Goal: Task Accomplishment & Management: Use online tool/utility

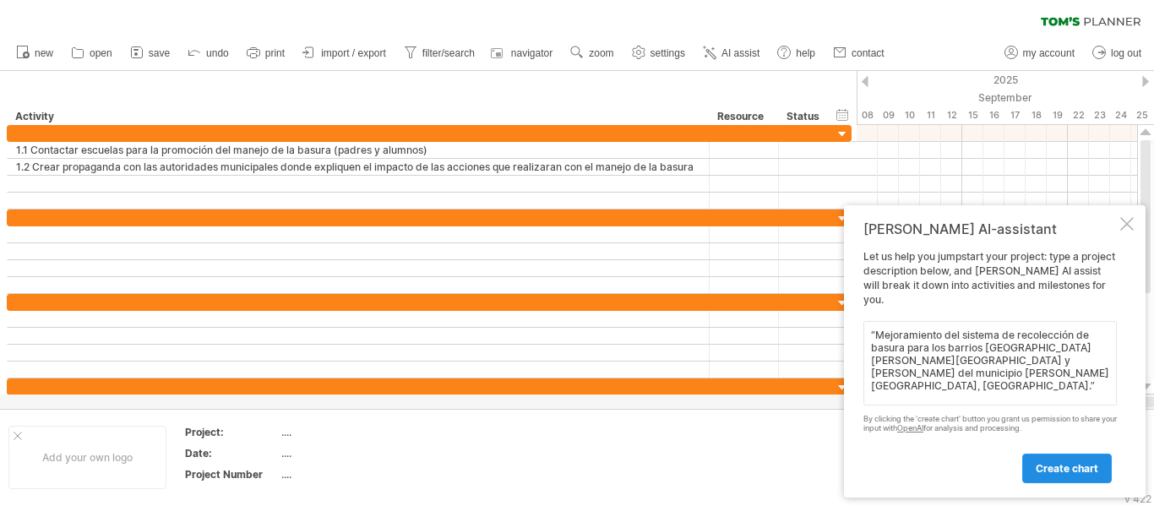
type textarea "“Mejoramiento del sistema de recolección de basura para los barrios [GEOGRAPHIC…"
click at [1045, 463] on span "create chart" at bounding box center [1066, 468] width 62 height 13
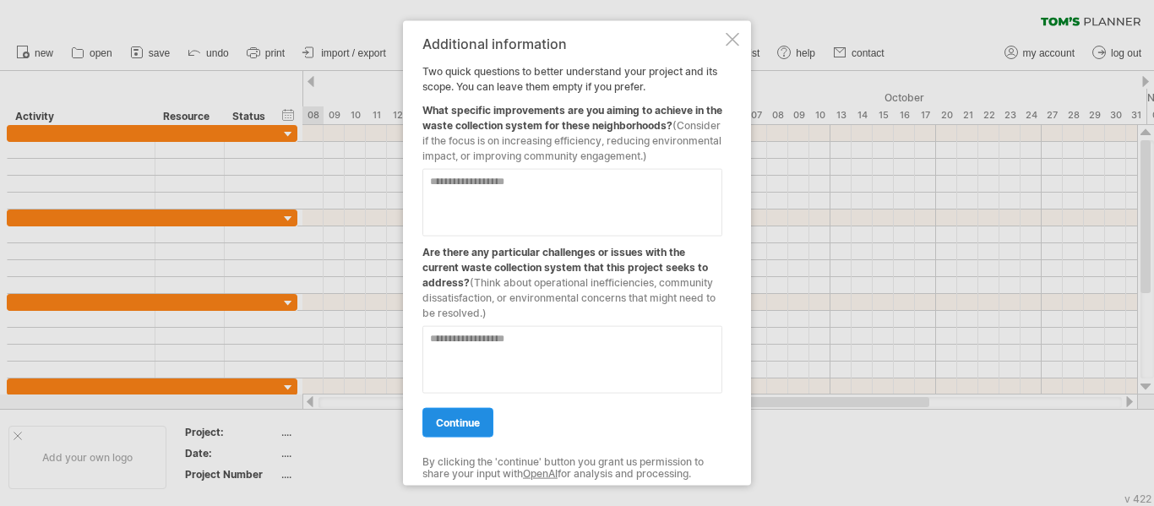
click at [478, 421] on span "continue" at bounding box center [458, 421] width 44 height 13
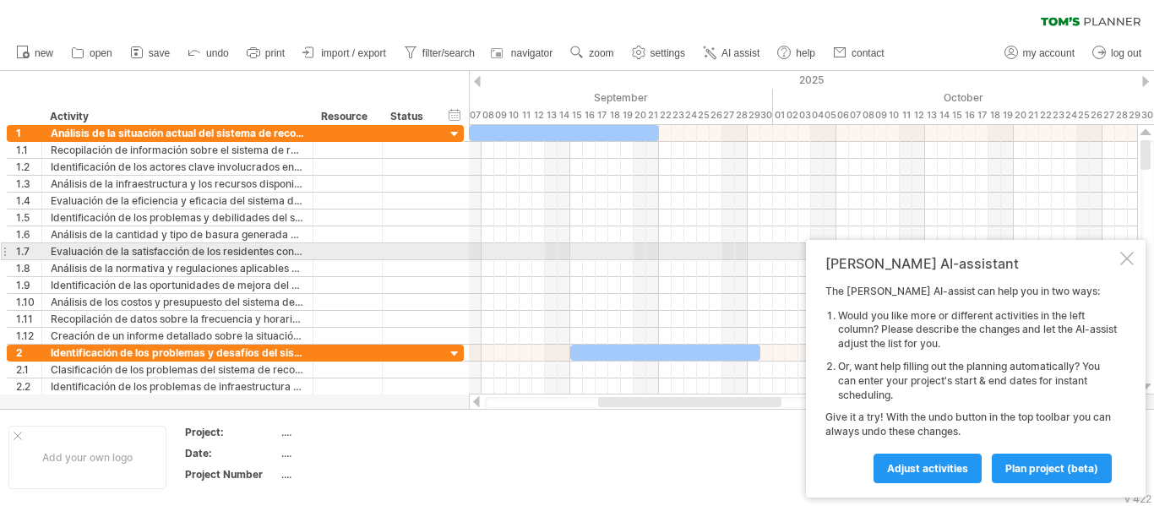
click at [1131, 256] on div at bounding box center [1127, 259] width 14 height 14
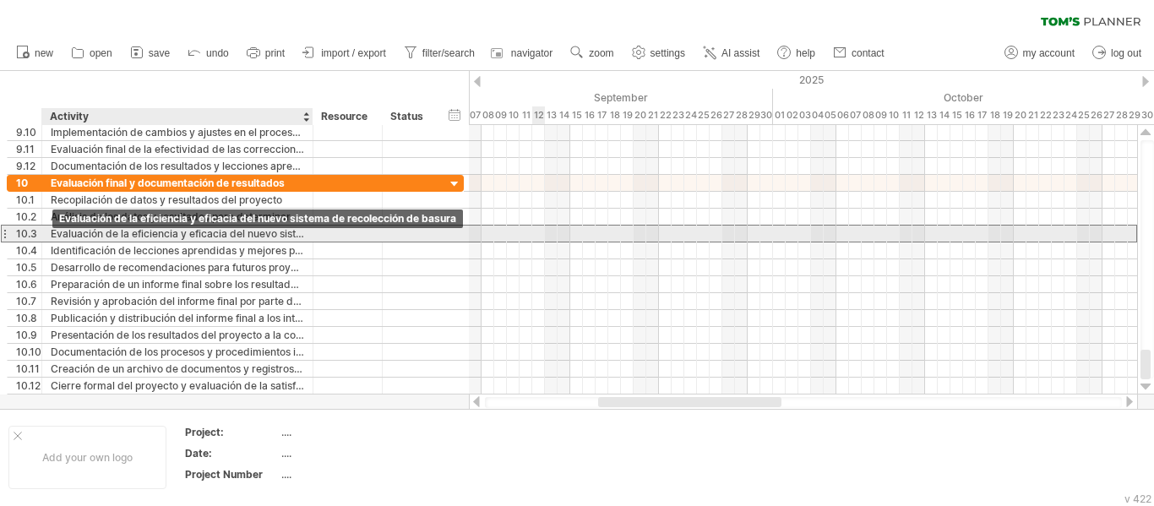
click at [74, 228] on div "Evaluación de la eficiencia y eficacia del nuevo sistema de recolección de basu…" at bounding box center [177, 233] width 253 height 16
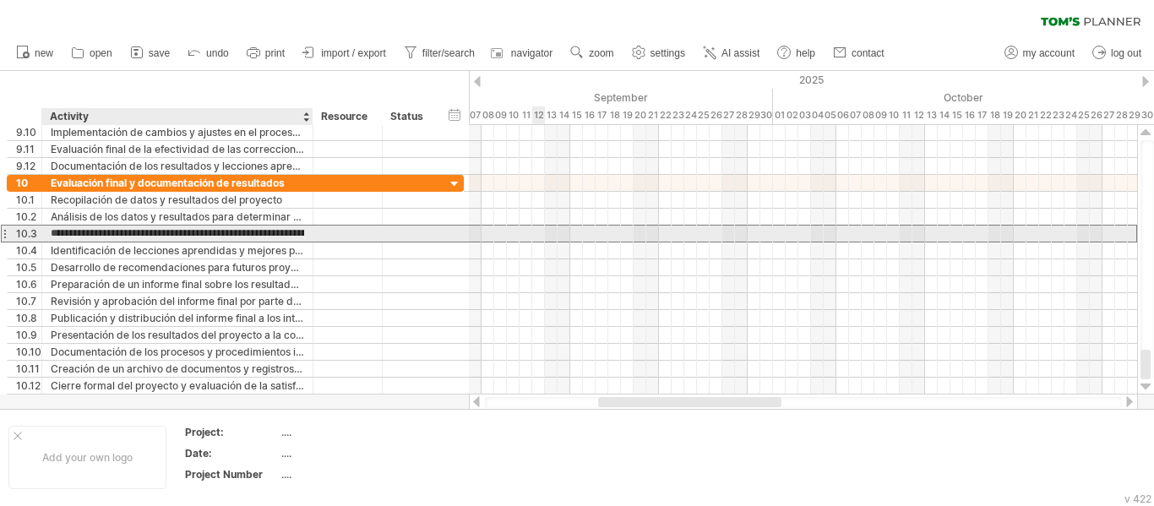
type input "**********"
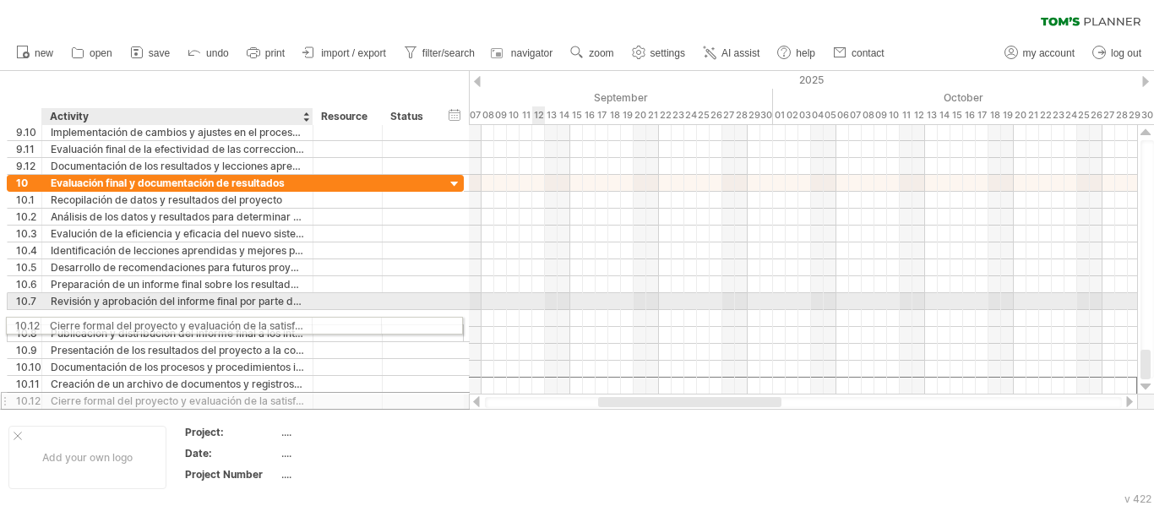
drag, startPoint x: 258, startPoint y: 379, endPoint x: 250, endPoint y: 320, distance: 59.7
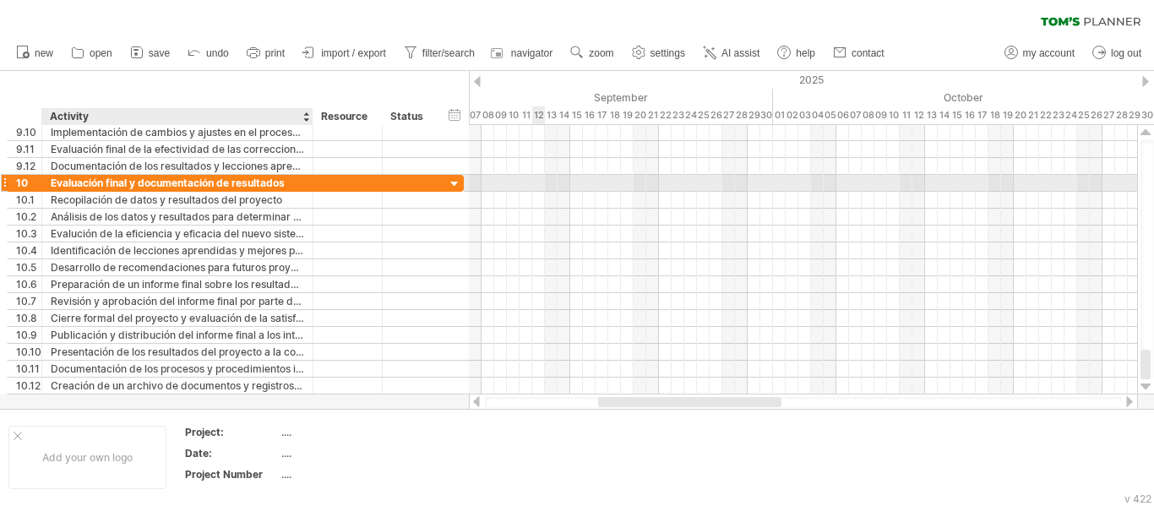
click at [285, 187] on div "Evaluación final y documentación de resultados" at bounding box center [177, 183] width 253 height 16
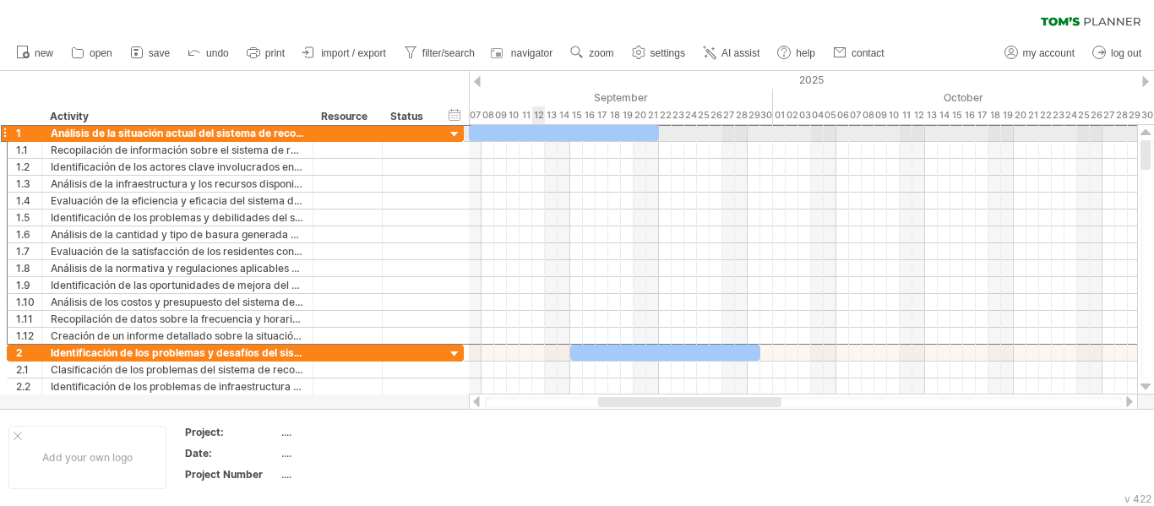
click at [5, 133] on div at bounding box center [4, 133] width 7 height 18
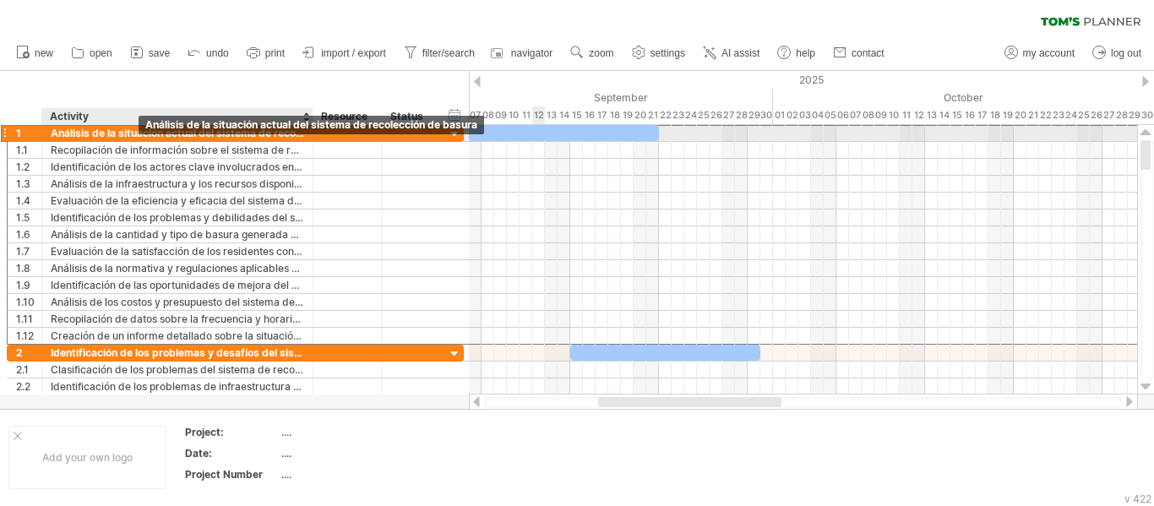
click at [144, 139] on div "Análisis de la situación actual del sistema de recolección de basura" at bounding box center [177, 133] width 253 height 16
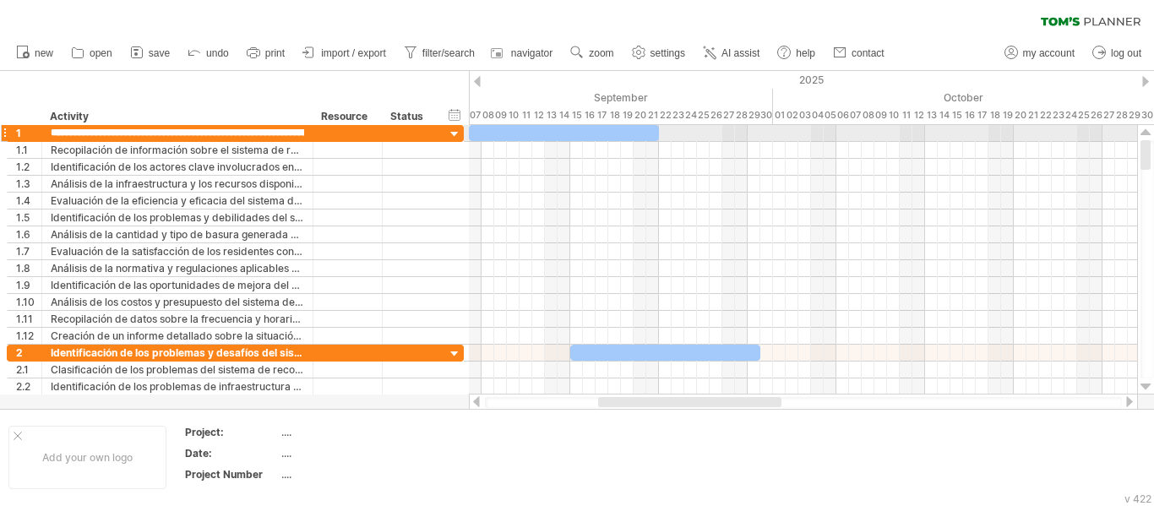
click at [459, 127] on div at bounding box center [455, 135] width 16 height 16
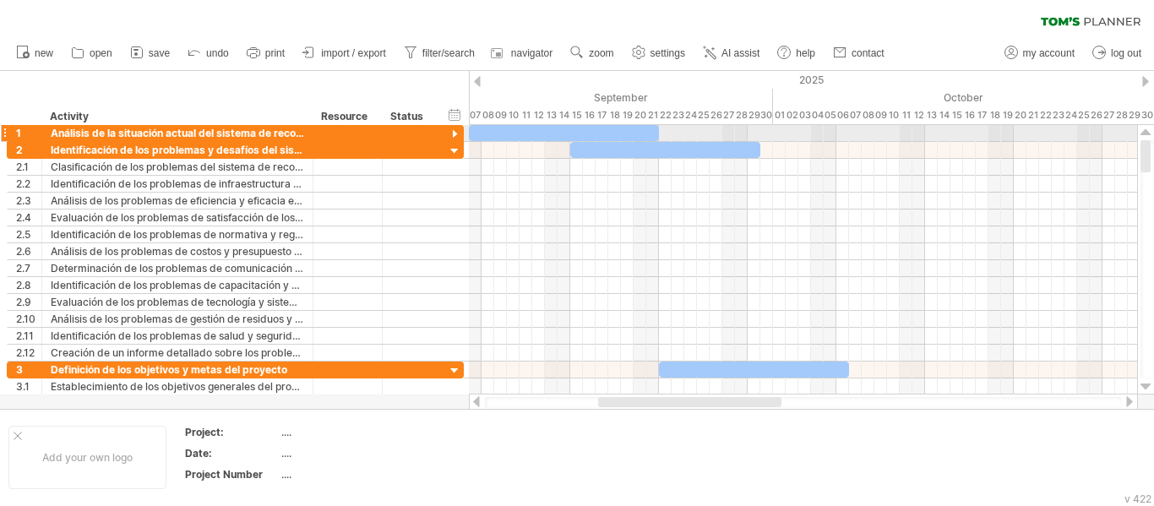
click at [454, 140] on div at bounding box center [455, 135] width 16 height 16
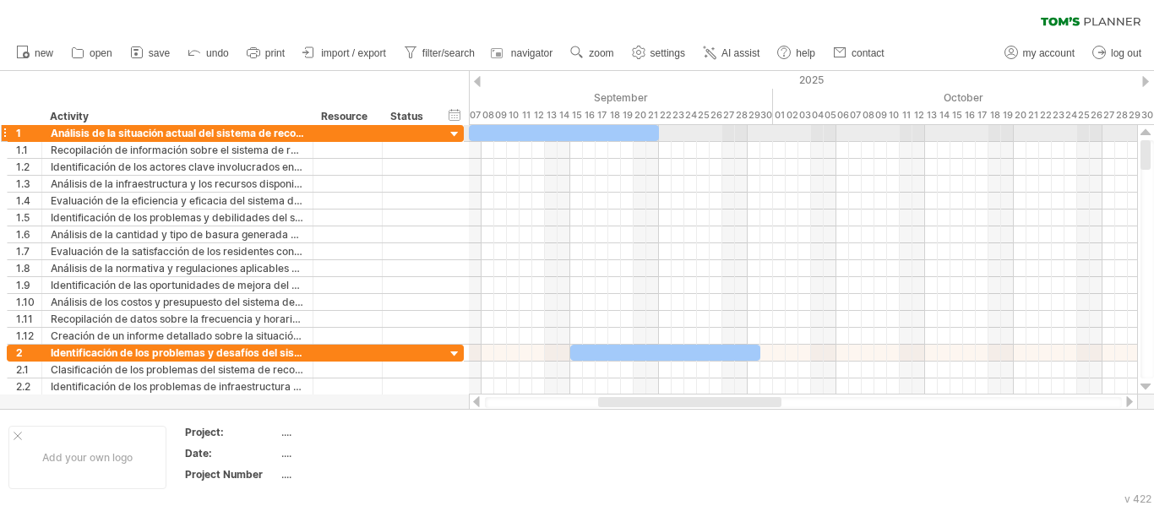
click at [454, 138] on div at bounding box center [455, 135] width 16 height 16
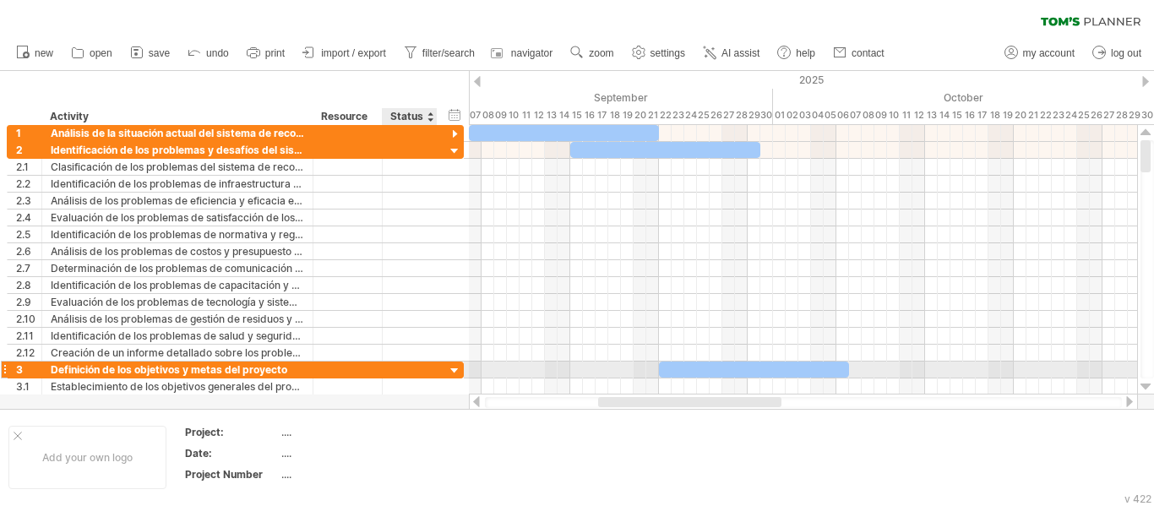
click at [453, 372] on div at bounding box center [455, 371] width 16 height 16
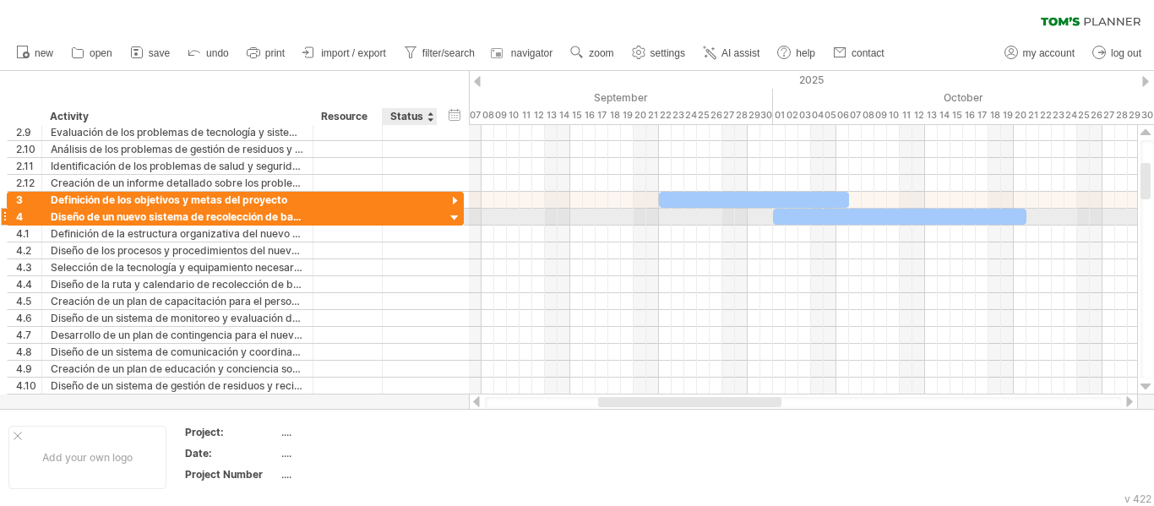
click at [455, 217] on div at bounding box center [455, 218] width 16 height 16
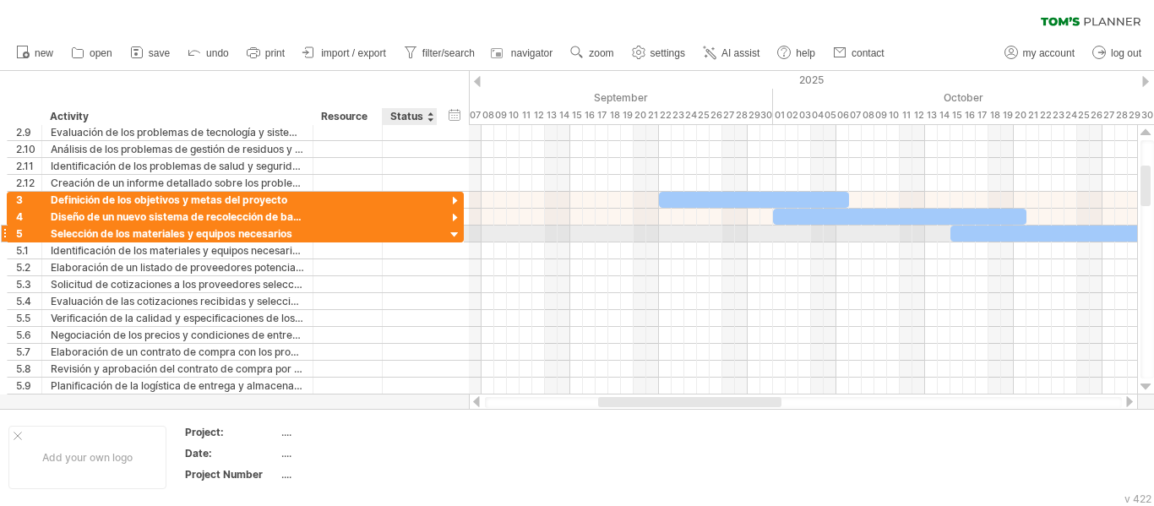
click at [457, 233] on div at bounding box center [455, 235] width 16 height 16
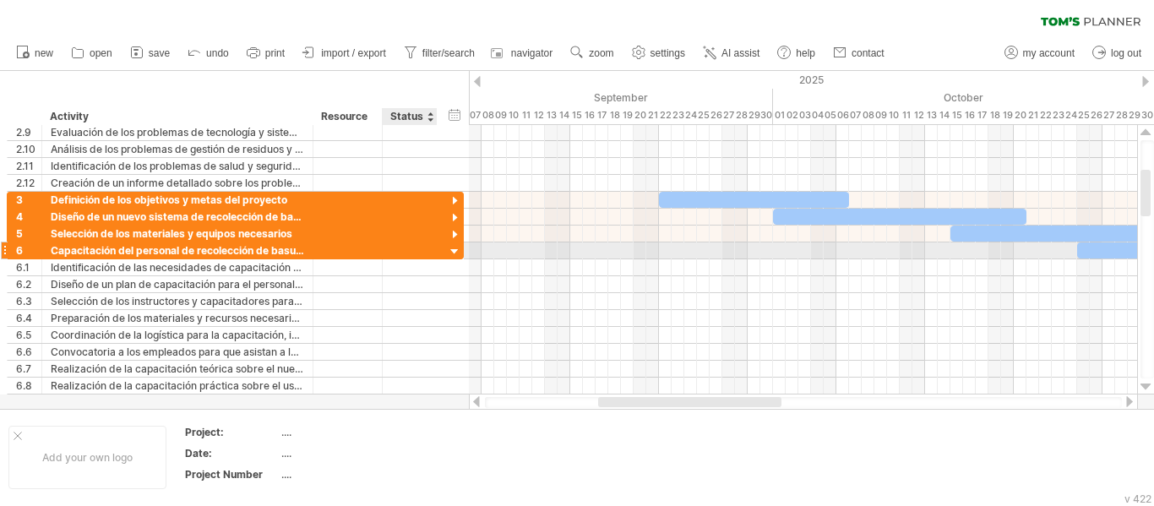
click at [457, 255] on div at bounding box center [455, 252] width 16 height 16
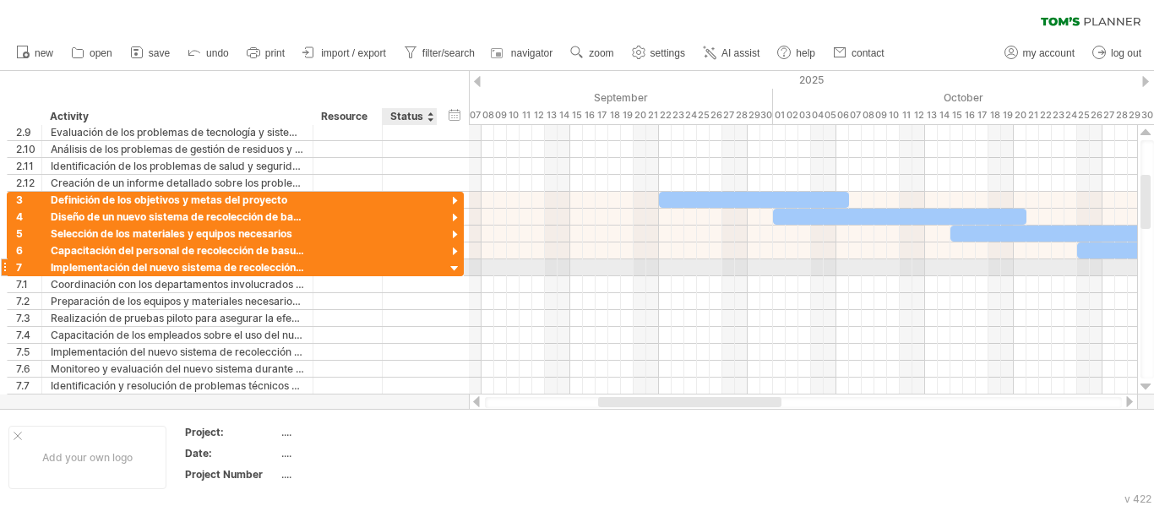
click at [457, 263] on div at bounding box center [455, 269] width 16 height 16
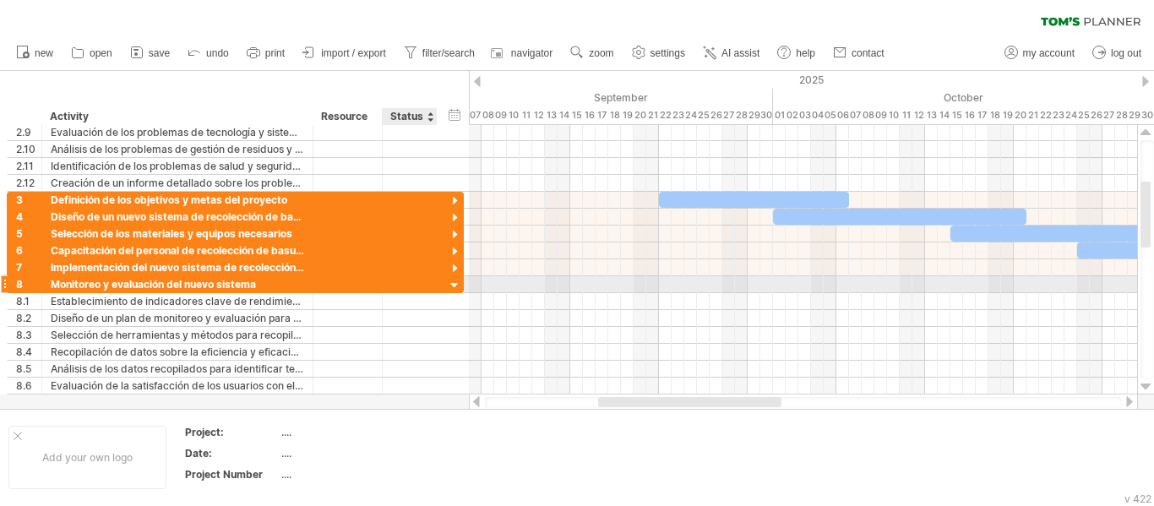
click at [456, 280] on div at bounding box center [455, 286] width 16 height 16
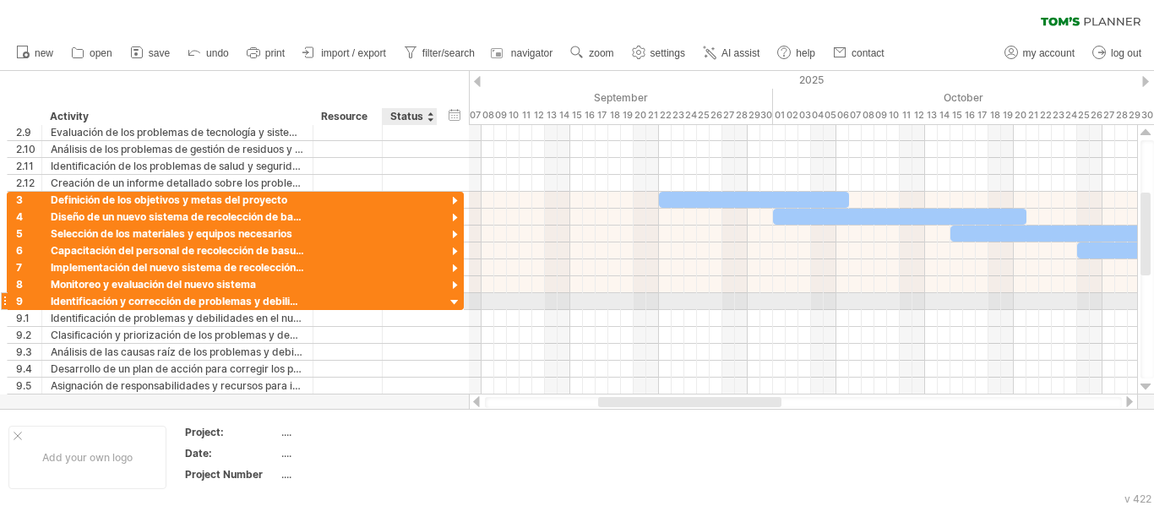
click at [458, 300] on div at bounding box center [455, 303] width 16 height 16
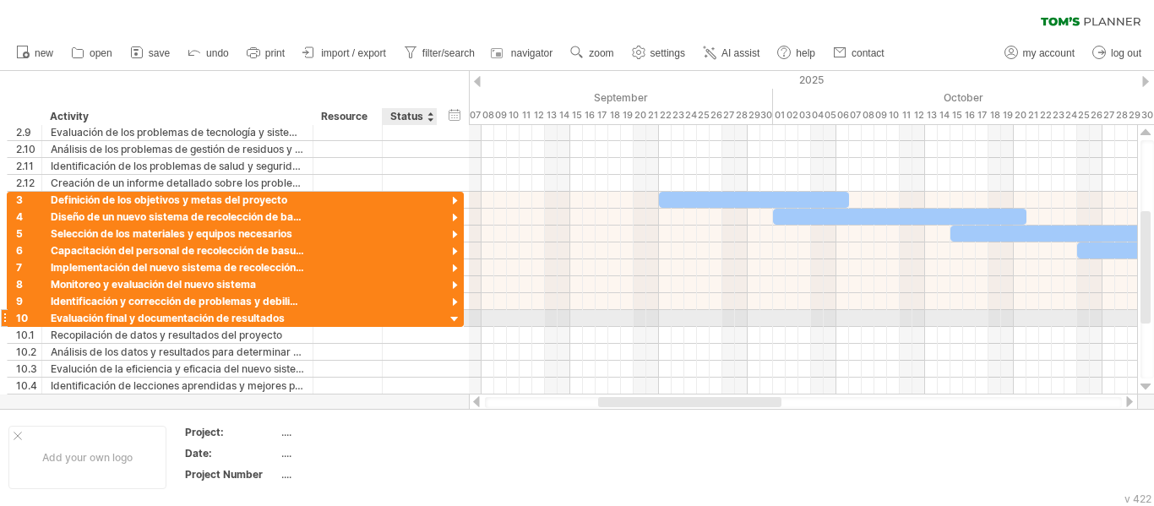
click at [456, 311] on div "**********" at bounding box center [235, 318] width 457 height 17
click at [456, 318] on div at bounding box center [455, 320] width 16 height 16
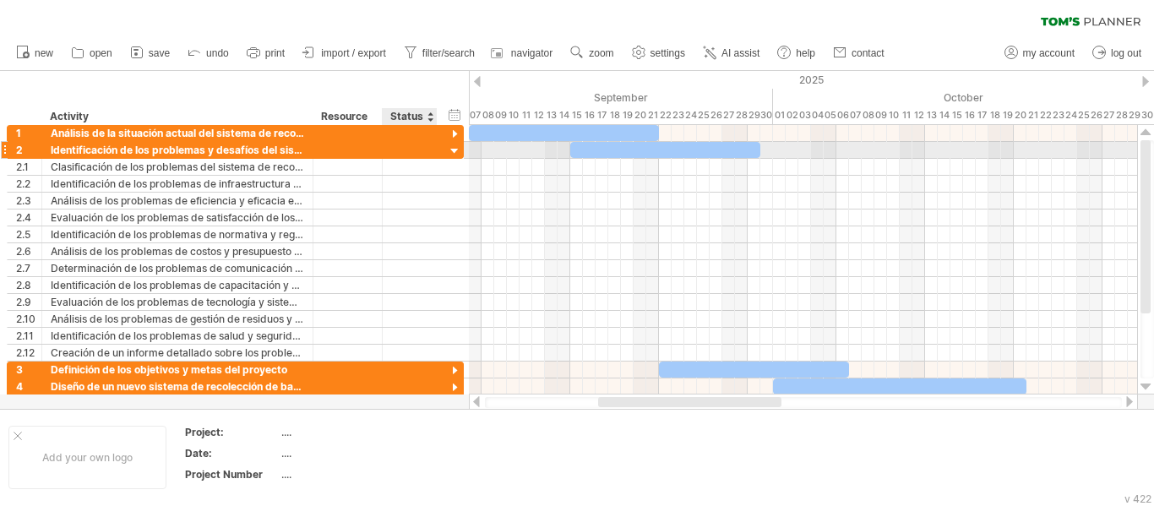
click at [454, 145] on div at bounding box center [455, 152] width 16 height 16
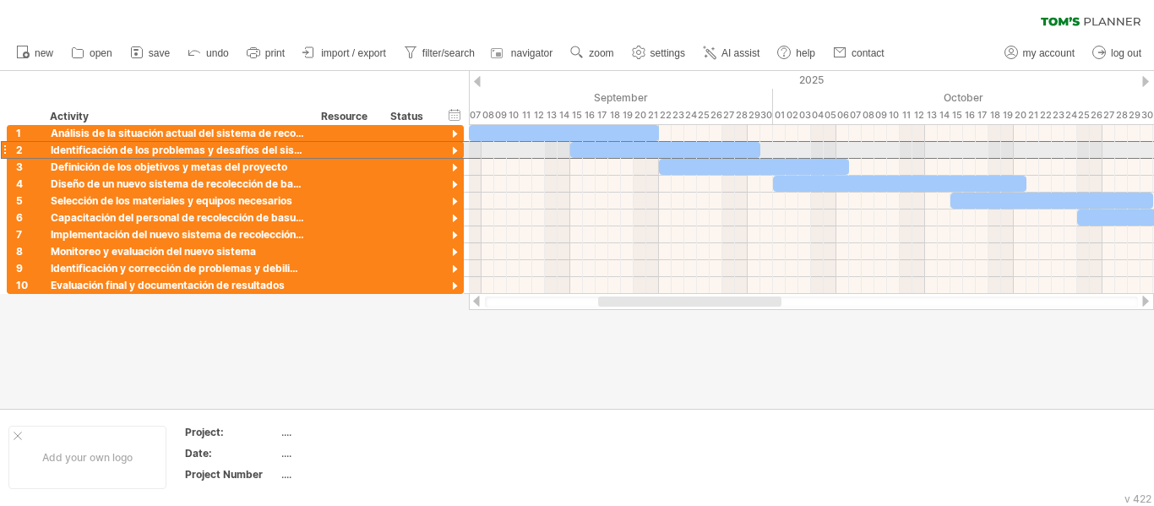
click at [1, 149] on div at bounding box center [4, 150] width 7 height 18
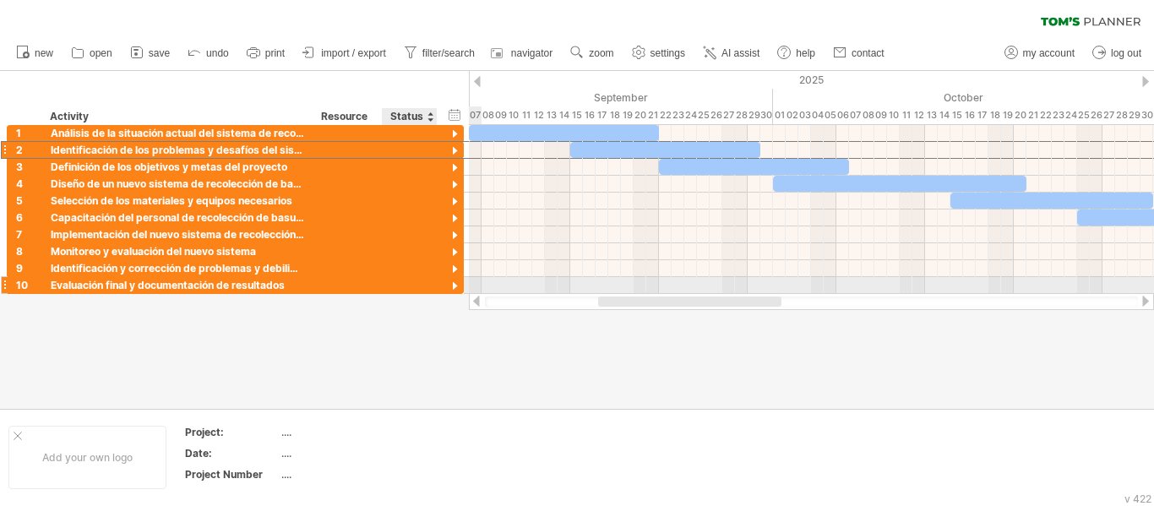
click at [423, 286] on div at bounding box center [409, 285] width 37 height 16
click at [290, 282] on div "Evaluación final y documentación de resultados" at bounding box center [177, 285] width 253 height 16
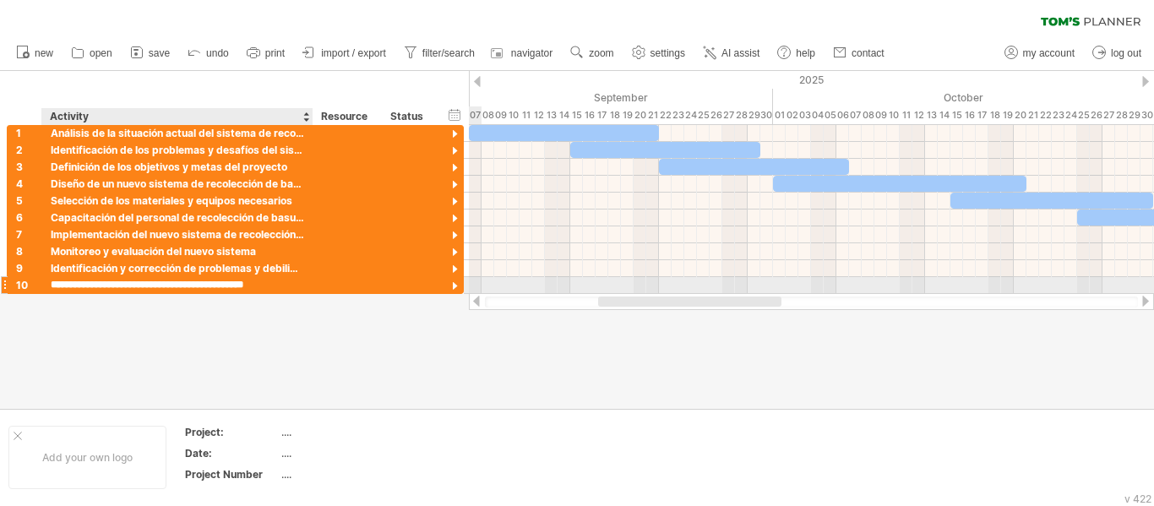
click at [290, 282] on input "**********" at bounding box center [177, 285] width 253 height 16
type input "*"
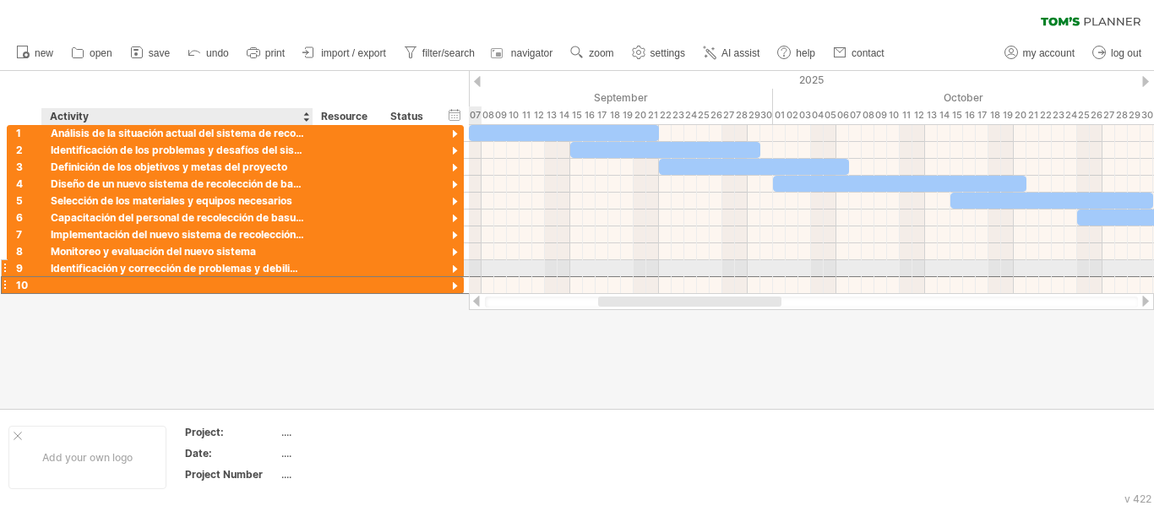
click at [290, 262] on div "Identificación y corrección de problemas y debilidades" at bounding box center [177, 268] width 253 height 16
drag, startPoint x: 290, startPoint y: 262, endPoint x: 265, endPoint y: 270, distance: 25.9
click at [265, 270] on input "*********" at bounding box center [177, 268] width 253 height 16
type input "*"
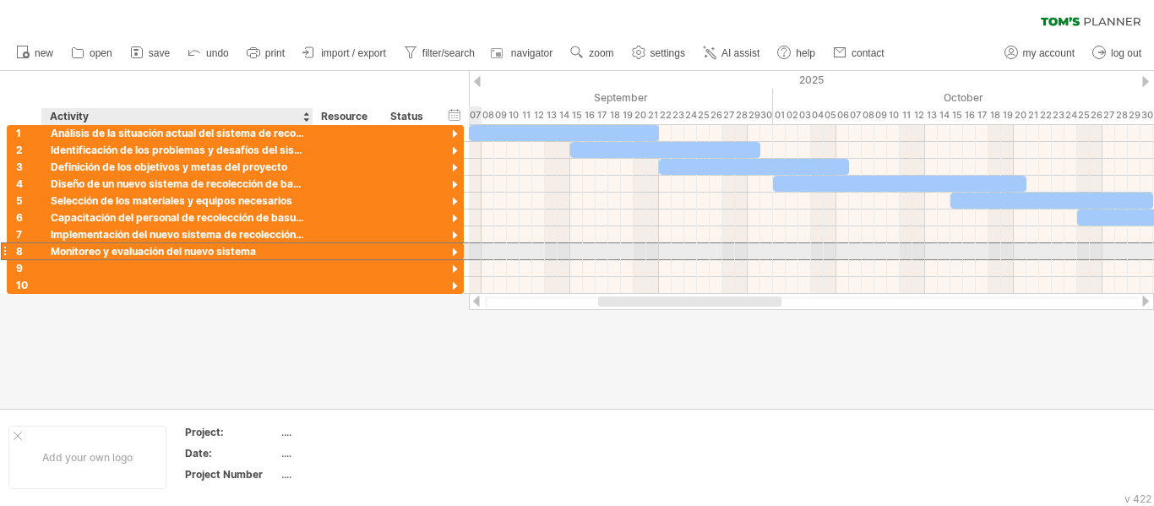
click at [260, 247] on div "Monitoreo y evaluación del nuevo sistema" at bounding box center [177, 251] width 253 height 16
type input "*"
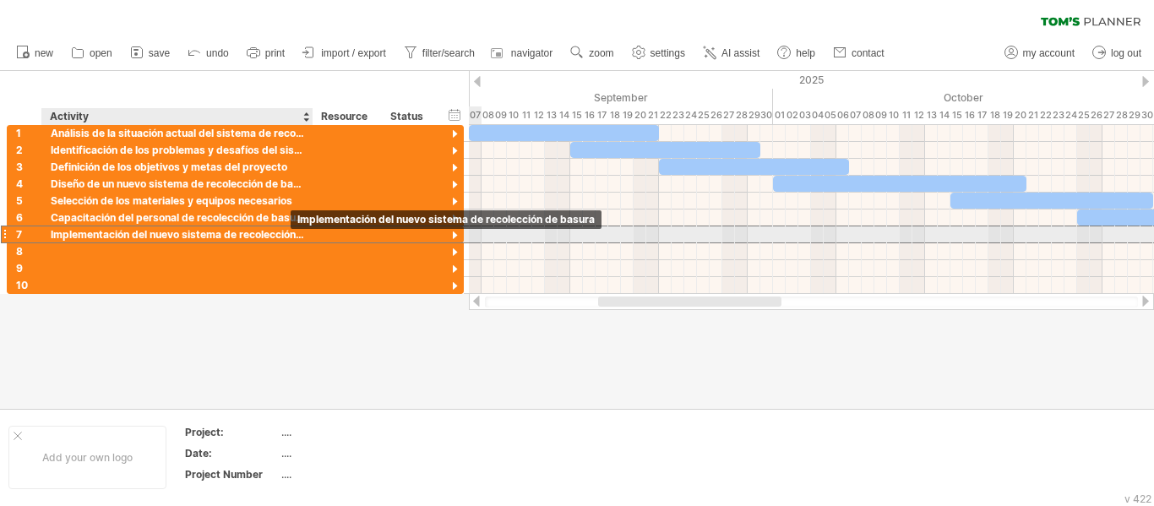
click at [291, 235] on div "Implementación del nuevo sistema de recolección de basura" at bounding box center [177, 234] width 253 height 16
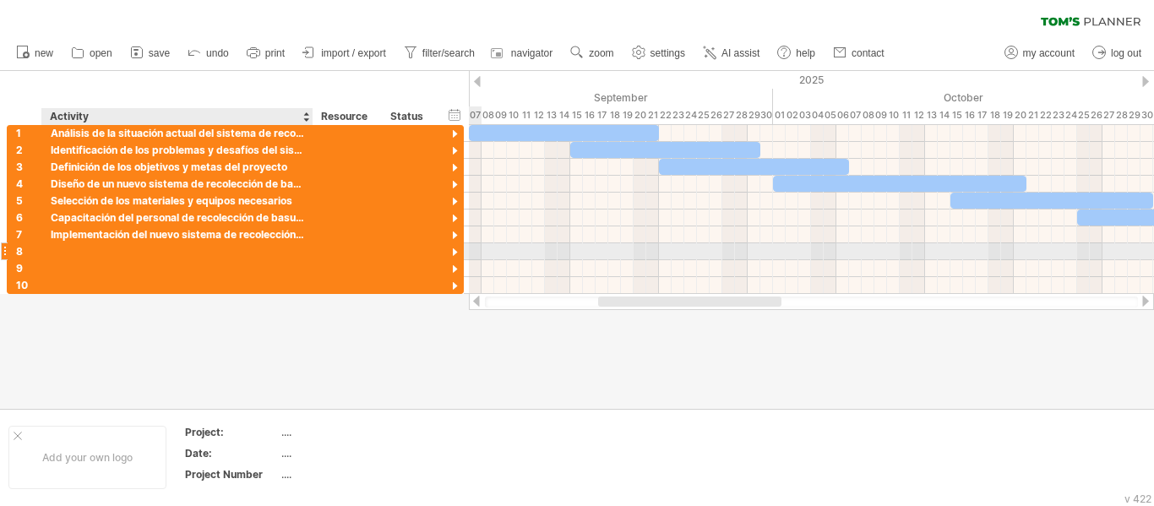
click at [308, 246] on div at bounding box center [311, 251] width 8 height 17
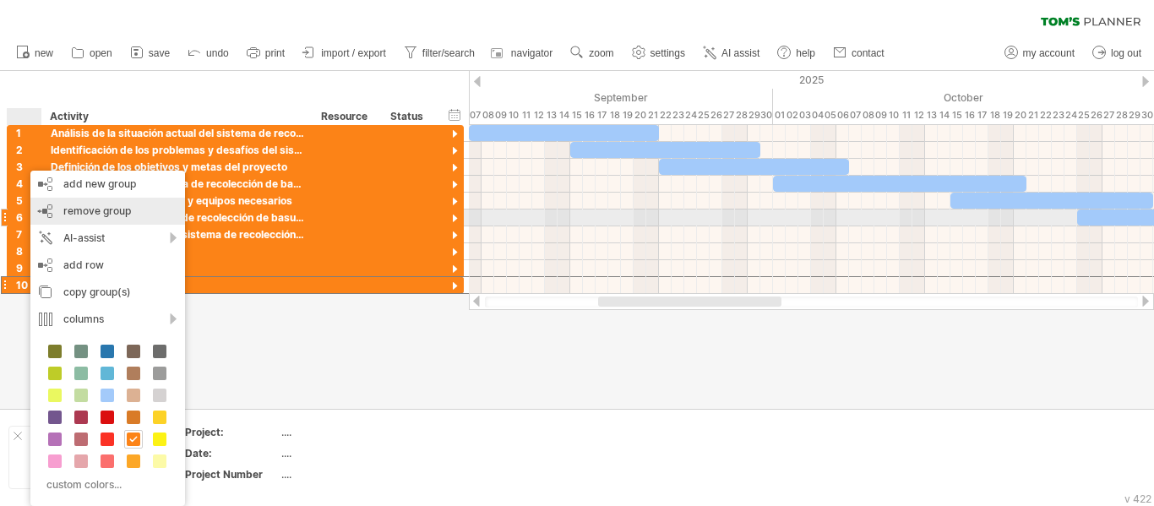
click at [97, 210] on span "remove group" at bounding box center [97, 210] width 68 height 13
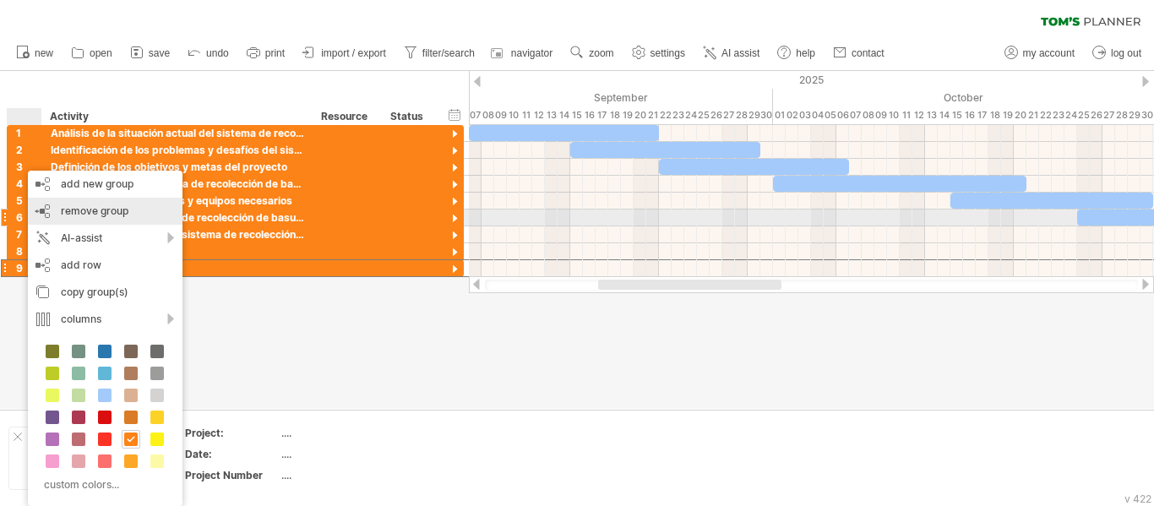
click at [71, 212] on span "remove group" at bounding box center [95, 210] width 68 height 13
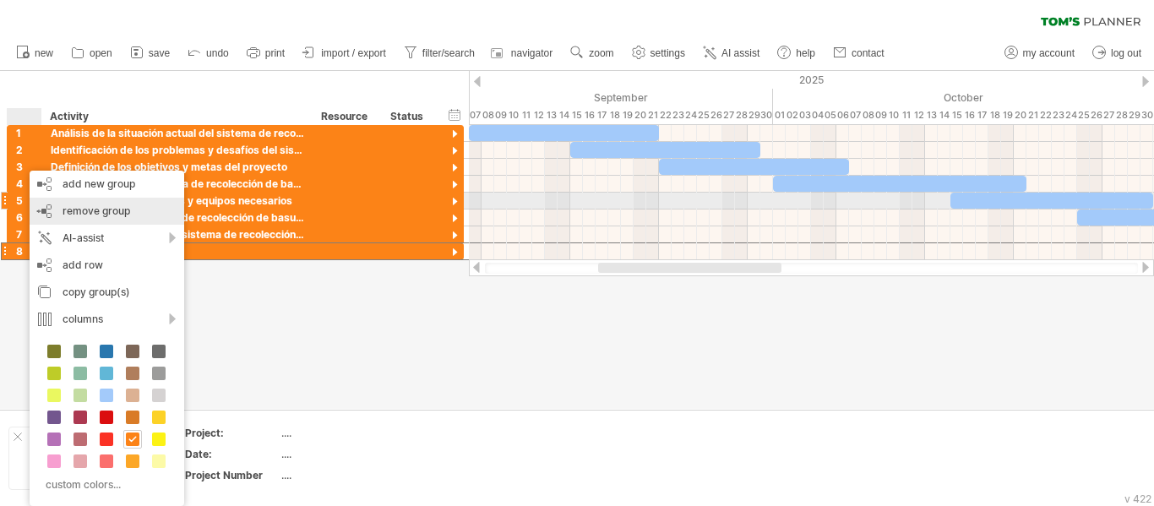
click at [68, 205] on span "remove group" at bounding box center [96, 210] width 68 height 13
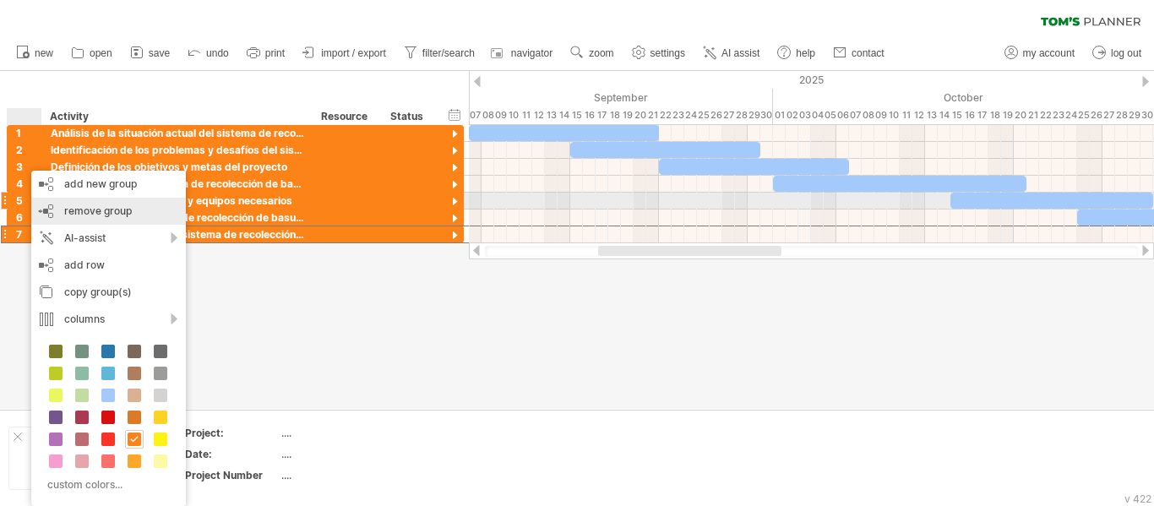
click at [84, 208] on span "remove group" at bounding box center [98, 210] width 68 height 13
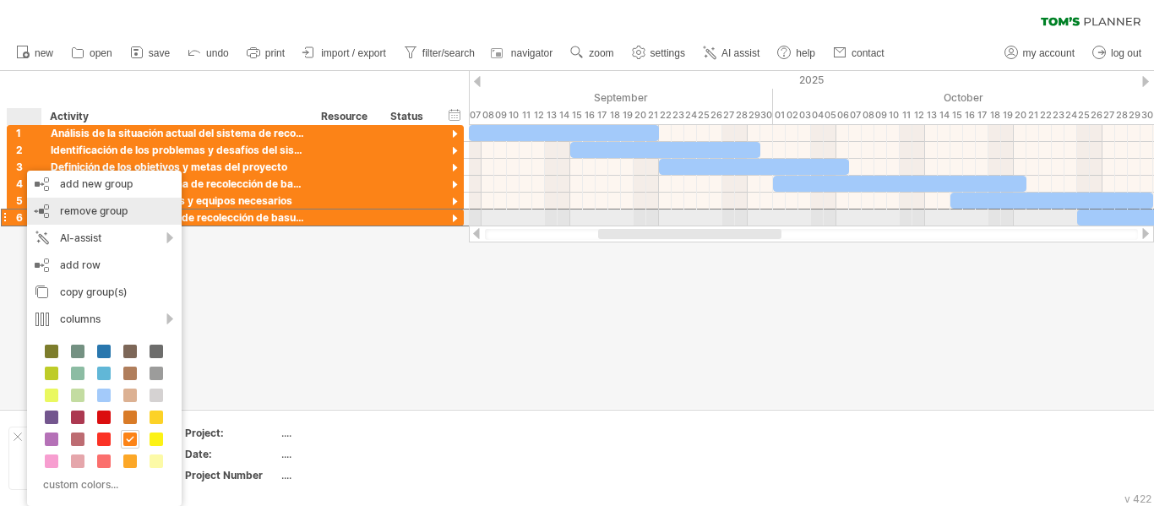
click at [68, 209] on span "remove group" at bounding box center [94, 210] width 68 height 13
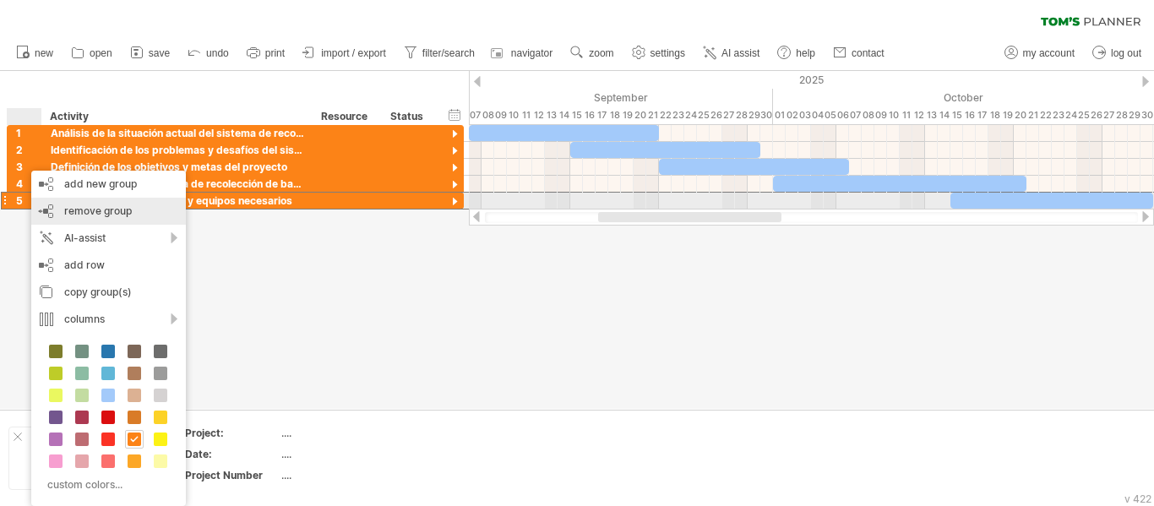
click at [69, 201] on div "remove group remove selected groups" at bounding box center [108, 211] width 155 height 27
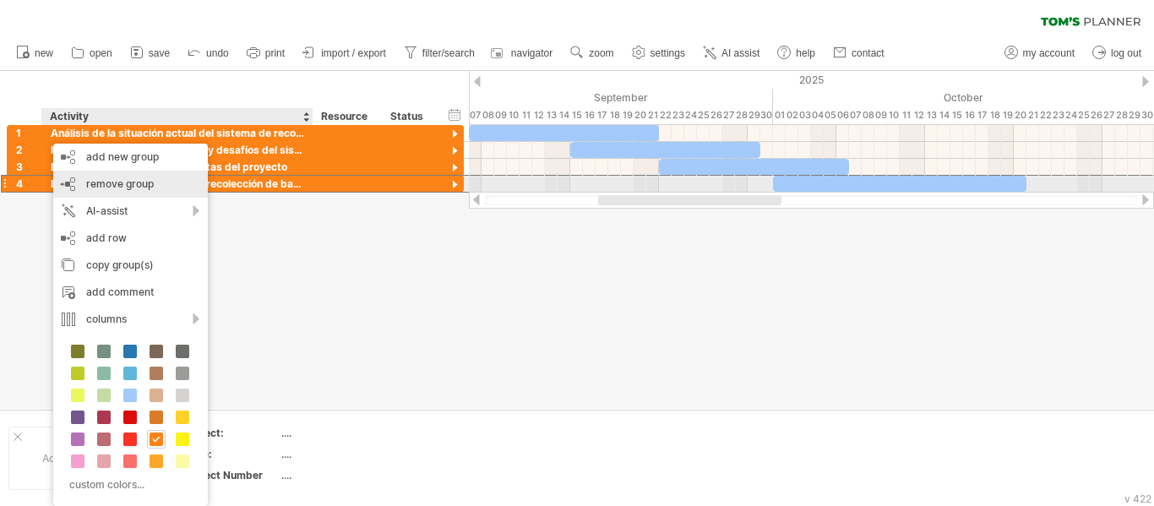
click at [96, 177] on span "remove group" at bounding box center [120, 183] width 68 height 13
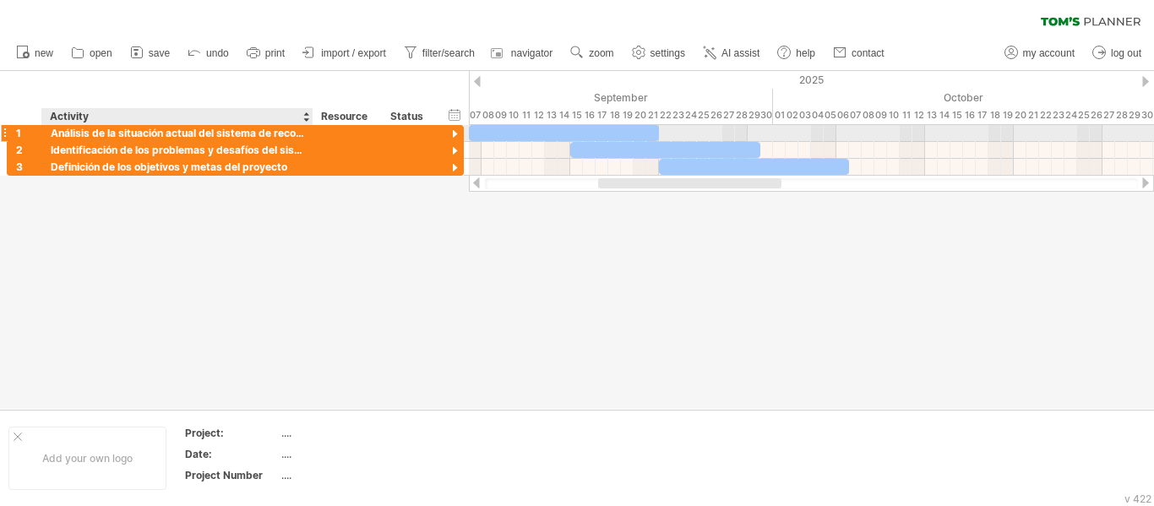
click at [312, 131] on div at bounding box center [311, 133] width 8 height 17
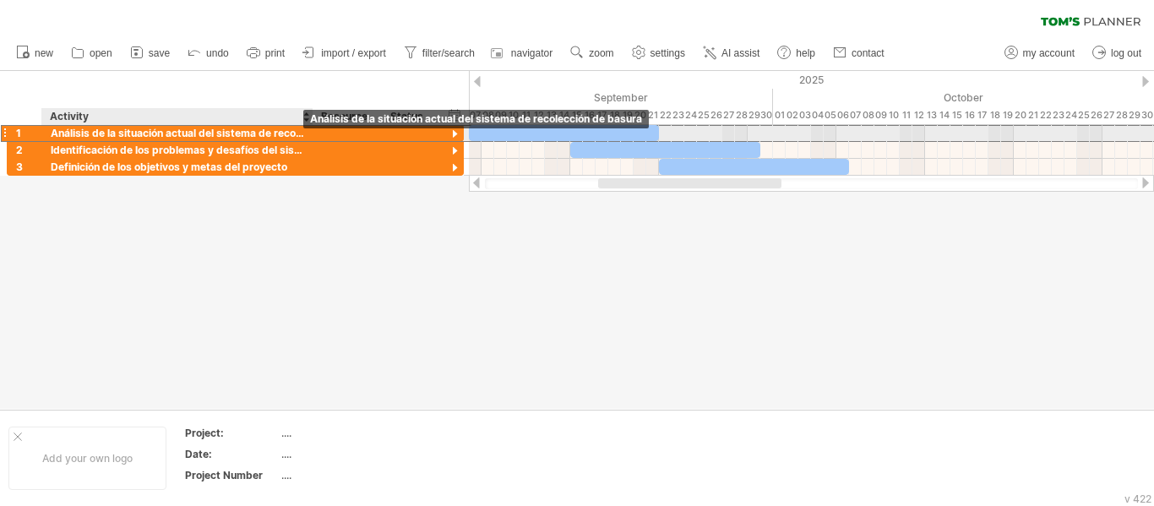
click at [293, 136] on div "Análisis de la situación actual del sistema de recolección de basura" at bounding box center [177, 133] width 253 height 16
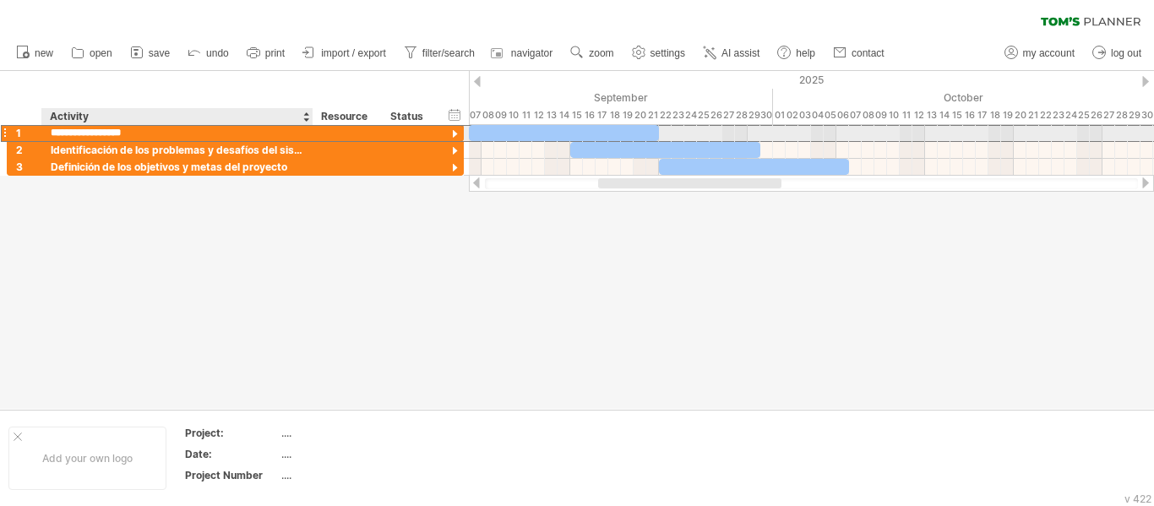
click at [285, 132] on input "**********" at bounding box center [177, 133] width 253 height 16
type input "*"
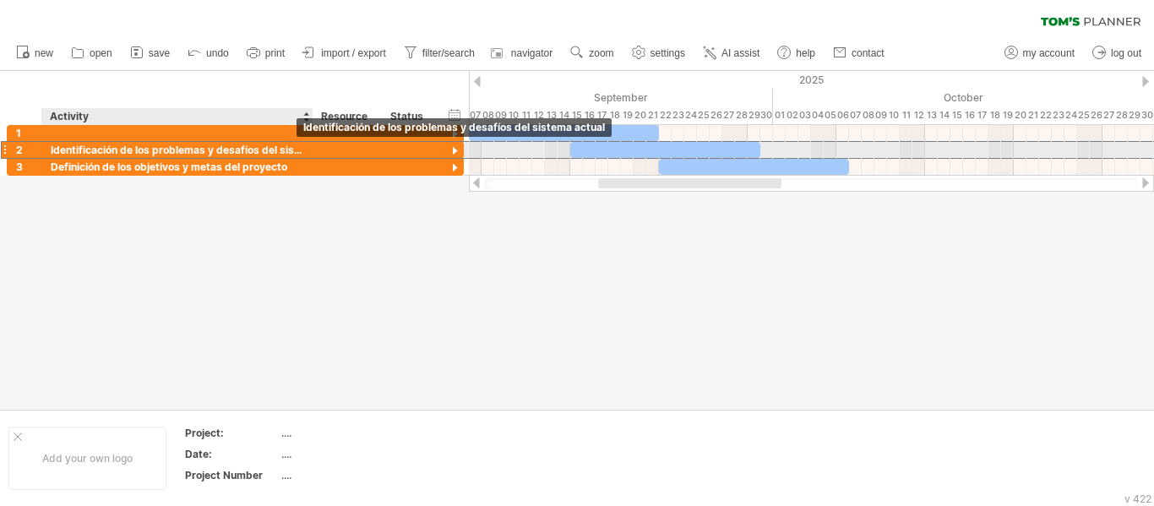
click at [301, 149] on div "Identificación de los problemas y desafíos del sistema actual" at bounding box center [177, 150] width 253 height 16
click at [0, 0] on input "**********" at bounding box center [0, 0] width 0 height 0
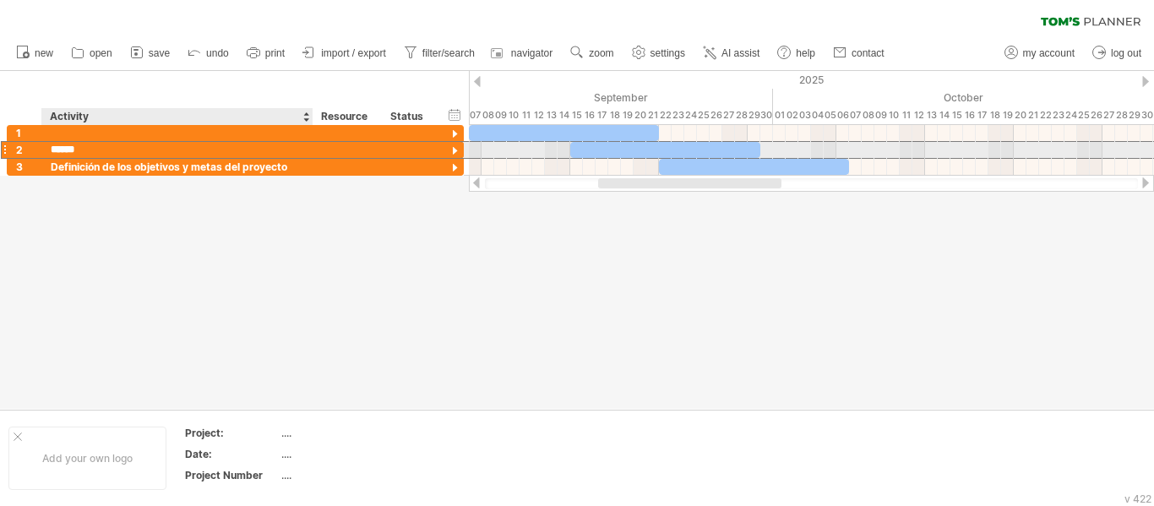
click at [301, 149] on input "******" at bounding box center [177, 150] width 253 height 16
type input "*"
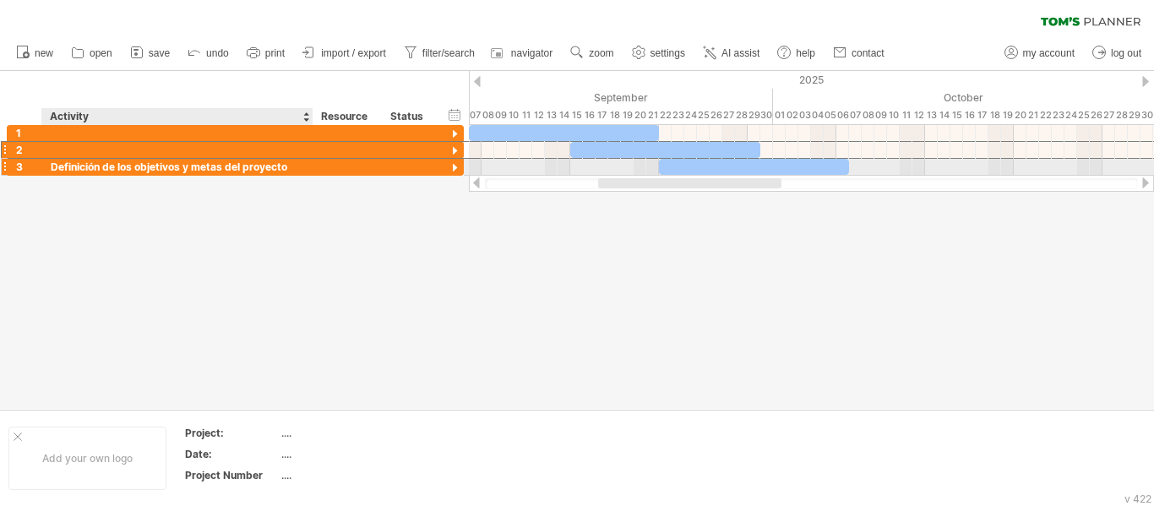
click at [303, 165] on div "Definición de los objetivos y metas del proyecto" at bounding box center [177, 167] width 253 height 16
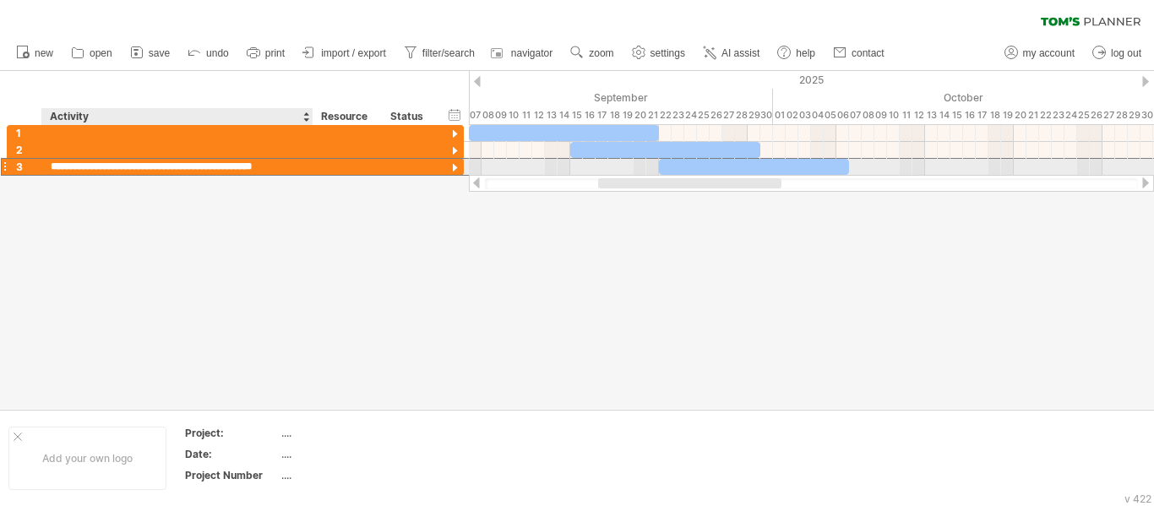
click at [303, 165] on input "**********" at bounding box center [177, 167] width 253 height 16
type input "*"
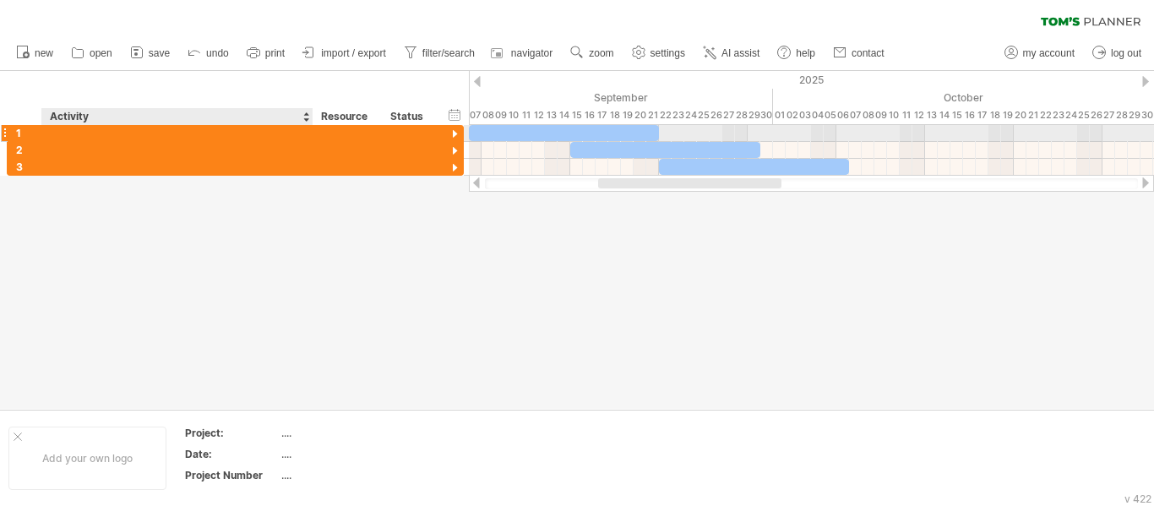
click at [315, 140] on div at bounding box center [347, 133] width 69 height 16
click at [297, 134] on div at bounding box center [177, 133] width 253 height 16
paste input "**********"
type input "**********"
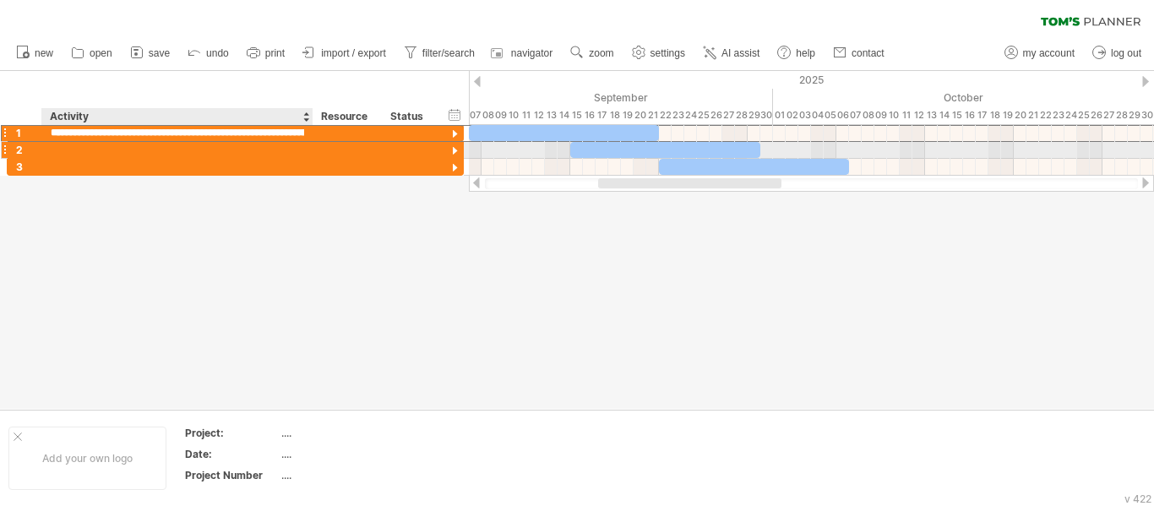
click at [297, 148] on div at bounding box center [177, 150] width 253 height 16
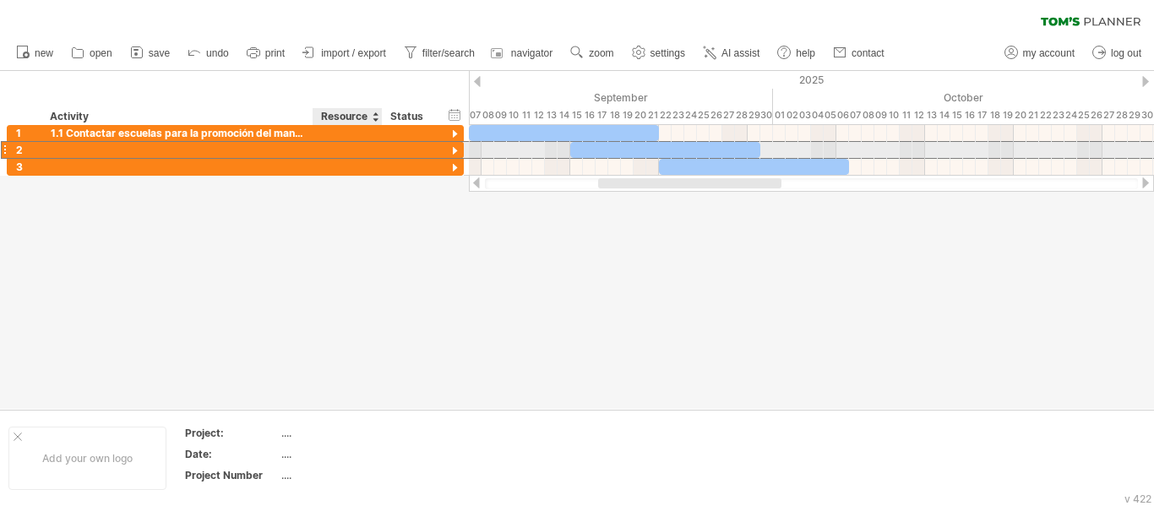
click at [361, 147] on div at bounding box center [348, 150] width 52 height 16
paste input "**********"
type input "**********"
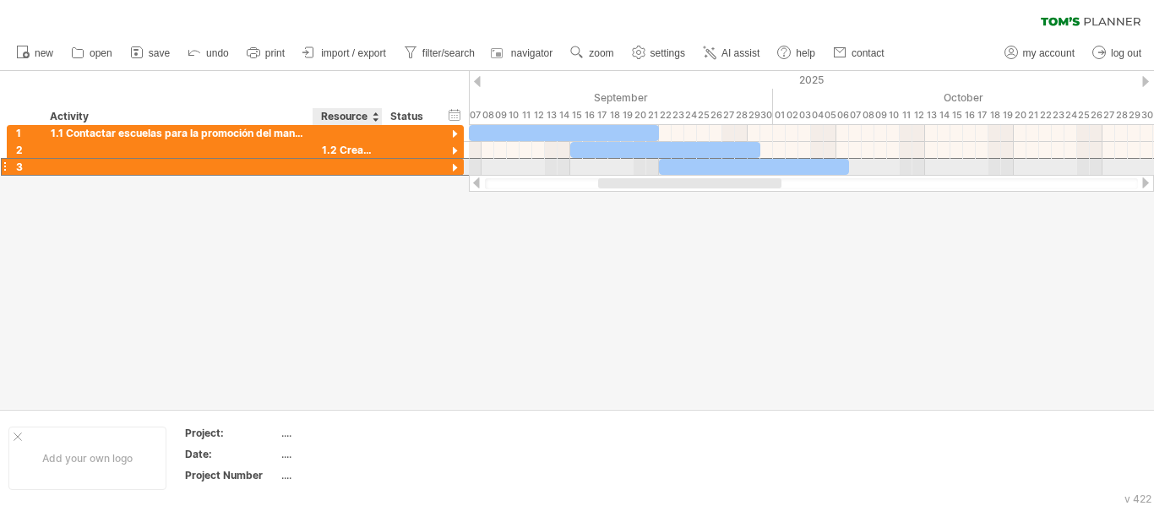
click at [359, 162] on div at bounding box center [348, 167] width 52 height 16
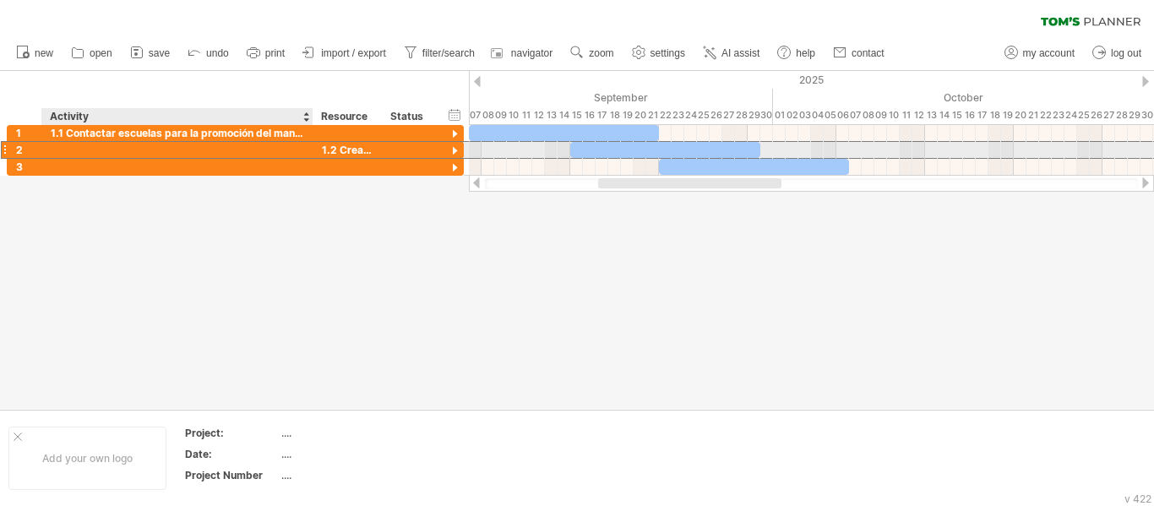
click at [318, 149] on div "**********" at bounding box center [347, 150] width 69 height 16
click at [286, 152] on div at bounding box center [177, 150] width 253 height 16
click at [286, 152] on input "text" at bounding box center [177, 150] width 253 height 16
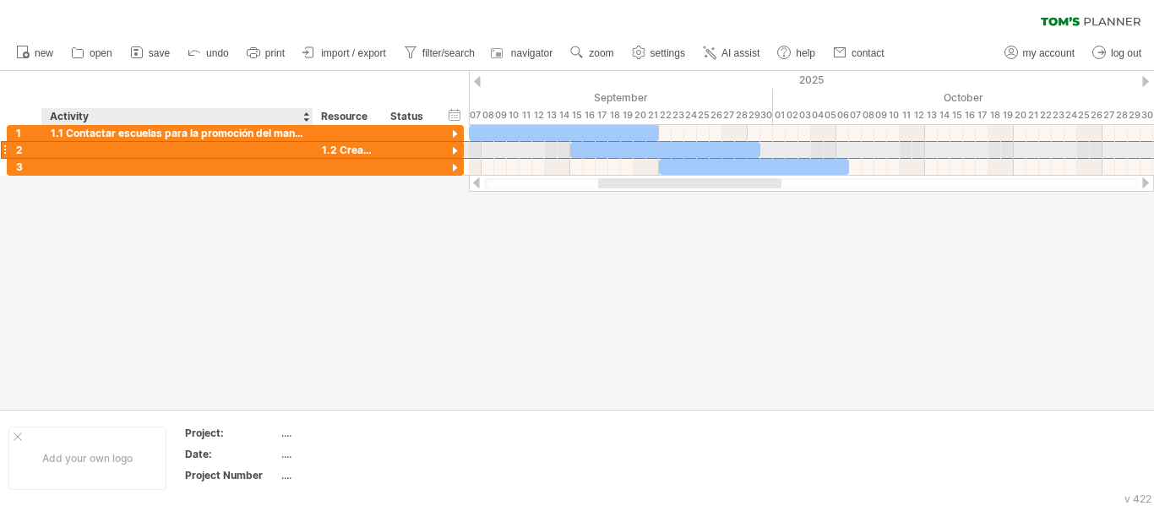
paste input "**********"
type input "**********"
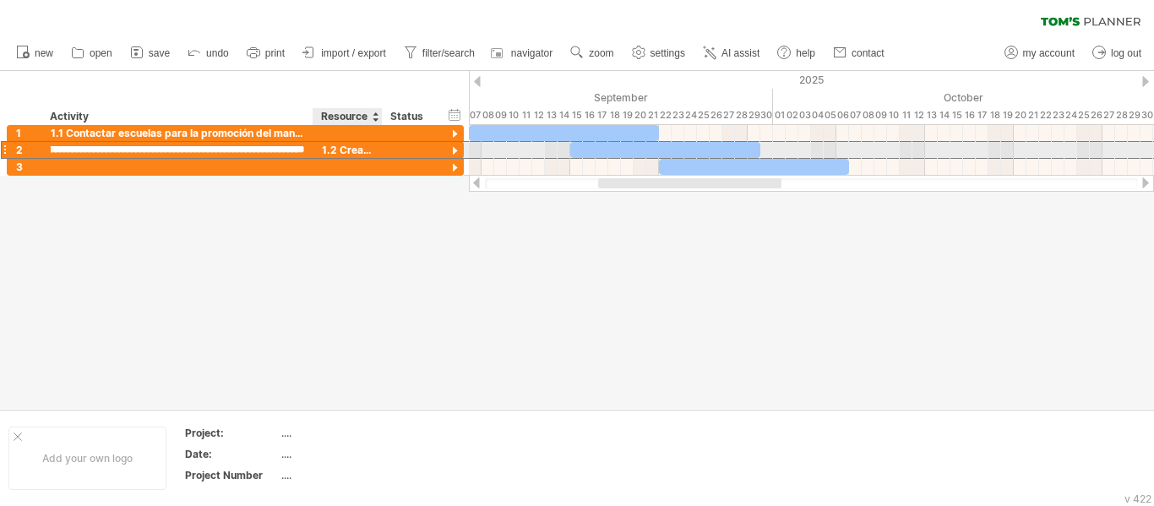
click at [351, 143] on div "Trying to reach [DOMAIN_NAME] Connected again... 0% clear filter new 1" at bounding box center [577, 253] width 1154 height 506
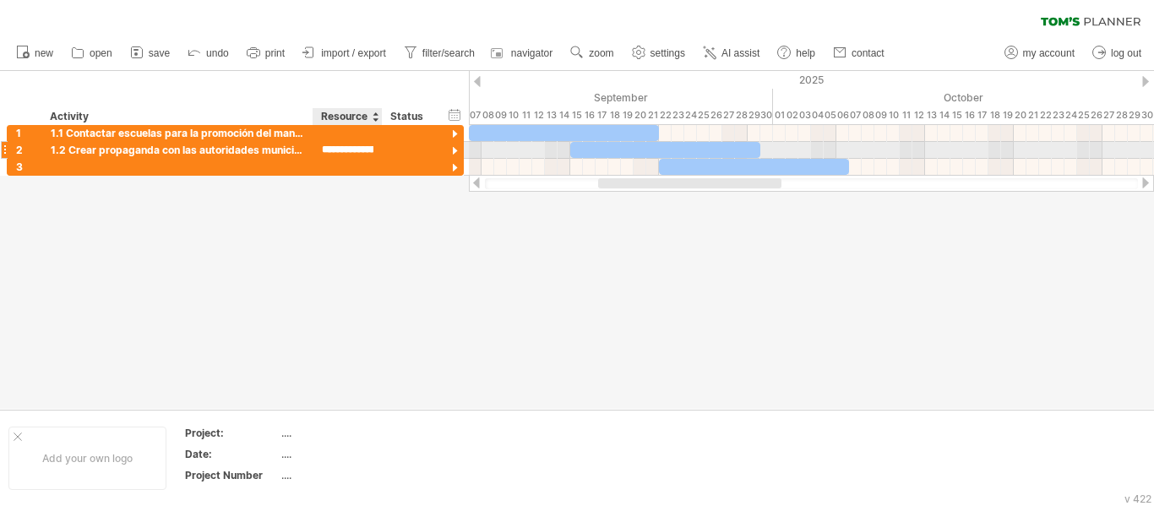
scroll to position [0, 0]
click at [377, 151] on div at bounding box center [380, 150] width 8 height 17
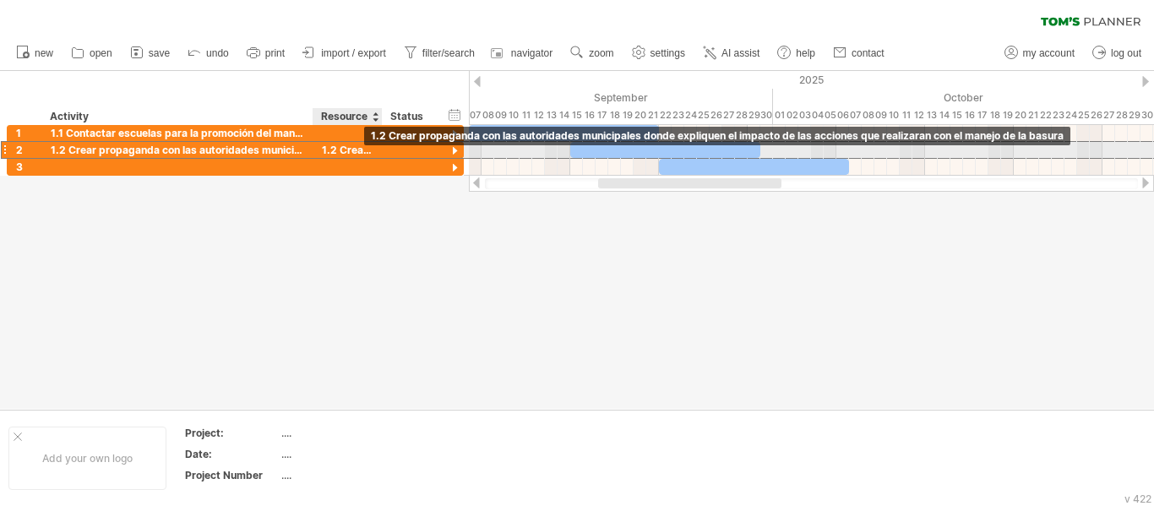
click at [342, 149] on div "1.2 Crear propaganda con las autoridades municipales donde expliquen el impacto…" at bounding box center [348, 150] width 52 height 16
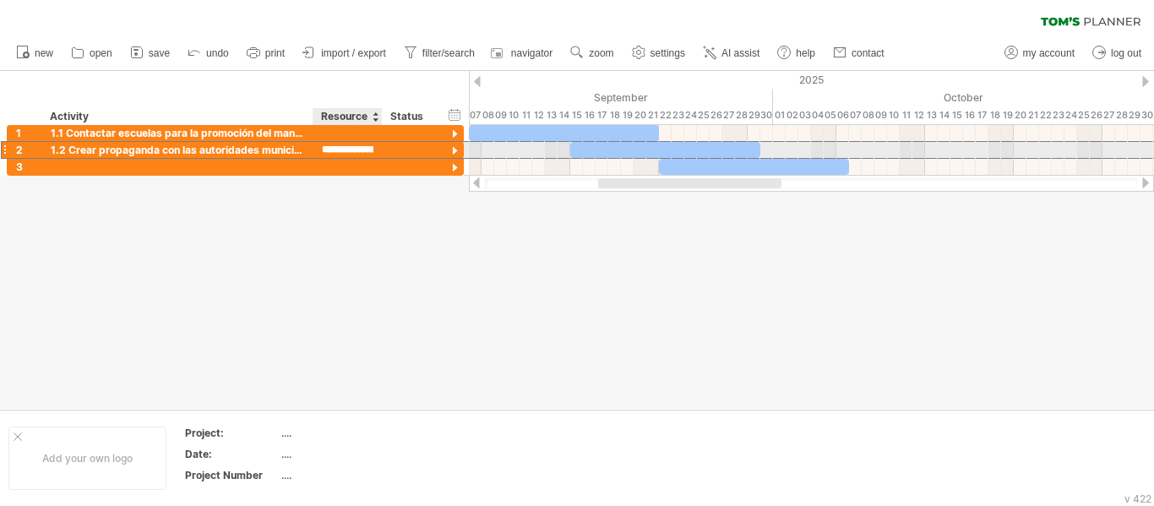
click at [342, 149] on input "**********" at bounding box center [348, 150] width 52 height 16
type input "*"
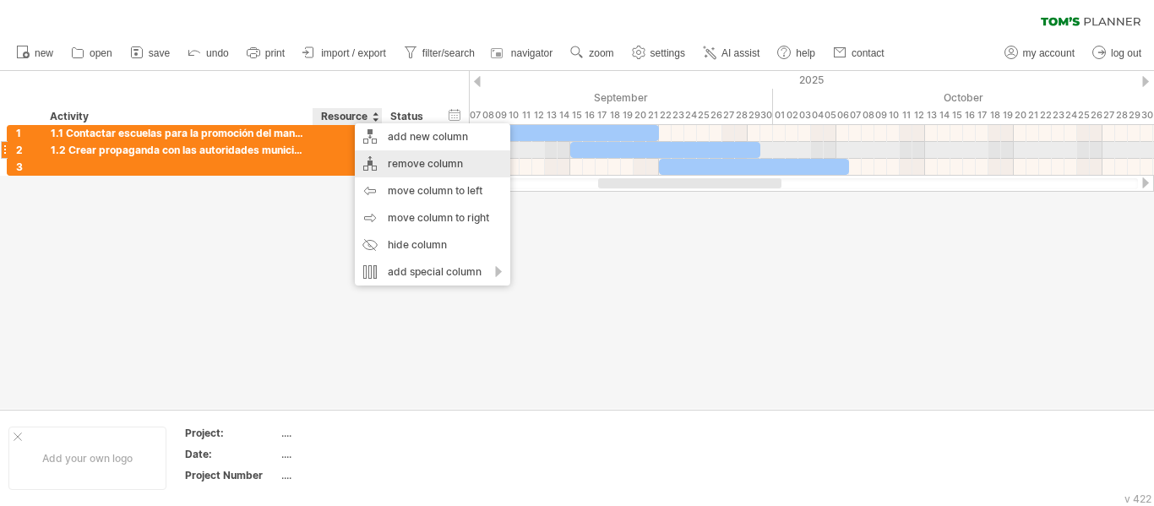
click at [415, 155] on div "remove column" at bounding box center [432, 163] width 155 height 27
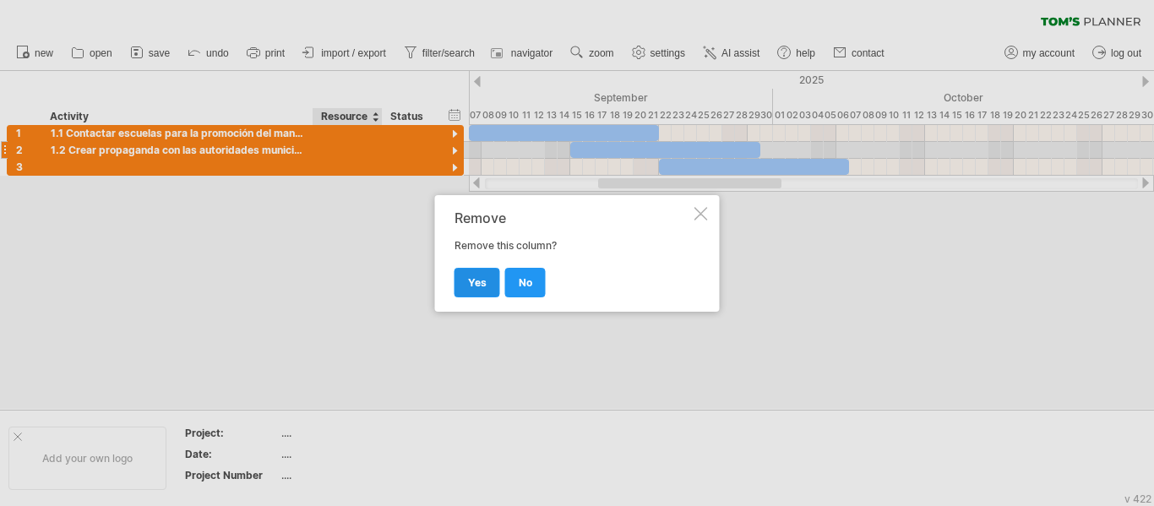
click at [488, 286] on link "yes" at bounding box center [477, 283] width 46 height 30
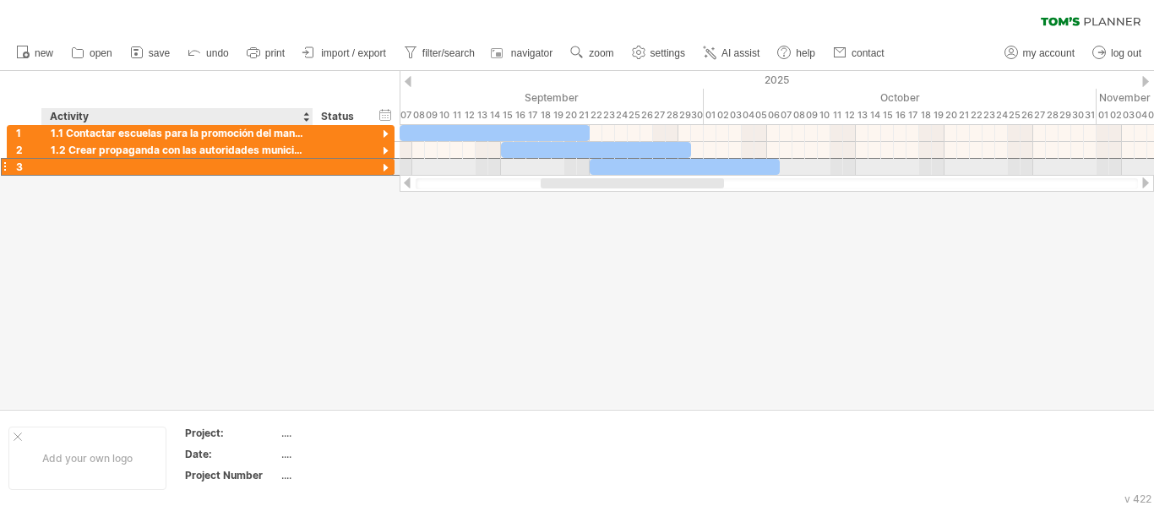
click at [214, 160] on div at bounding box center [177, 167] width 253 height 16
click at [239, 165] on div at bounding box center [177, 167] width 253 height 16
paste input "**********"
type input "**********"
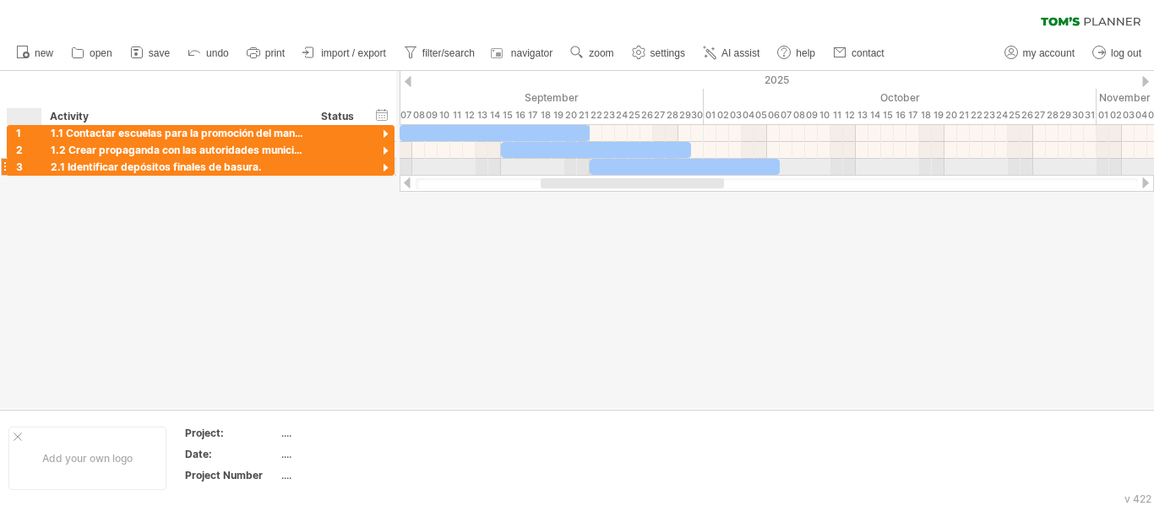
click at [37, 169] on div at bounding box center [39, 167] width 8 height 17
click at [23, 164] on div "3" at bounding box center [28, 167] width 25 height 16
click at [23, 165] on div "3" at bounding box center [28, 167] width 25 height 16
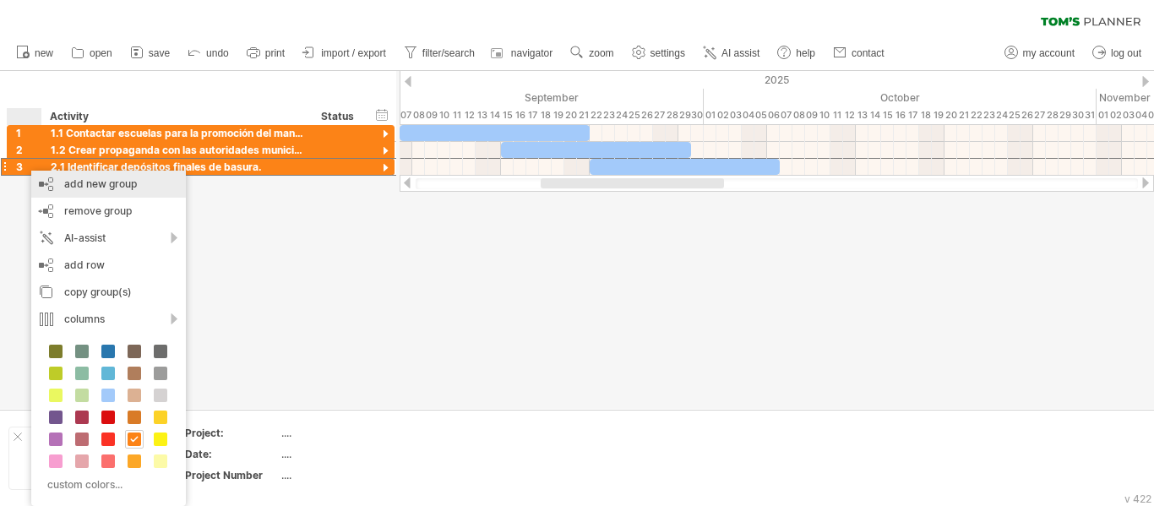
click at [73, 187] on div "add new group" at bounding box center [108, 184] width 155 height 27
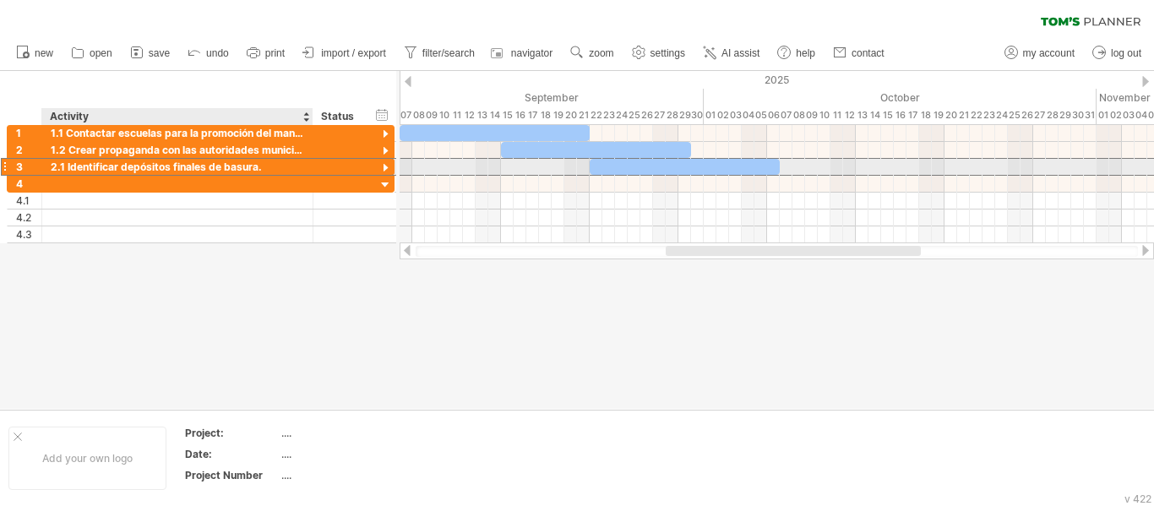
click at [119, 166] on div "2.1 Identificar depósitos finales de basura." at bounding box center [177, 167] width 253 height 16
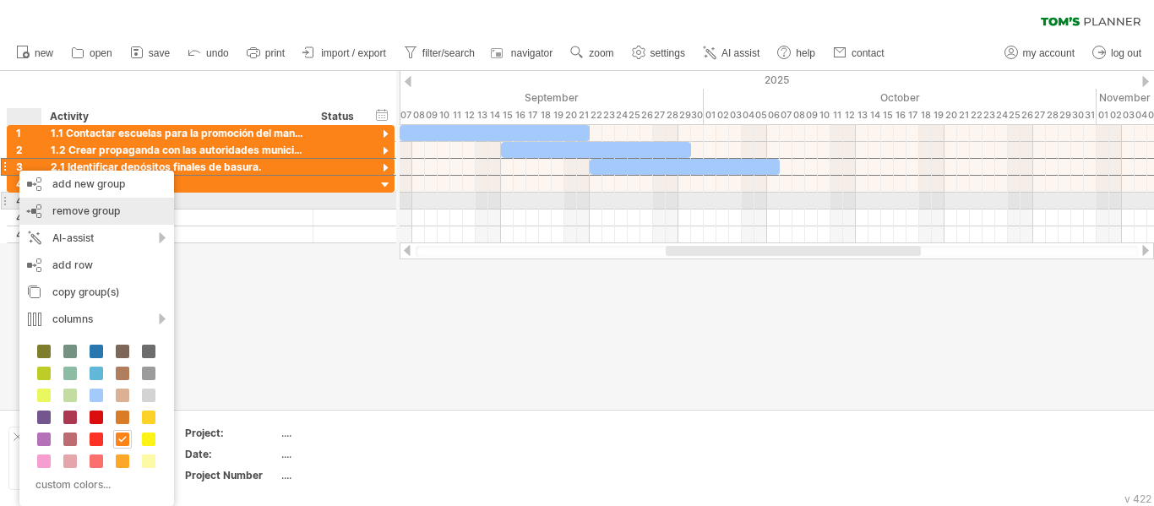
click at [71, 205] on span "remove group" at bounding box center [86, 210] width 68 height 13
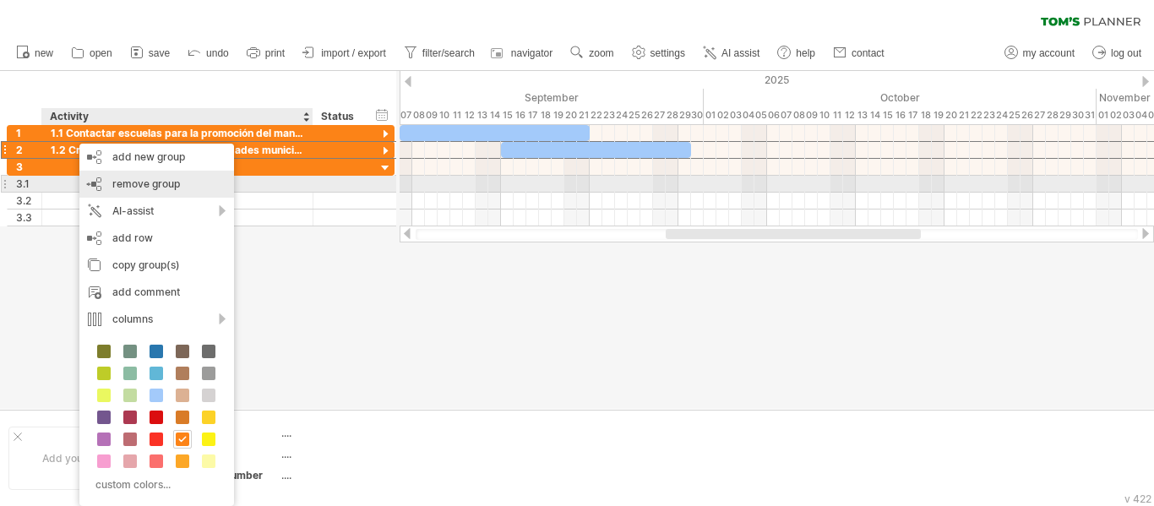
click at [121, 186] on span "remove group" at bounding box center [146, 183] width 68 height 13
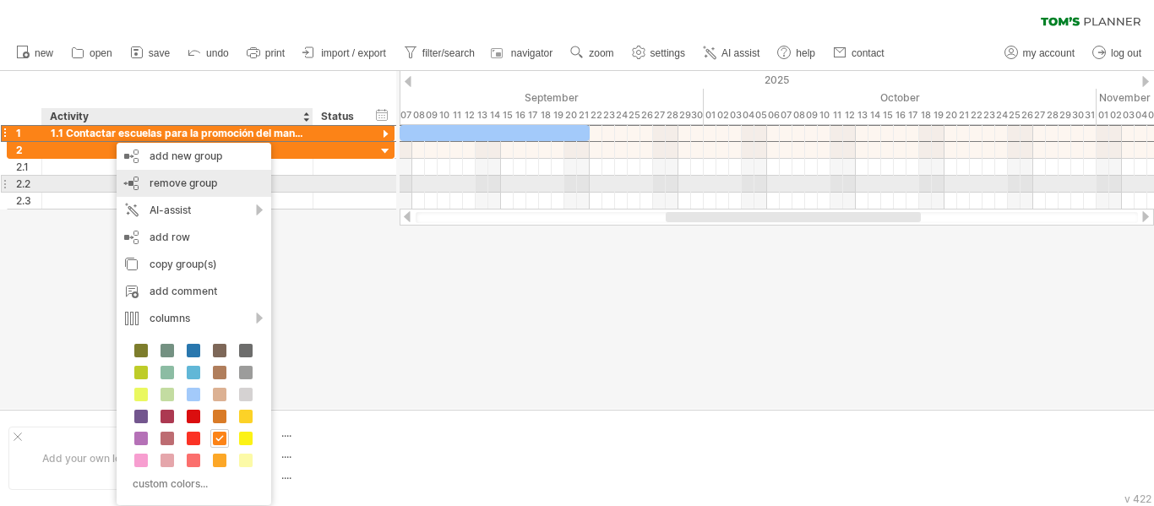
click at [172, 179] on span "remove group" at bounding box center [183, 183] width 68 height 13
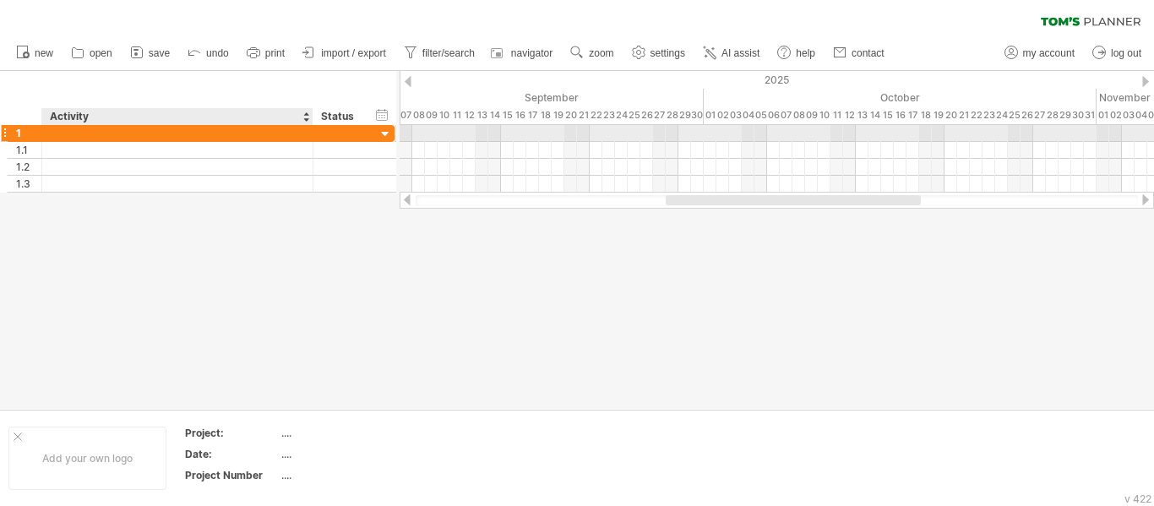
click at [80, 135] on div at bounding box center [177, 133] width 253 height 16
click at [143, 130] on div at bounding box center [177, 133] width 253 height 16
paste input "**********"
type input "**********"
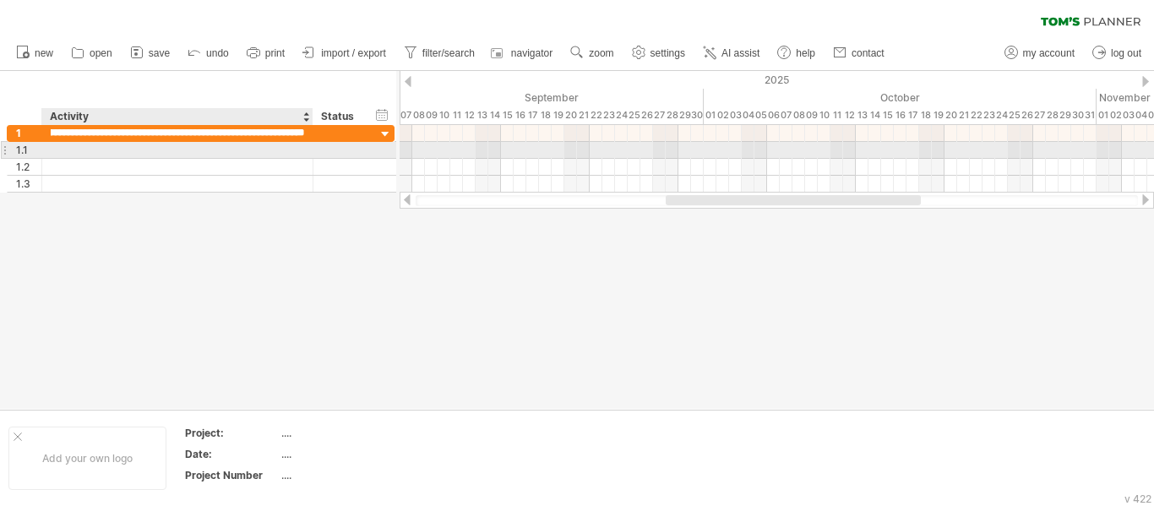
click at [163, 153] on div at bounding box center [177, 150] width 253 height 16
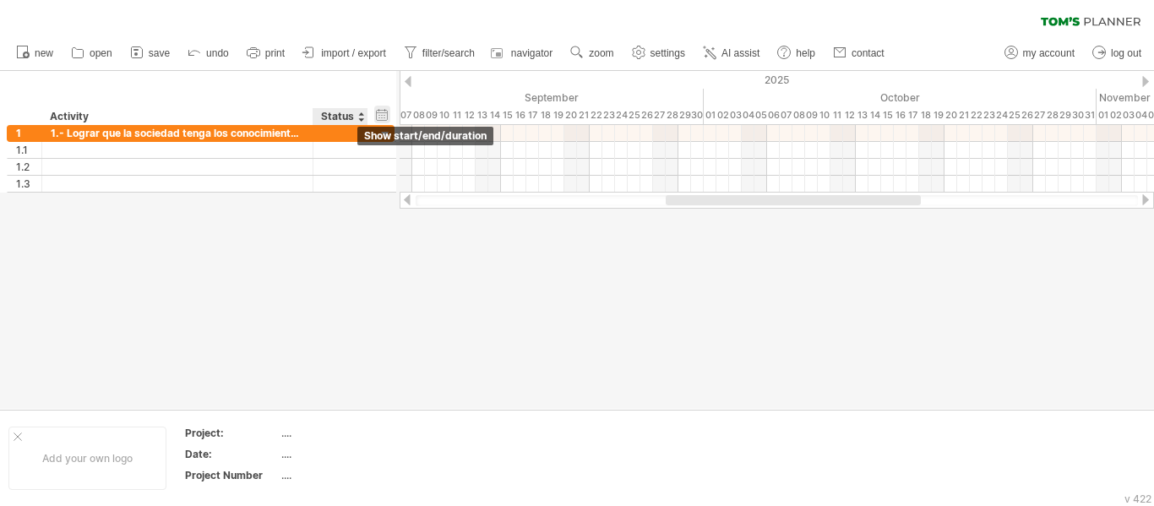
click at [377, 111] on div "hide start/end/duration show start/end/duration" at bounding box center [382, 115] width 16 height 18
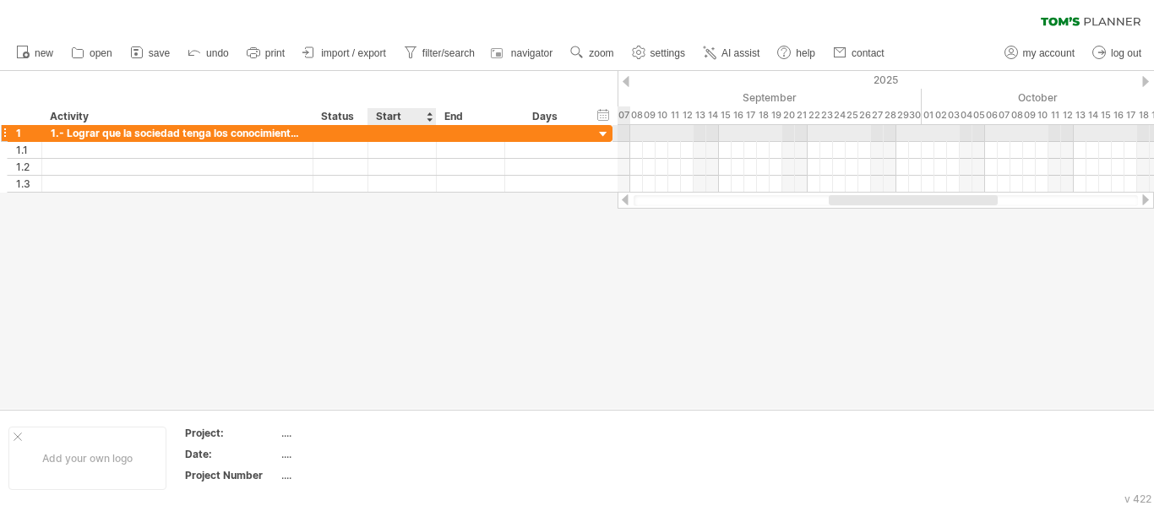
click at [405, 132] on div at bounding box center [402, 133] width 68 height 16
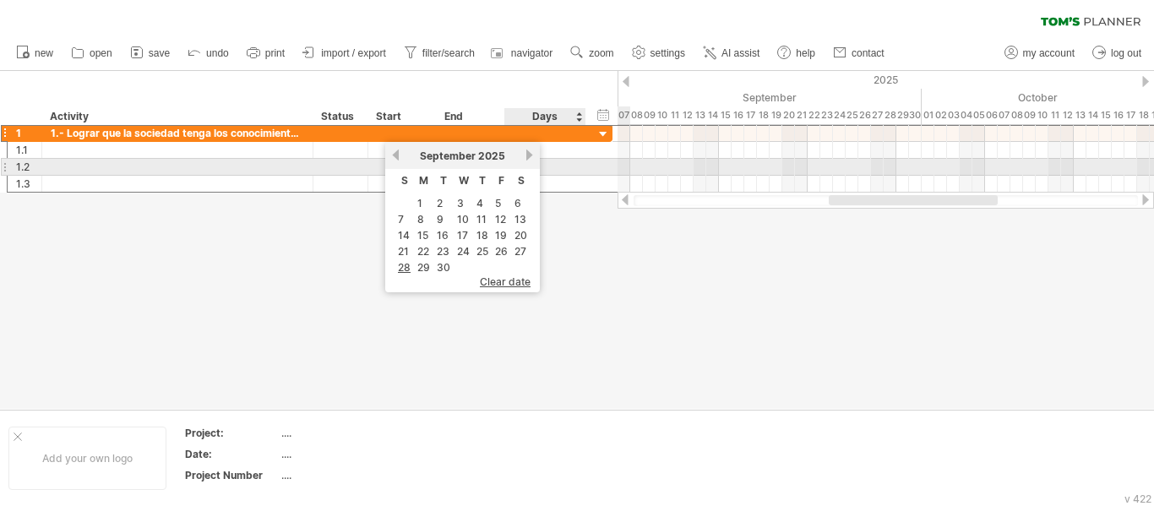
click at [524, 160] on link "next" at bounding box center [529, 155] width 13 height 13
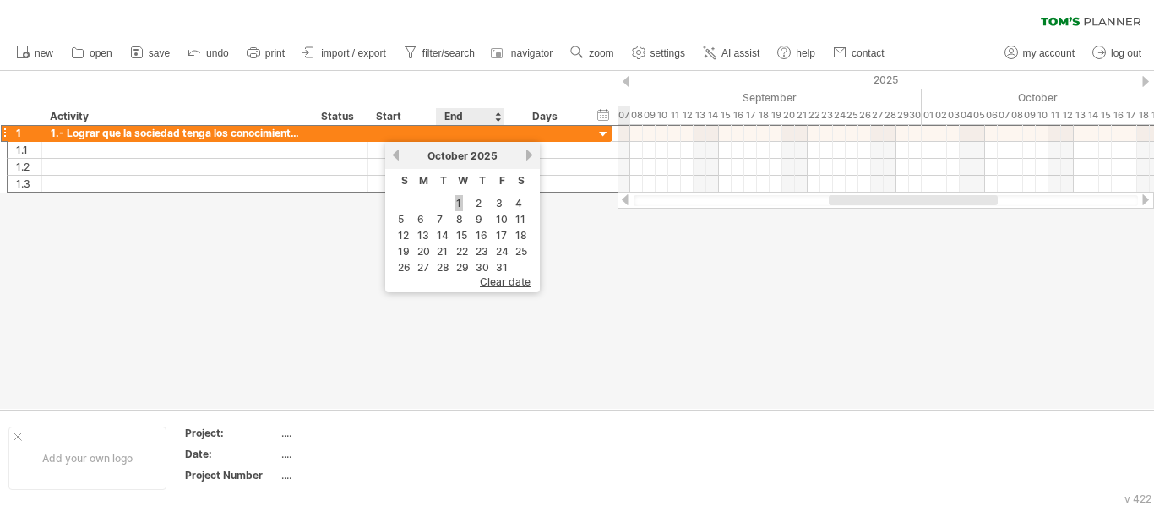
click at [455, 198] on link "1" at bounding box center [458, 203] width 8 height 16
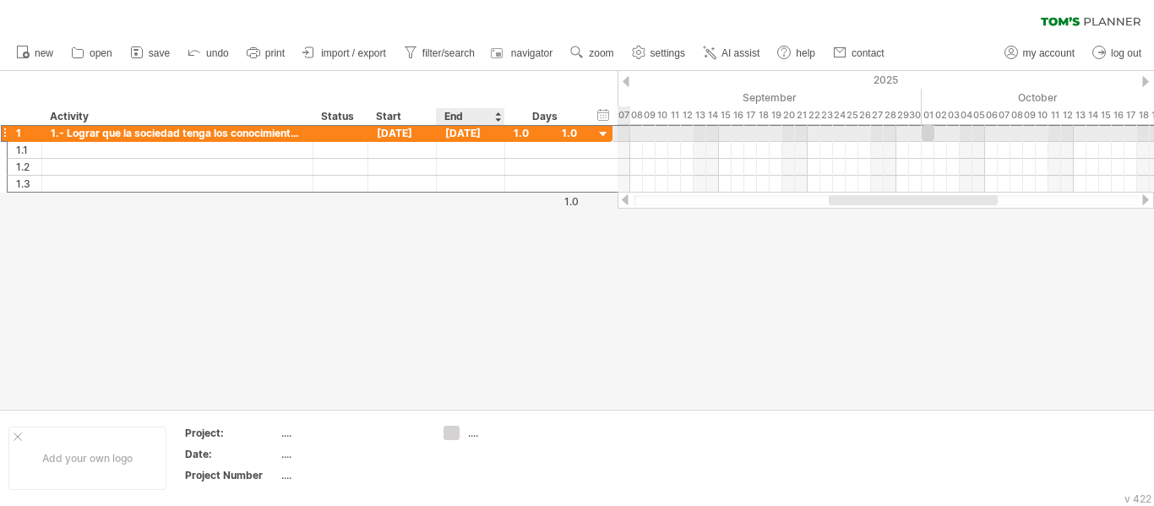
click at [488, 127] on div "[DATE]" at bounding box center [471, 133] width 68 height 16
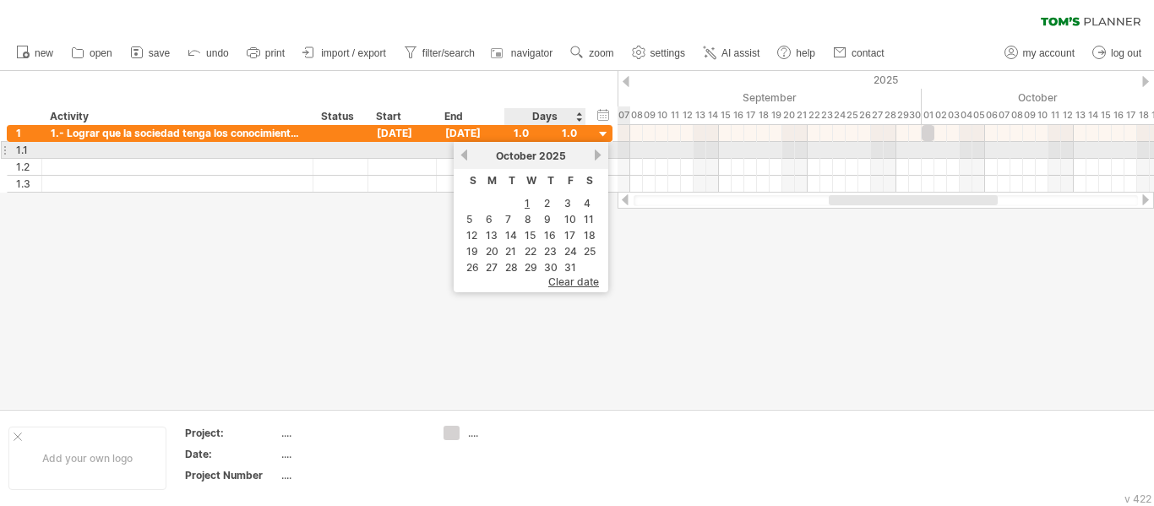
click at [596, 156] on link "next" at bounding box center [597, 155] width 13 height 13
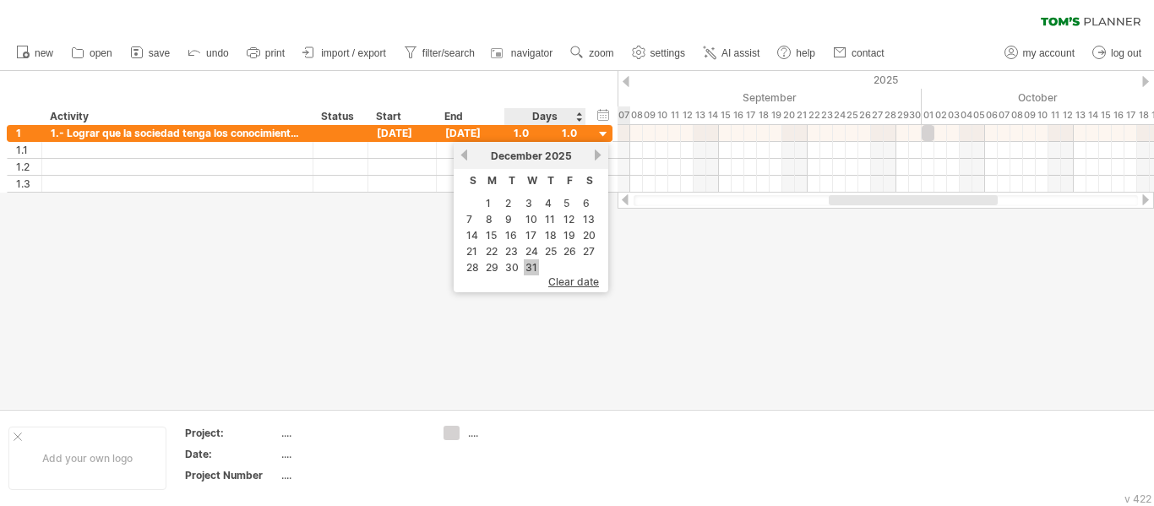
click at [532, 266] on link "31" at bounding box center [531, 267] width 15 height 16
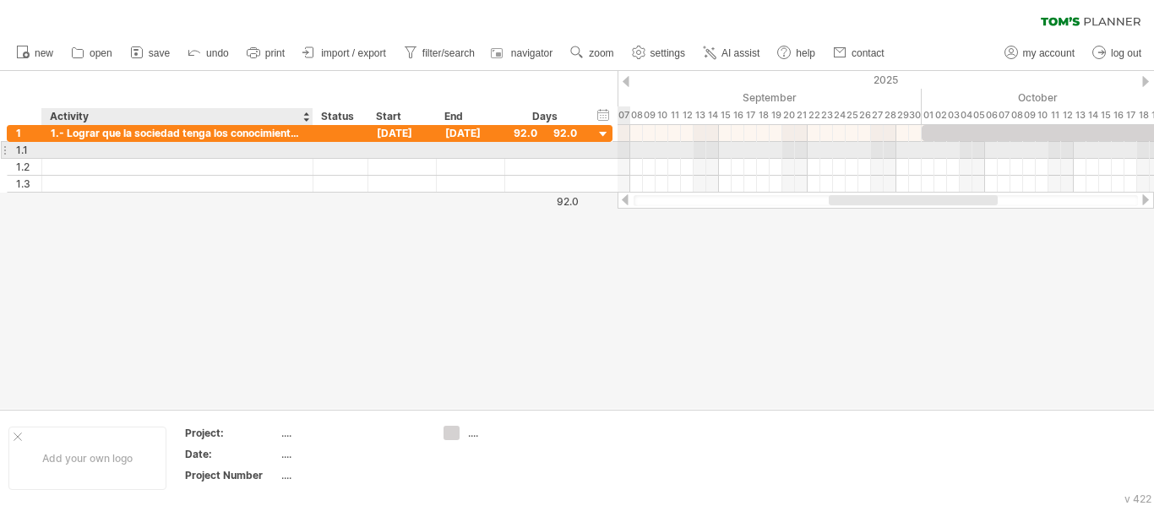
click at [253, 143] on div at bounding box center [177, 150] width 253 height 16
paste input "**********"
type input "**********"
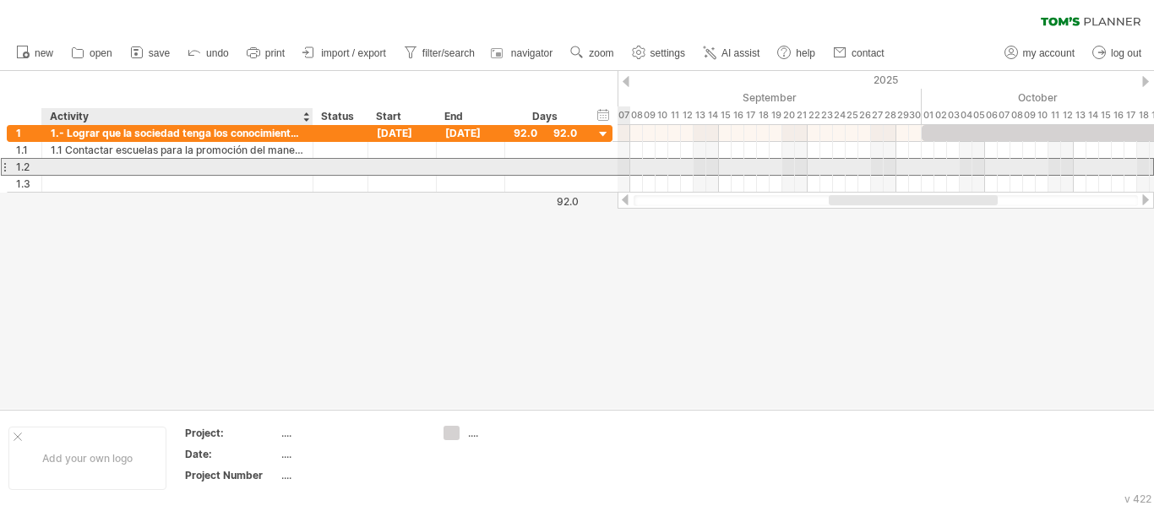
click at [250, 171] on div at bounding box center [177, 167] width 253 height 16
click at [280, 168] on div at bounding box center [177, 167] width 253 height 16
paste input "**********"
type input "**********"
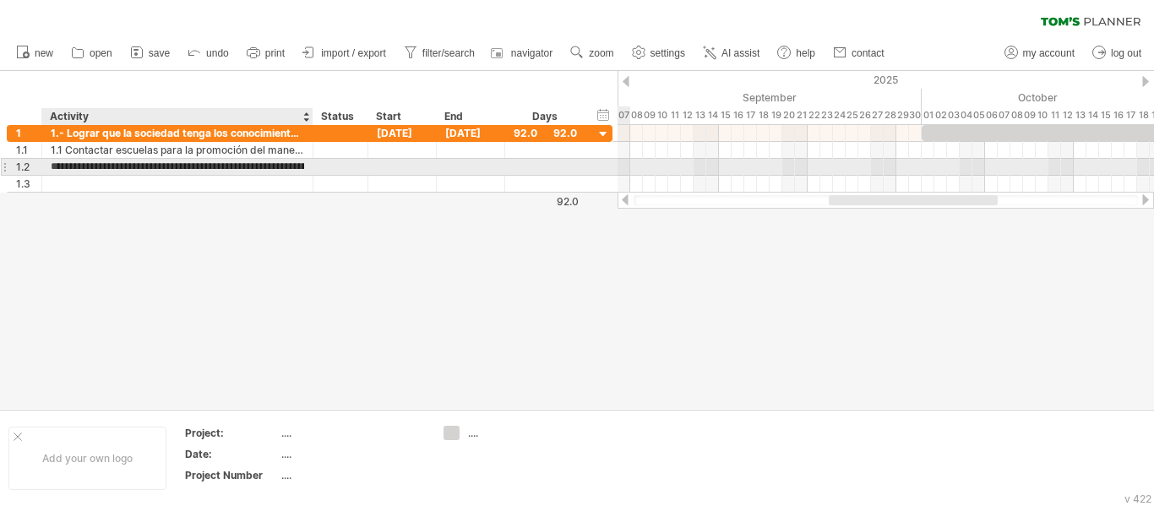
scroll to position [0, 425]
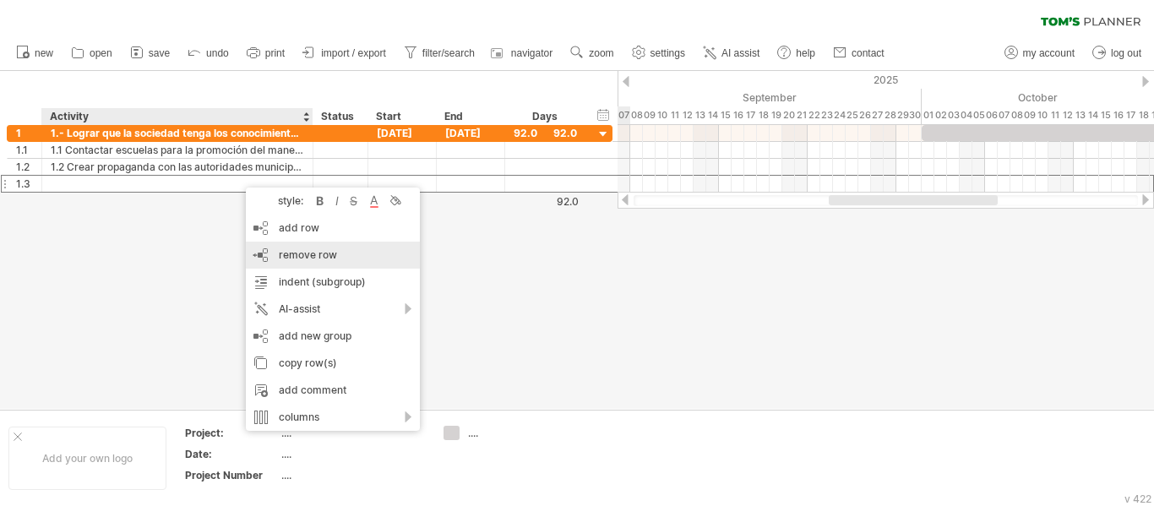
click at [304, 254] on span "remove row" at bounding box center [308, 254] width 58 height 13
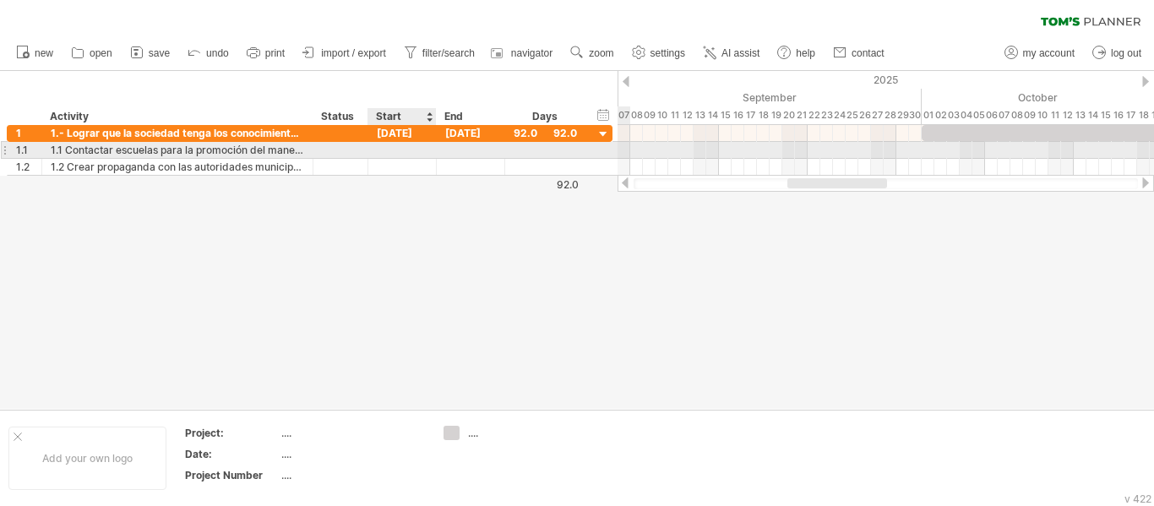
click at [418, 149] on div at bounding box center [402, 150] width 68 height 16
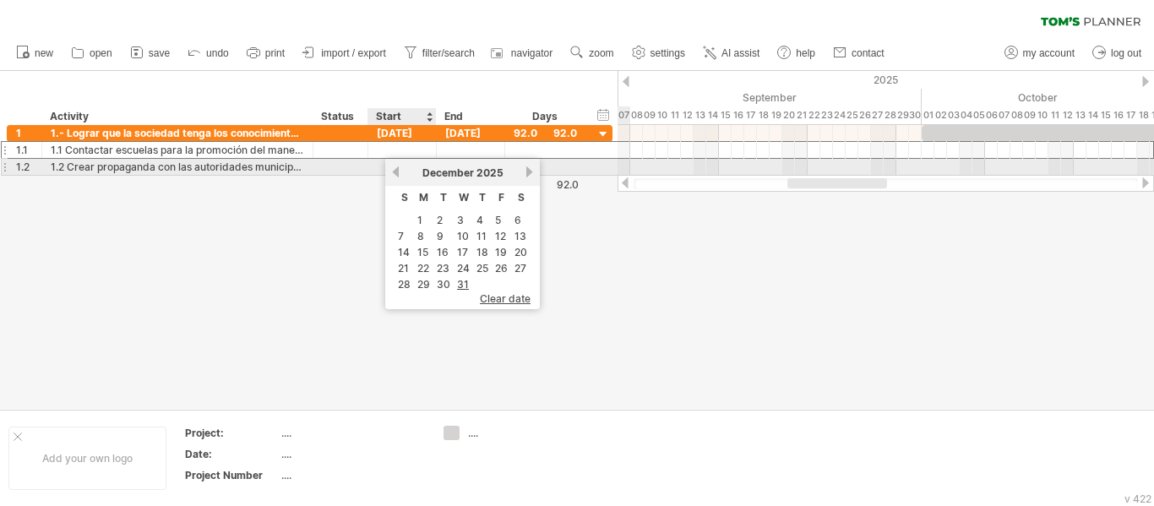
click at [396, 170] on link "previous" at bounding box center [395, 172] width 13 height 13
click at [394, 172] on link "previous" at bounding box center [395, 172] width 13 height 13
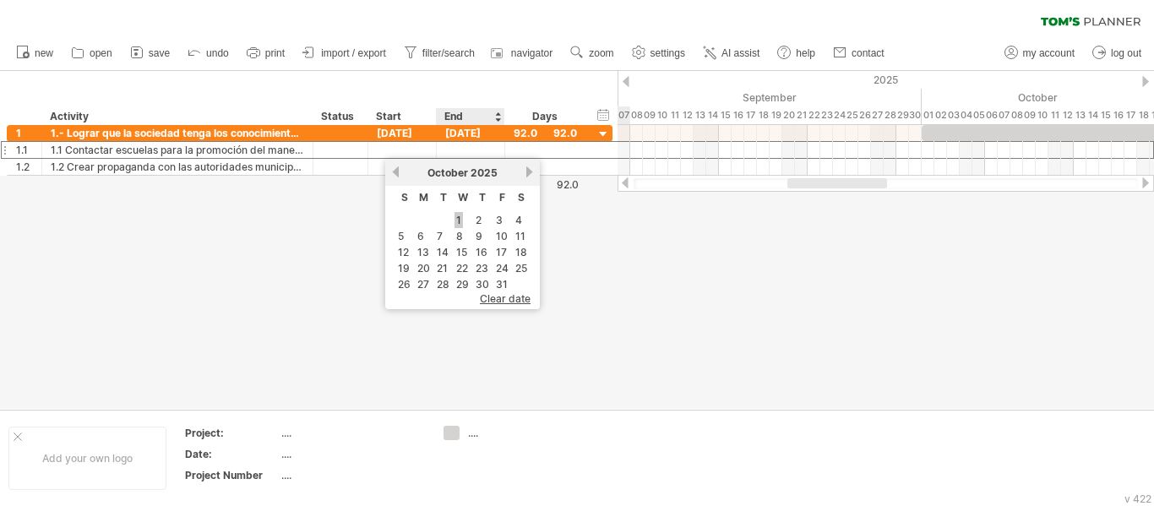
click at [458, 217] on link "1" at bounding box center [458, 220] width 8 height 16
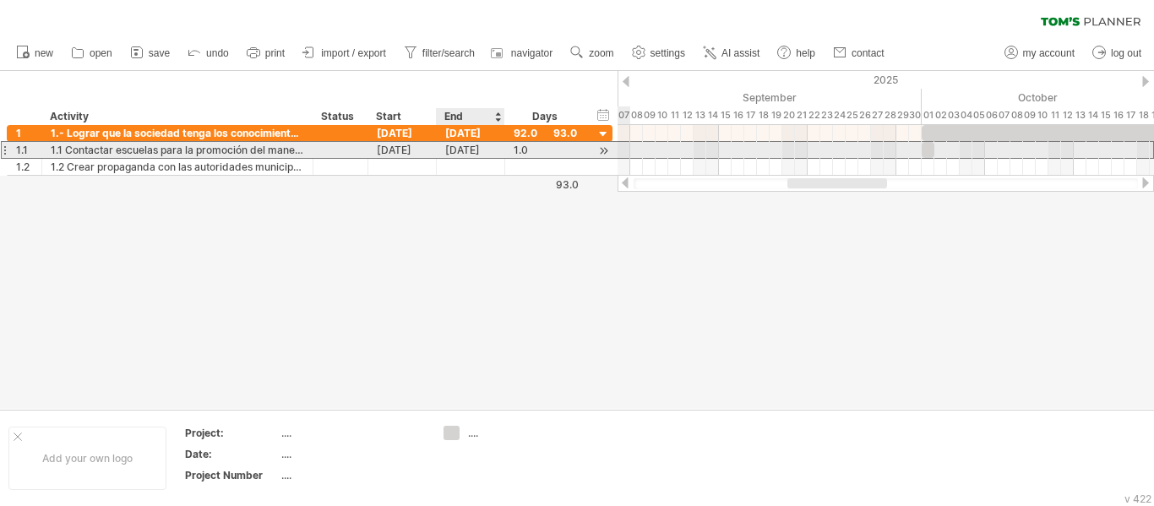
click at [470, 155] on div "[DATE]" at bounding box center [471, 150] width 68 height 16
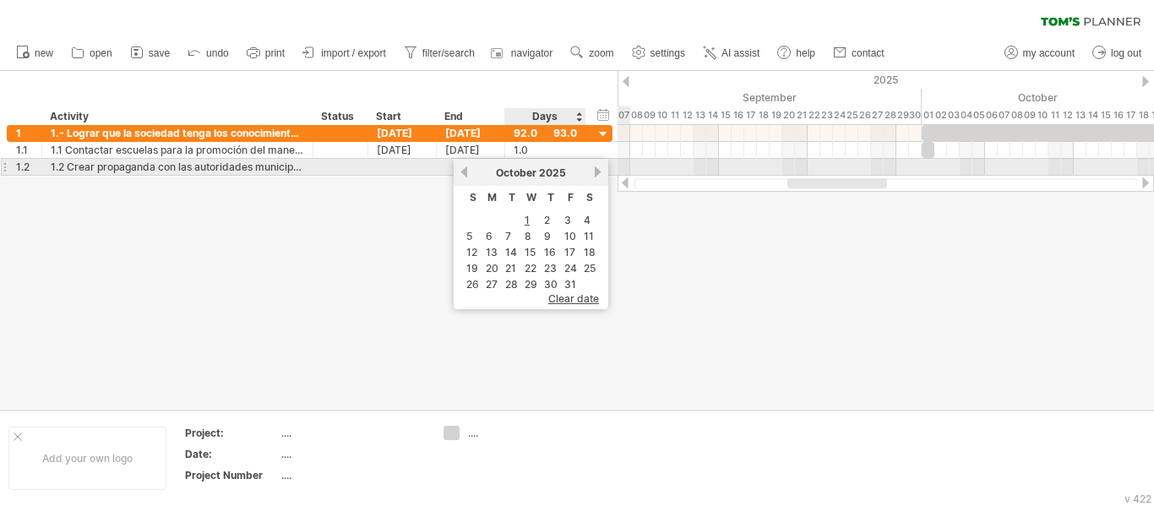
click at [592, 169] on div "[DATE]" at bounding box center [531, 172] width 122 height 13
click at [597, 171] on link "next" at bounding box center [597, 172] width 13 height 13
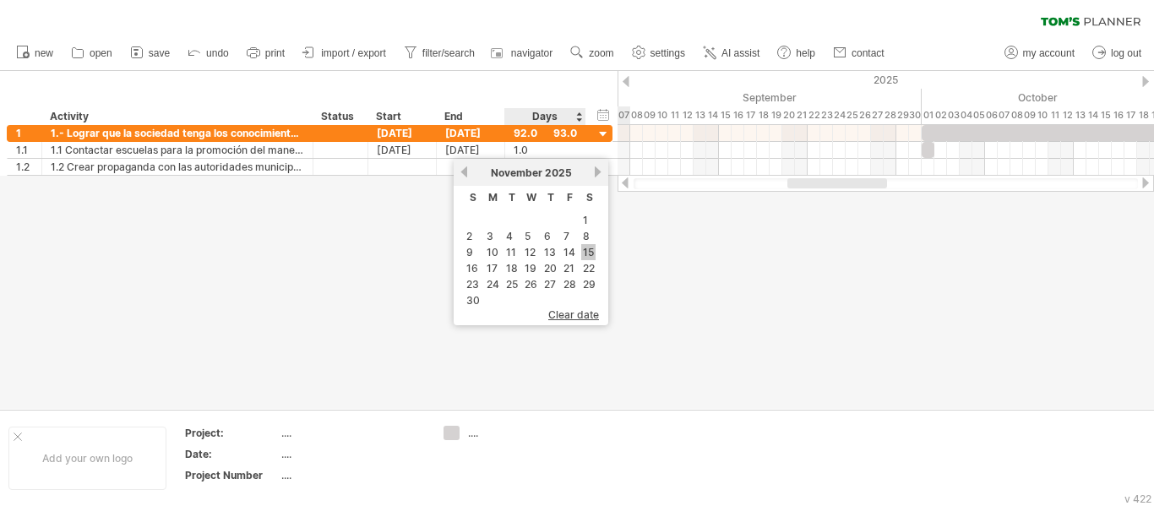
click at [590, 249] on link "15" at bounding box center [588, 252] width 14 height 16
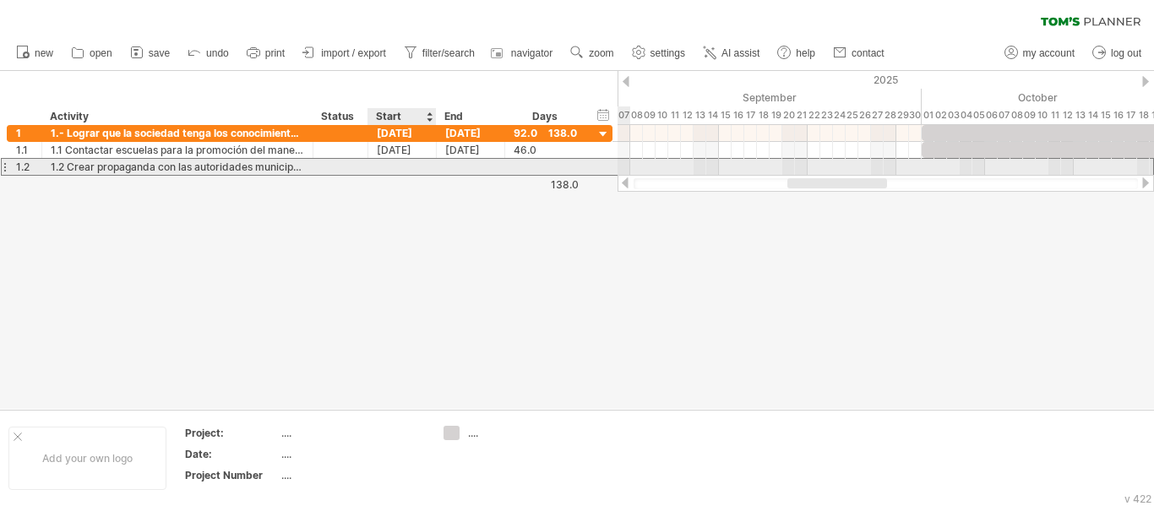
click at [417, 168] on div at bounding box center [402, 167] width 68 height 16
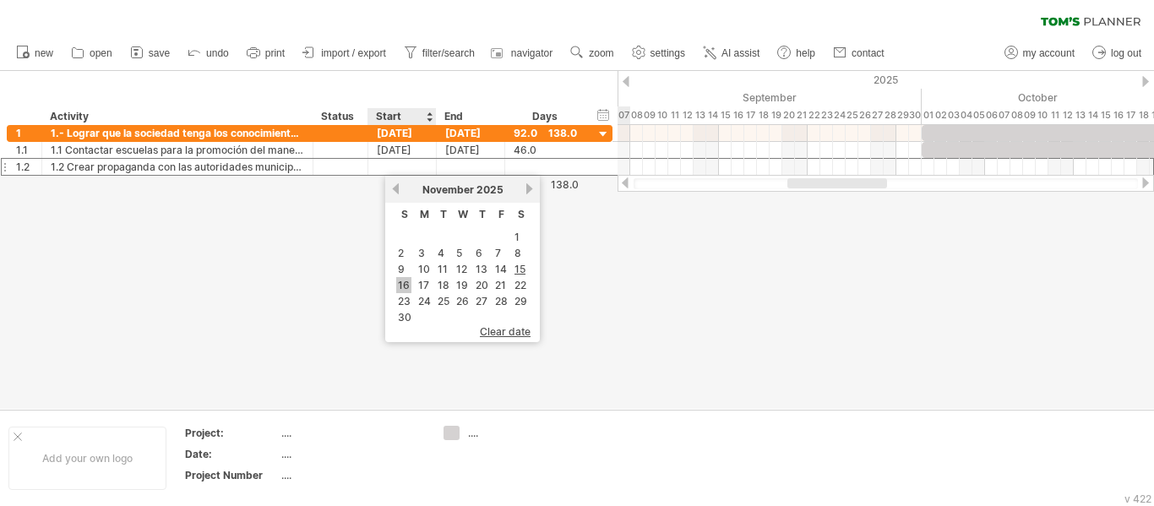
click at [405, 280] on link "16" at bounding box center [403, 285] width 15 height 16
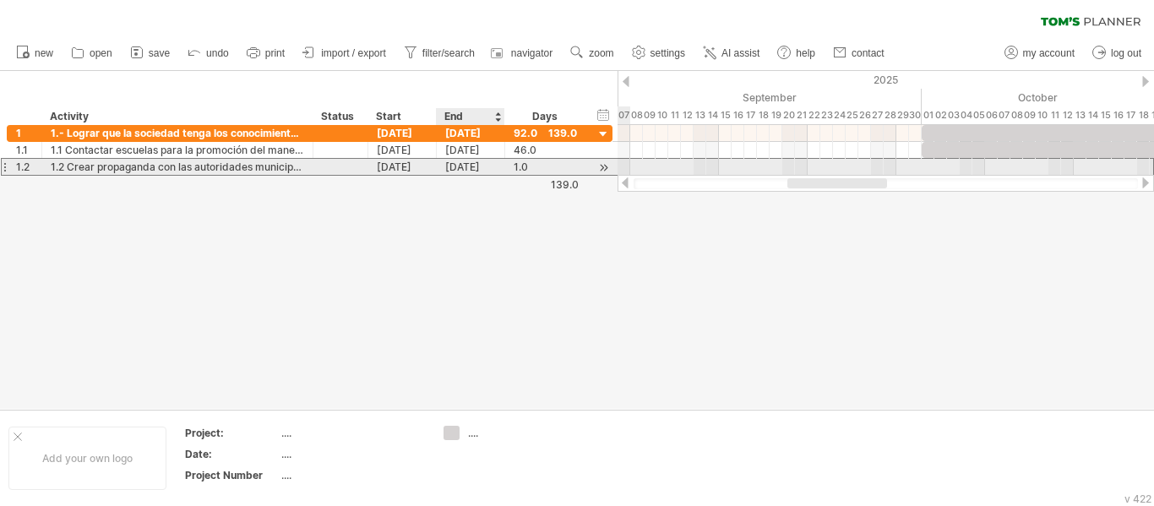
click at [487, 166] on div "[DATE]" at bounding box center [471, 167] width 68 height 16
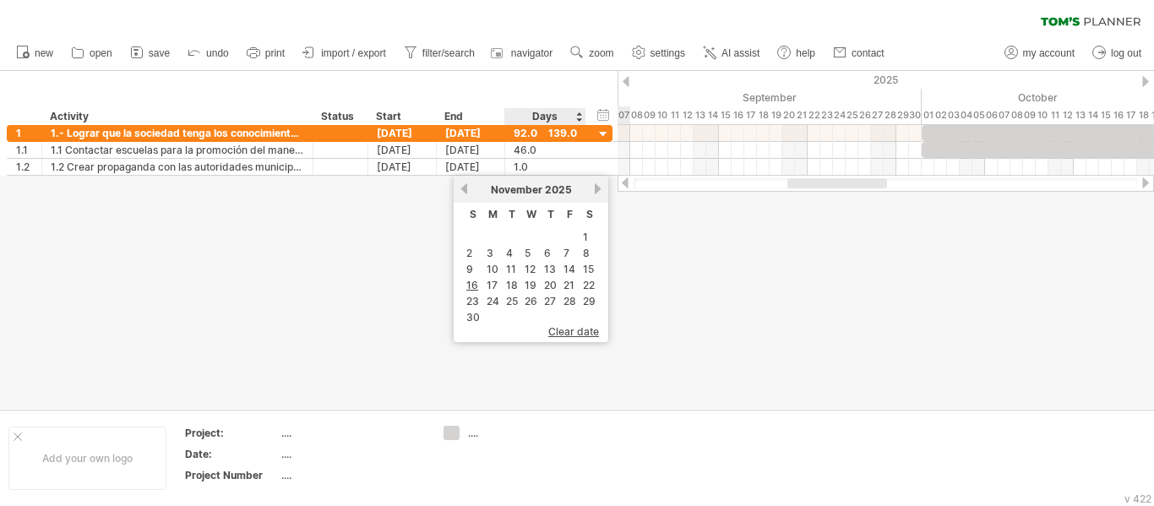
click at [594, 188] on link "next" at bounding box center [597, 188] width 13 height 13
click at [533, 294] on link "31" at bounding box center [531, 301] width 15 height 16
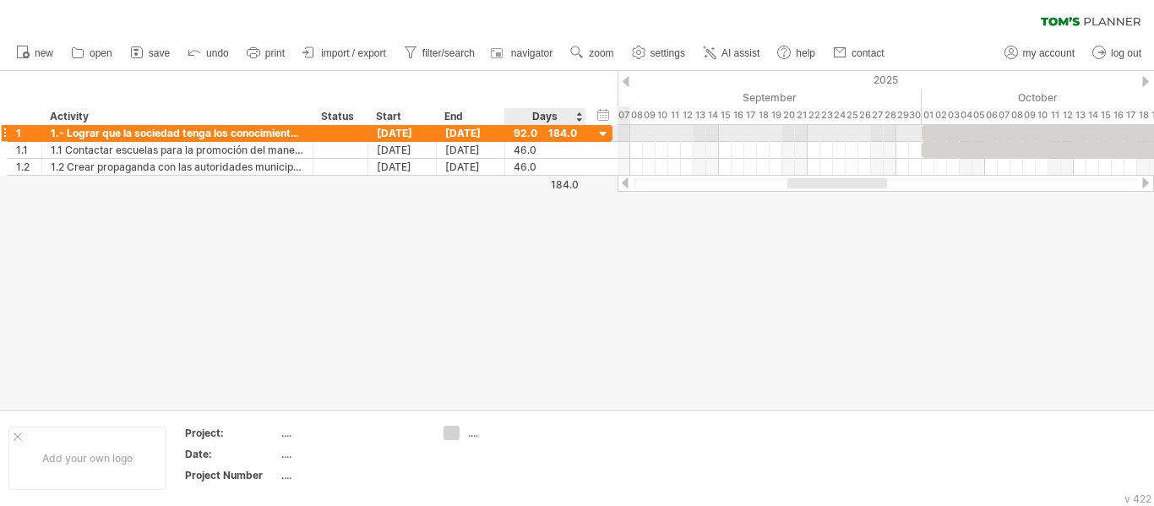
click at [603, 135] on div at bounding box center [603, 135] width 16 height 16
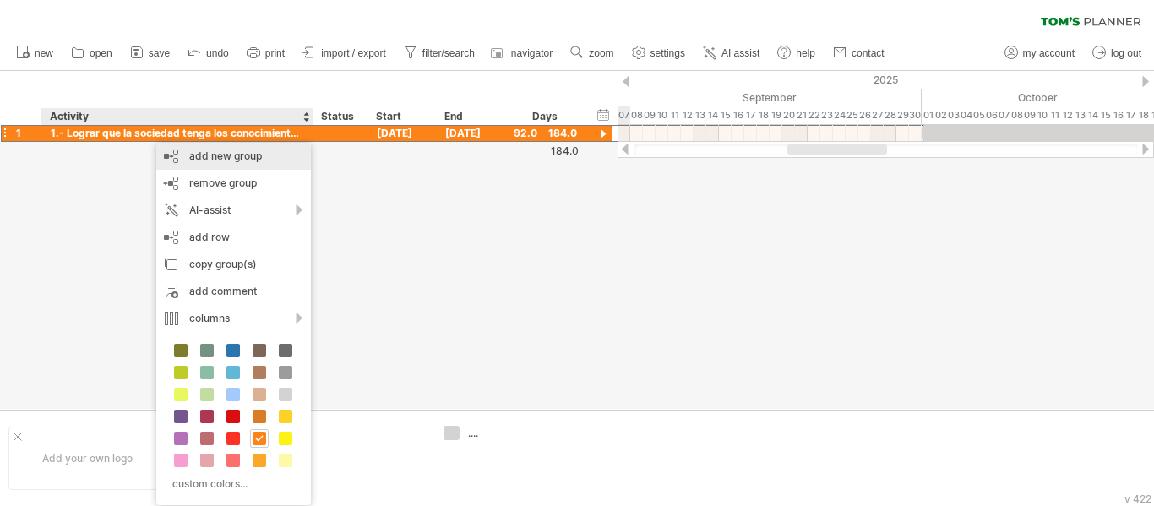
click at [196, 160] on div "add new group" at bounding box center [233, 156] width 155 height 27
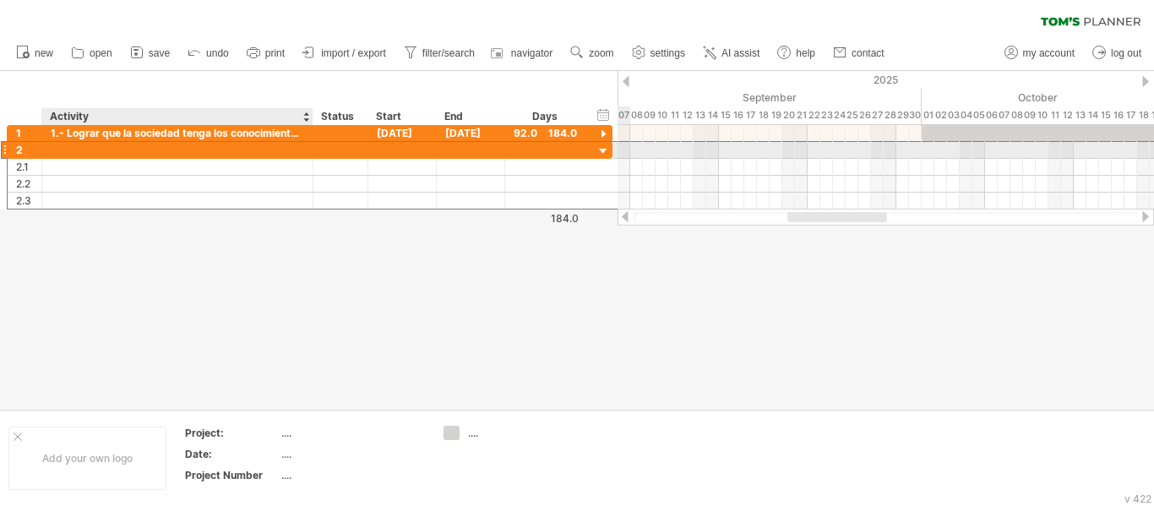
click at [196, 153] on div at bounding box center [177, 150] width 253 height 16
paste input "**********"
type input "**********"
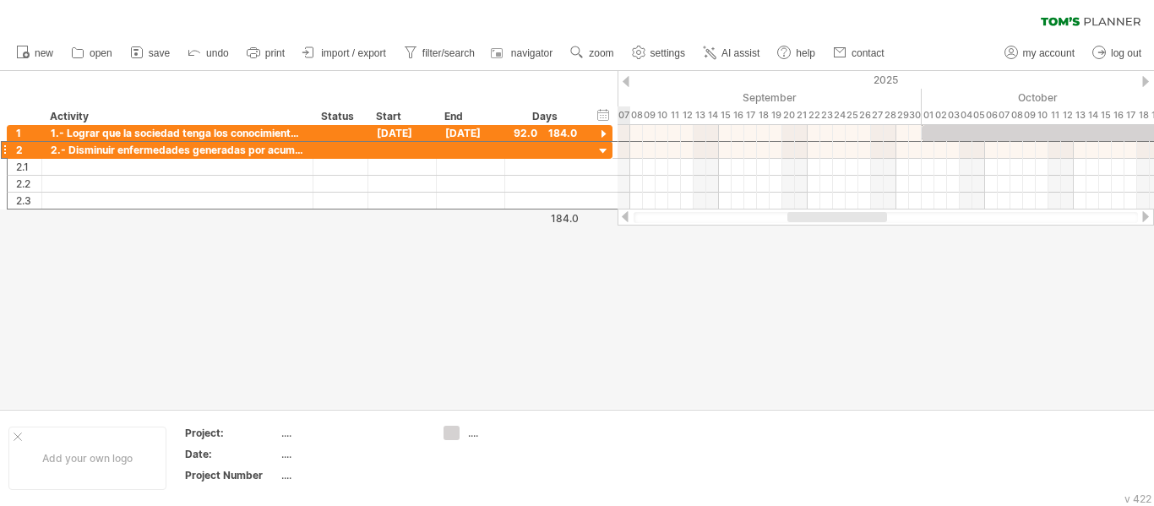
scroll to position [0, 0]
click at [407, 153] on div at bounding box center [402, 150] width 68 height 16
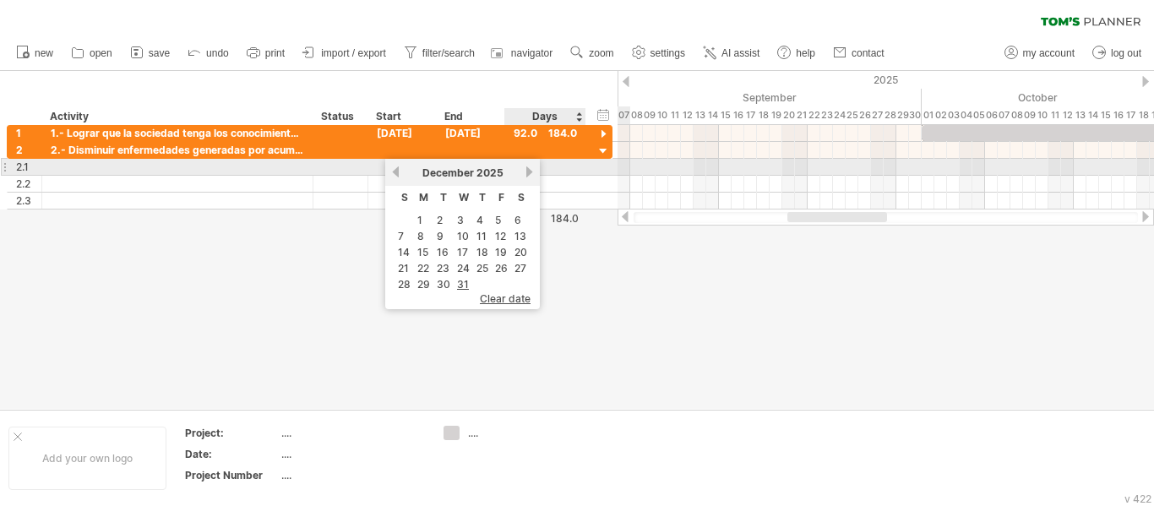
click at [528, 171] on link "next" at bounding box center [529, 172] width 13 height 13
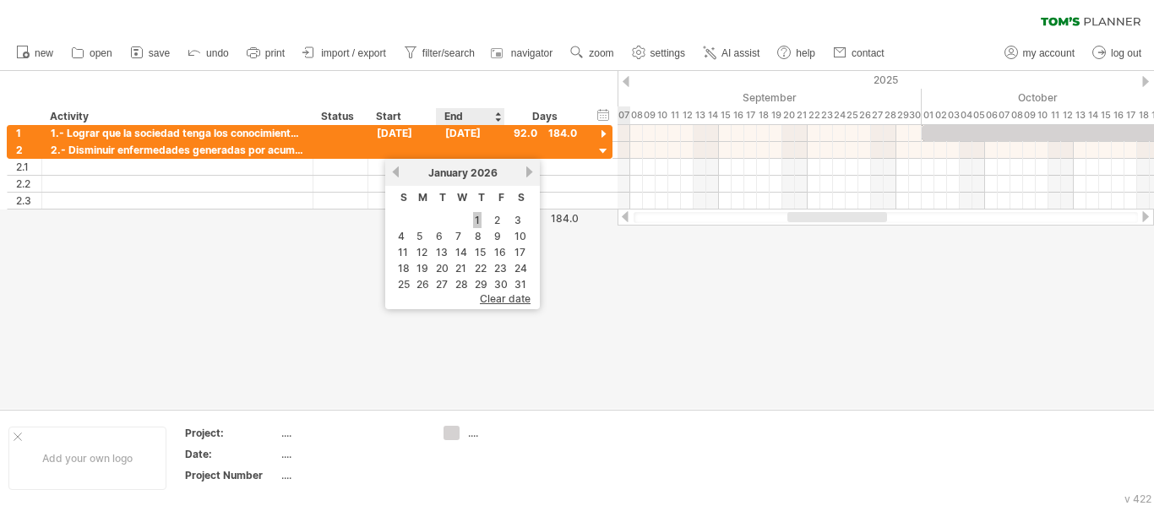
click at [476, 214] on link "1" at bounding box center [477, 220] width 8 height 16
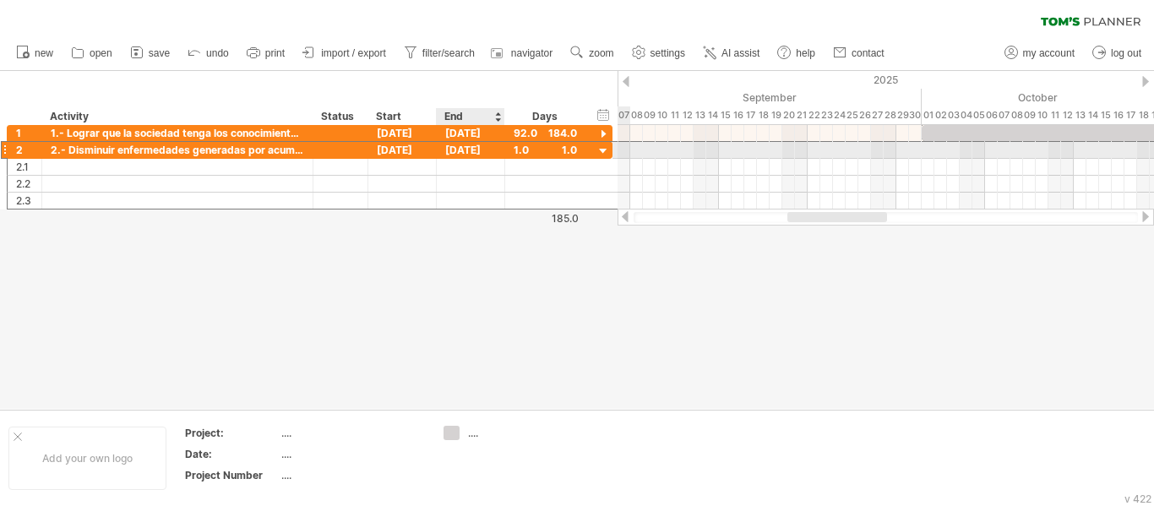
click at [482, 149] on div "[DATE]" at bounding box center [471, 150] width 68 height 16
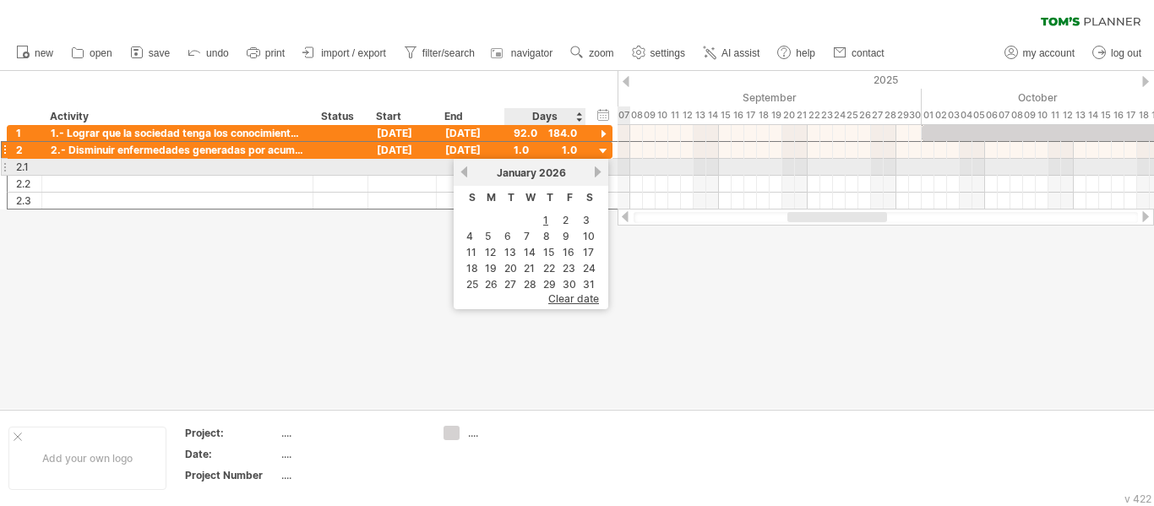
click at [598, 170] on link "next" at bounding box center [597, 172] width 13 height 13
click at [598, 170] on link "next" at bounding box center [595, 172] width 13 height 13
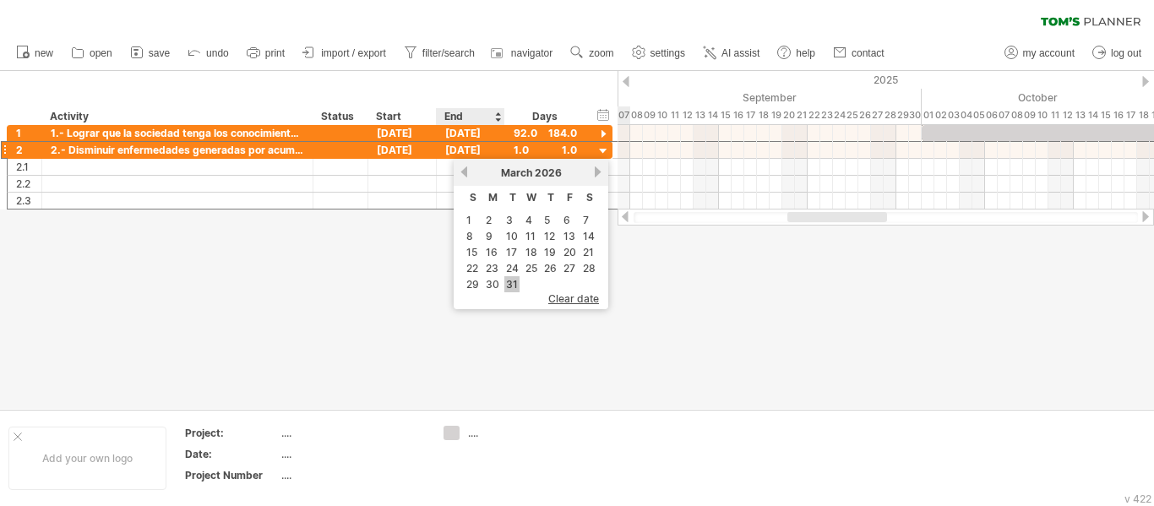
click at [513, 282] on link "31" at bounding box center [511, 284] width 15 height 16
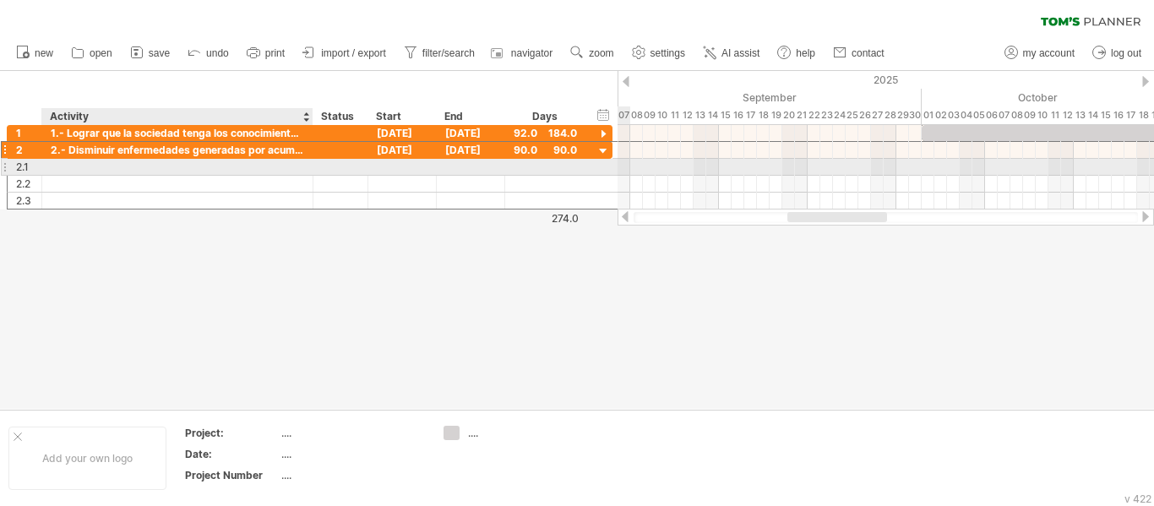
click at [268, 168] on div at bounding box center [177, 167] width 253 height 16
paste input "**********"
type input "**********"
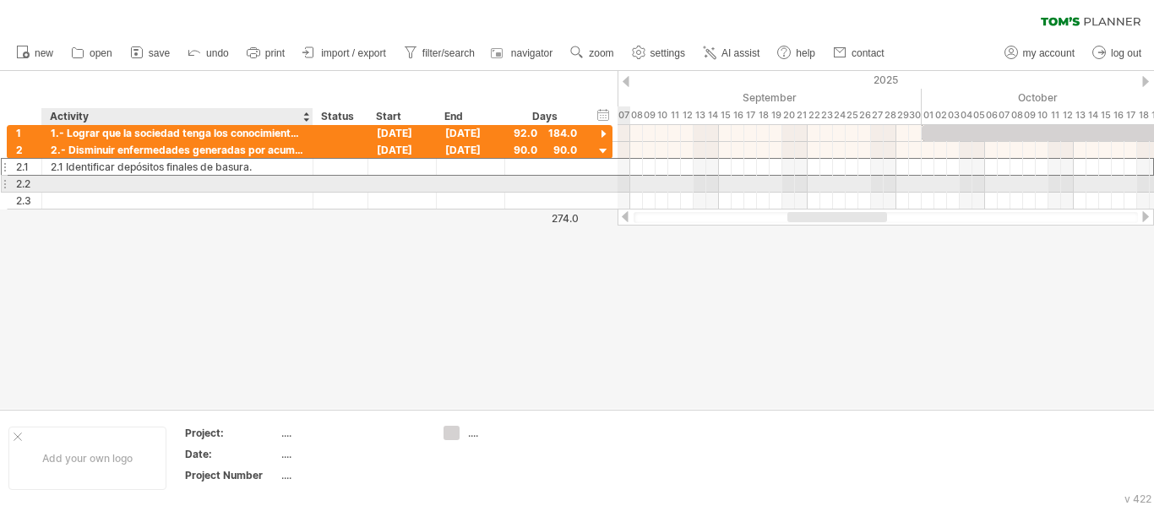
click at [285, 187] on div at bounding box center [177, 184] width 253 height 16
paste input "**********"
type input "**********"
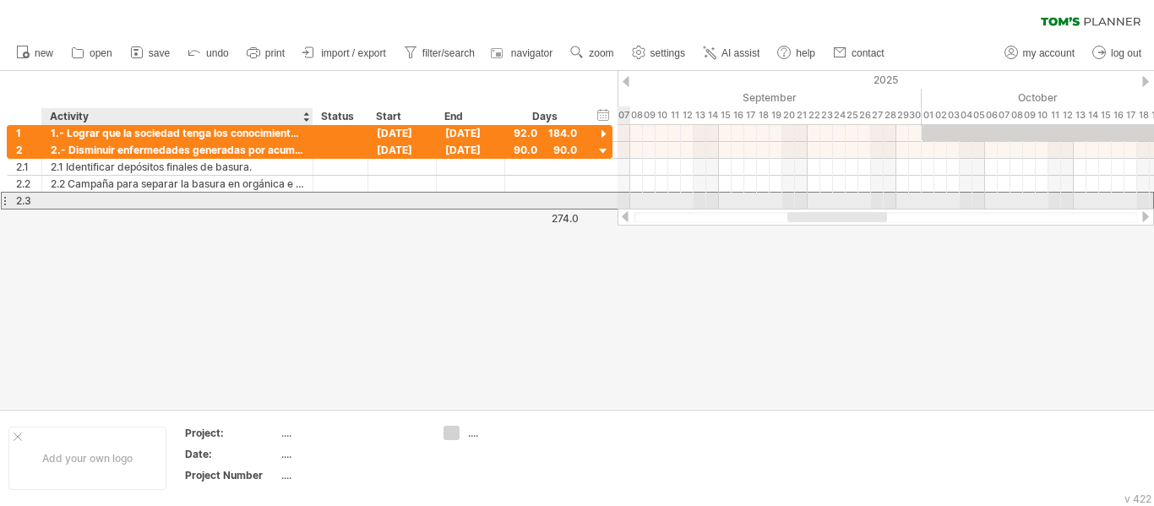
click at [284, 204] on div at bounding box center [177, 201] width 253 height 16
paste input "**********"
type input "**********"
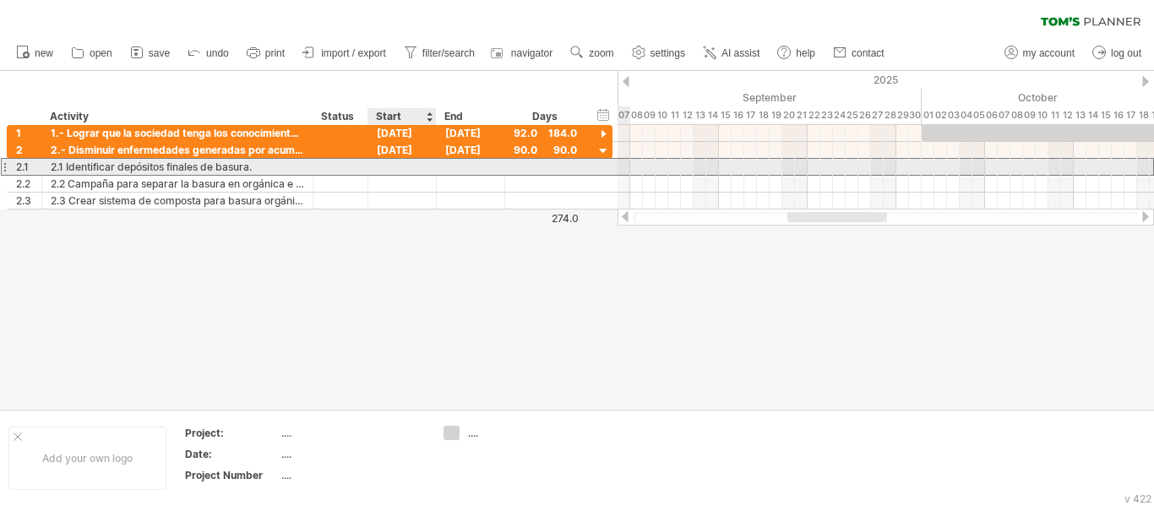
click at [408, 166] on div at bounding box center [402, 167] width 68 height 16
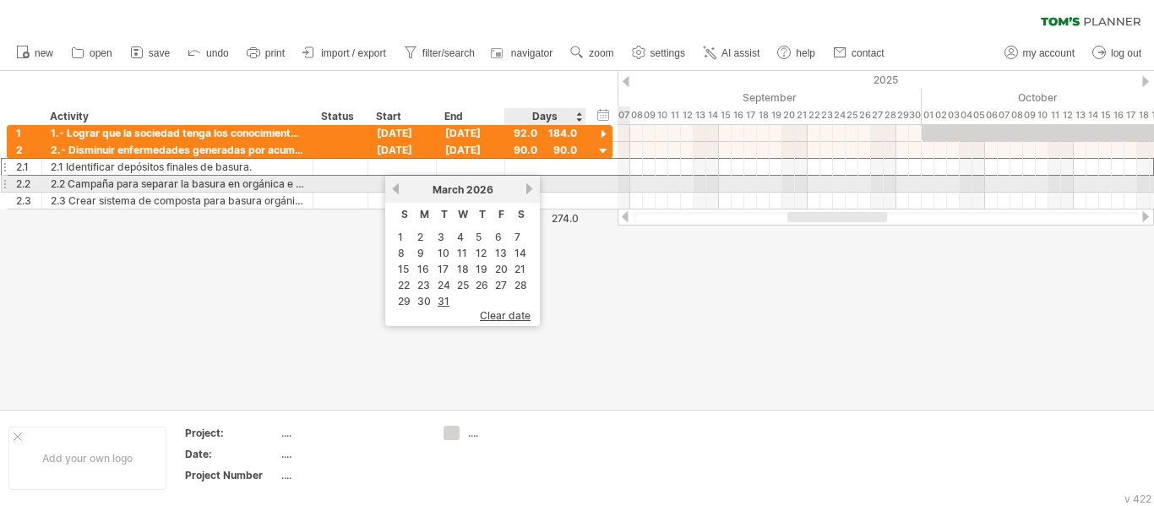
click at [529, 187] on link "next" at bounding box center [529, 188] width 13 height 13
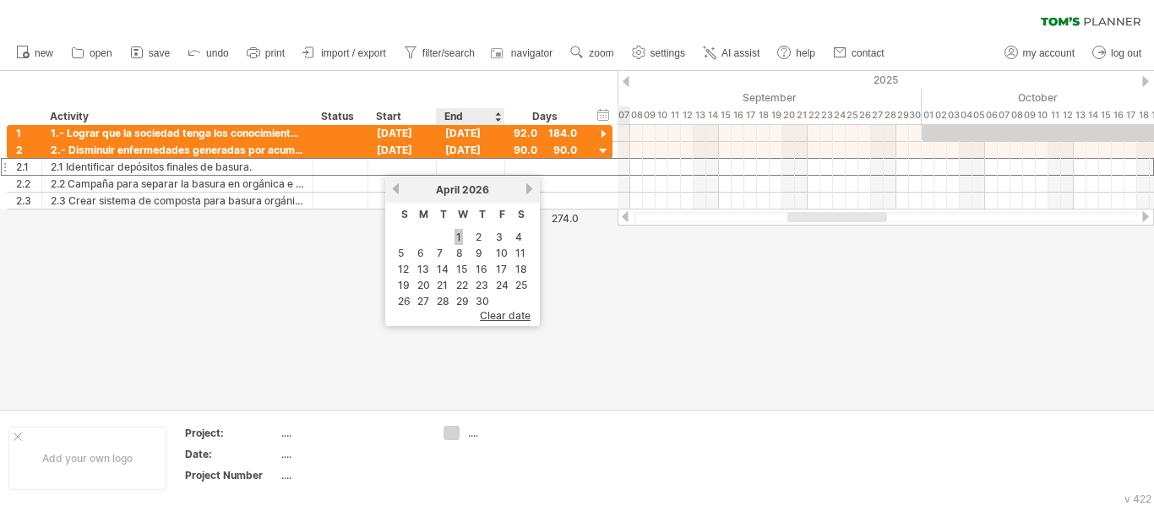
click at [456, 236] on link "1" at bounding box center [458, 237] width 8 height 16
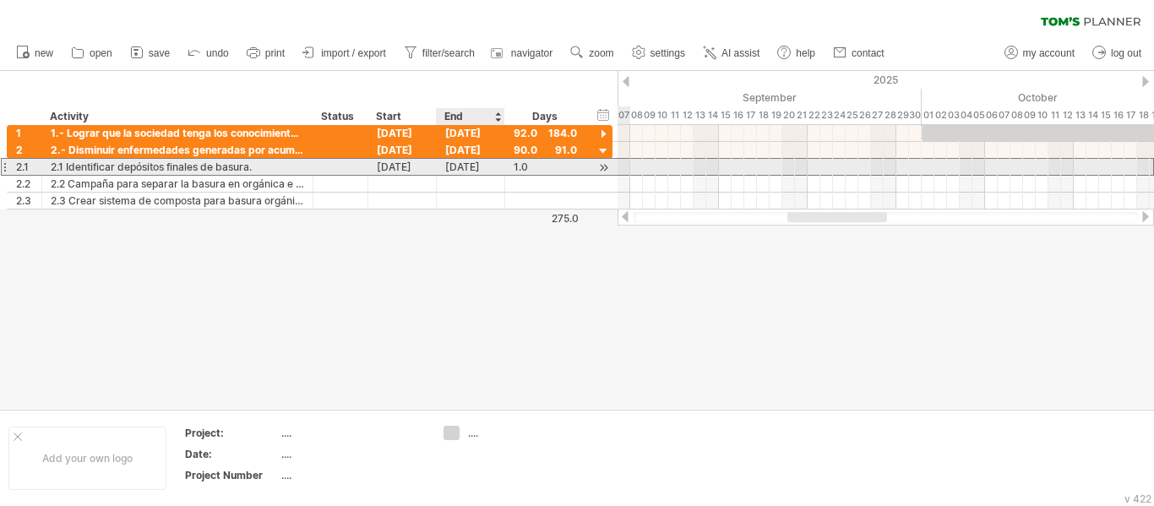
click at [482, 168] on div "[DATE]" at bounding box center [471, 167] width 68 height 16
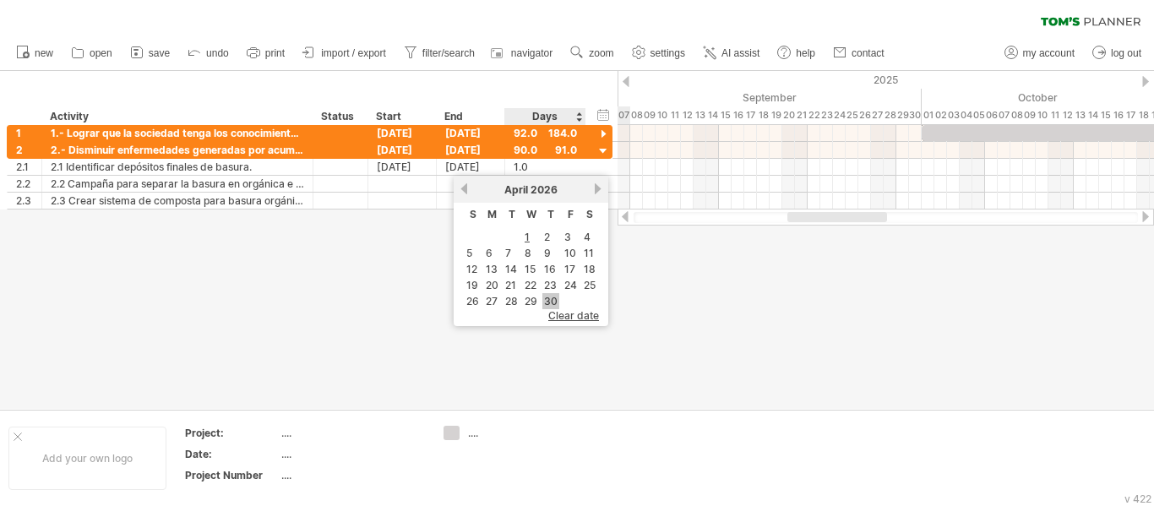
click at [554, 297] on link "30" at bounding box center [550, 301] width 17 height 16
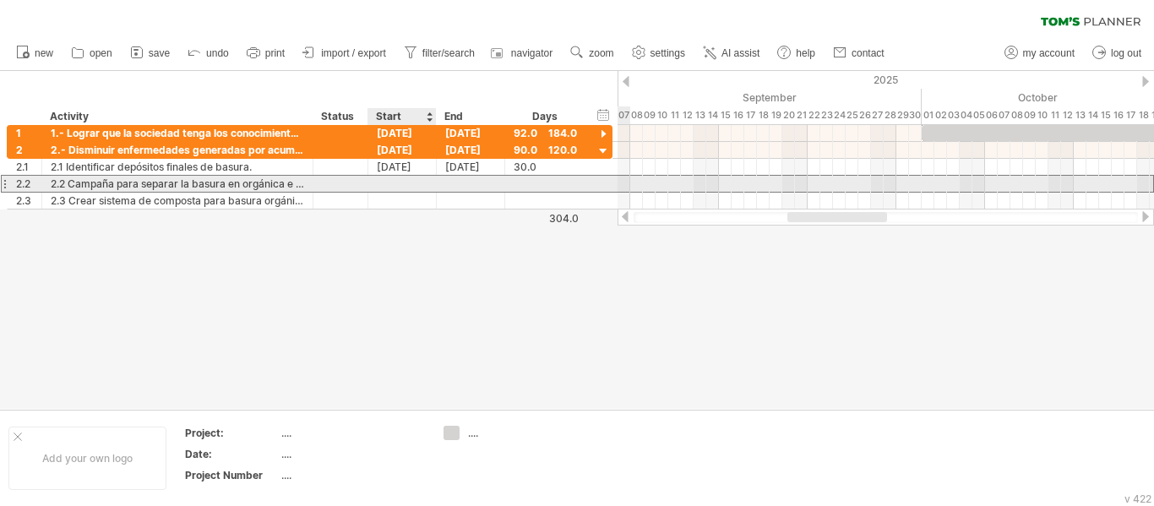
click at [420, 182] on div at bounding box center [402, 184] width 68 height 16
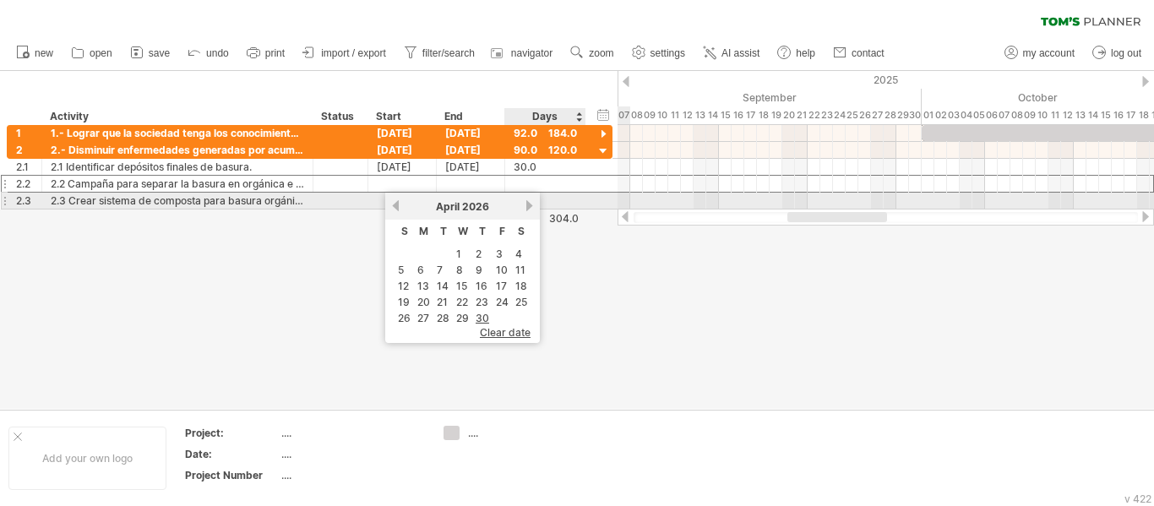
click at [524, 206] on link "next" at bounding box center [529, 205] width 13 height 13
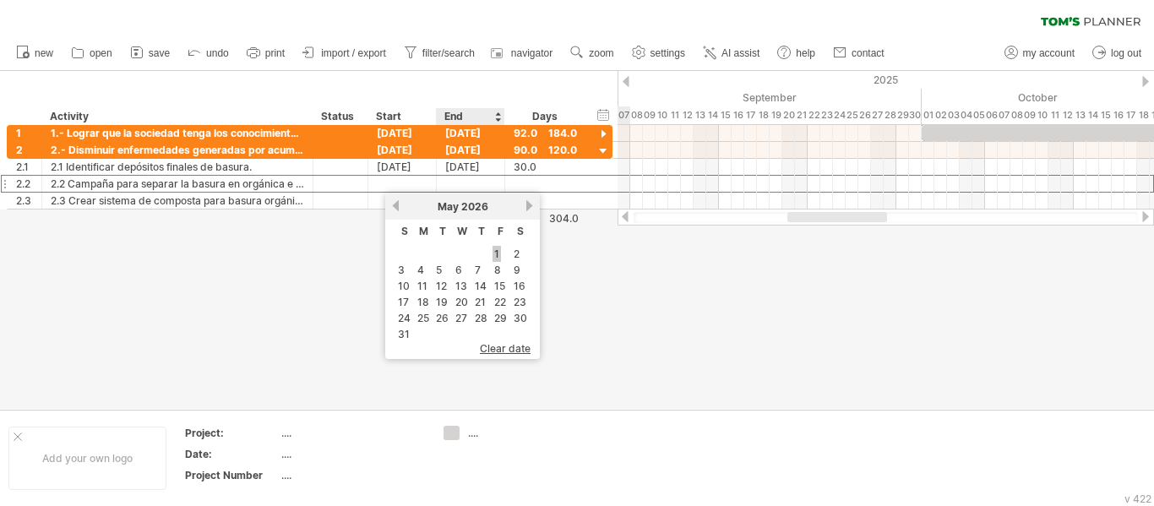
click at [498, 252] on link "1" at bounding box center [496, 254] width 8 height 16
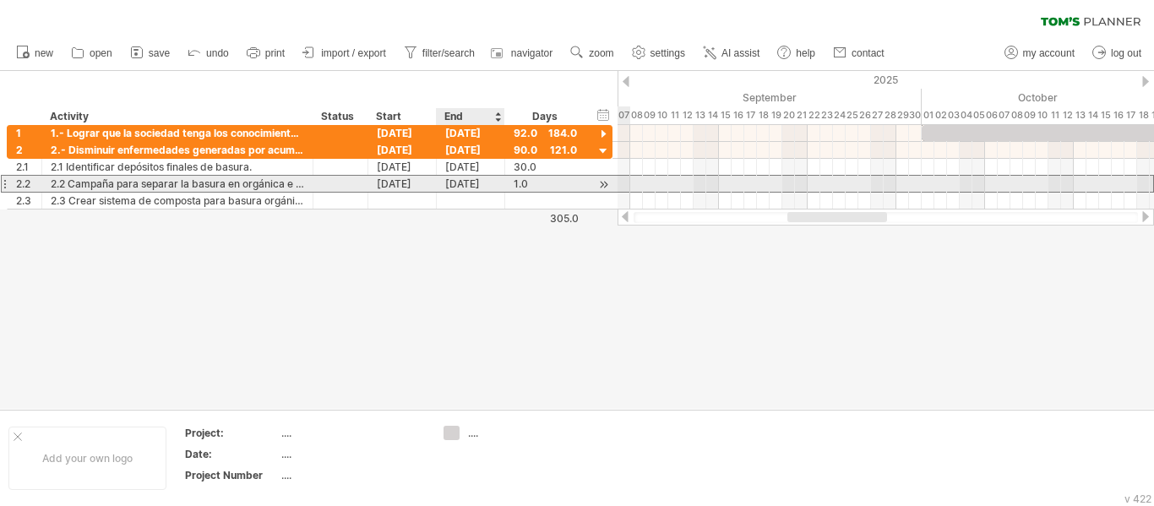
click at [490, 184] on div "[DATE]" at bounding box center [471, 184] width 68 height 16
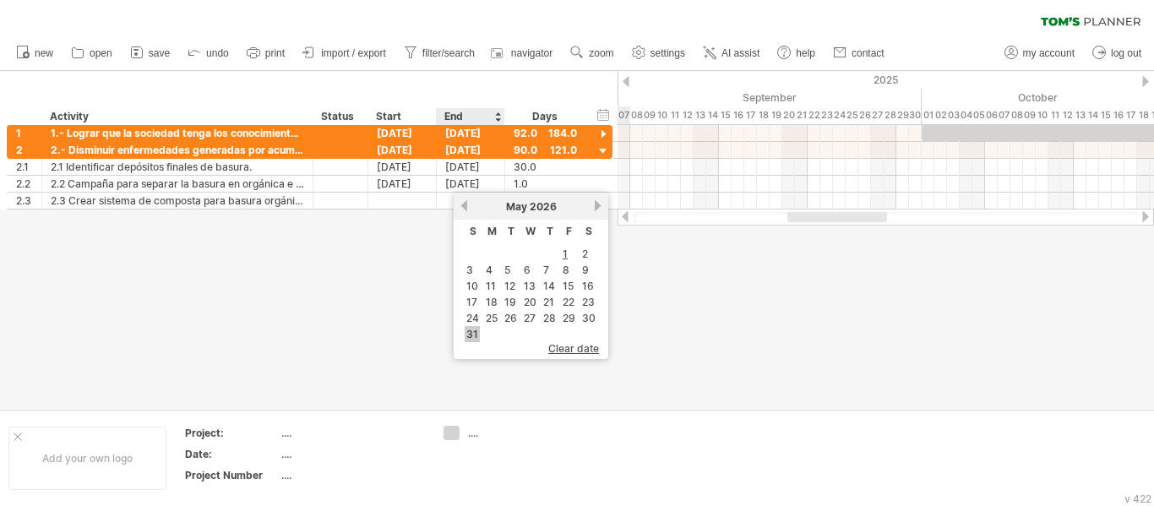
click at [472, 328] on link "31" at bounding box center [471, 334] width 15 height 16
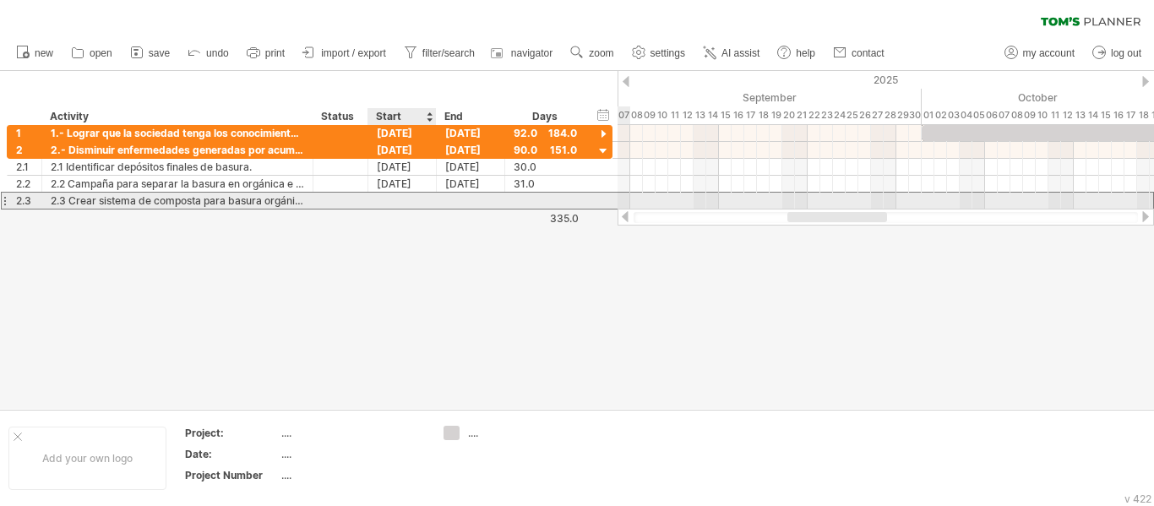
click at [425, 199] on div at bounding box center [402, 201] width 68 height 16
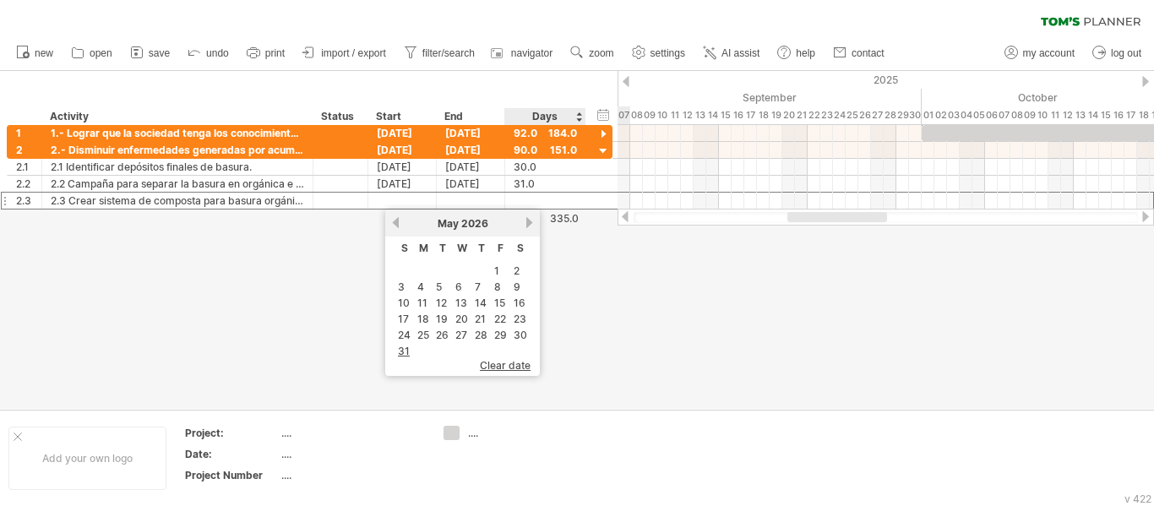
click at [525, 221] on link "next" at bounding box center [529, 222] width 13 height 13
click at [417, 266] on link "1" at bounding box center [419, 271] width 8 height 16
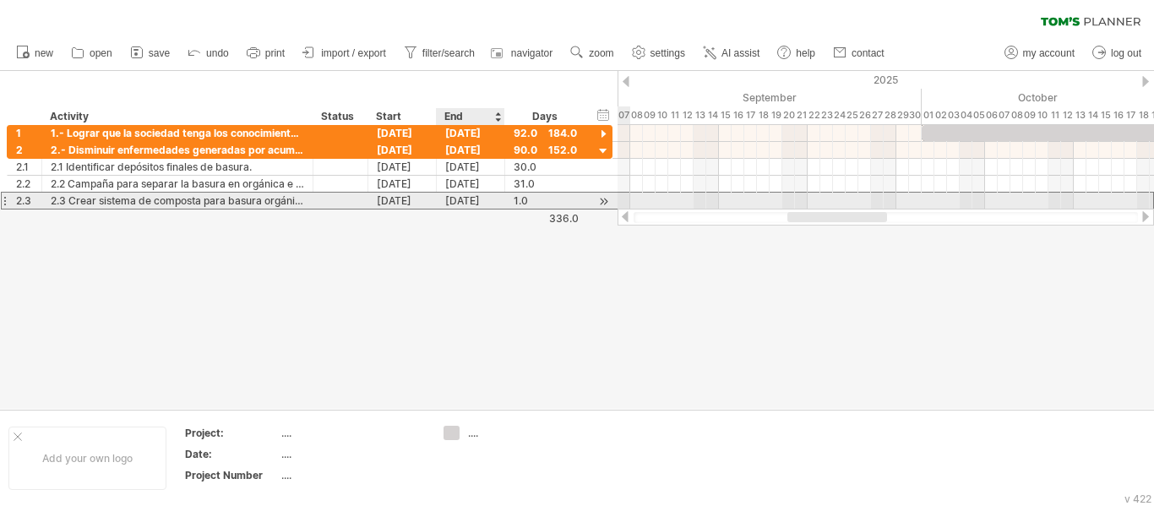
click at [477, 204] on div "[DATE]" at bounding box center [471, 201] width 68 height 16
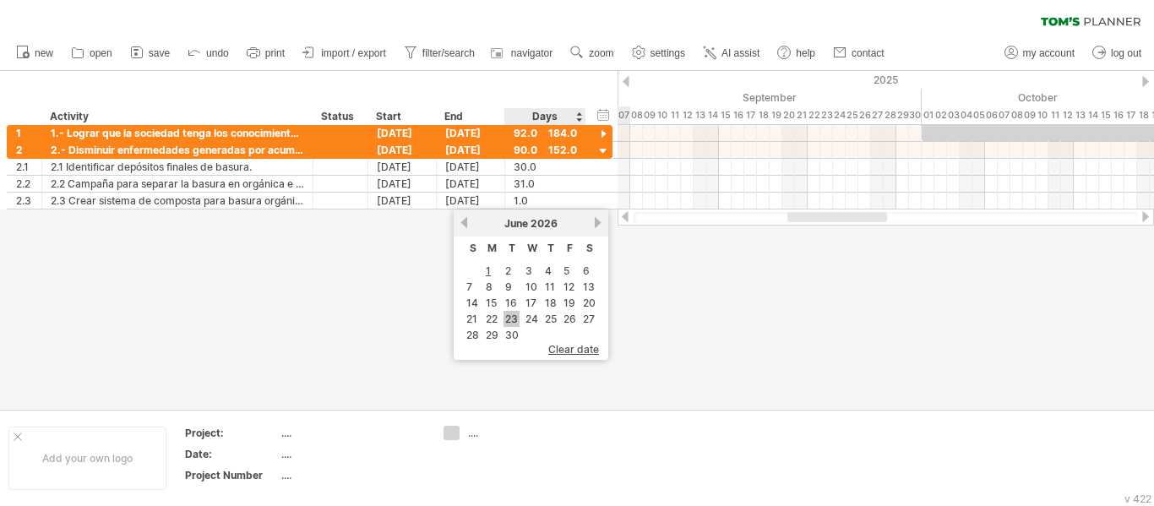
click at [515, 326] on link "23" at bounding box center [511, 319] width 16 height 16
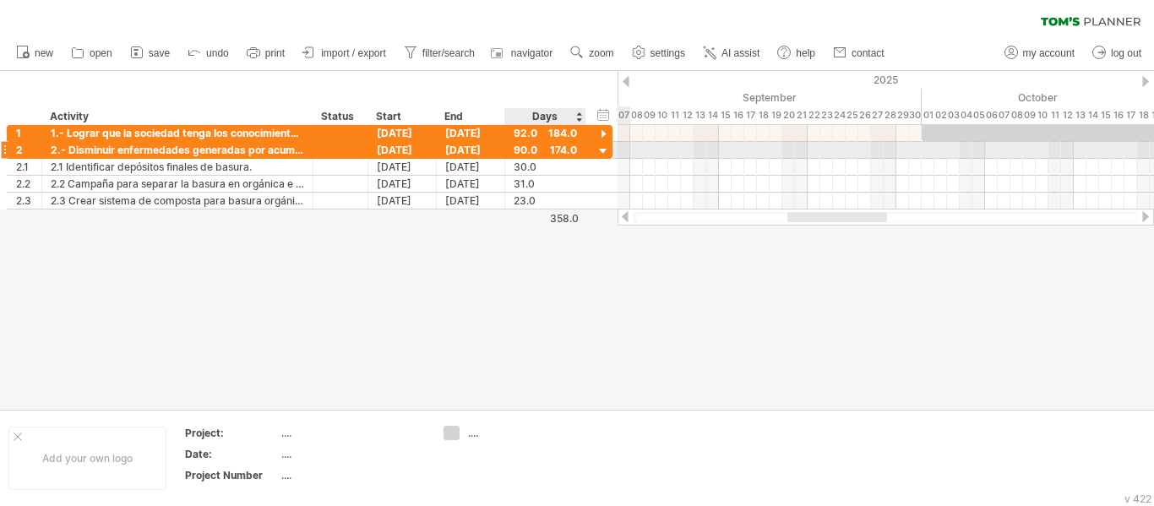
click at [605, 149] on div at bounding box center [603, 152] width 16 height 16
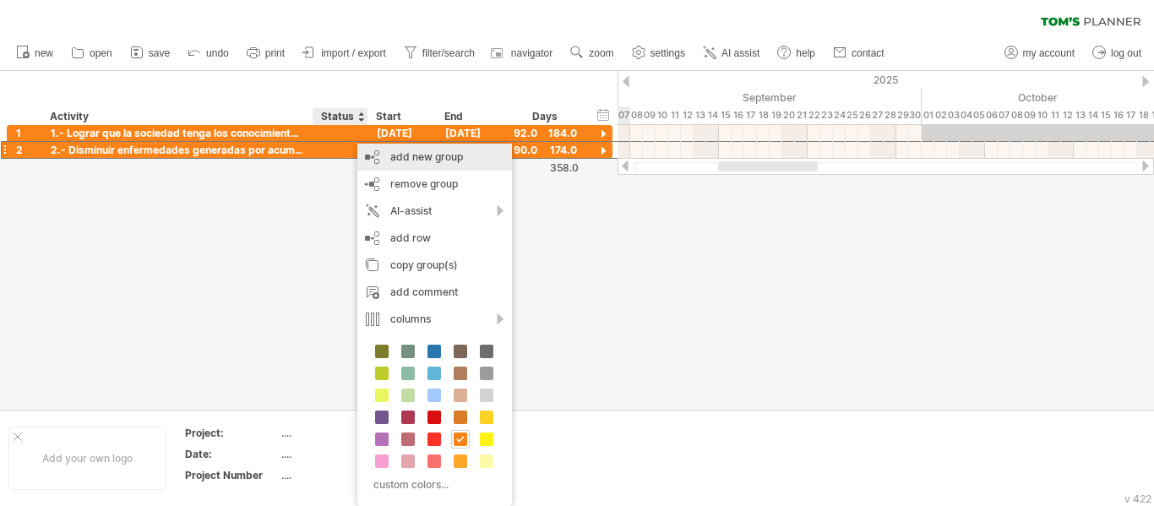
click at [411, 163] on div "add new group" at bounding box center [434, 157] width 155 height 27
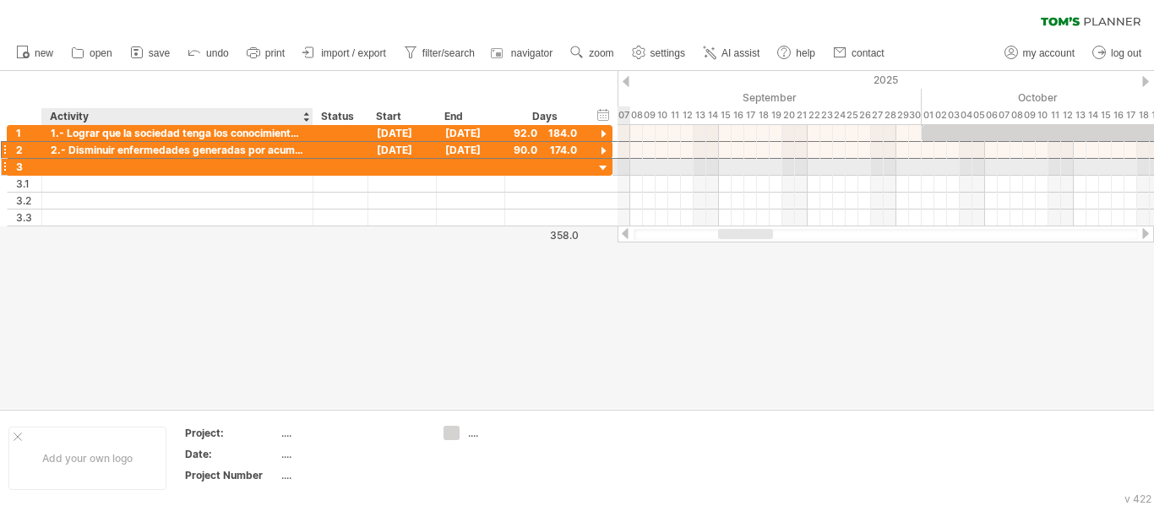
click at [245, 171] on div at bounding box center [177, 167] width 253 height 16
paste input "**********"
type input "**********"
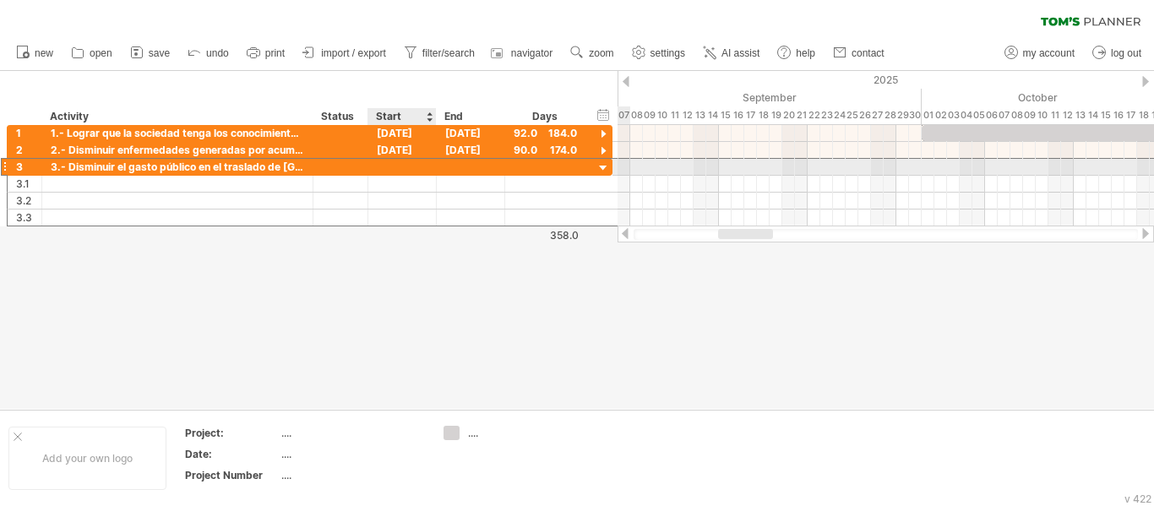
click at [382, 172] on div at bounding box center [402, 167] width 68 height 16
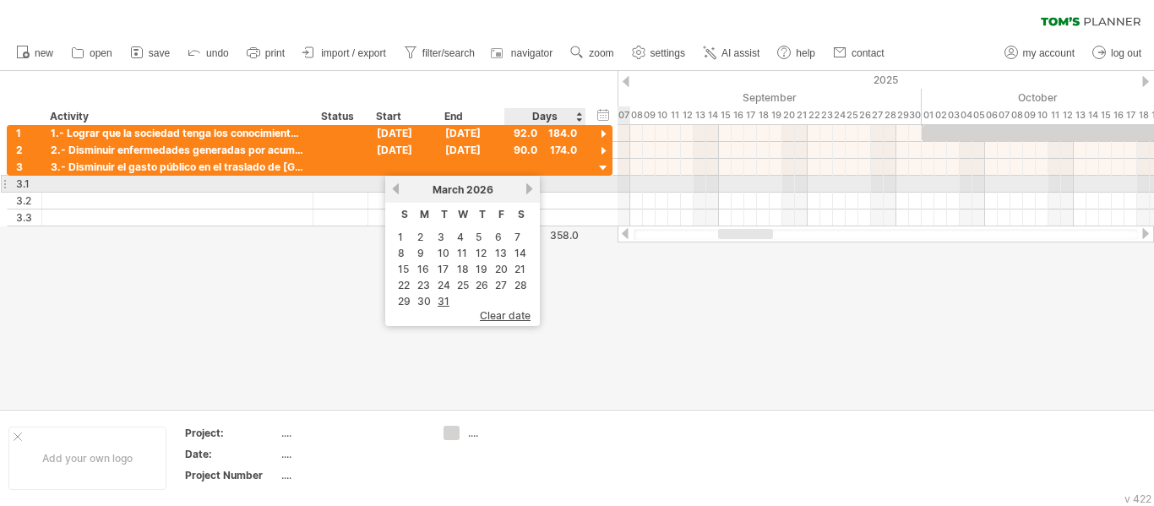
click at [530, 184] on link "next" at bounding box center [529, 188] width 13 height 13
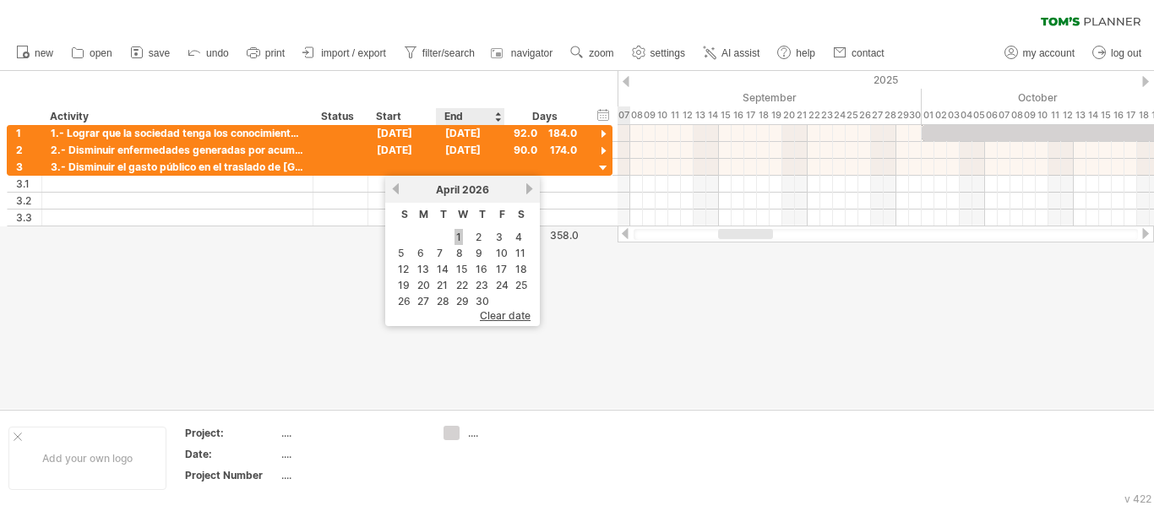
click at [457, 236] on link "1" at bounding box center [458, 237] width 8 height 16
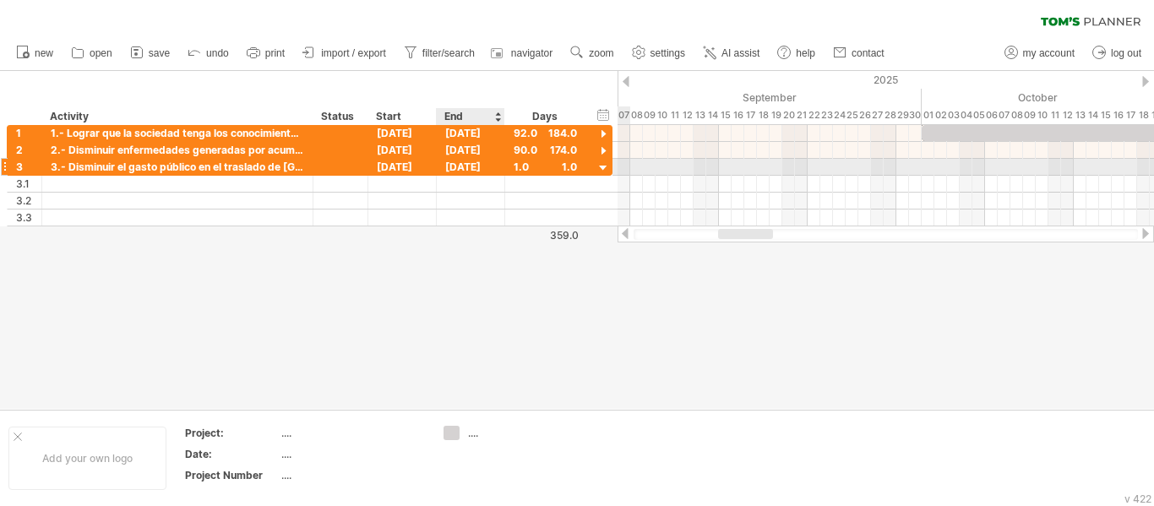
click at [482, 166] on div "[DATE]" at bounding box center [471, 167] width 68 height 16
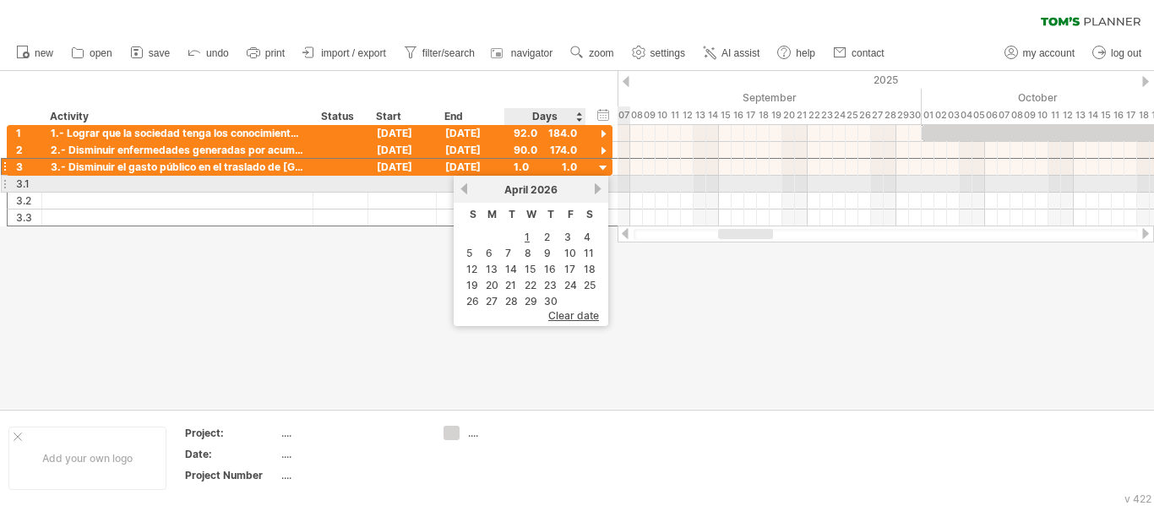
click at [600, 187] on link "next" at bounding box center [597, 188] width 13 height 13
click at [600, 186] on link "next" at bounding box center [597, 188] width 13 height 13
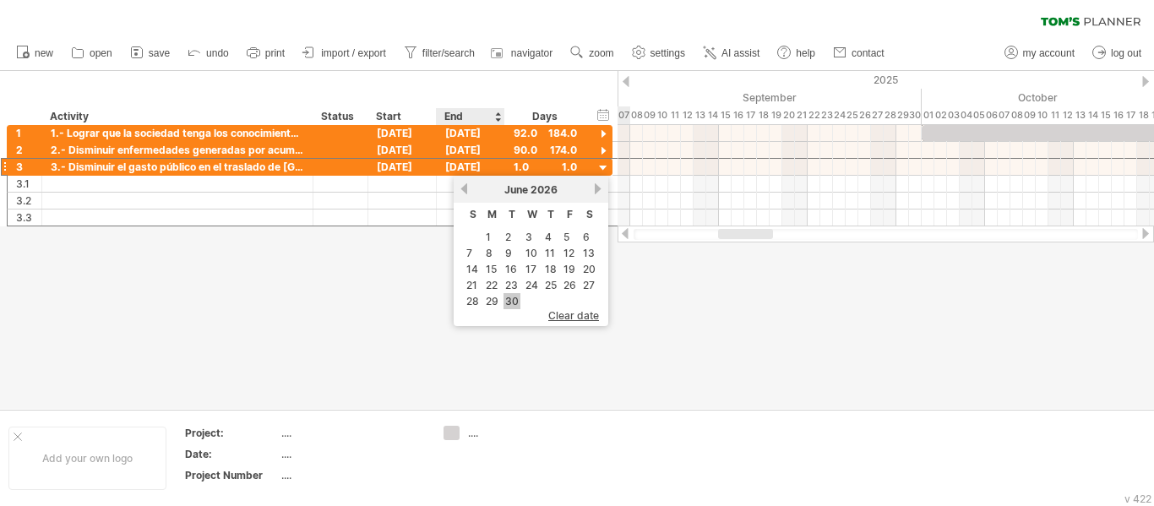
click at [506, 300] on link "30" at bounding box center [511, 301] width 17 height 16
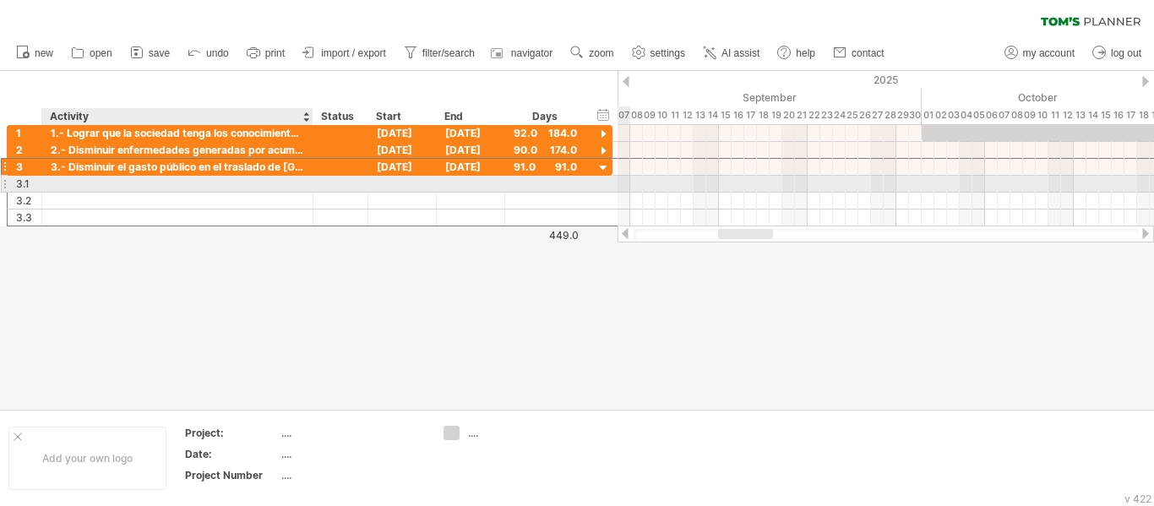
click at [263, 186] on div at bounding box center [177, 184] width 253 height 16
paste input "**********"
type input "**********"
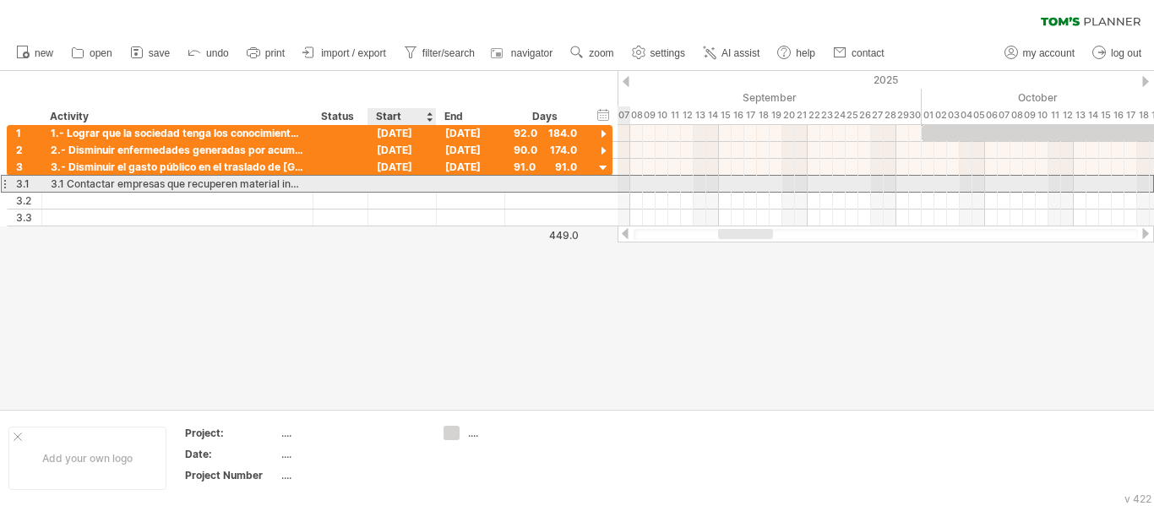
click at [394, 187] on div at bounding box center [402, 184] width 68 height 16
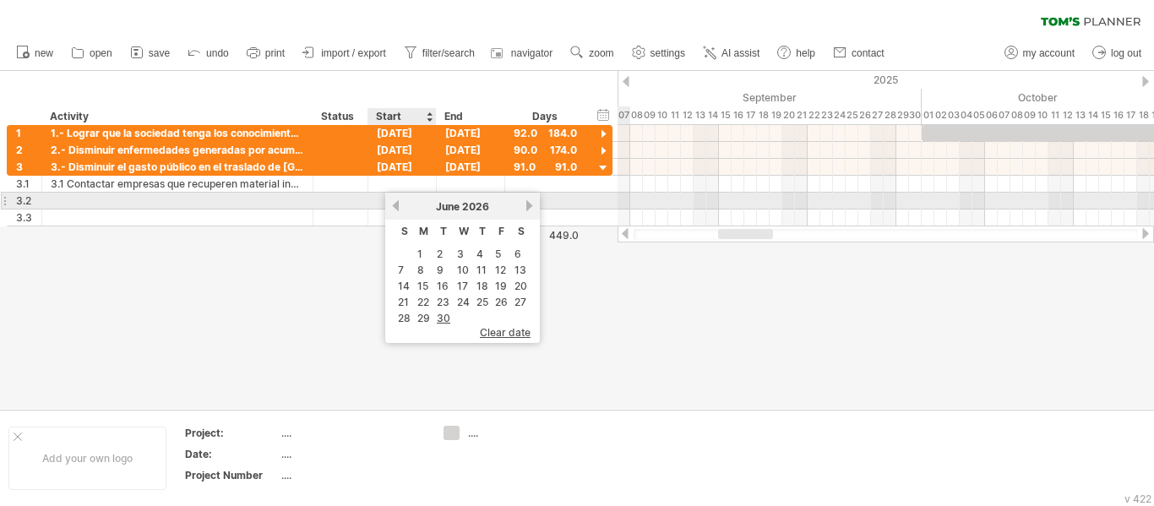
click at [394, 205] on link "previous" at bounding box center [395, 205] width 13 height 13
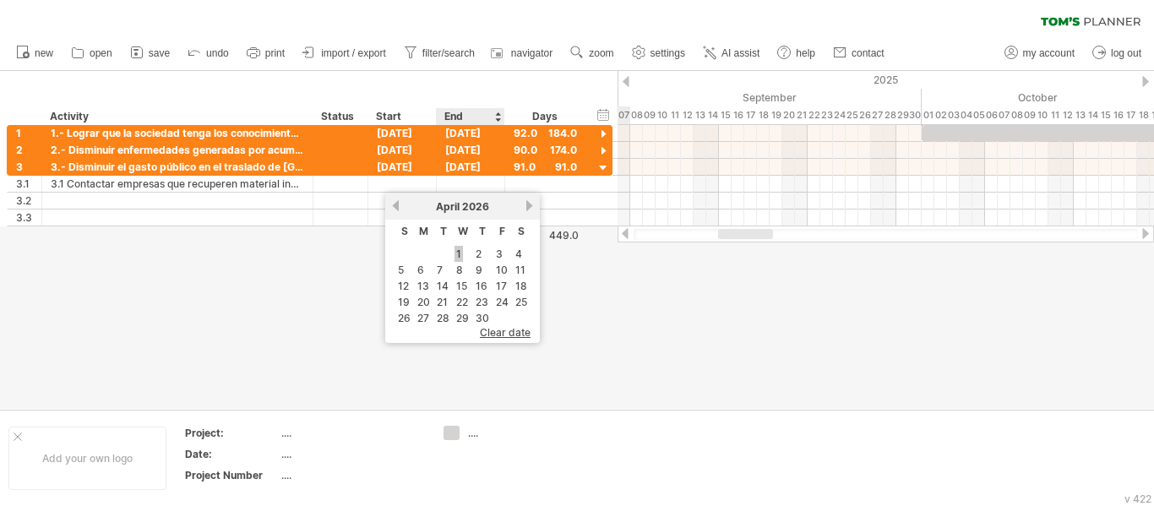
click at [459, 254] on link "1" at bounding box center [458, 254] width 8 height 16
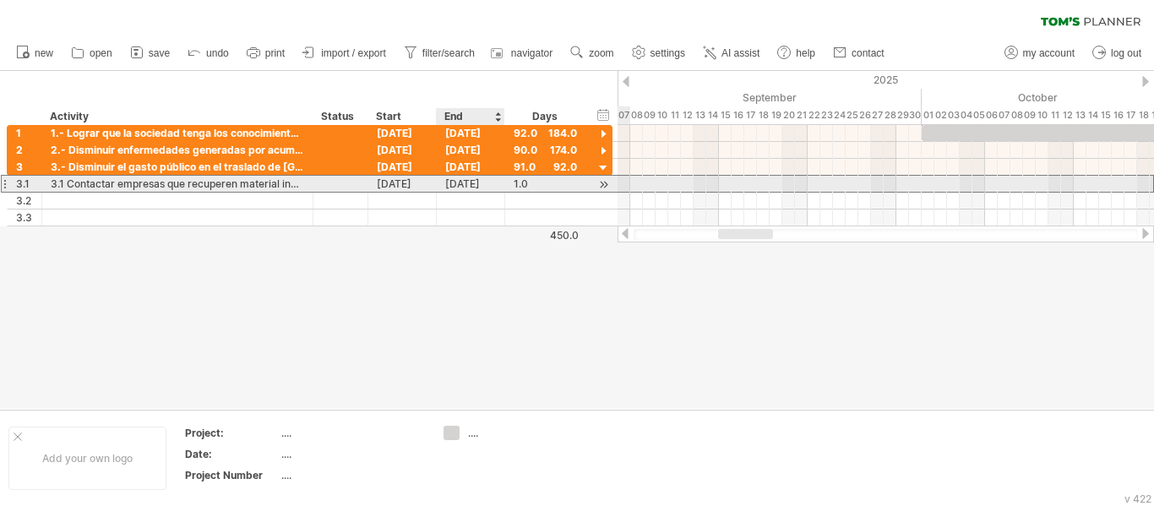
click at [471, 185] on div "[DATE]" at bounding box center [471, 184] width 68 height 16
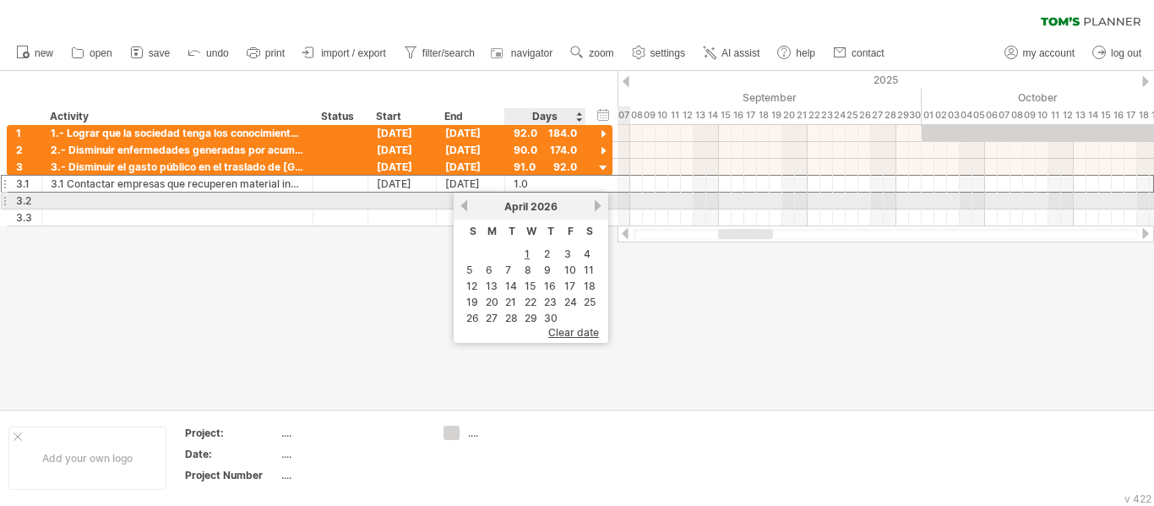
click at [596, 204] on link "next" at bounding box center [597, 205] width 13 height 13
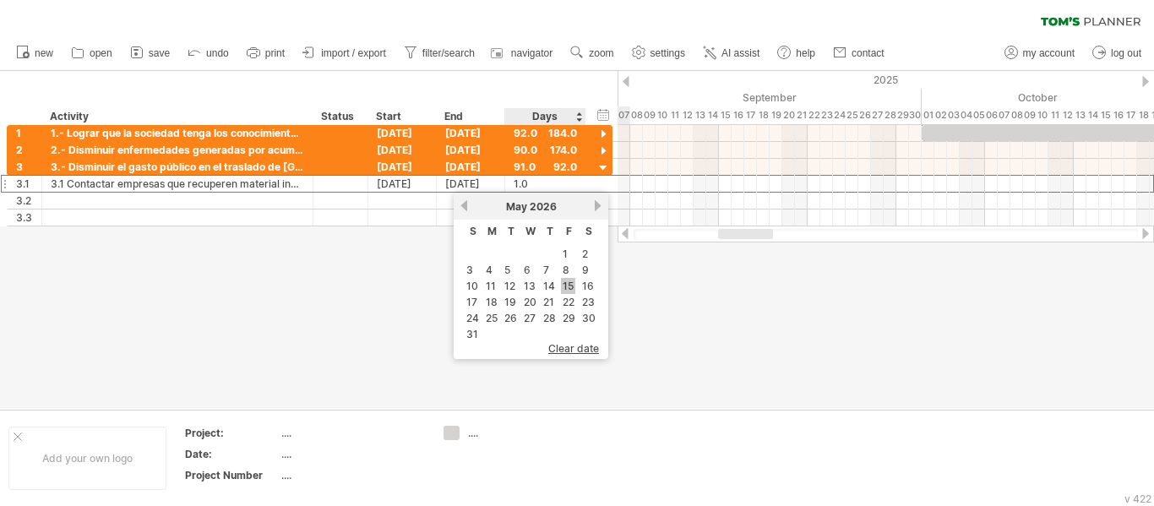
click at [572, 284] on link "15" at bounding box center [568, 286] width 14 height 16
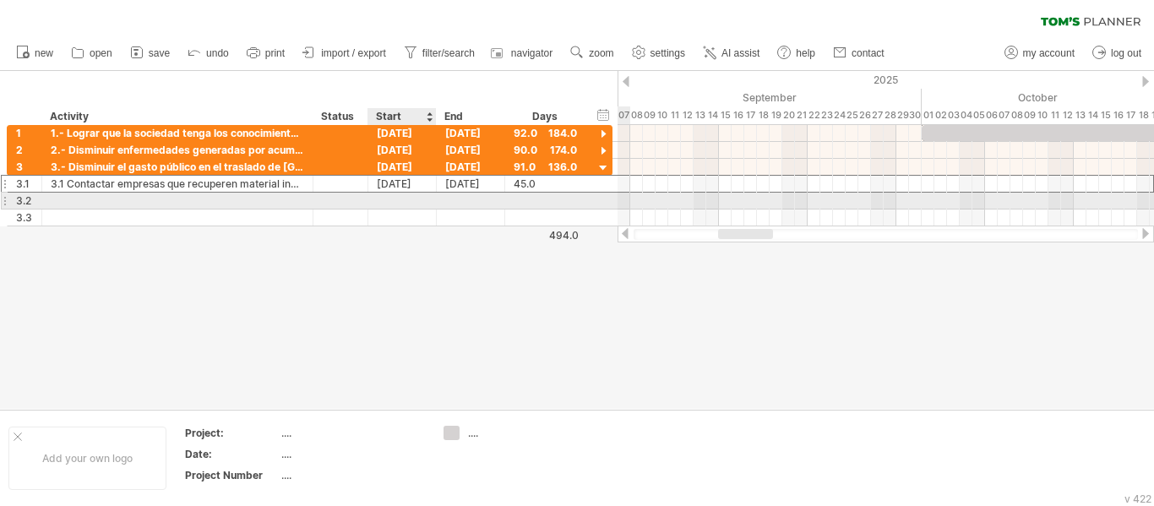
click at [422, 203] on div at bounding box center [402, 201] width 68 height 16
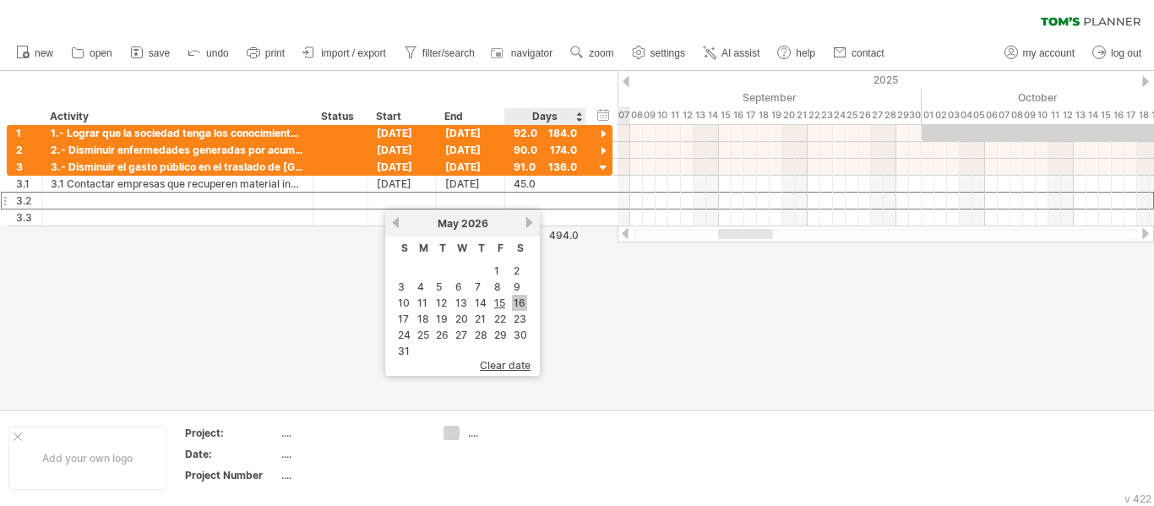
click at [518, 296] on link "16" at bounding box center [519, 303] width 15 height 16
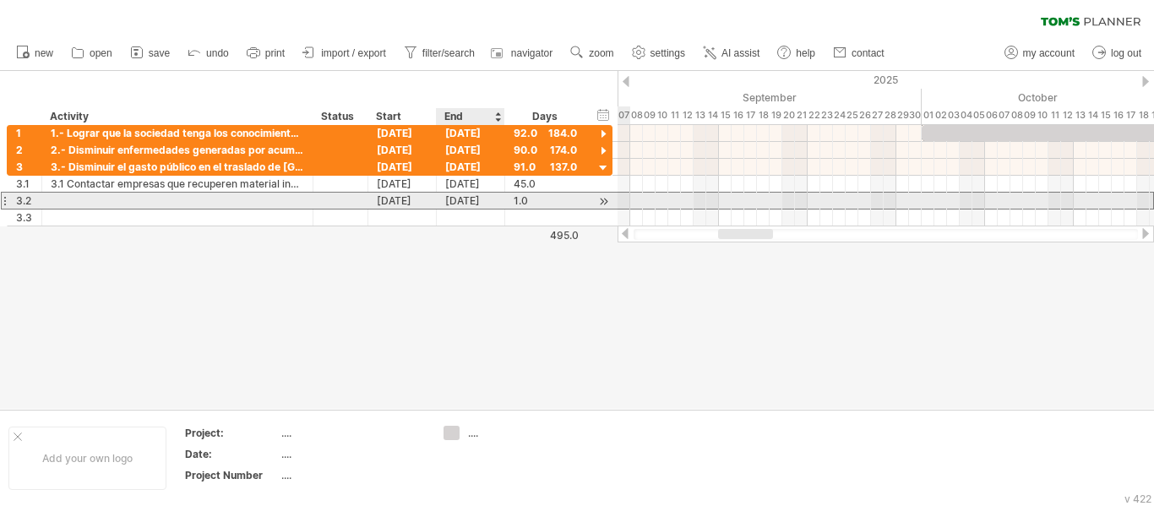
click at [483, 201] on div "[DATE]" at bounding box center [471, 201] width 68 height 16
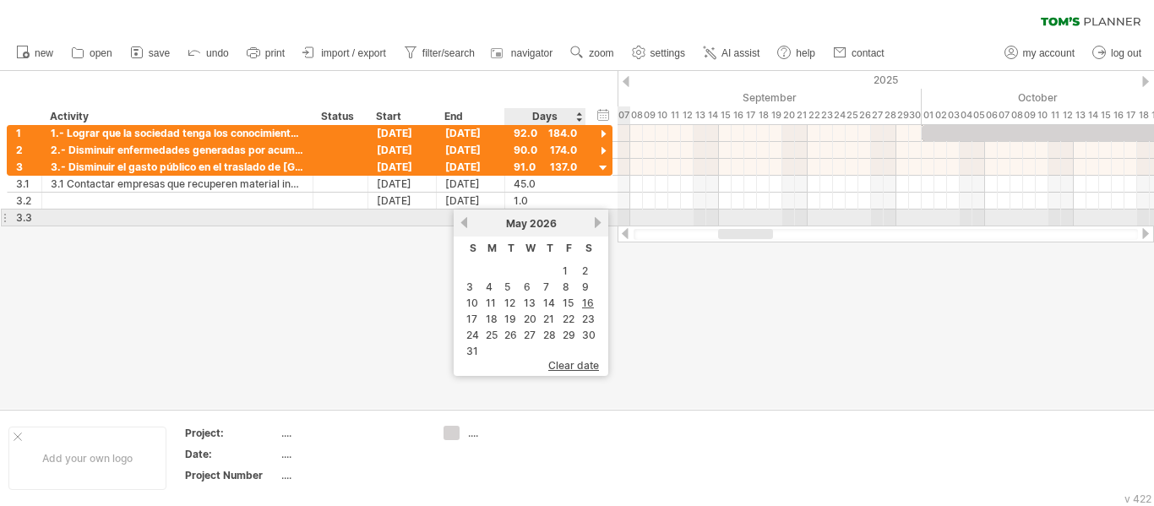
click at [594, 223] on link "next" at bounding box center [597, 222] width 13 height 13
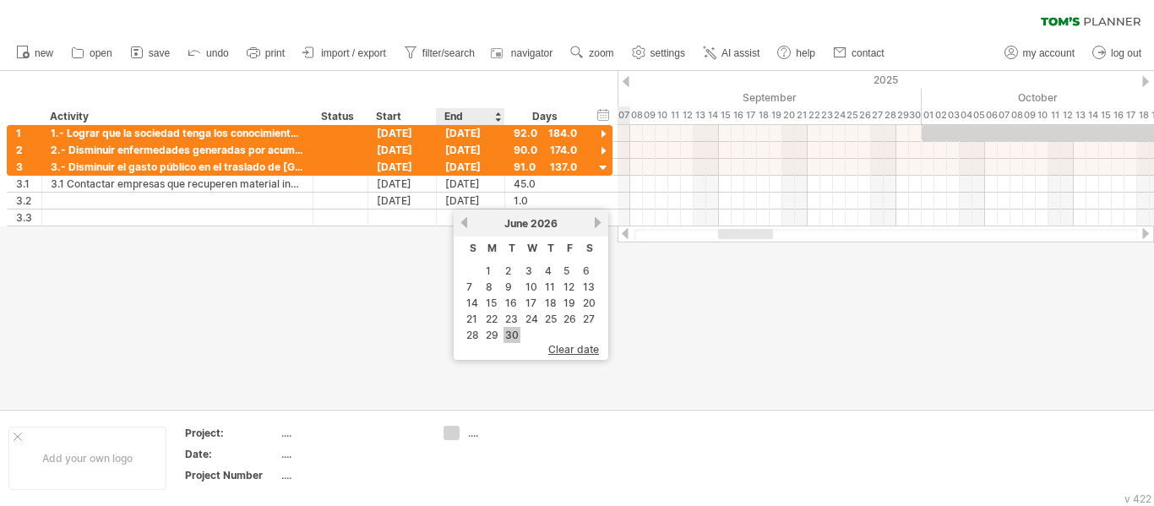
click at [511, 331] on link "30" at bounding box center [511, 335] width 17 height 16
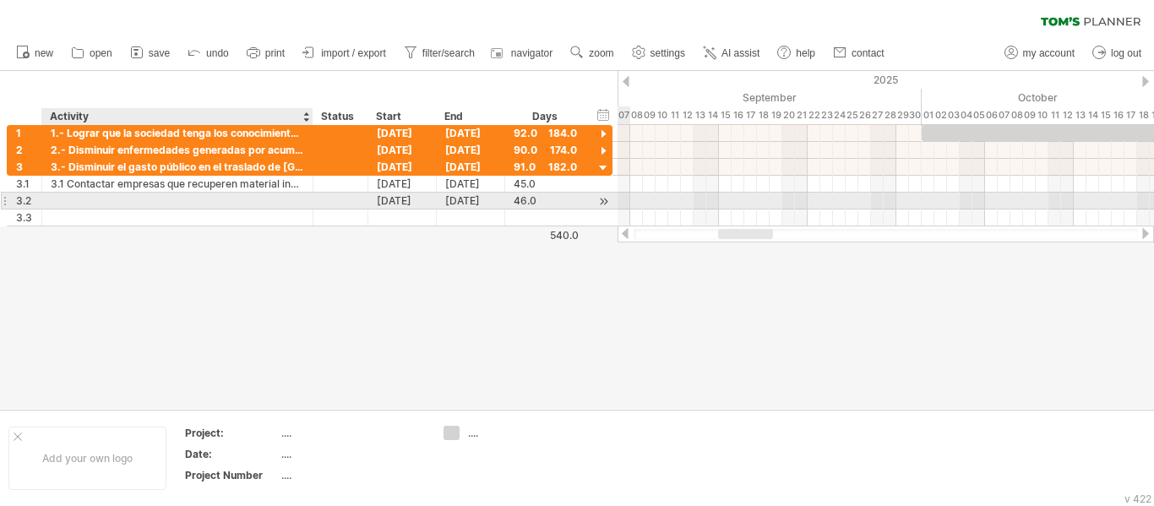
click at [289, 204] on div at bounding box center [177, 201] width 253 height 16
paste input "**********"
type input "**********"
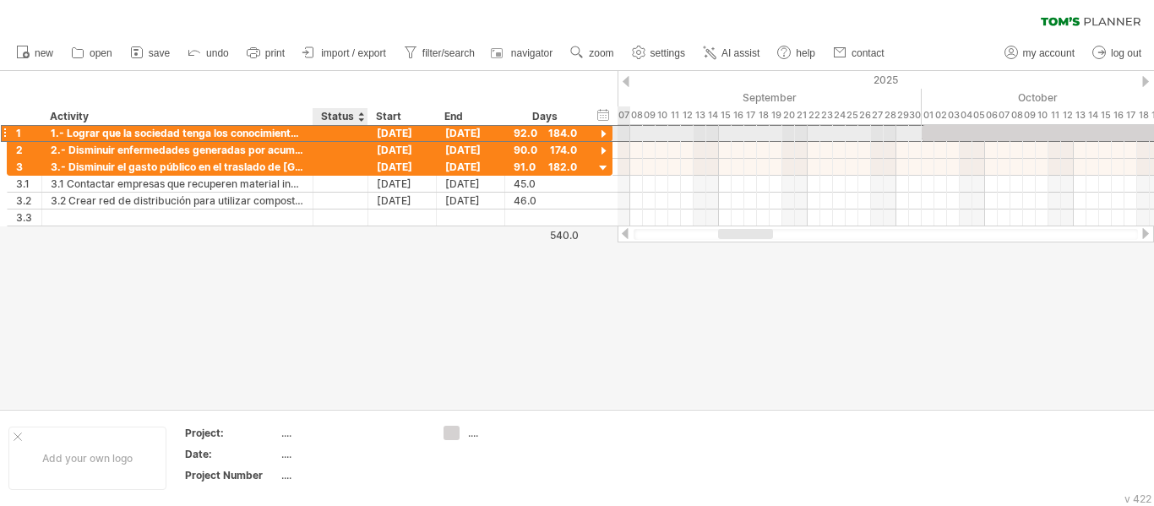
click at [339, 133] on div at bounding box center [340, 133] width 37 height 16
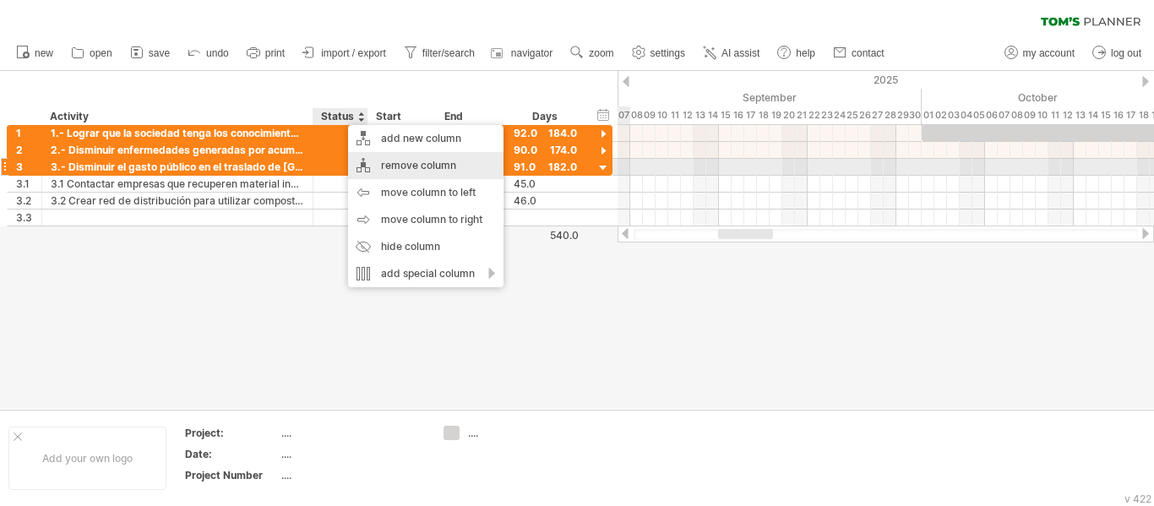
click at [397, 166] on div "remove column" at bounding box center [425, 165] width 155 height 27
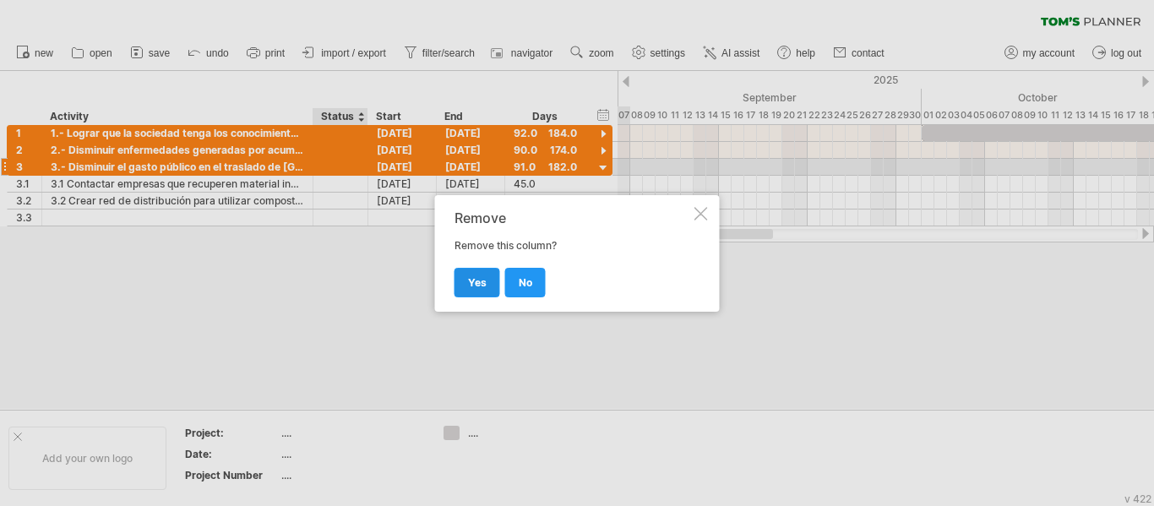
click at [477, 285] on span "yes" at bounding box center [477, 282] width 19 height 13
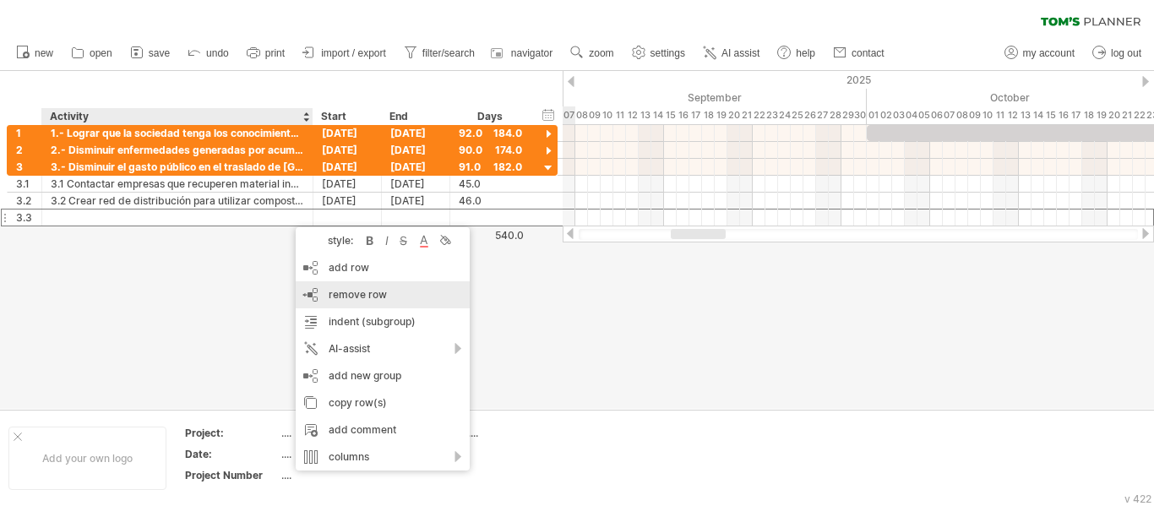
click at [362, 288] on span "remove row" at bounding box center [358, 294] width 58 height 13
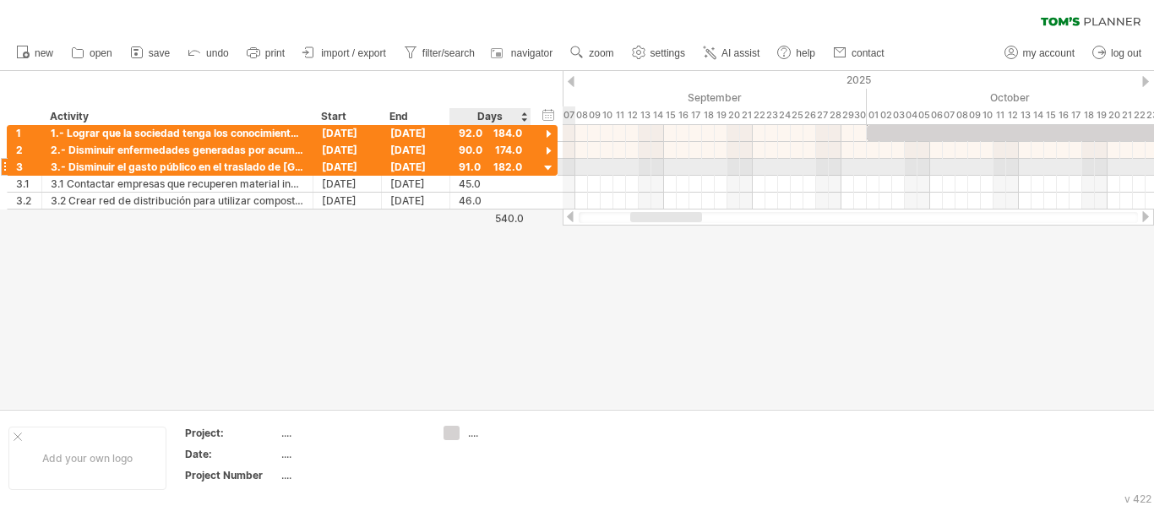
click at [548, 170] on div at bounding box center [548, 168] width 16 height 16
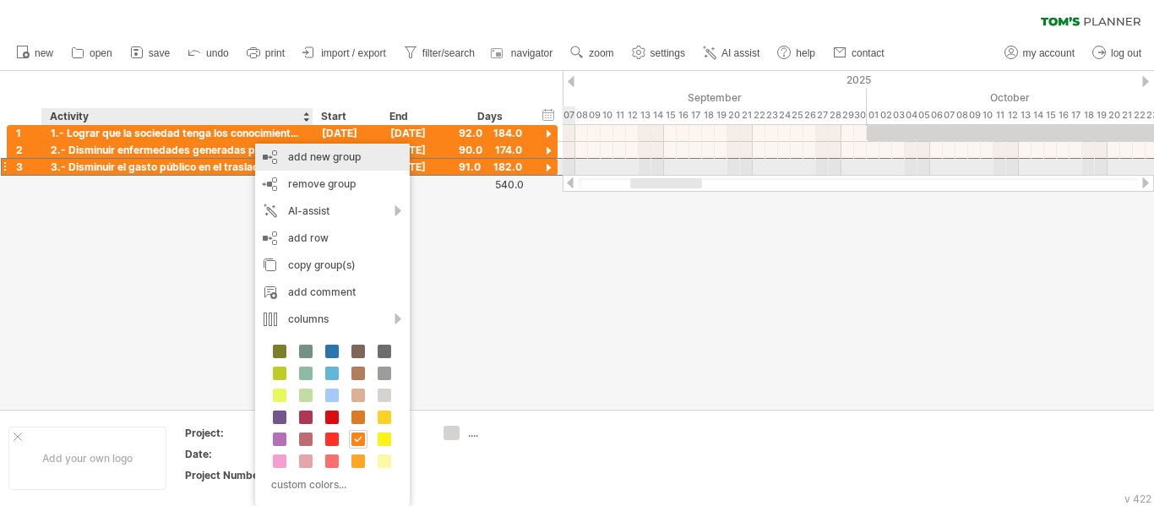
click at [303, 159] on div "add new group" at bounding box center [332, 157] width 155 height 27
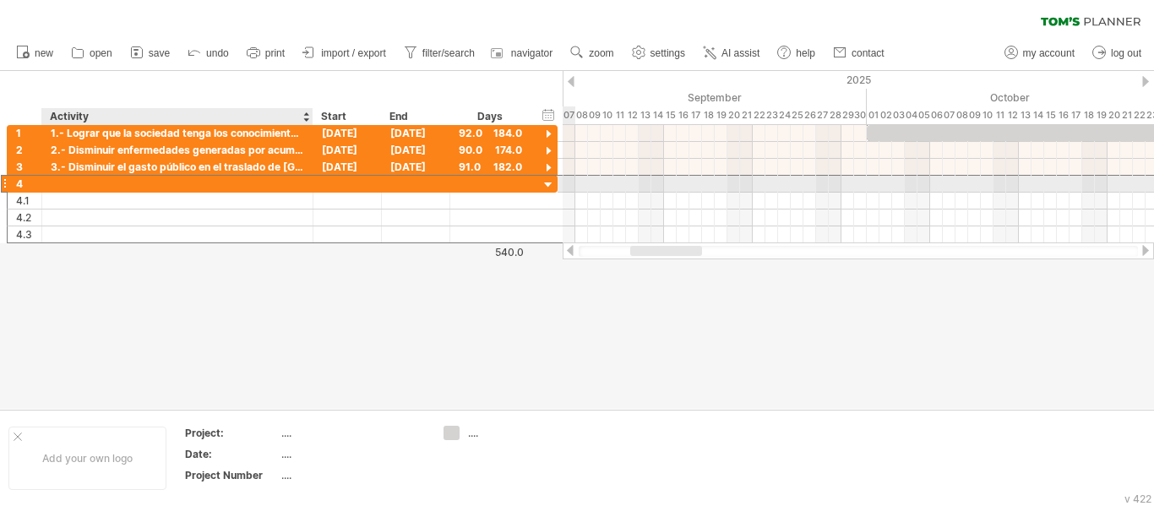
click at [215, 185] on div at bounding box center [177, 184] width 253 height 16
paste input "**********"
type input "**********"
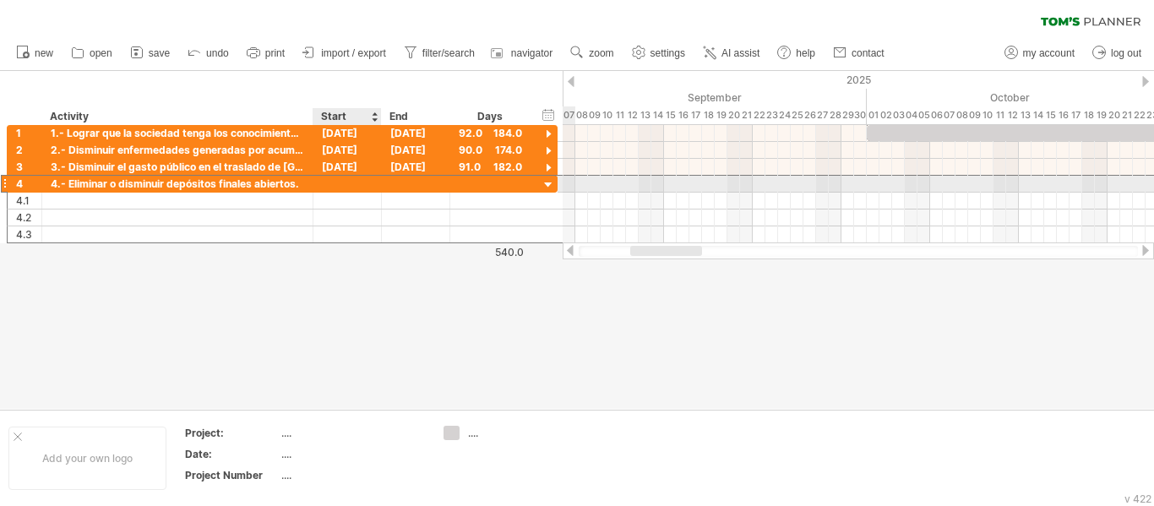
click at [361, 185] on div at bounding box center [347, 184] width 68 height 16
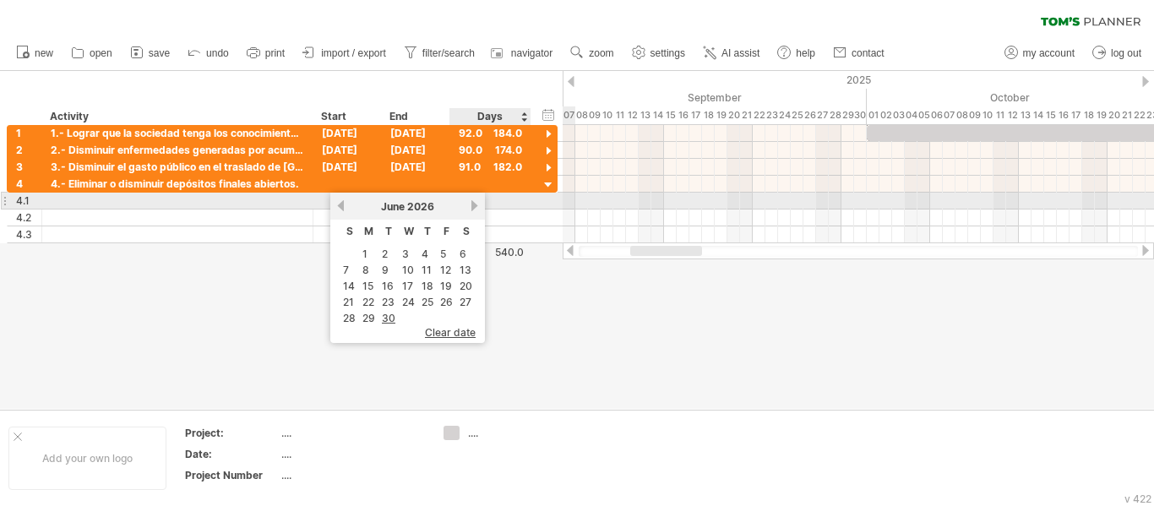
click at [472, 206] on link "next" at bounding box center [474, 205] width 13 height 13
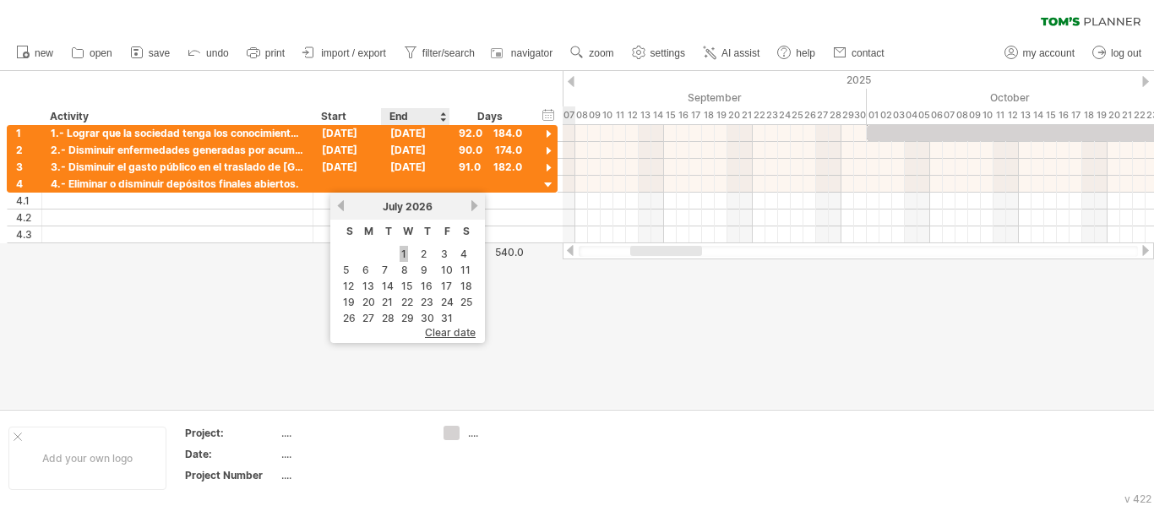
click at [402, 251] on link "1" at bounding box center [403, 254] width 8 height 16
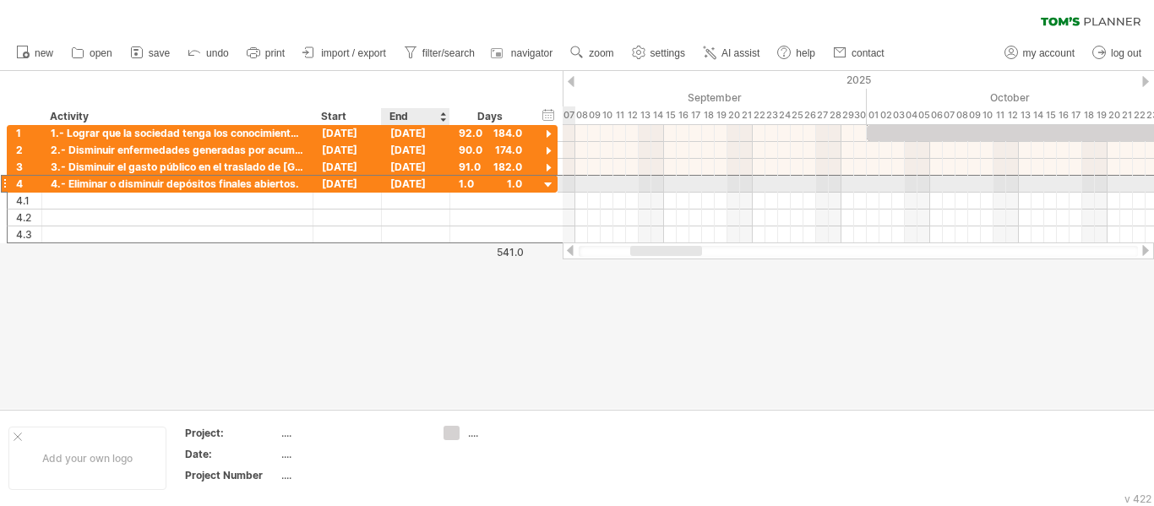
click at [430, 185] on div "[DATE]" at bounding box center [416, 184] width 68 height 16
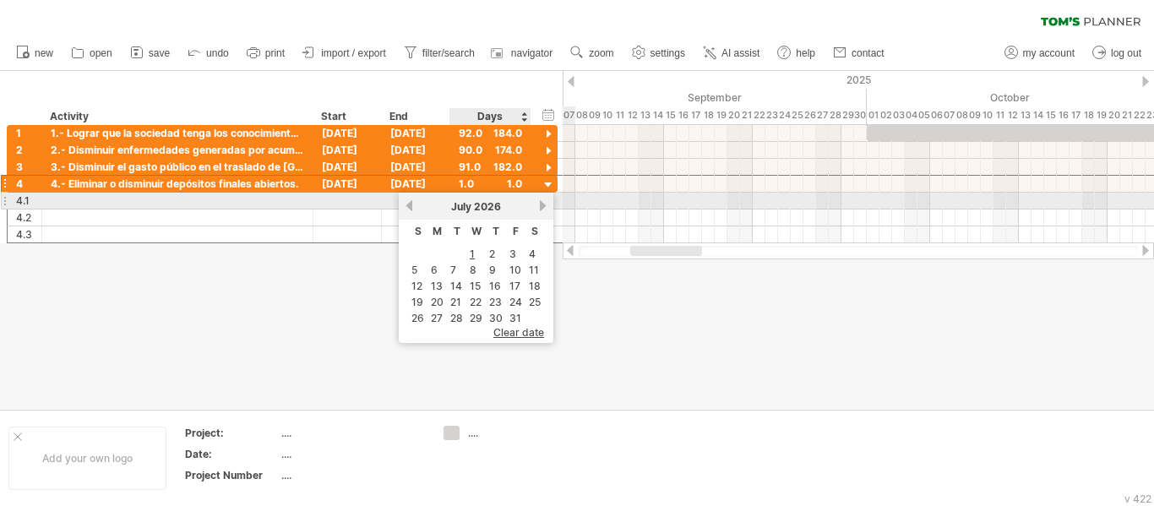
click at [540, 205] on link "next" at bounding box center [542, 205] width 13 height 13
click at [538, 205] on link "next" at bounding box center [542, 205] width 13 height 13
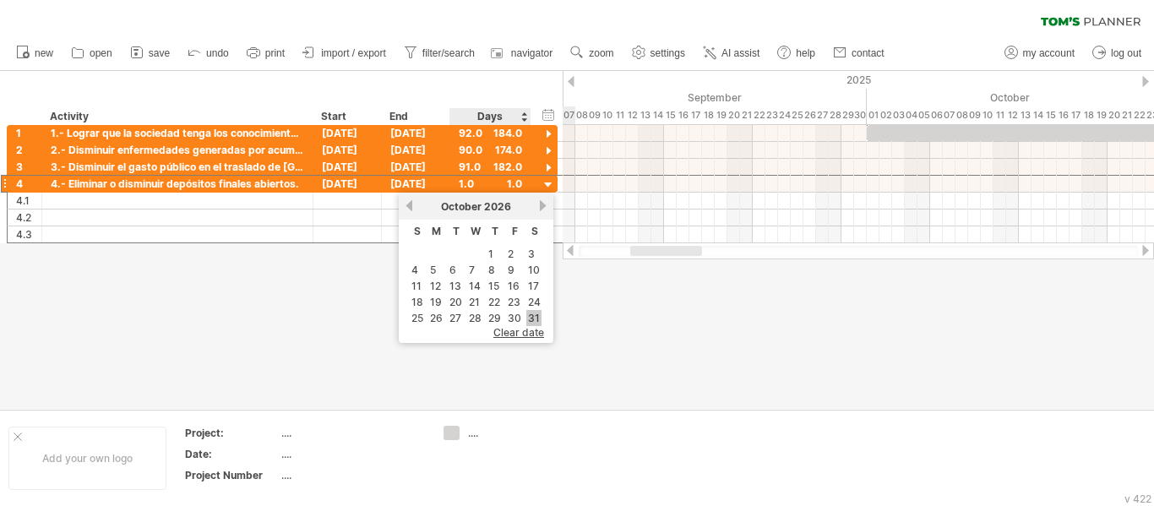
click at [536, 312] on link "31" at bounding box center [533, 318] width 15 height 16
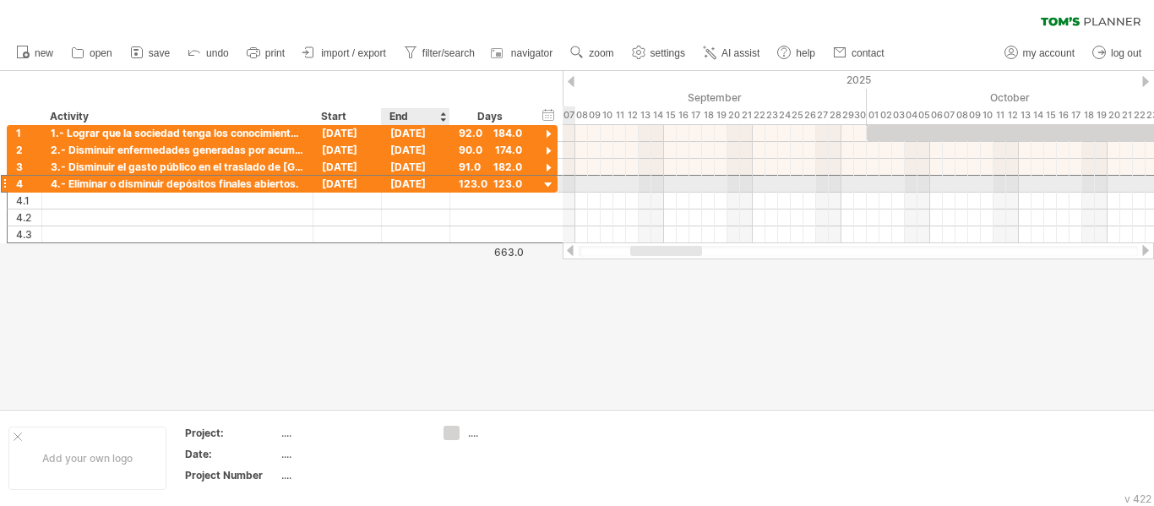
click at [426, 187] on div "[DATE]" at bounding box center [416, 184] width 68 height 16
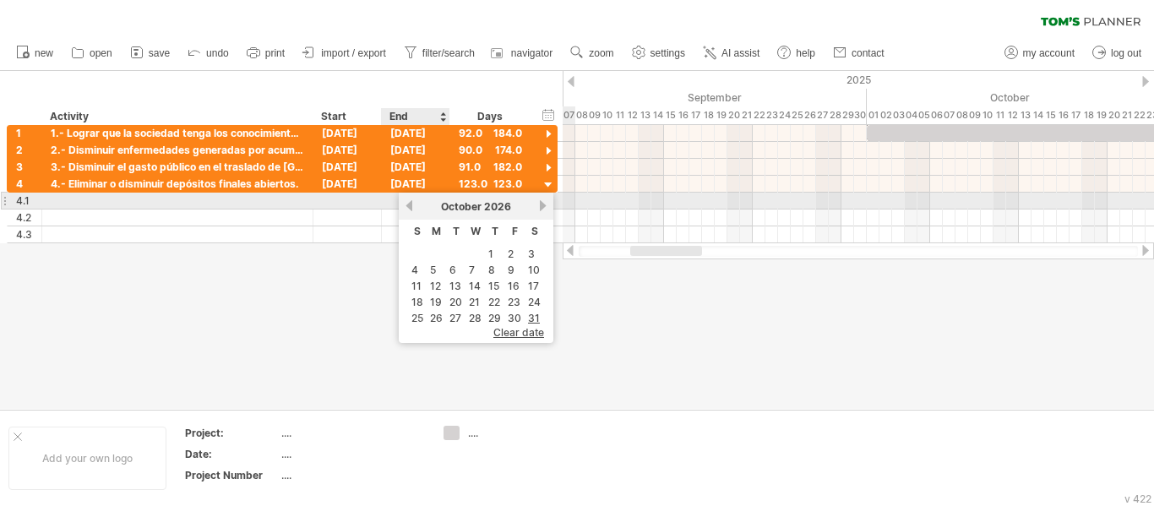
click at [406, 208] on link "previous" at bounding box center [409, 205] width 13 height 13
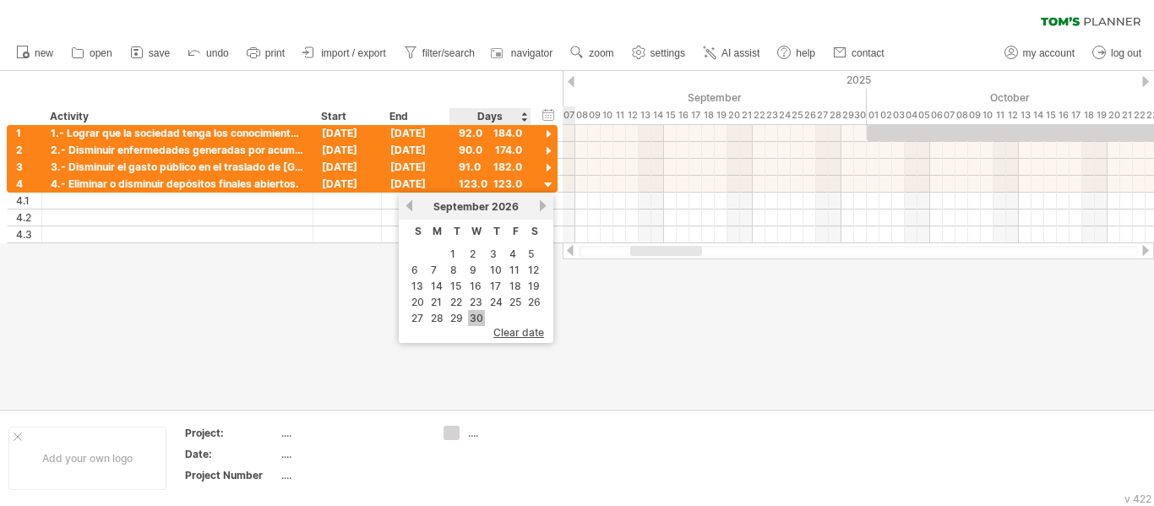
click at [478, 314] on link "30" at bounding box center [476, 318] width 17 height 16
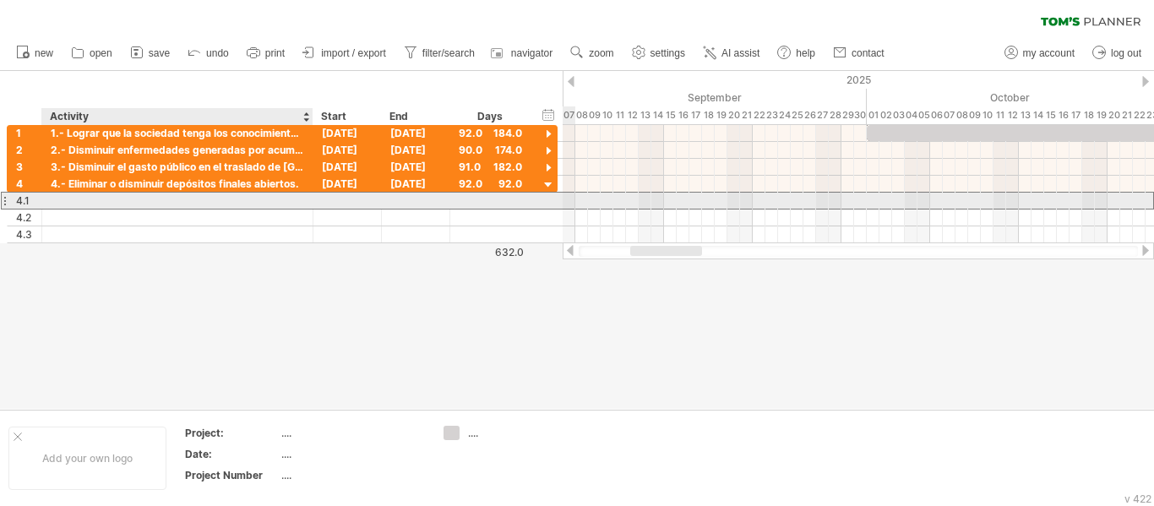
click at [295, 203] on div at bounding box center [177, 201] width 253 height 16
paste input "**********"
type input "**********"
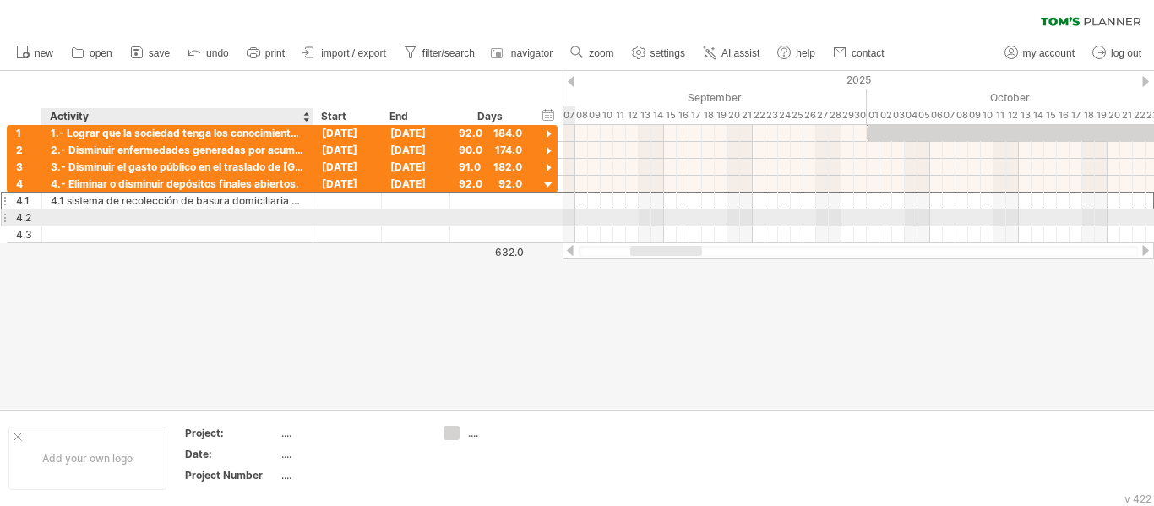
click at [281, 216] on div at bounding box center [177, 217] width 253 height 16
paste input "**********"
type input "**********"
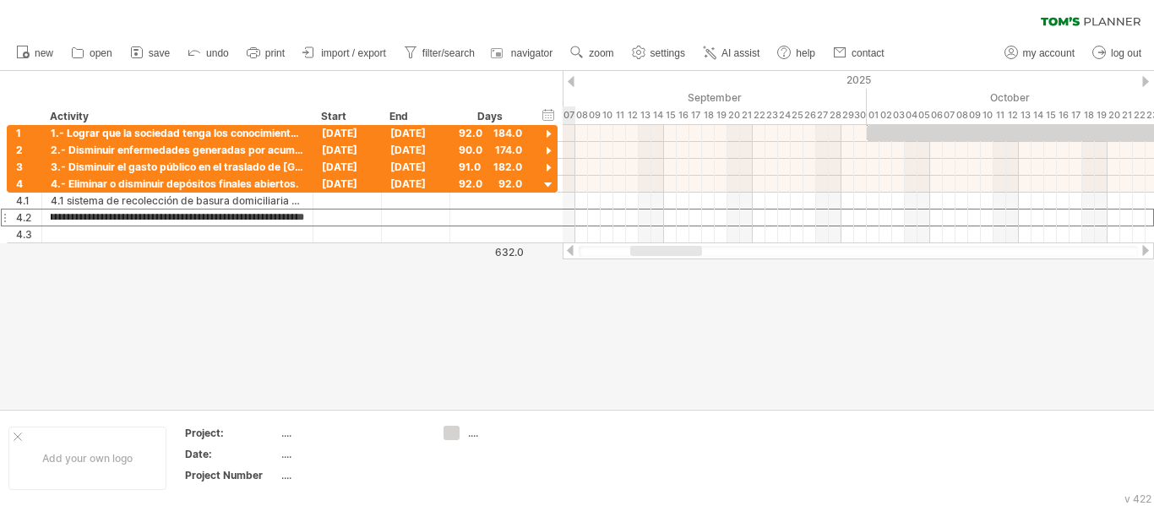
scroll to position [0, 0]
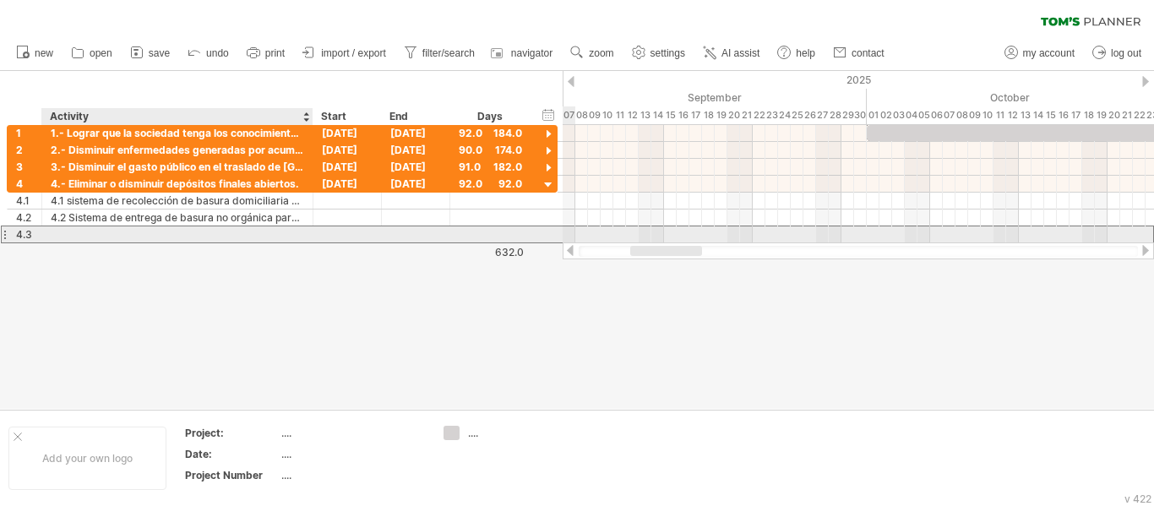
click at [285, 235] on div at bounding box center [177, 234] width 253 height 16
paste input "**********"
type input "**********"
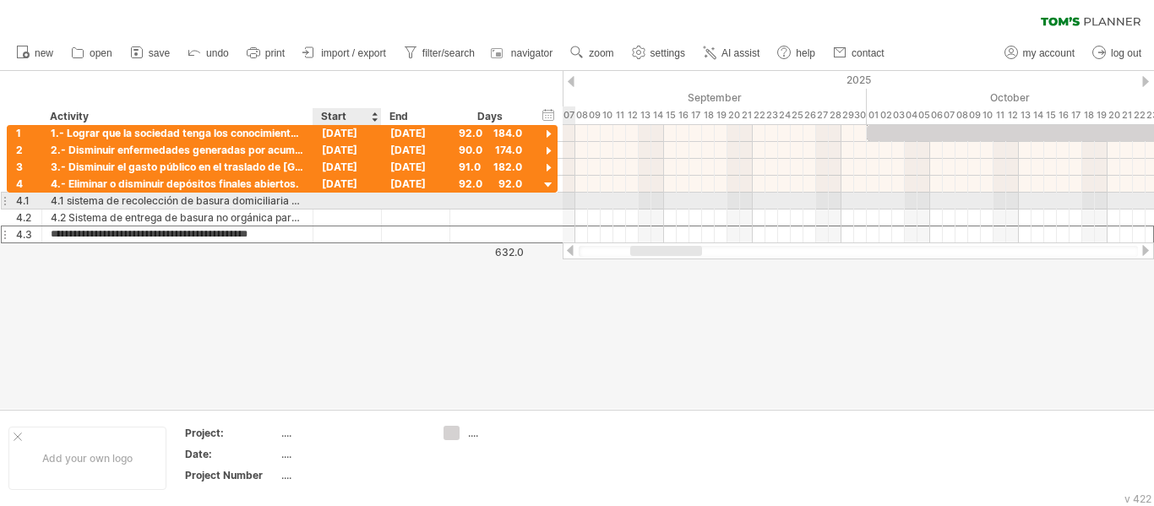
click at [366, 198] on div at bounding box center [347, 201] width 68 height 16
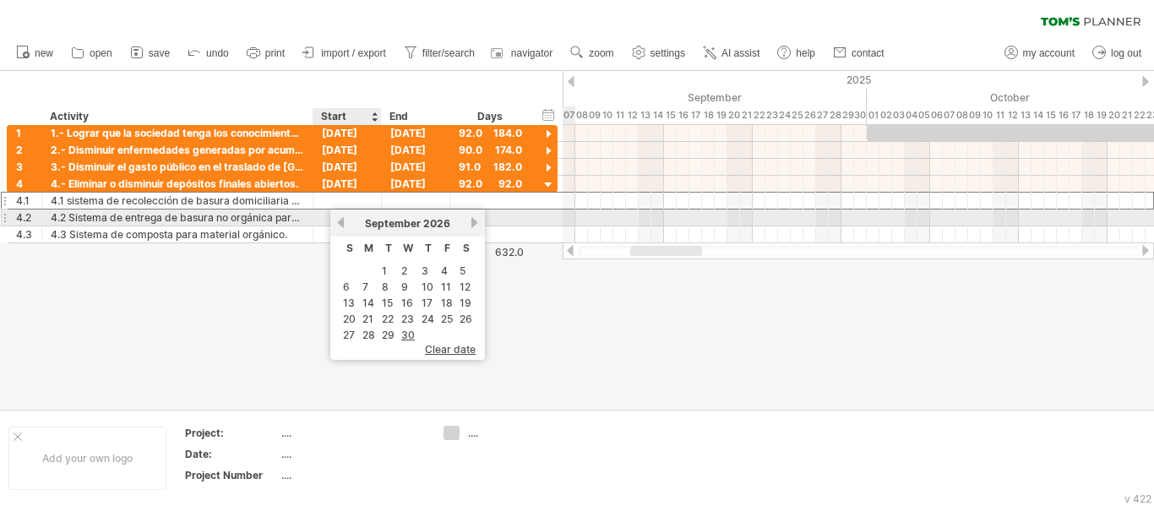
click at [339, 218] on link "previous" at bounding box center [340, 222] width 13 height 13
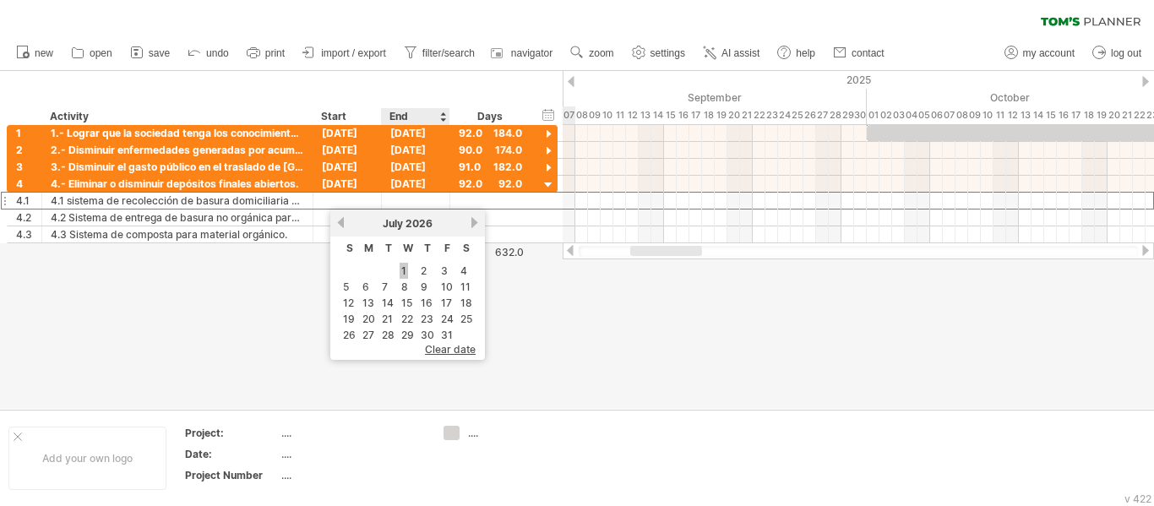
click at [404, 266] on link "1" at bounding box center [403, 271] width 8 height 16
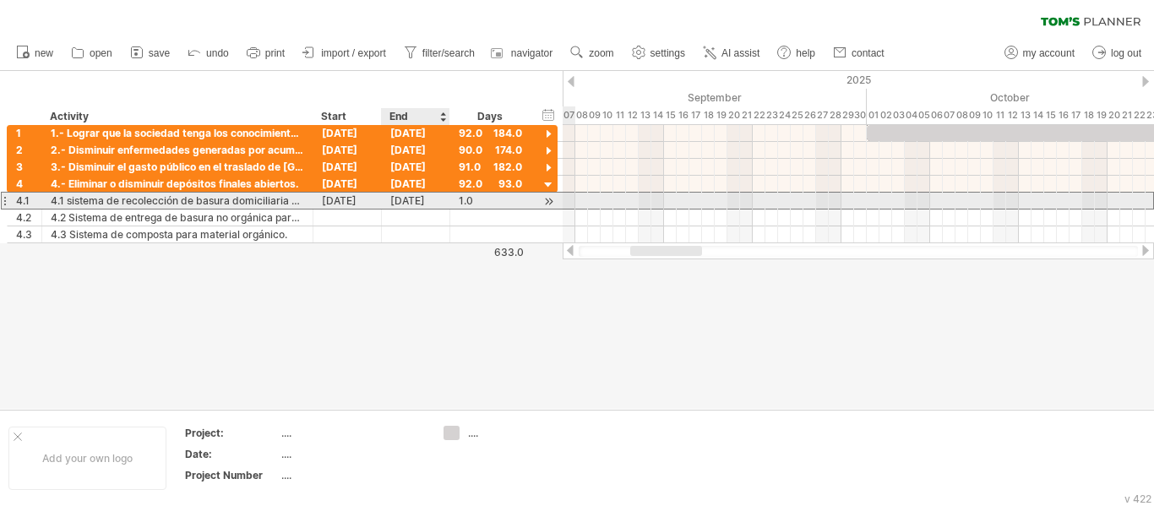
click at [432, 202] on div "[DATE]" at bounding box center [416, 201] width 68 height 16
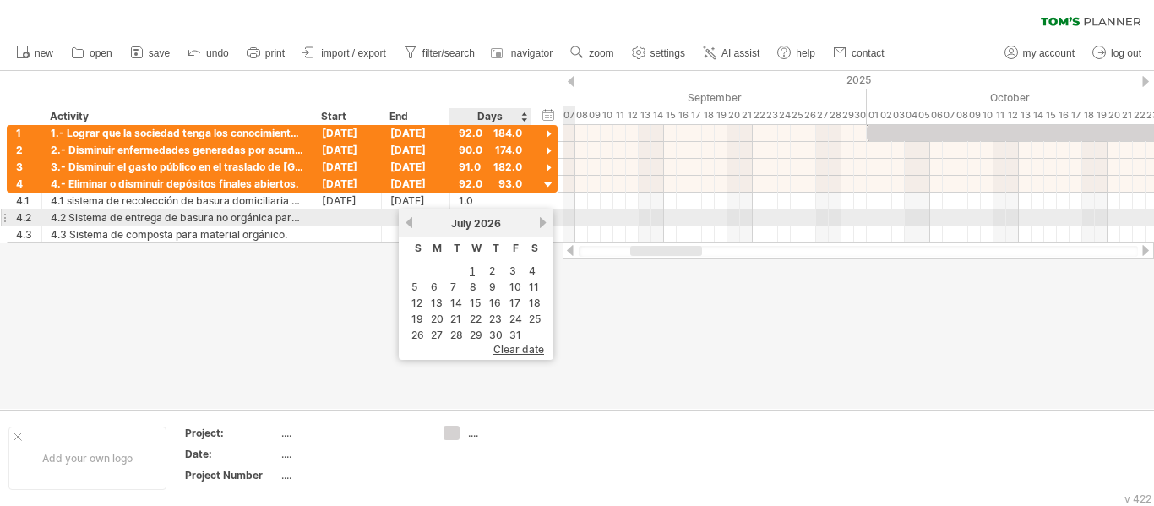
click at [540, 222] on link "next" at bounding box center [542, 222] width 13 height 13
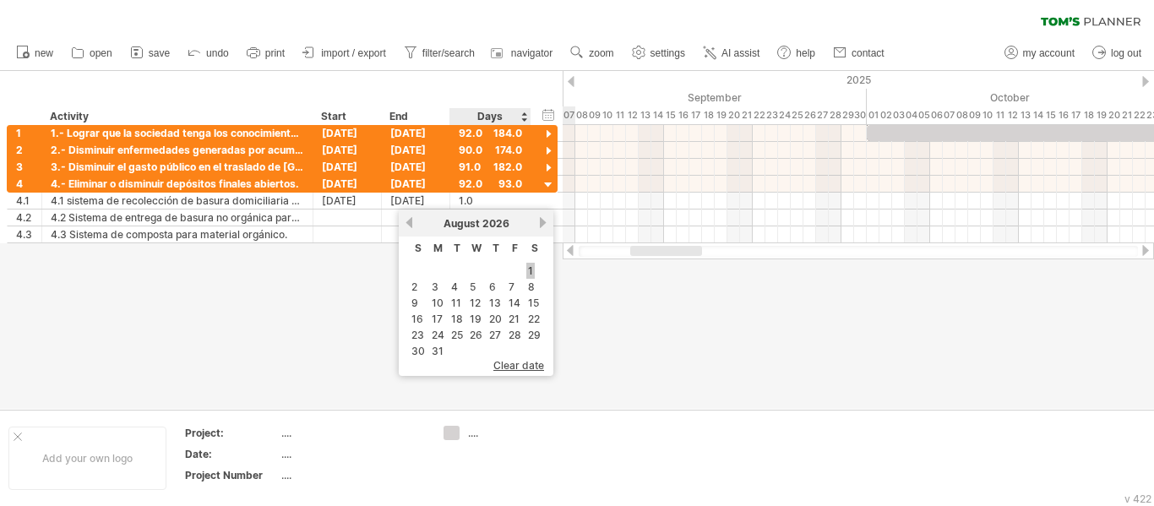
click at [529, 266] on link "1" at bounding box center [530, 271] width 8 height 16
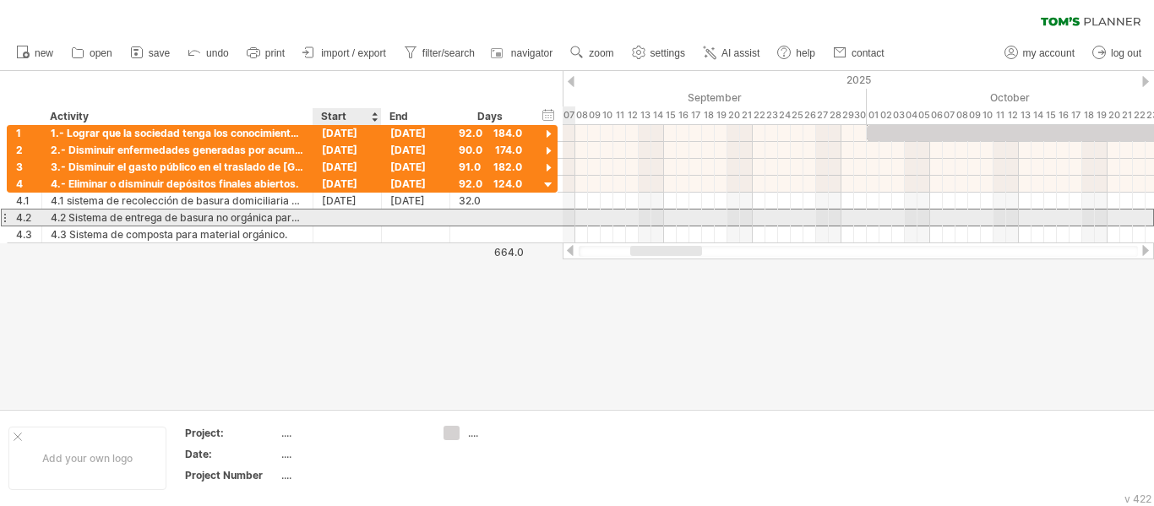
click at [364, 220] on div at bounding box center [347, 217] width 68 height 16
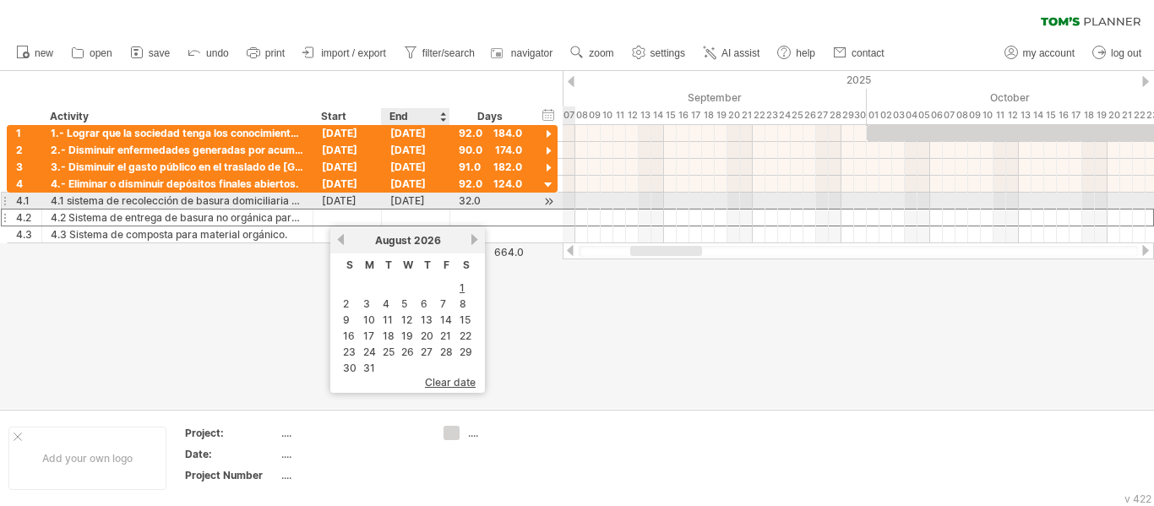
click at [420, 201] on div "[DATE]" at bounding box center [416, 201] width 68 height 16
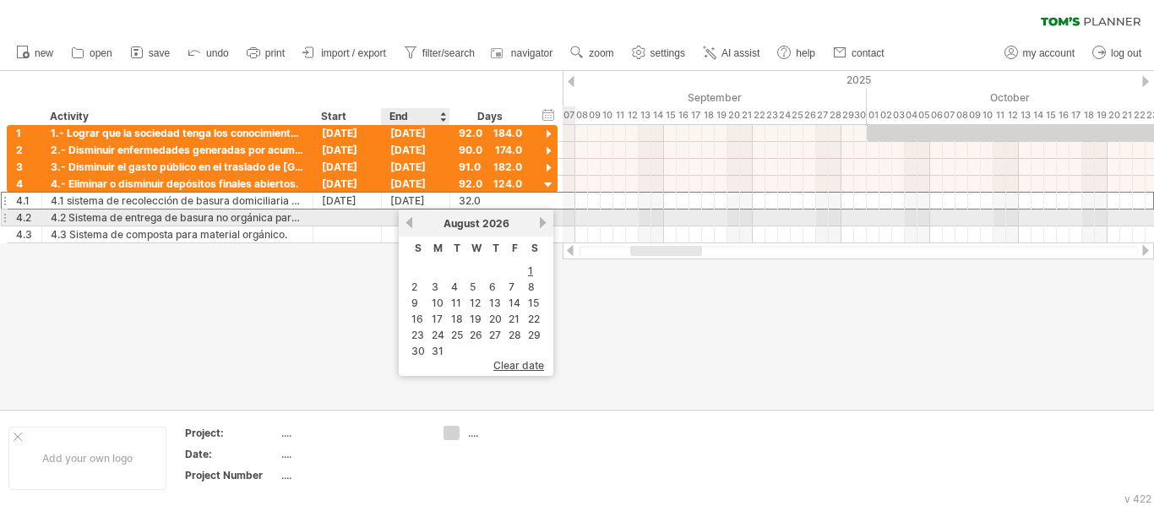
click at [413, 223] on link "previous" at bounding box center [409, 222] width 13 height 13
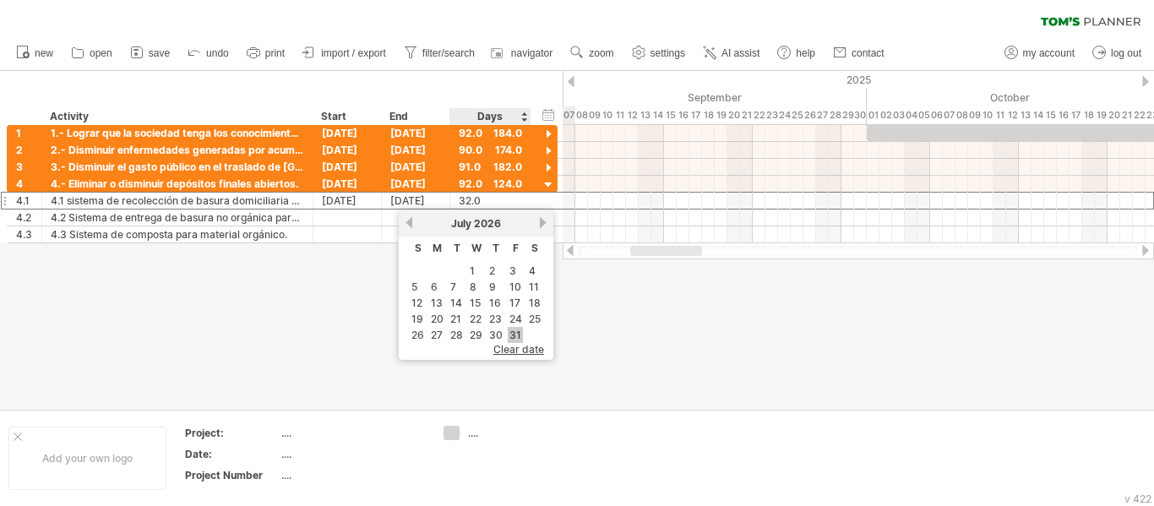
click at [514, 334] on link "31" at bounding box center [515, 335] width 15 height 16
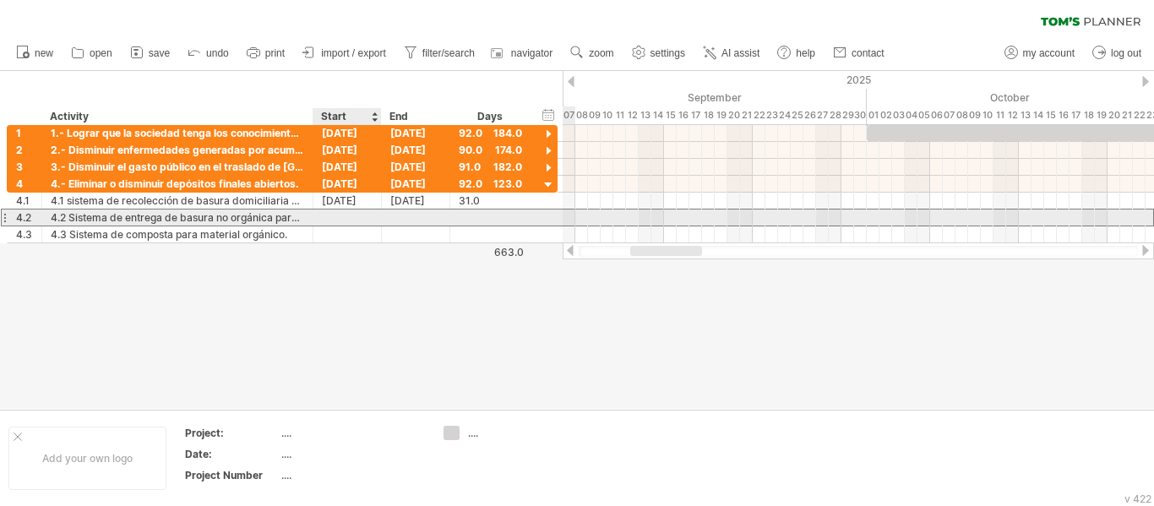
click at [364, 217] on div at bounding box center [347, 217] width 68 height 16
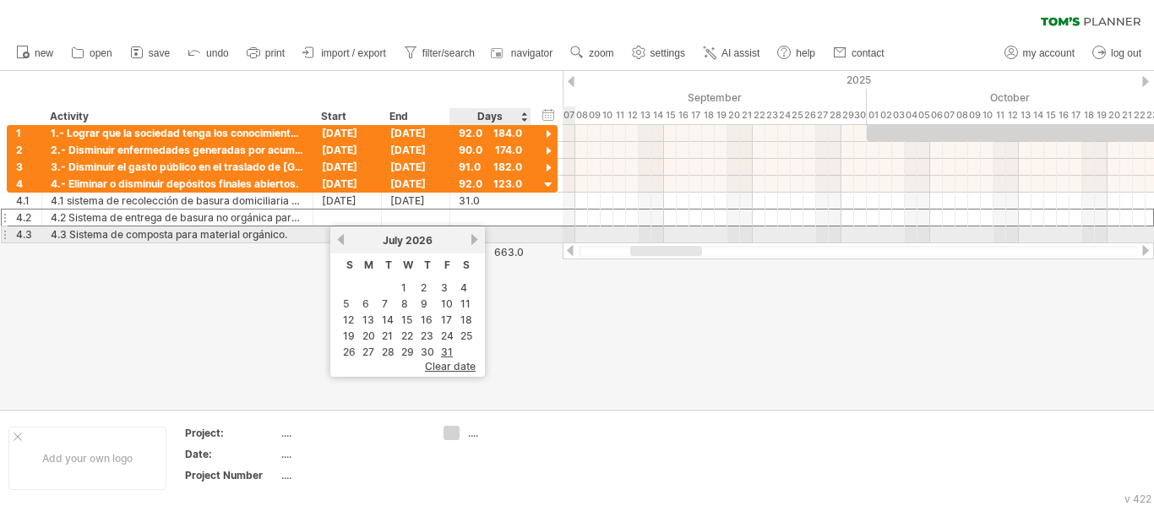
click at [469, 238] on div "[DATE]" at bounding box center [407, 240] width 122 height 13
click at [475, 239] on link "next" at bounding box center [474, 239] width 13 height 13
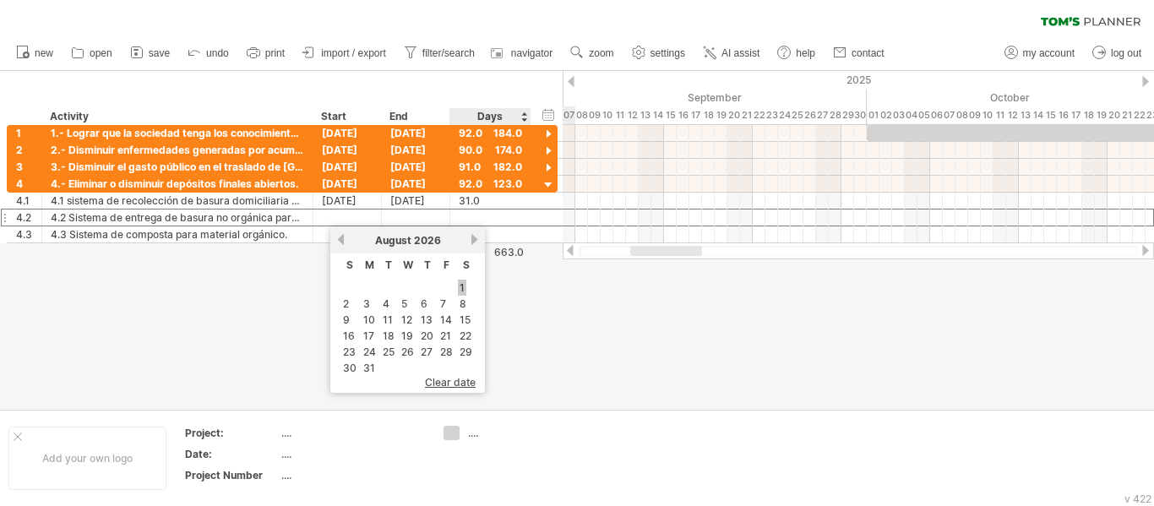
click at [463, 286] on link "1" at bounding box center [462, 288] width 8 height 16
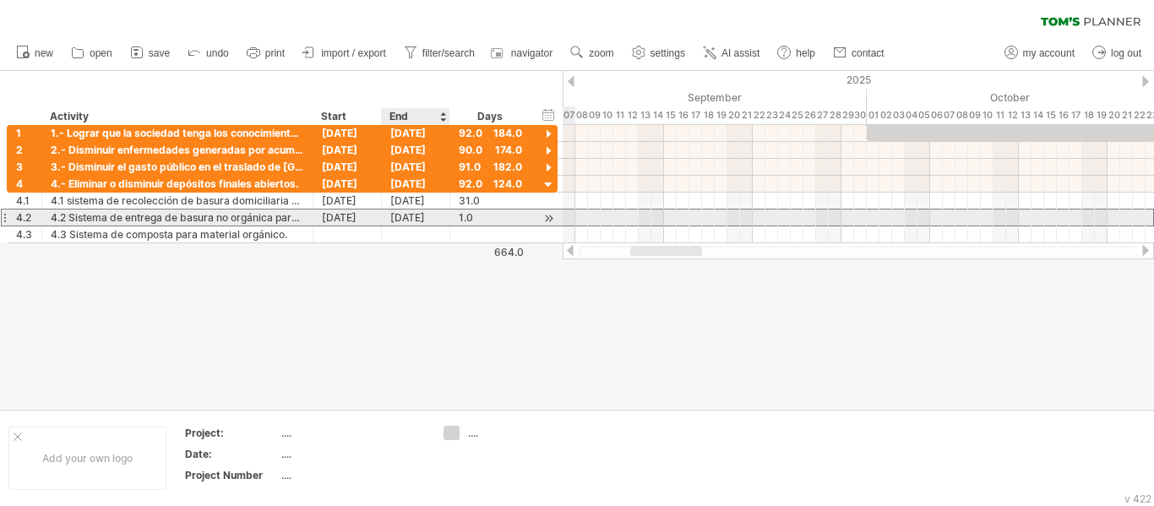
click at [428, 215] on div "[DATE]" at bounding box center [416, 217] width 68 height 16
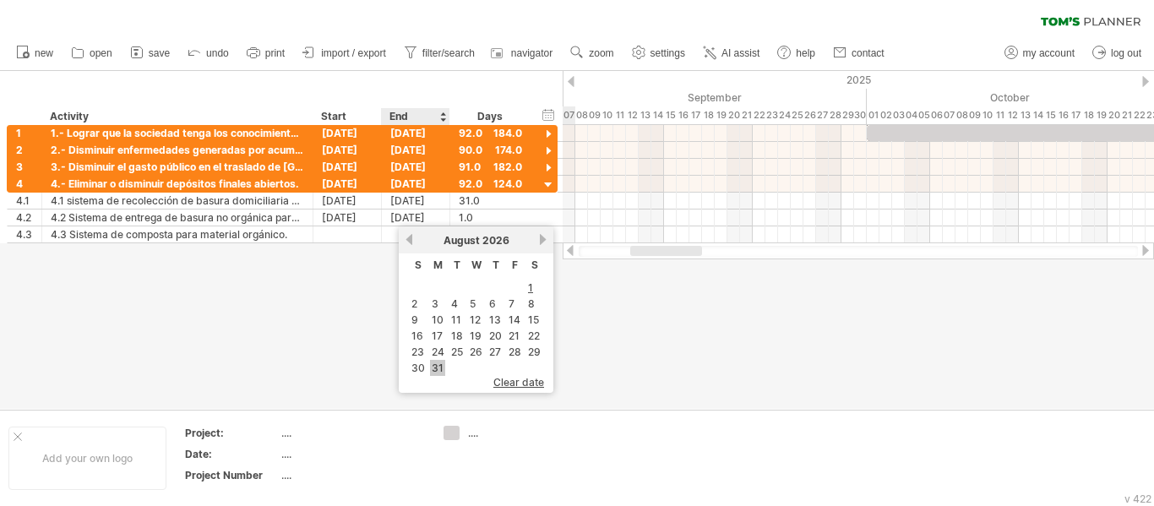
click at [436, 365] on link "31" at bounding box center [437, 368] width 15 height 16
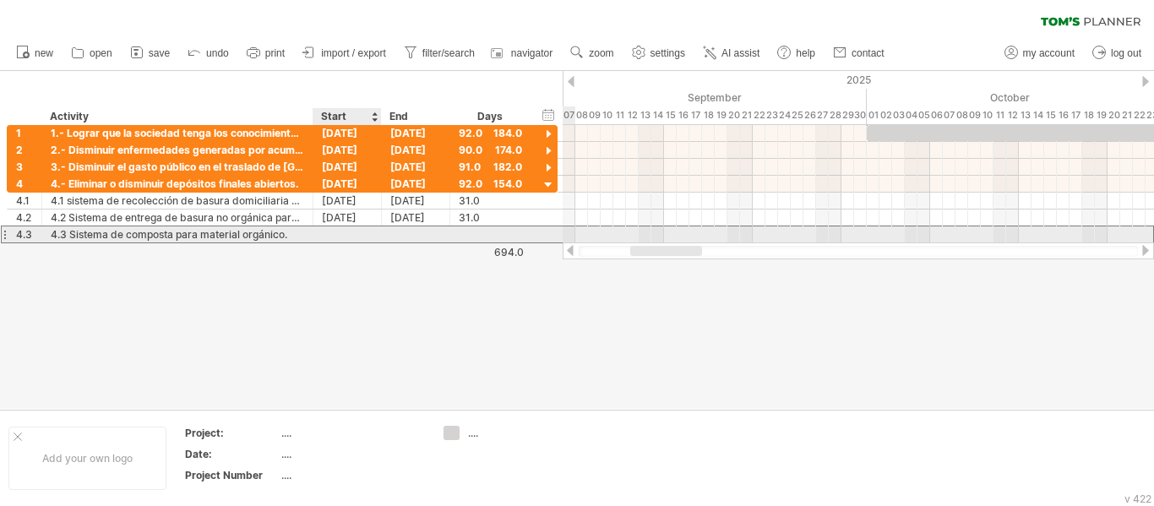
click at [356, 231] on div at bounding box center [347, 234] width 68 height 16
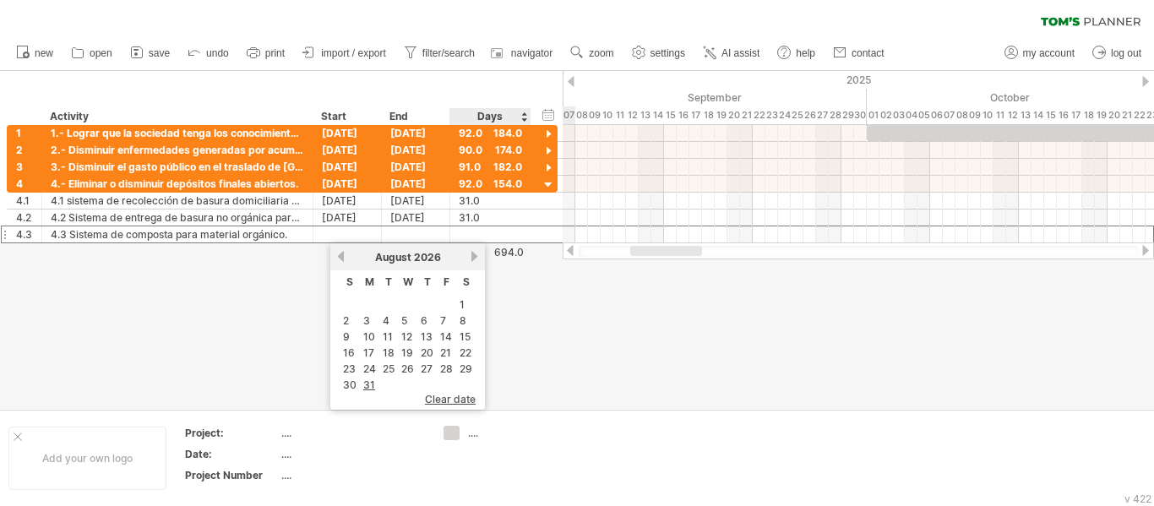
click at [475, 257] on link "next" at bounding box center [474, 256] width 13 height 13
click at [383, 301] on link "1" at bounding box center [384, 304] width 8 height 16
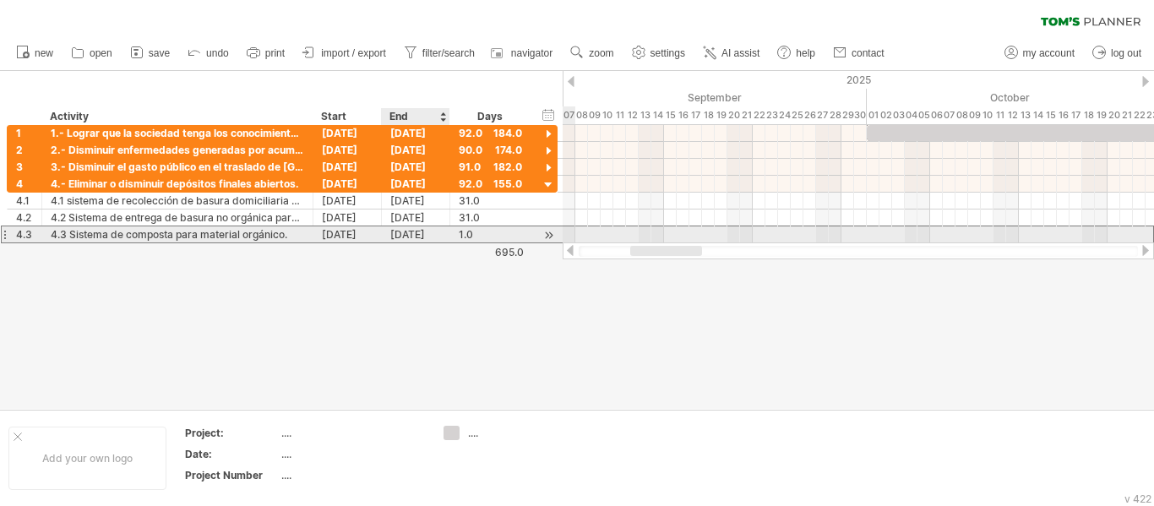
click at [429, 238] on div "[DATE]" at bounding box center [416, 234] width 68 height 16
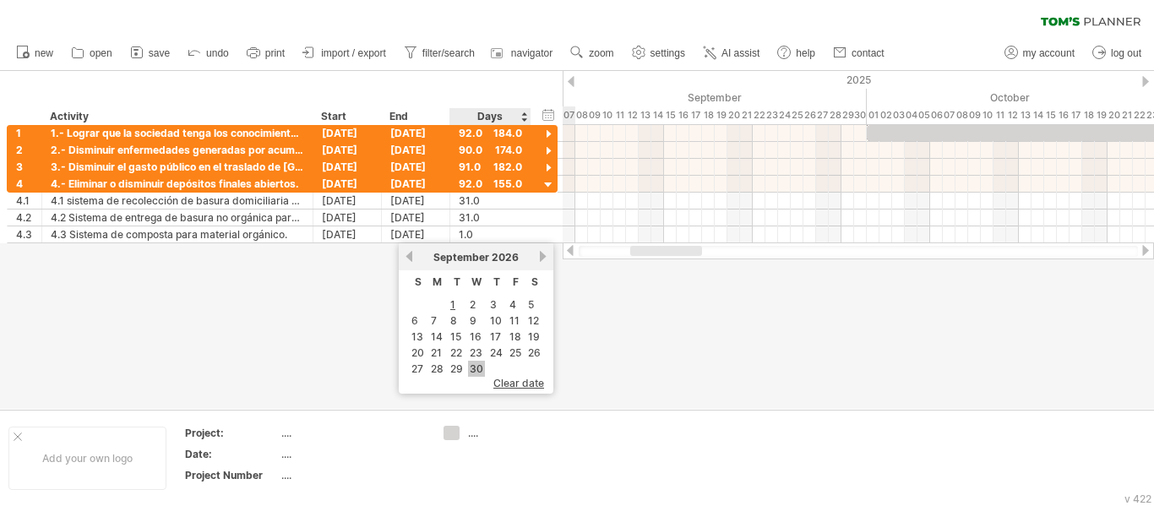
click at [480, 361] on link "30" at bounding box center [476, 369] width 17 height 16
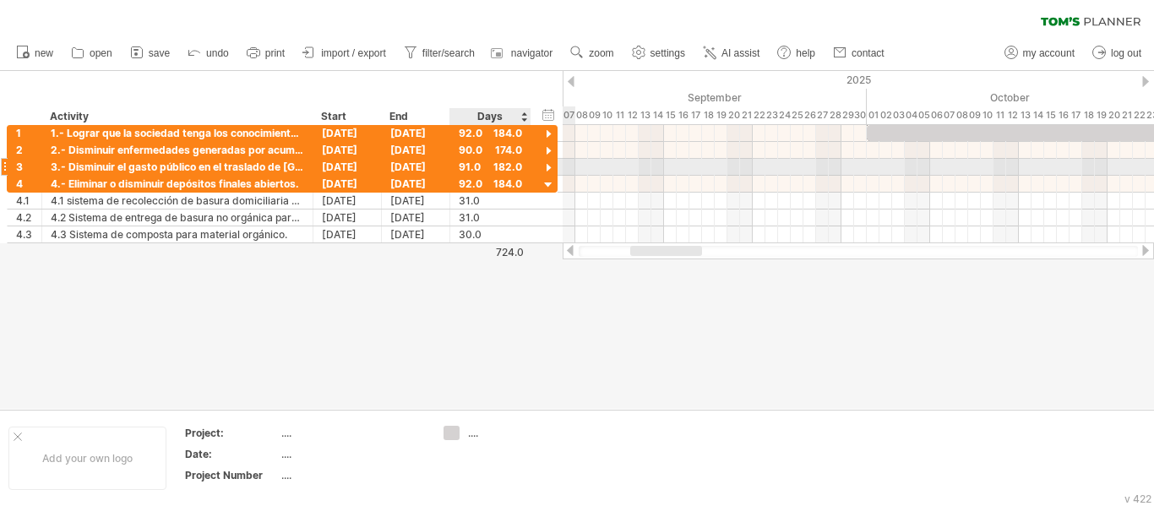
click at [546, 170] on div at bounding box center [548, 168] width 16 height 16
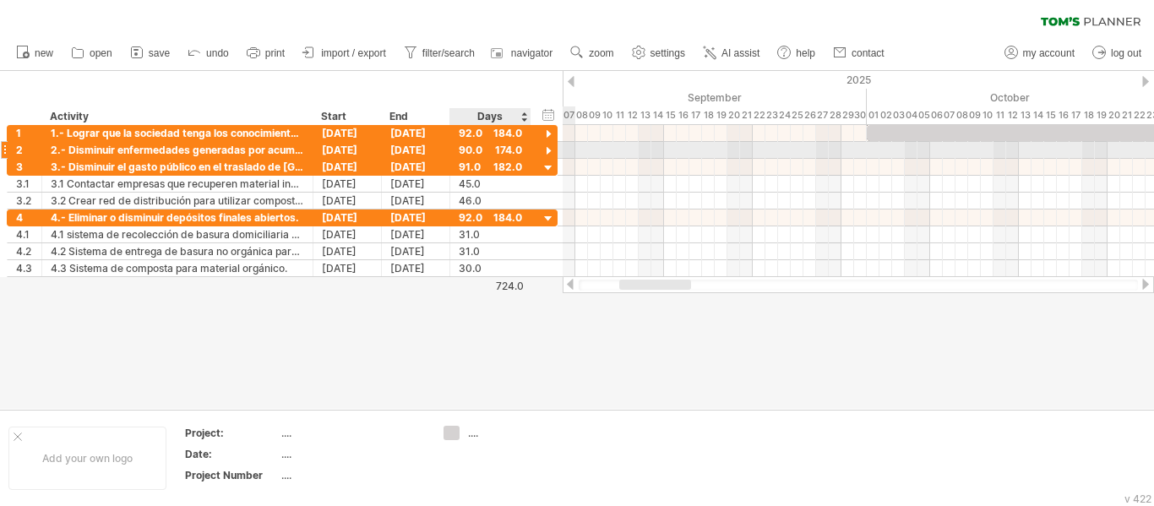
click at [551, 149] on div at bounding box center [548, 152] width 16 height 16
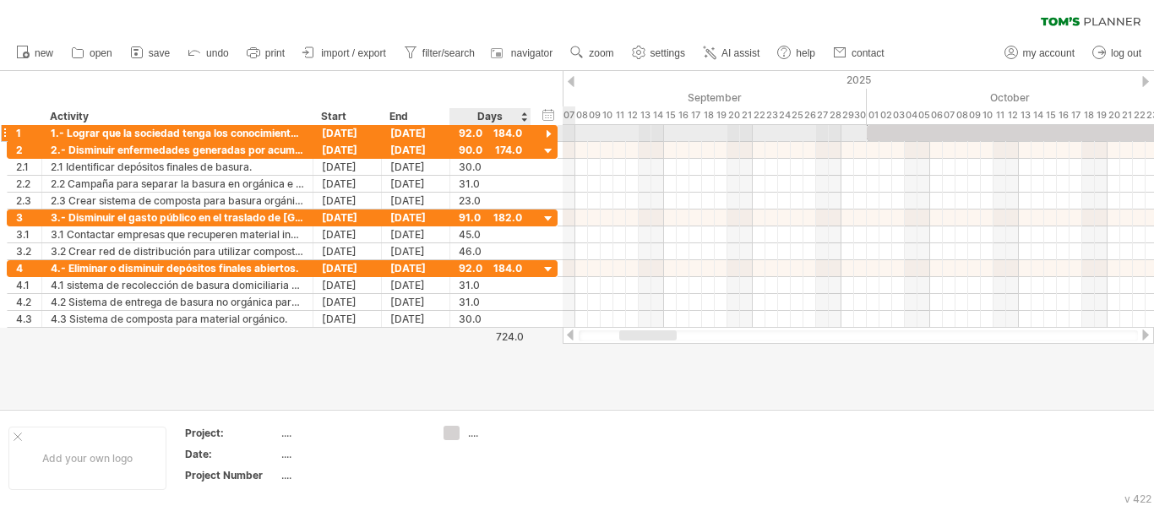
click at [551, 132] on div at bounding box center [548, 135] width 16 height 16
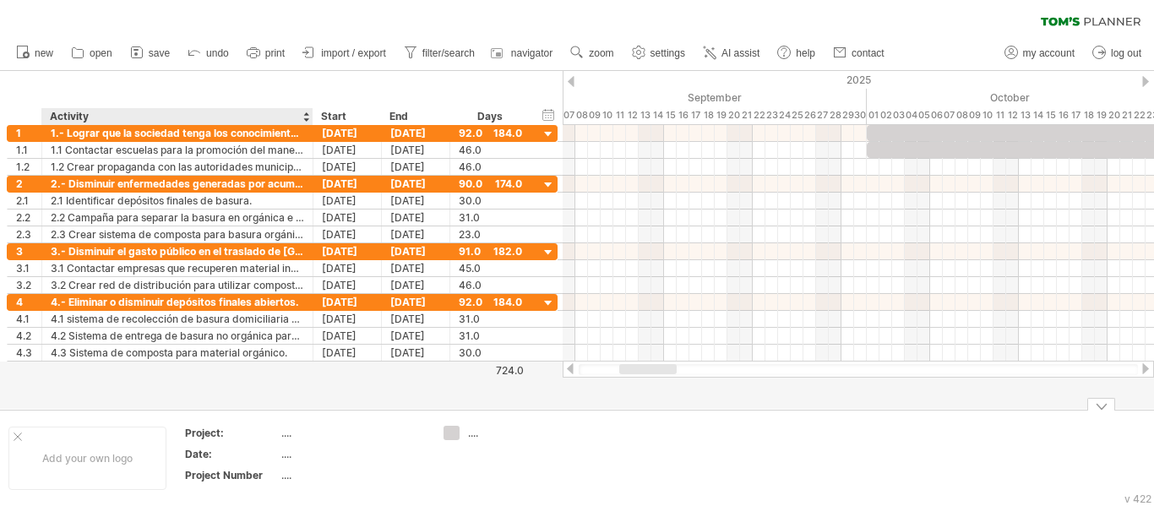
click at [287, 434] on div "...." at bounding box center [352, 433] width 142 height 14
type input "**********"
click at [285, 455] on div "...." at bounding box center [352, 454] width 142 height 14
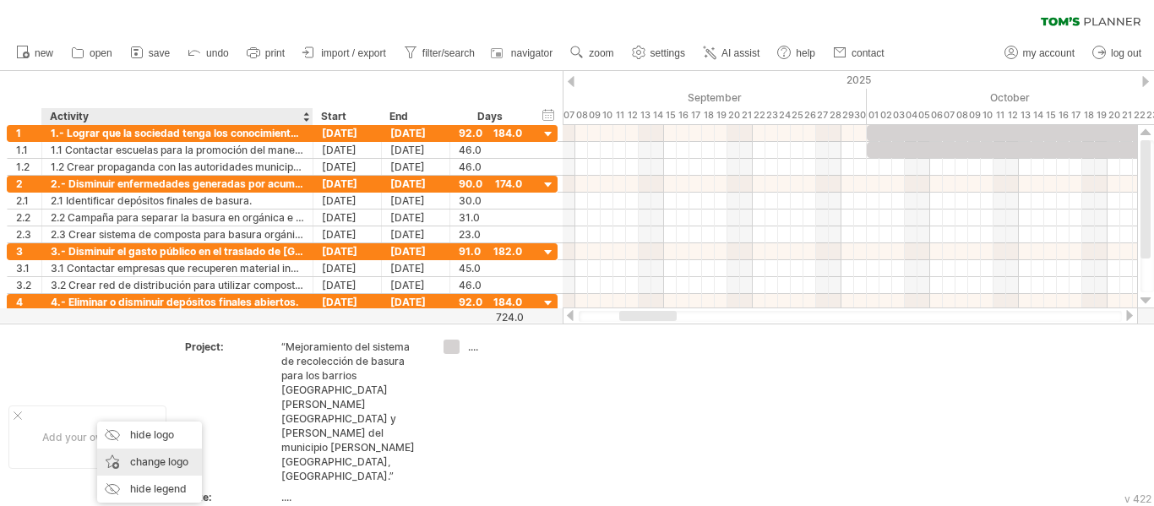
click at [155, 455] on div "change logo" at bounding box center [149, 461] width 105 height 27
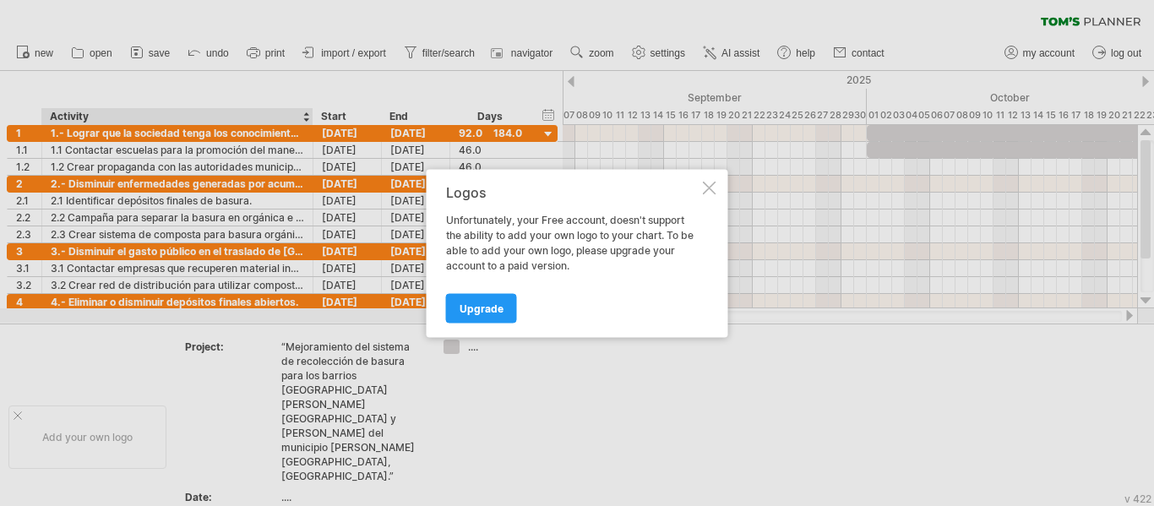
click at [711, 187] on div at bounding box center [710, 188] width 14 height 14
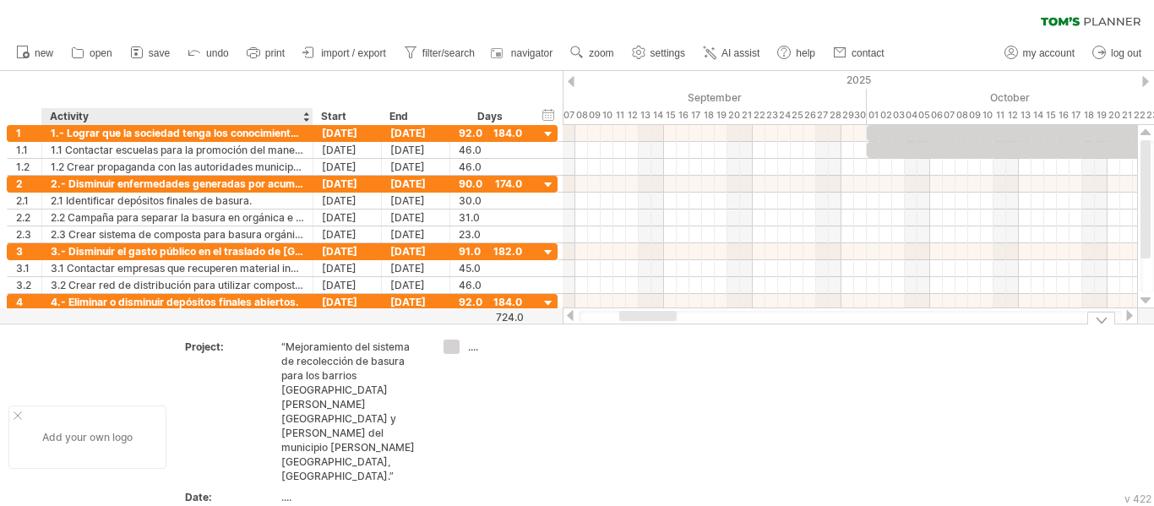
click at [83, 405] on div "Add your own logo" at bounding box center [87, 436] width 158 height 63
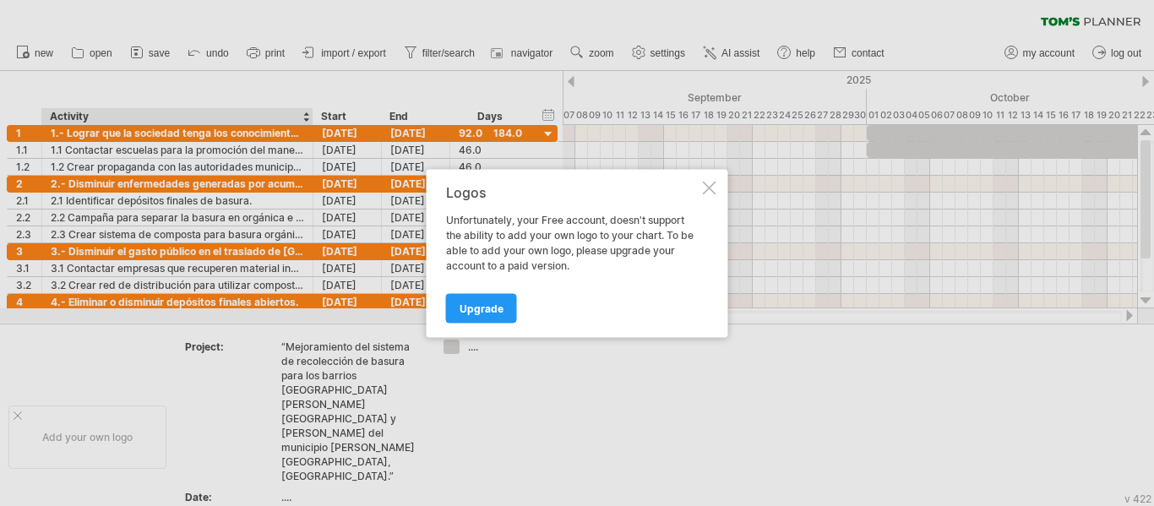
click at [710, 187] on div at bounding box center [710, 188] width 14 height 14
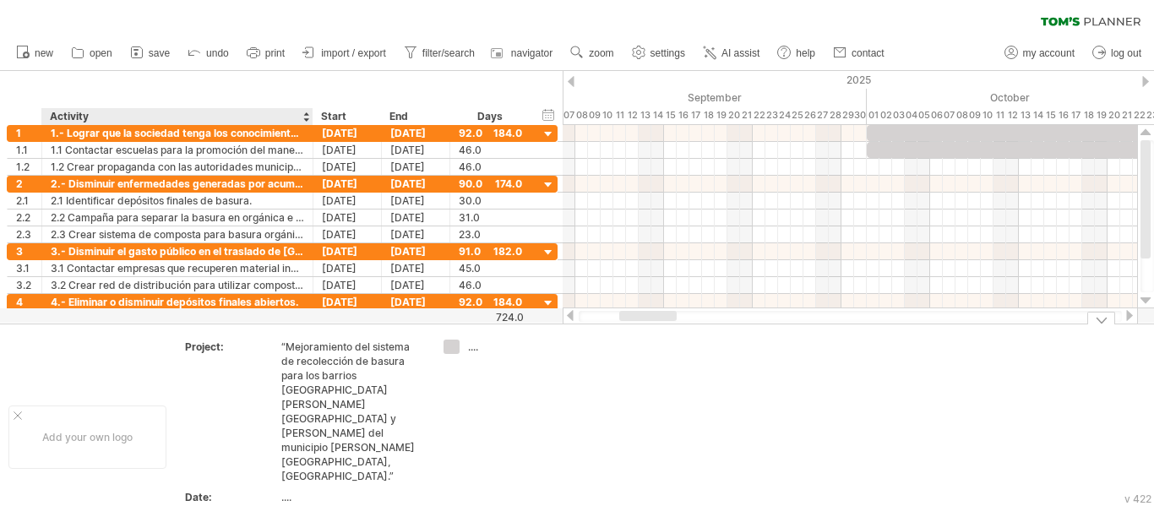
click at [291, 490] on div "...." at bounding box center [352, 497] width 142 height 14
type input "**********"
type input "**"
click at [19, 411] on div at bounding box center [18, 415] width 8 height 8
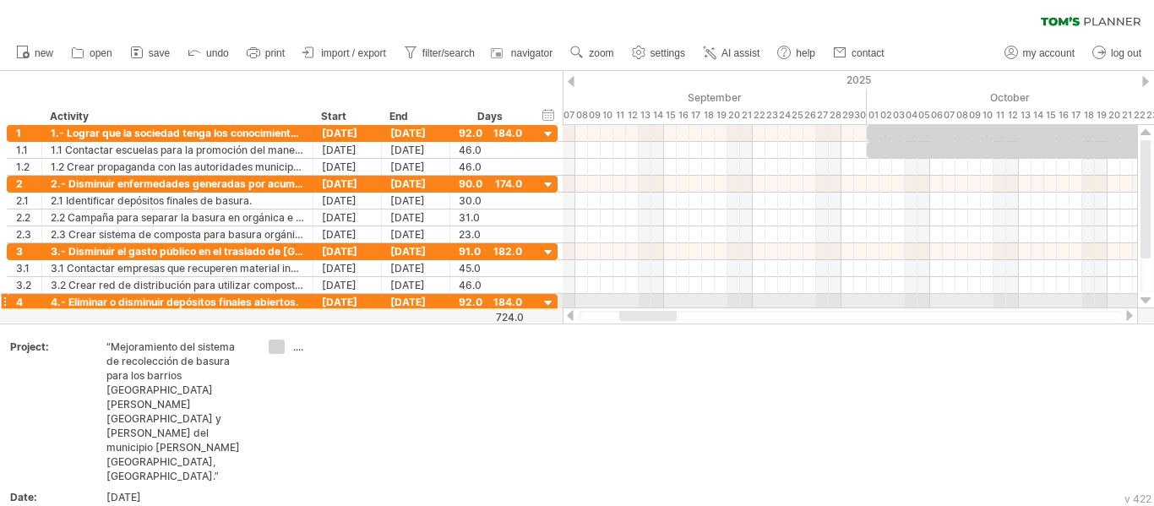
click at [1146, 296] on div at bounding box center [1145, 301] width 11 height 14
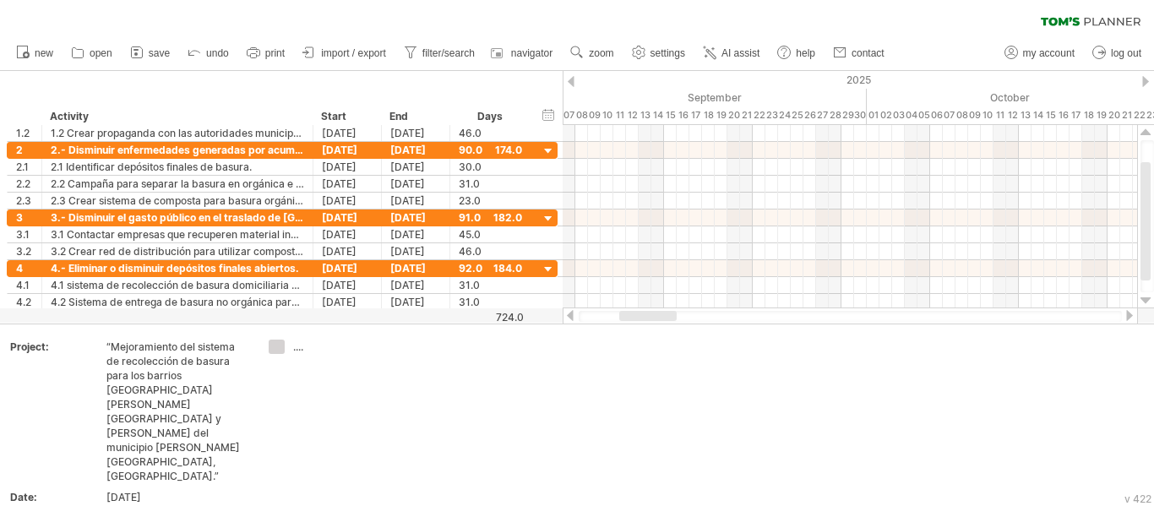
click at [1127, 317] on div at bounding box center [1129, 315] width 14 height 11
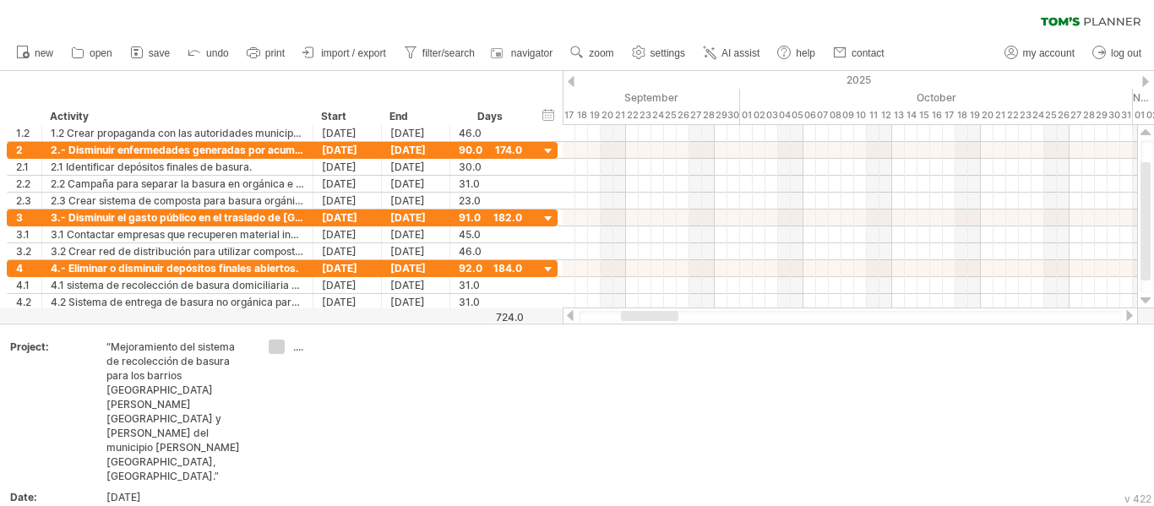
click at [1127, 317] on div at bounding box center [1129, 315] width 14 height 11
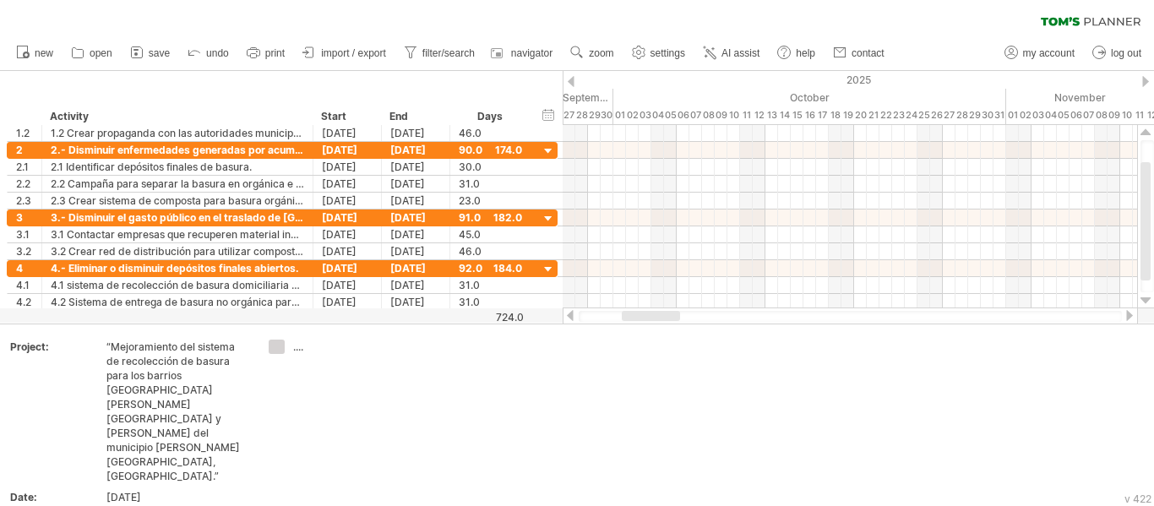
click at [1127, 317] on div at bounding box center [1129, 315] width 14 height 11
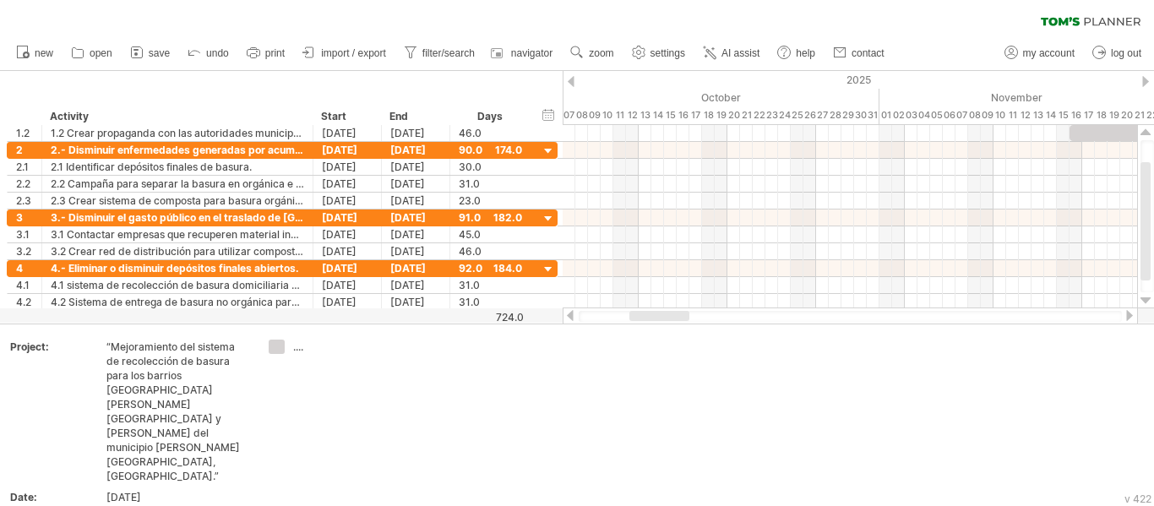
click at [1127, 317] on div at bounding box center [1129, 315] width 14 height 11
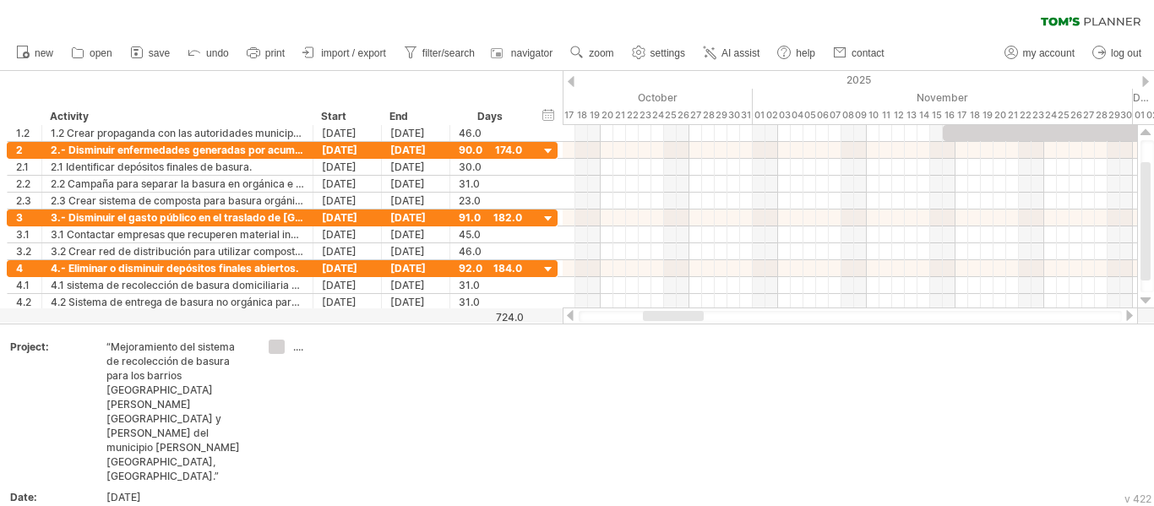
click at [1127, 317] on div at bounding box center [1129, 315] width 14 height 11
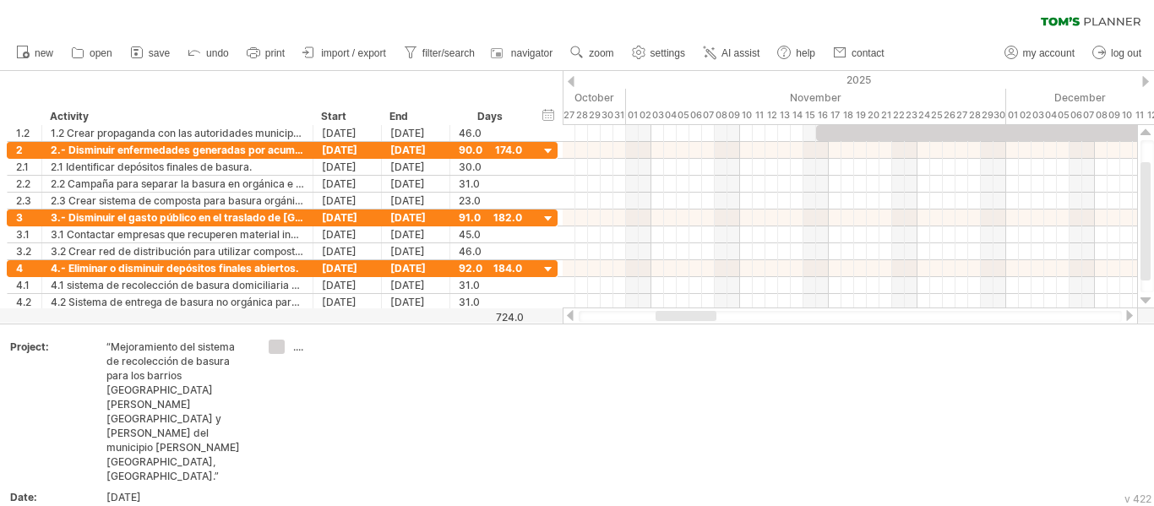
click at [1127, 317] on div at bounding box center [1129, 315] width 14 height 11
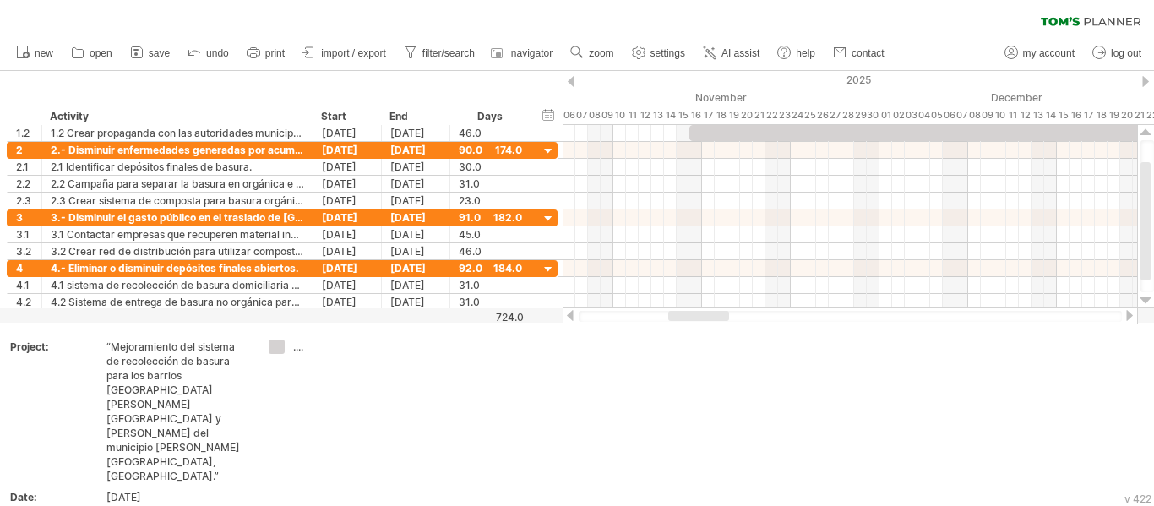
click at [1127, 317] on div at bounding box center [1129, 315] width 14 height 11
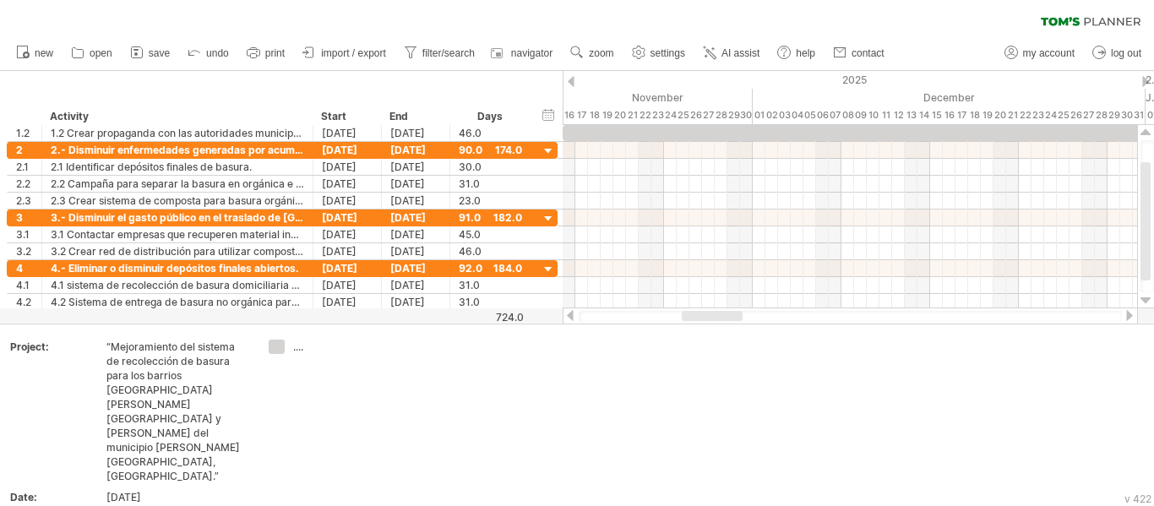
click at [1127, 317] on div at bounding box center [1129, 315] width 14 height 11
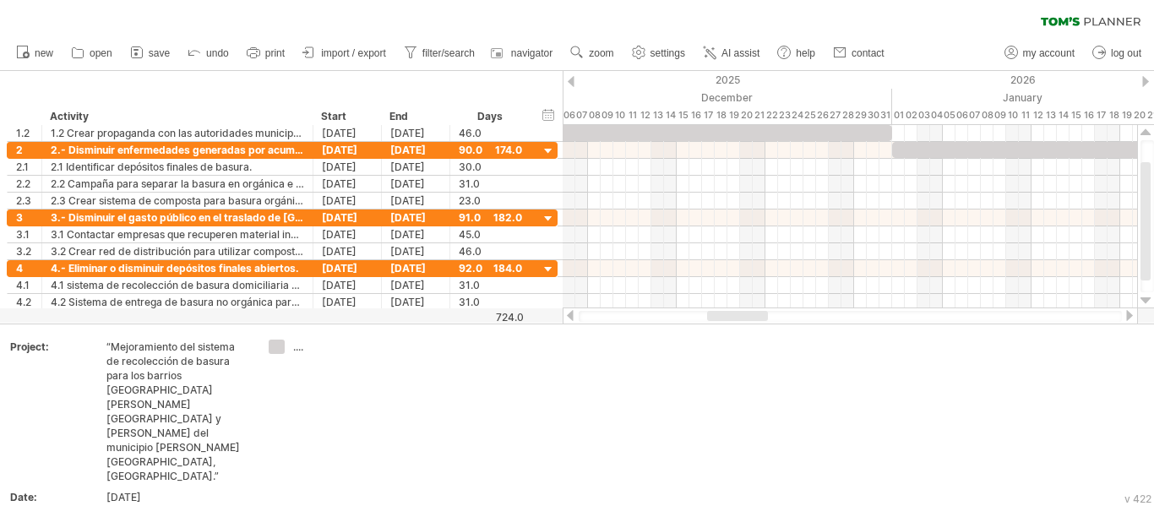
click at [1127, 317] on div at bounding box center [1129, 315] width 14 height 11
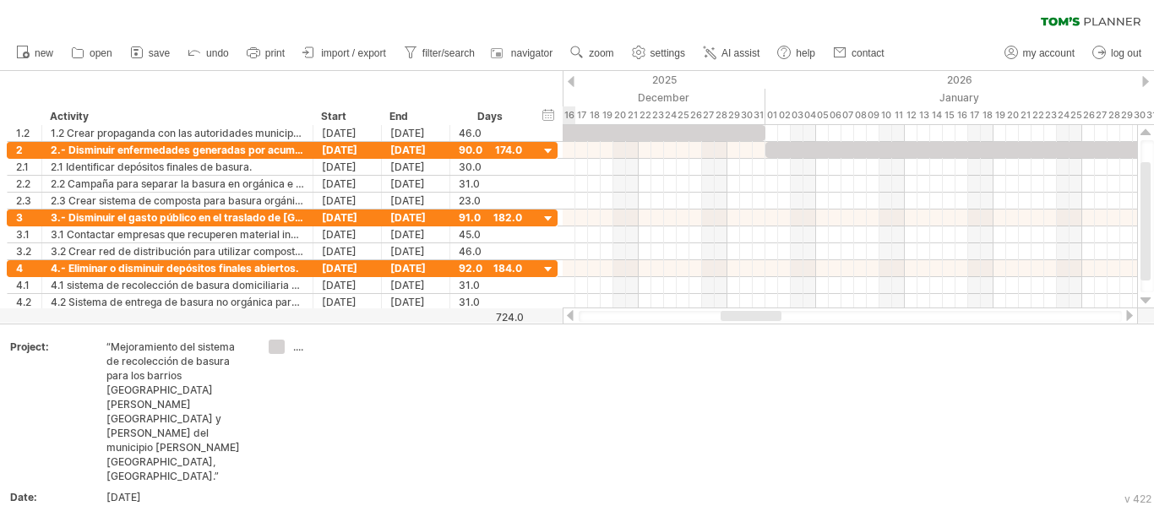
click at [1127, 317] on div at bounding box center [1129, 315] width 14 height 11
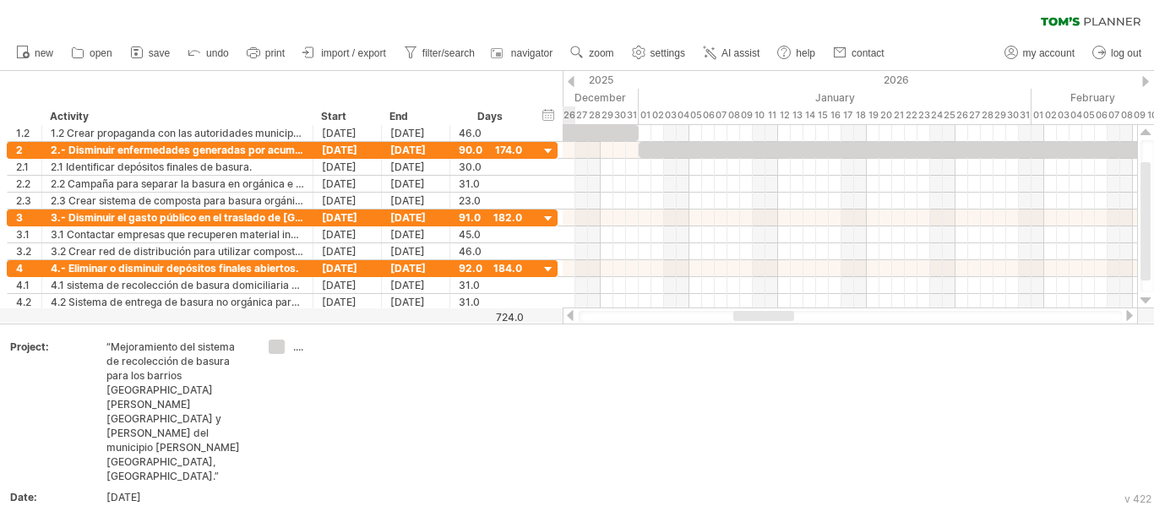
click at [1127, 317] on div at bounding box center [1129, 315] width 14 height 11
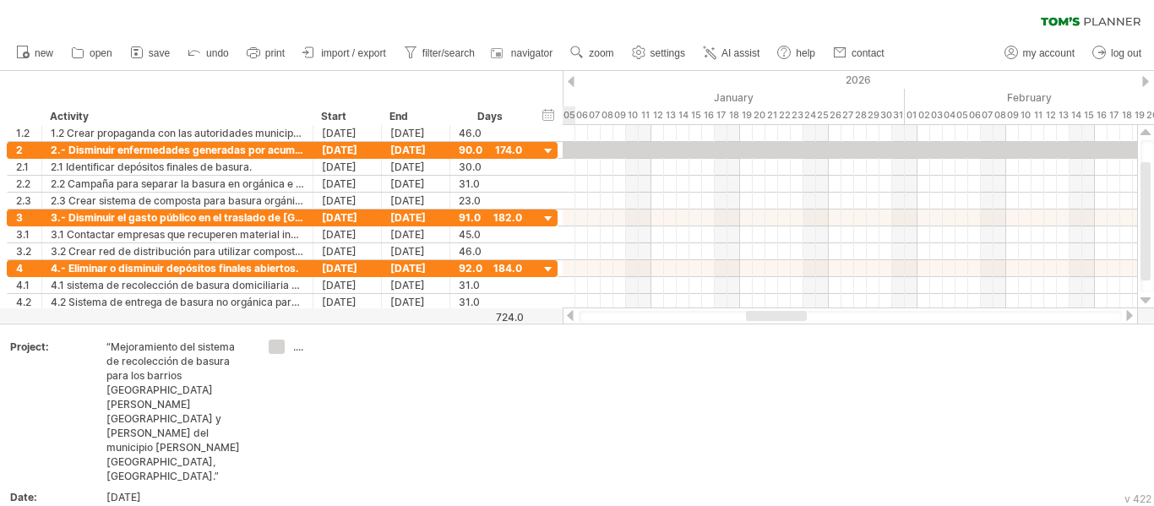
click at [1127, 317] on div at bounding box center [1129, 315] width 14 height 11
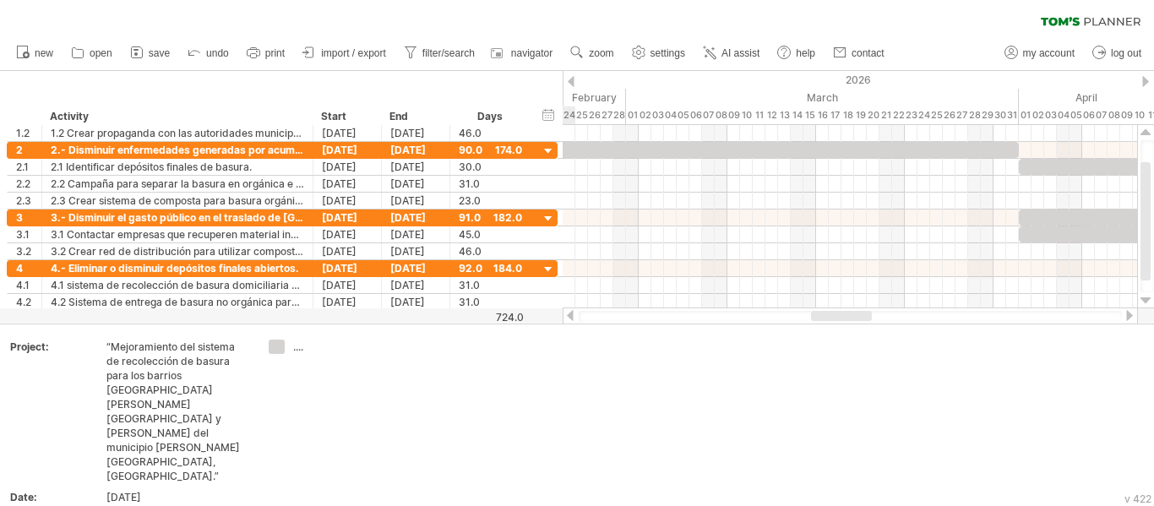
click at [1127, 317] on div at bounding box center [1129, 315] width 14 height 11
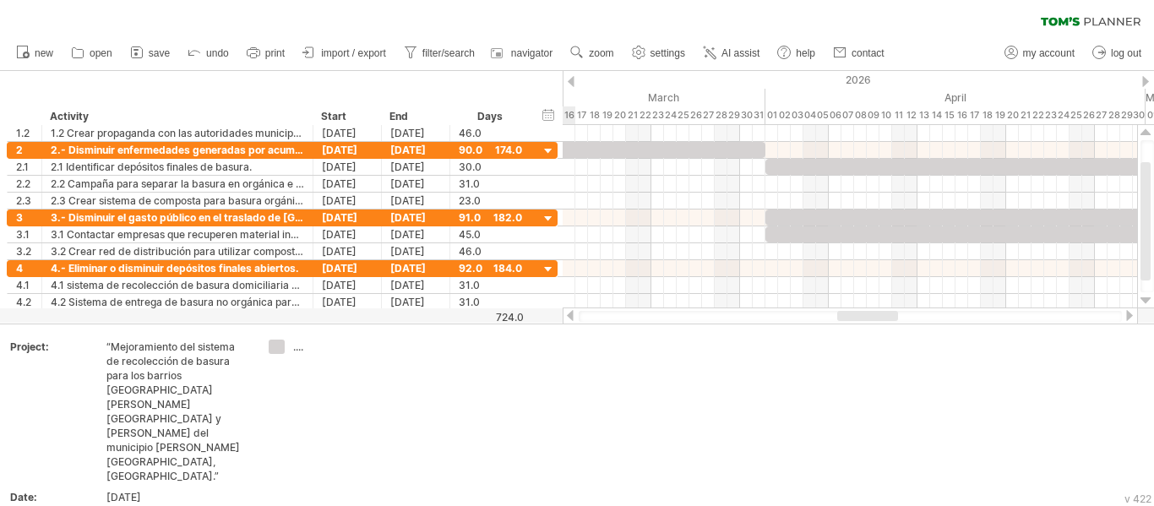
click at [1127, 317] on div at bounding box center [1129, 315] width 14 height 11
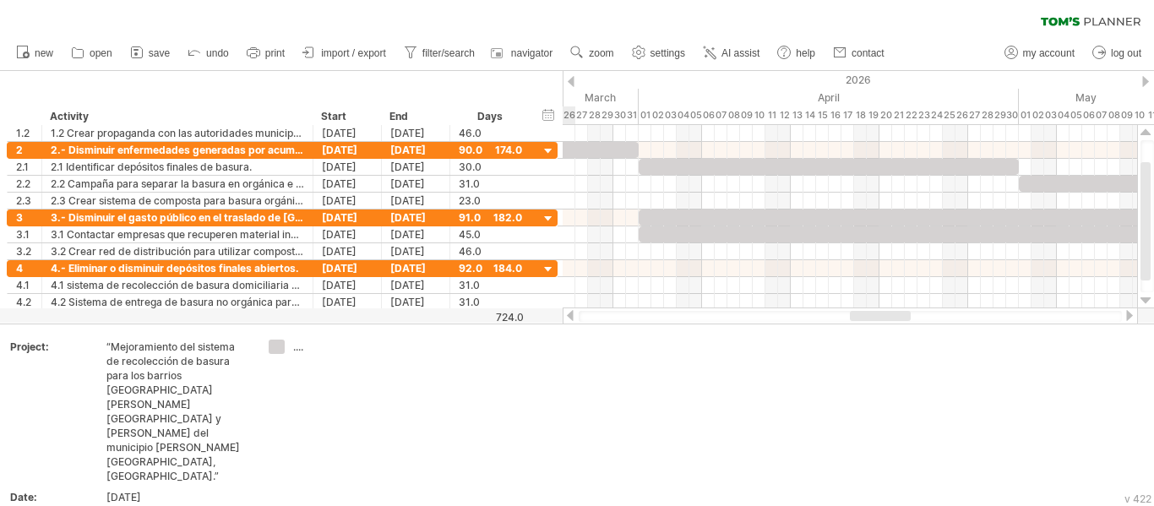
click at [1127, 317] on div at bounding box center [1129, 315] width 14 height 11
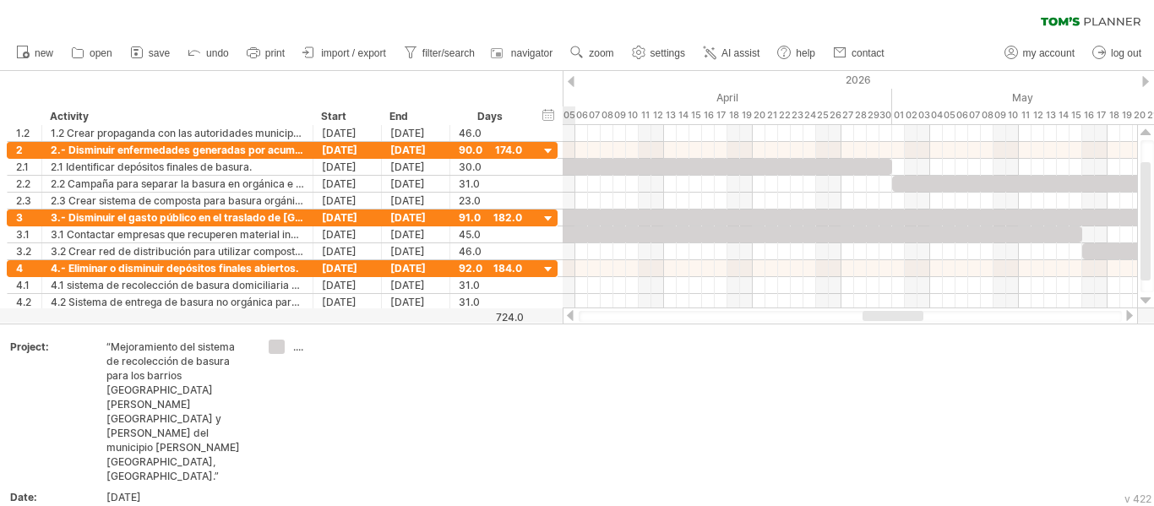
click at [1127, 317] on div at bounding box center [1129, 315] width 14 height 11
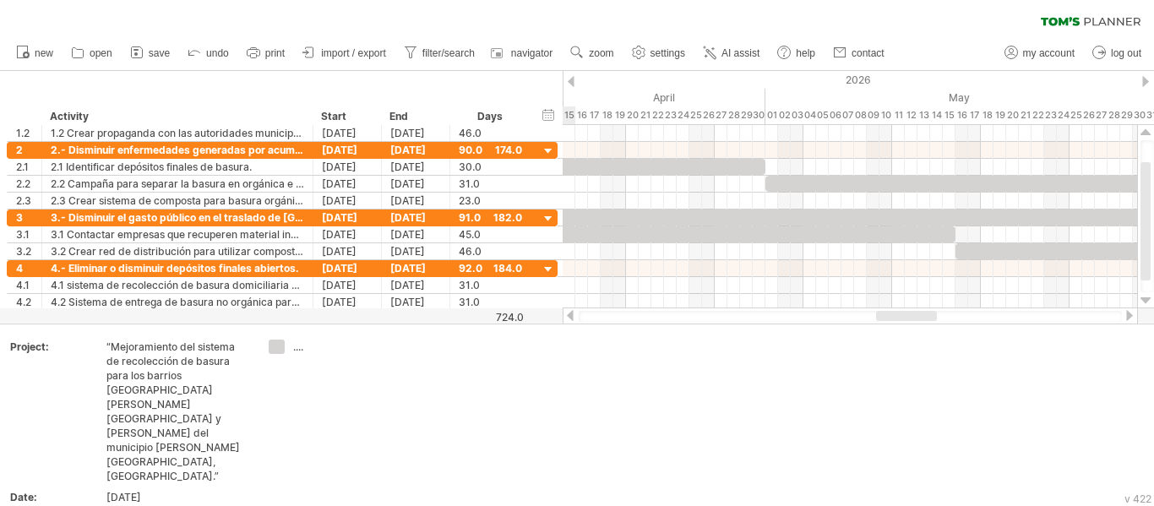
click at [1127, 317] on div at bounding box center [1129, 315] width 14 height 11
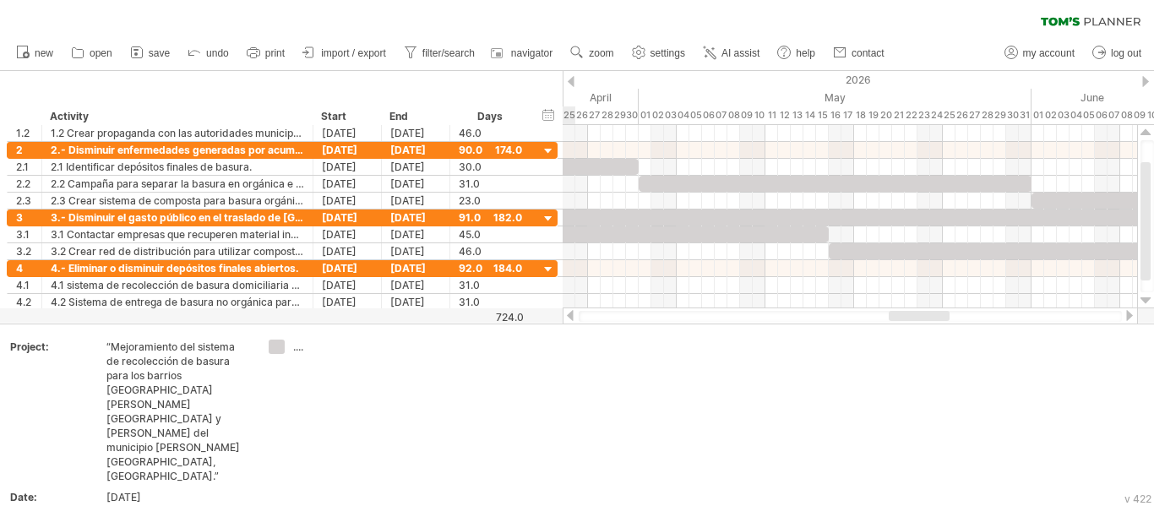
click at [1127, 317] on div at bounding box center [1129, 315] width 14 height 11
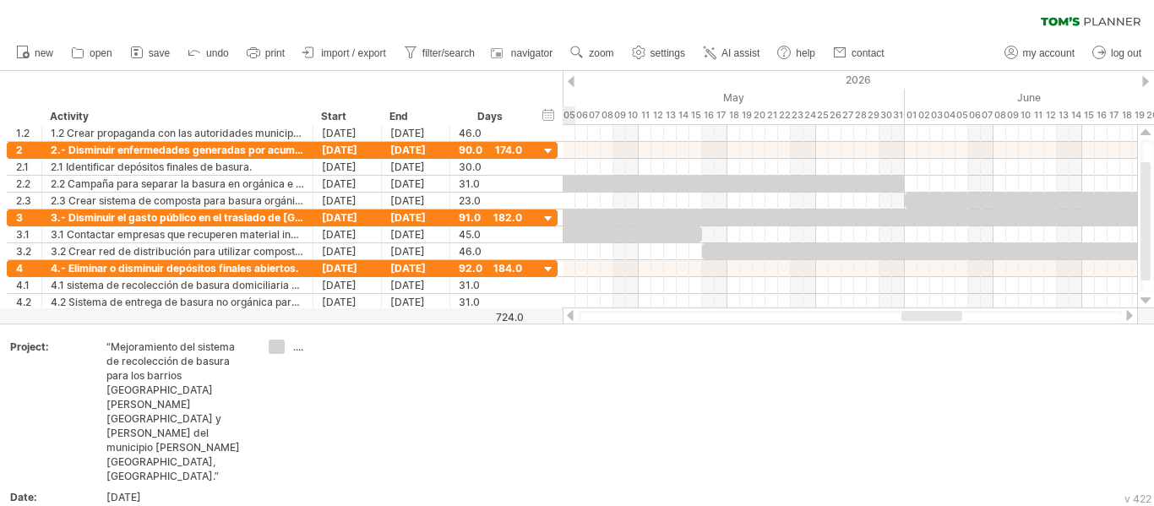
click at [1127, 317] on div at bounding box center [1129, 315] width 14 height 11
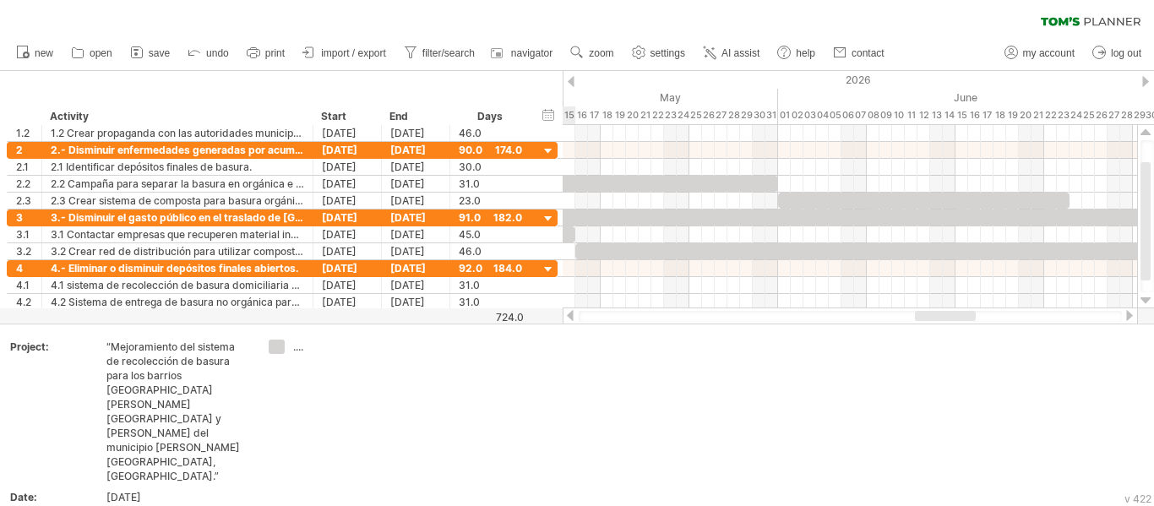
click at [1127, 317] on div at bounding box center [1129, 315] width 14 height 11
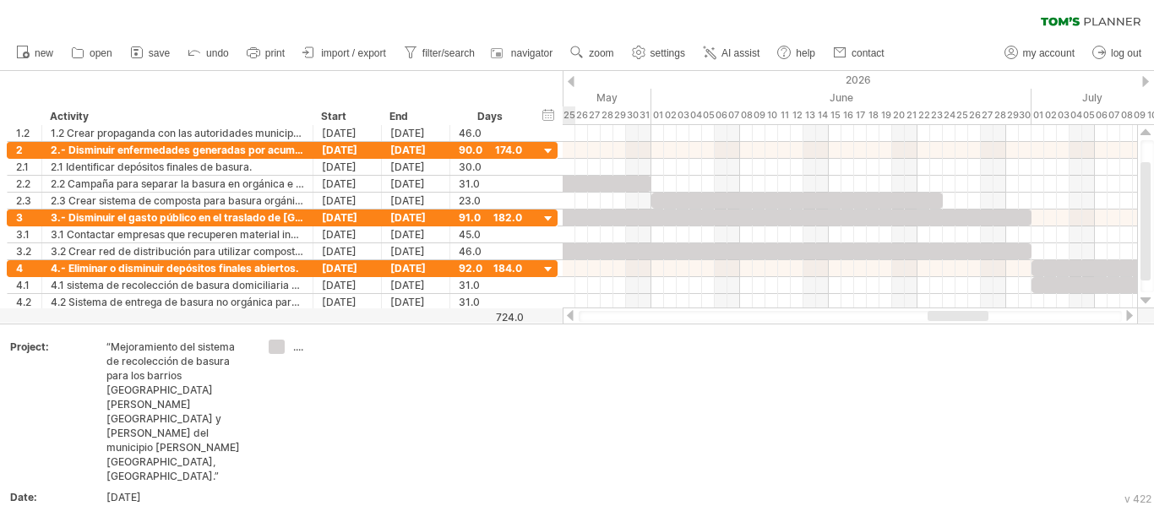
click at [1127, 317] on div at bounding box center [1129, 315] width 14 height 11
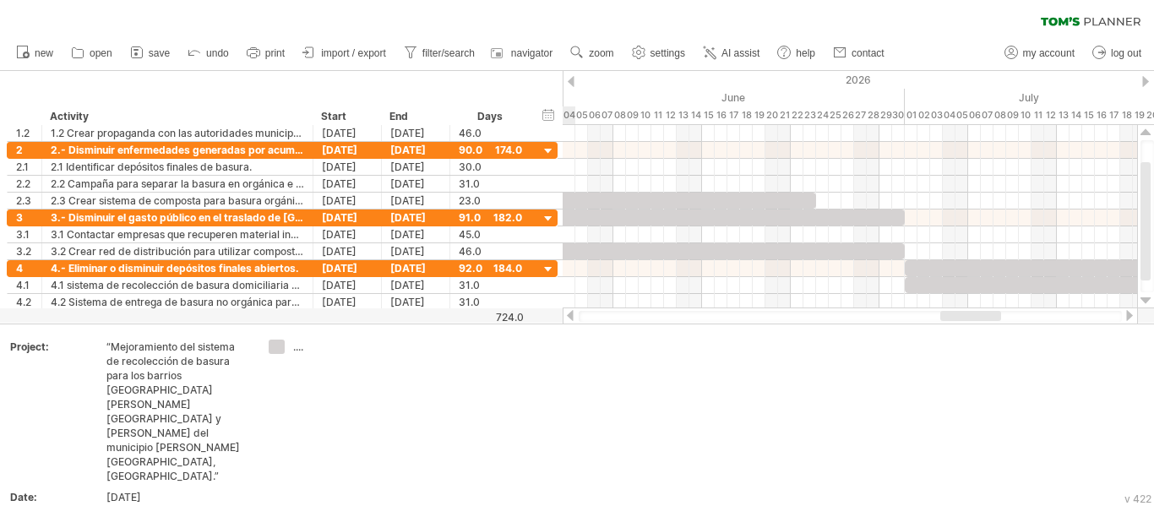
click at [1127, 317] on div at bounding box center [1129, 315] width 14 height 11
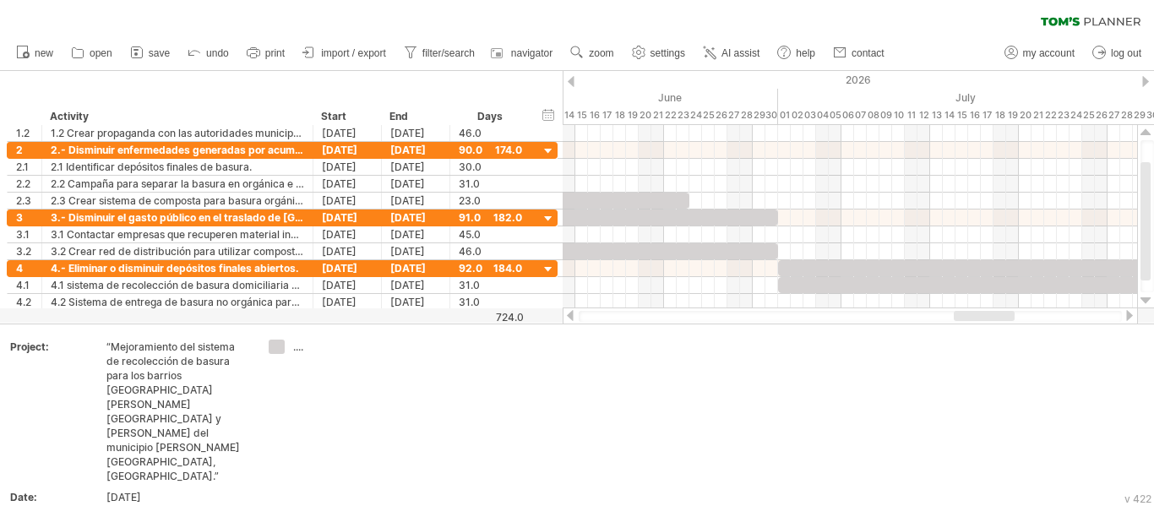
click at [568, 319] on div at bounding box center [570, 315] width 14 height 11
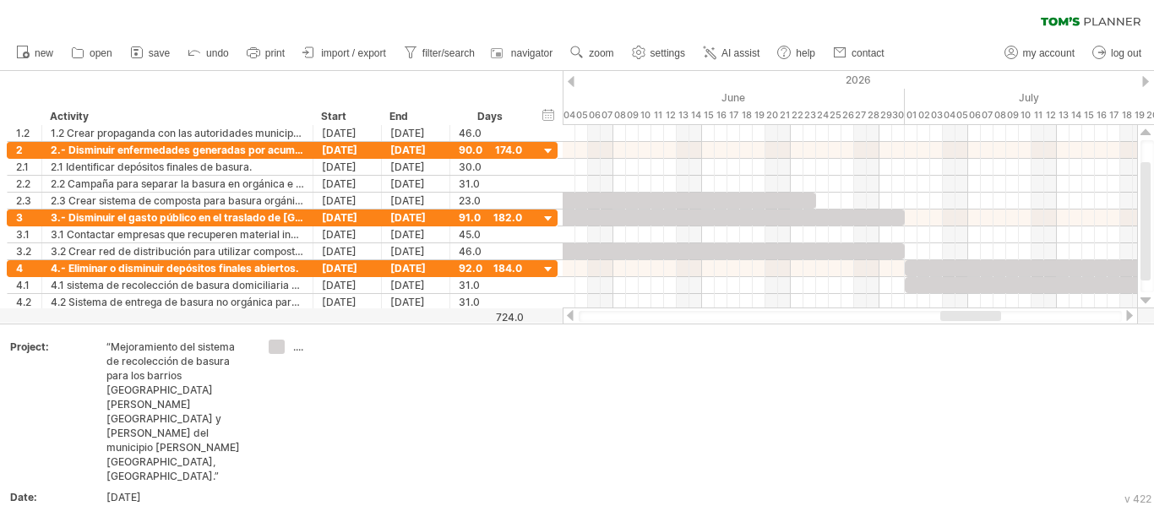
click at [568, 319] on div at bounding box center [570, 315] width 14 height 11
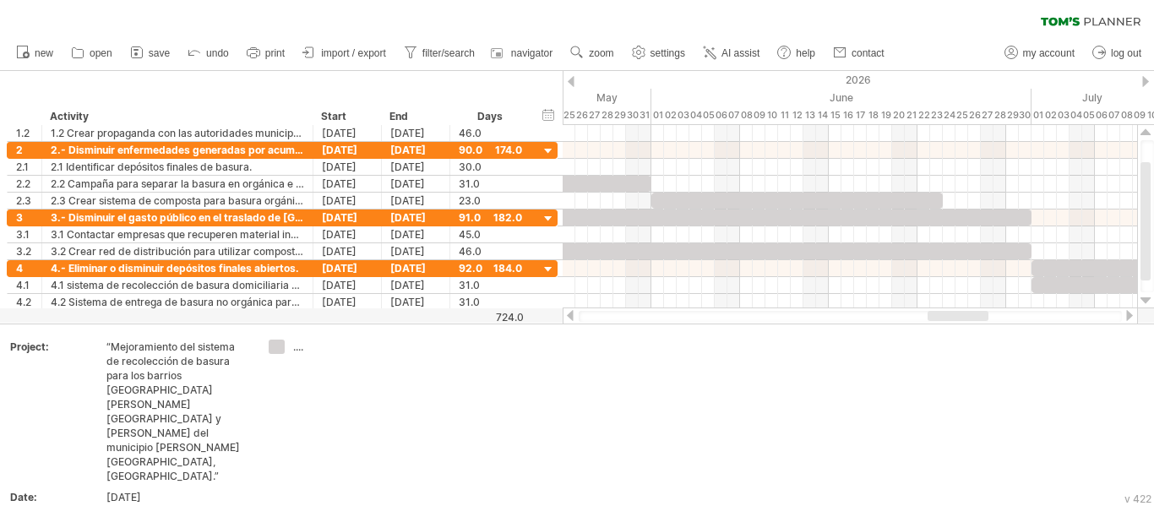
click at [568, 319] on div at bounding box center [570, 315] width 14 height 11
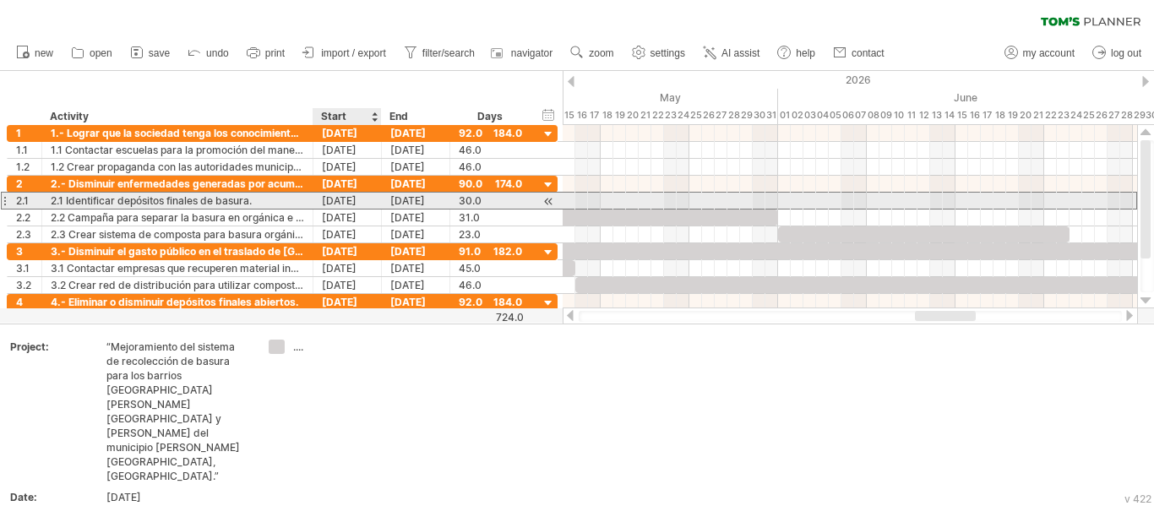
click at [357, 203] on div "[DATE]" at bounding box center [347, 201] width 68 height 16
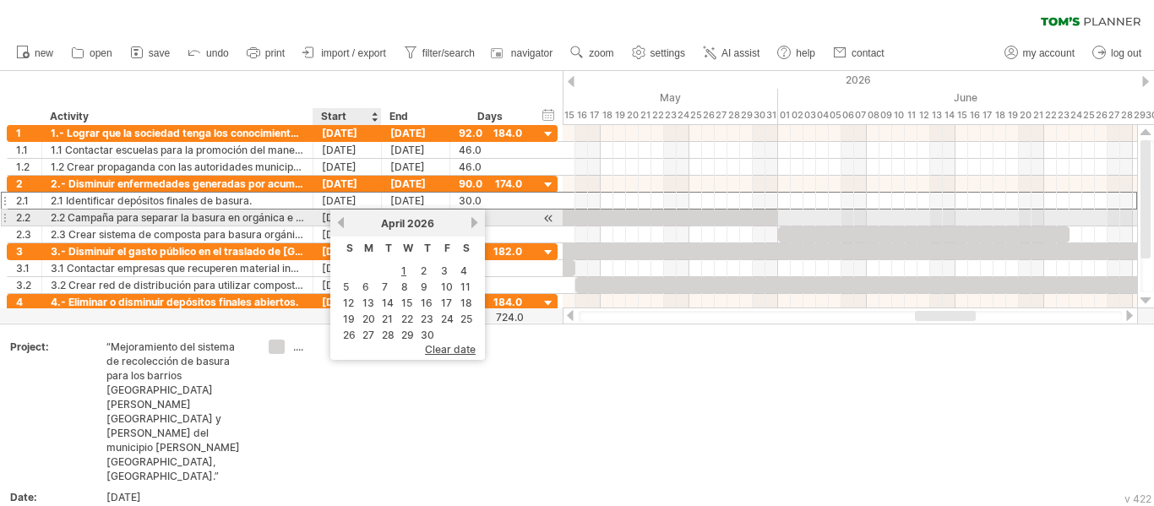
click at [342, 220] on link "previous" at bounding box center [340, 222] width 13 height 13
click at [473, 219] on link "next" at bounding box center [474, 222] width 13 height 13
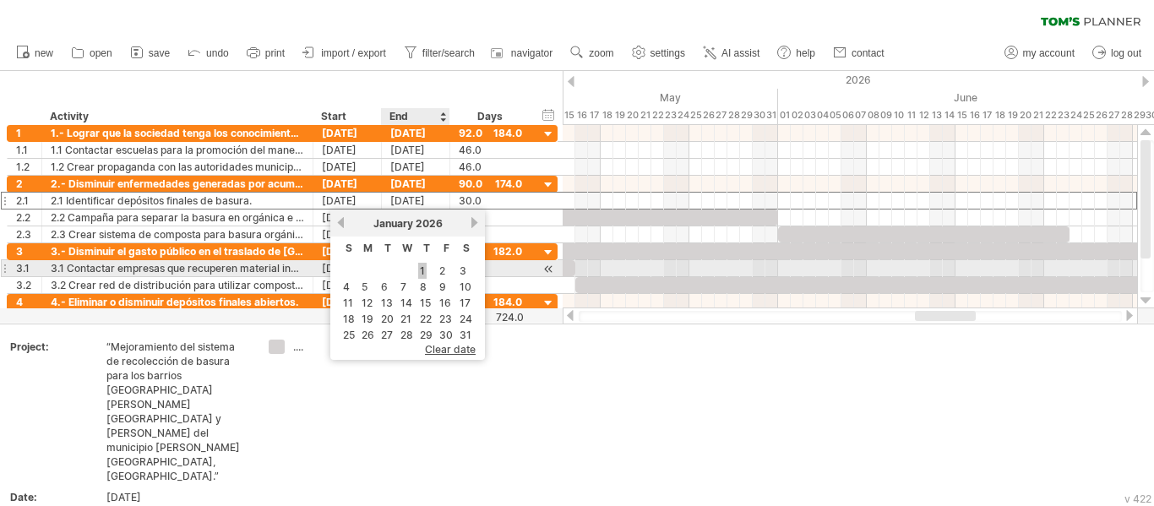
click at [421, 266] on link "1" at bounding box center [422, 271] width 8 height 16
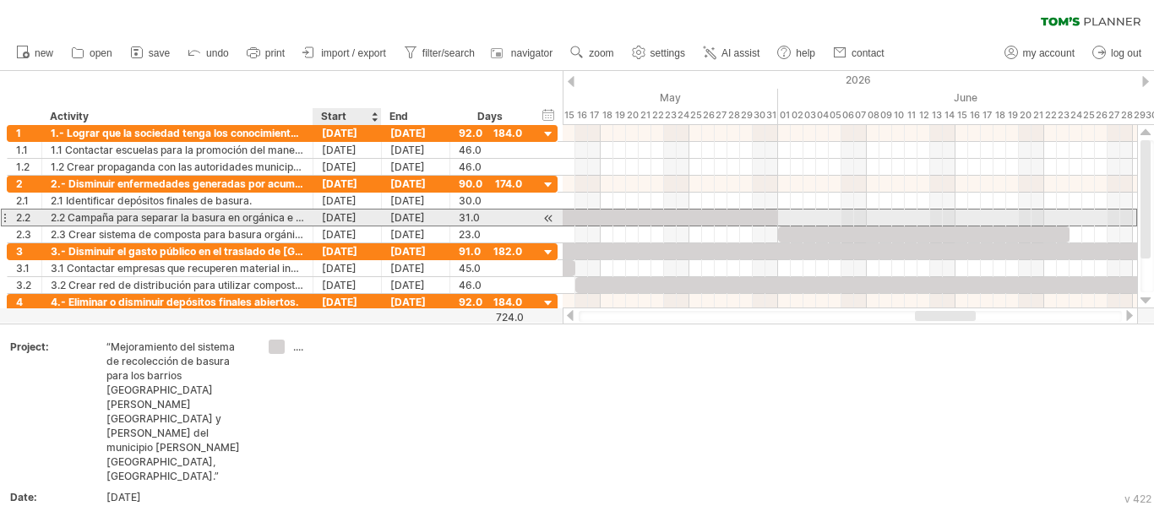
click at [362, 220] on div "[DATE]" at bounding box center [347, 217] width 68 height 16
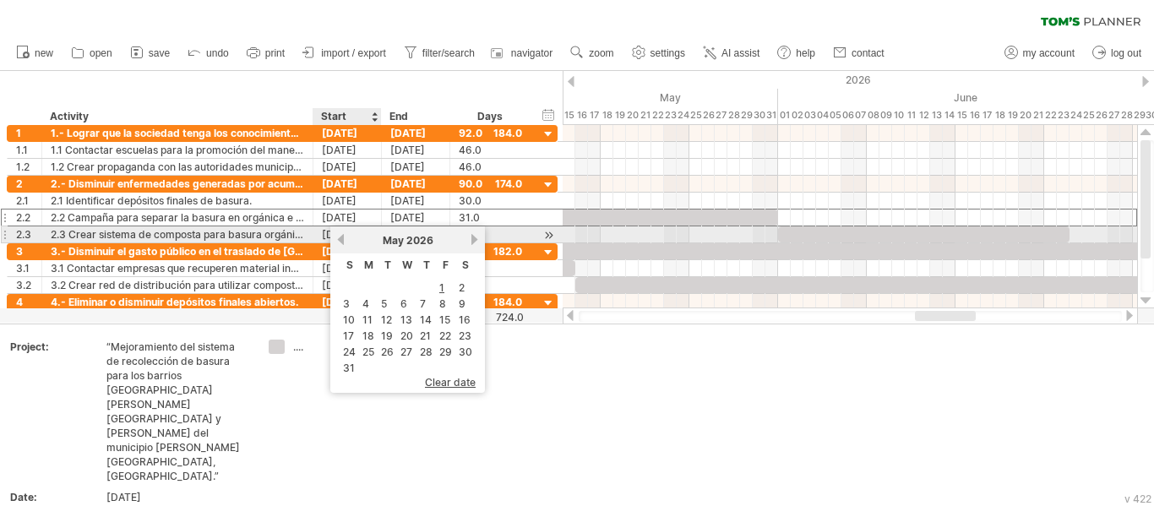
click at [339, 237] on link "previous" at bounding box center [340, 239] width 13 height 13
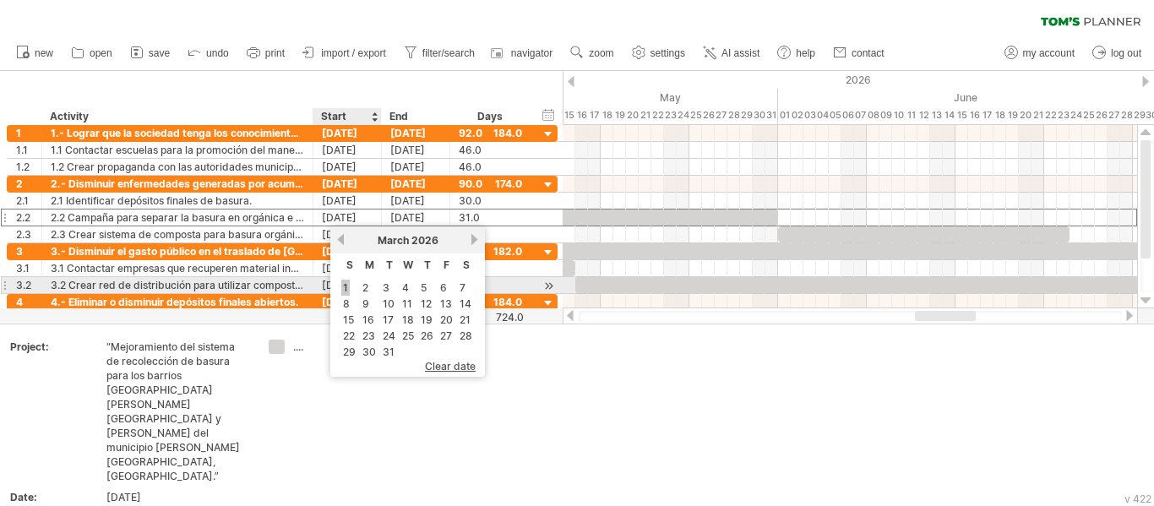
click at [342, 286] on link "1" at bounding box center [345, 288] width 8 height 16
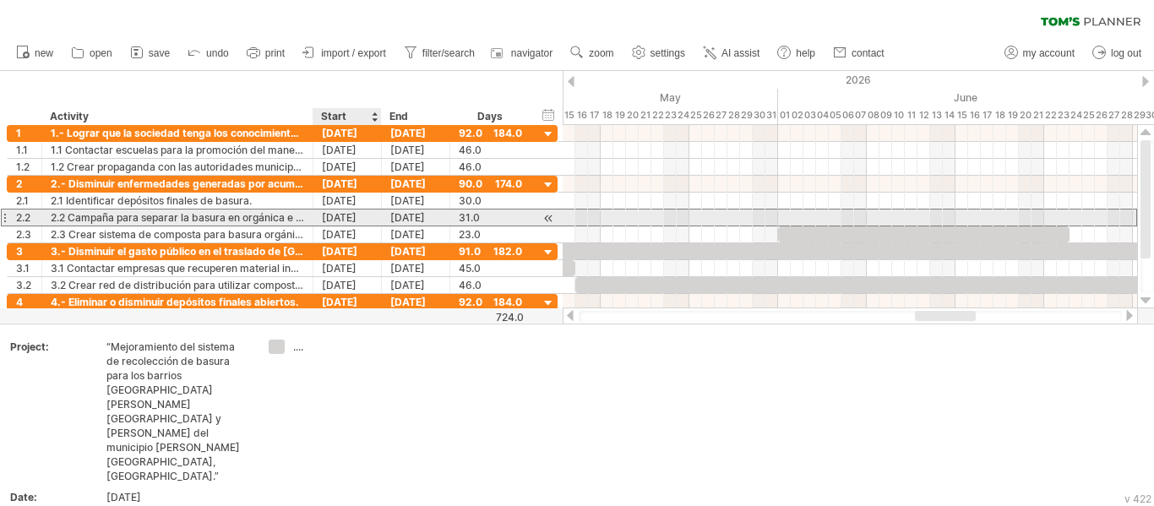
click at [356, 218] on div "[DATE]" at bounding box center [347, 217] width 68 height 16
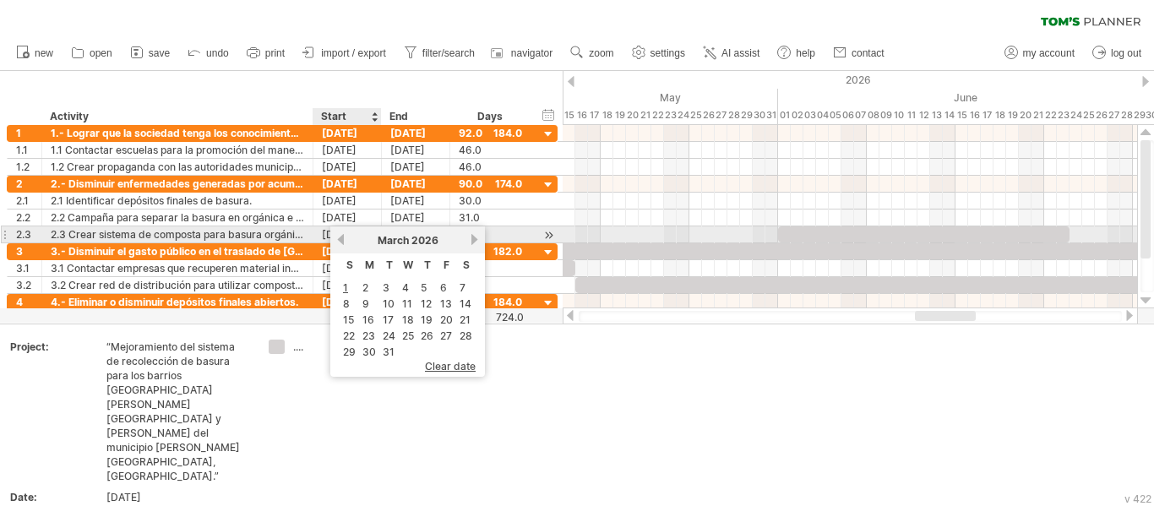
click at [340, 240] on link "previous" at bounding box center [340, 239] width 13 height 13
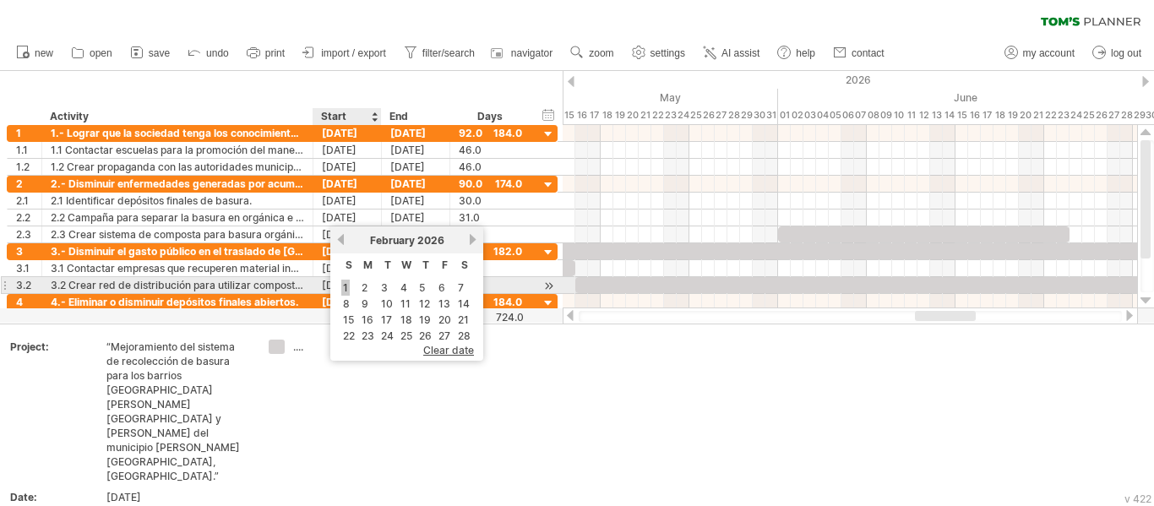
click at [343, 289] on link "1" at bounding box center [345, 288] width 8 height 16
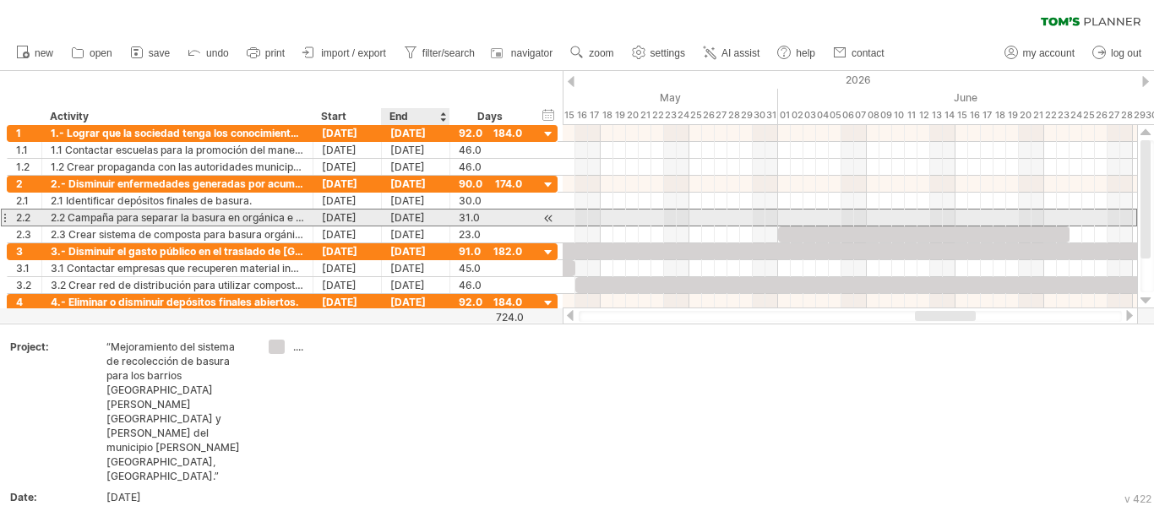
click at [409, 219] on div "[DATE]" at bounding box center [416, 217] width 68 height 16
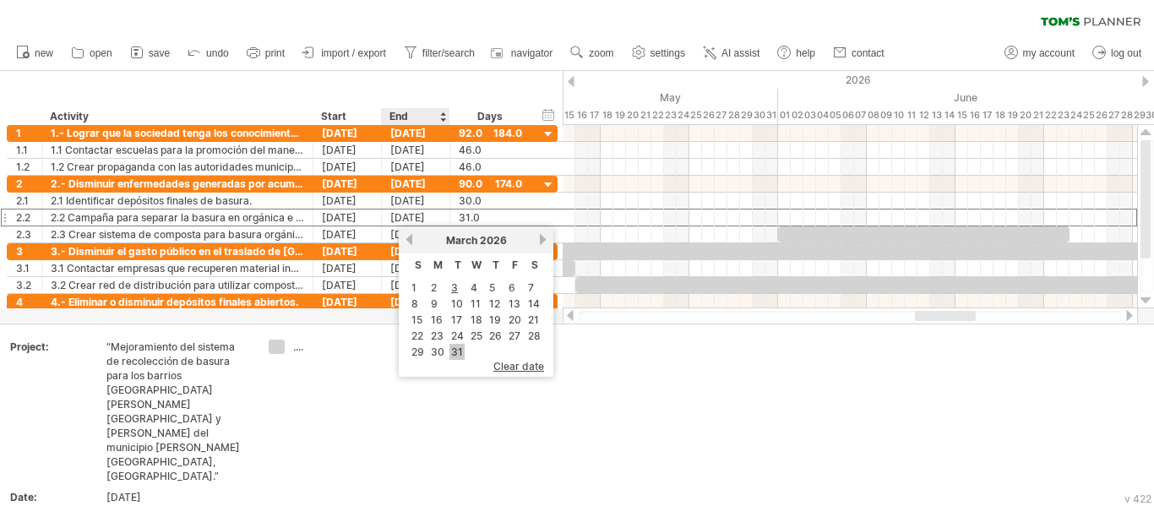
click at [459, 350] on link "31" at bounding box center [456, 352] width 15 height 16
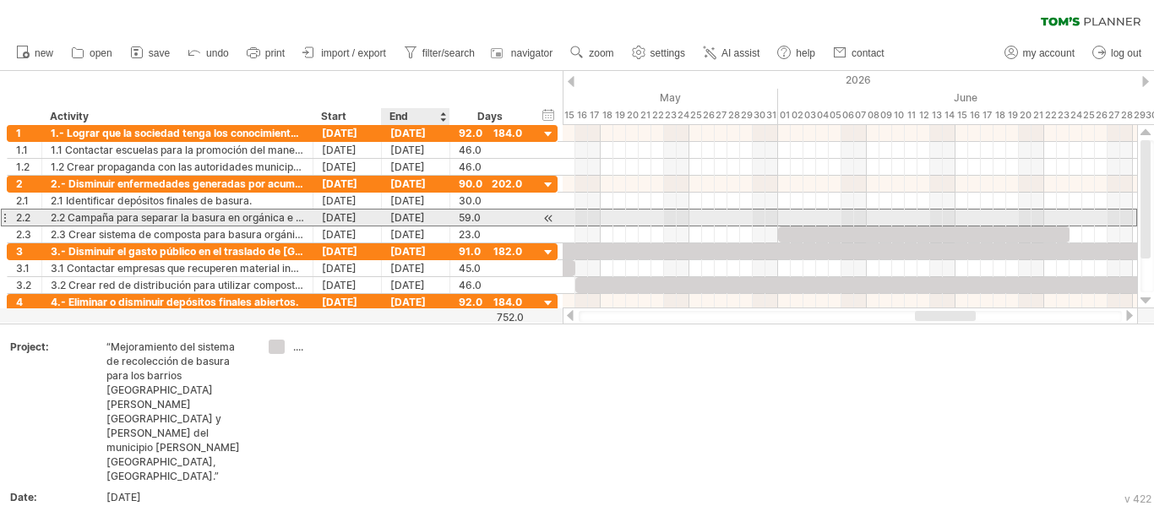
click at [433, 215] on div "[DATE]" at bounding box center [416, 217] width 68 height 16
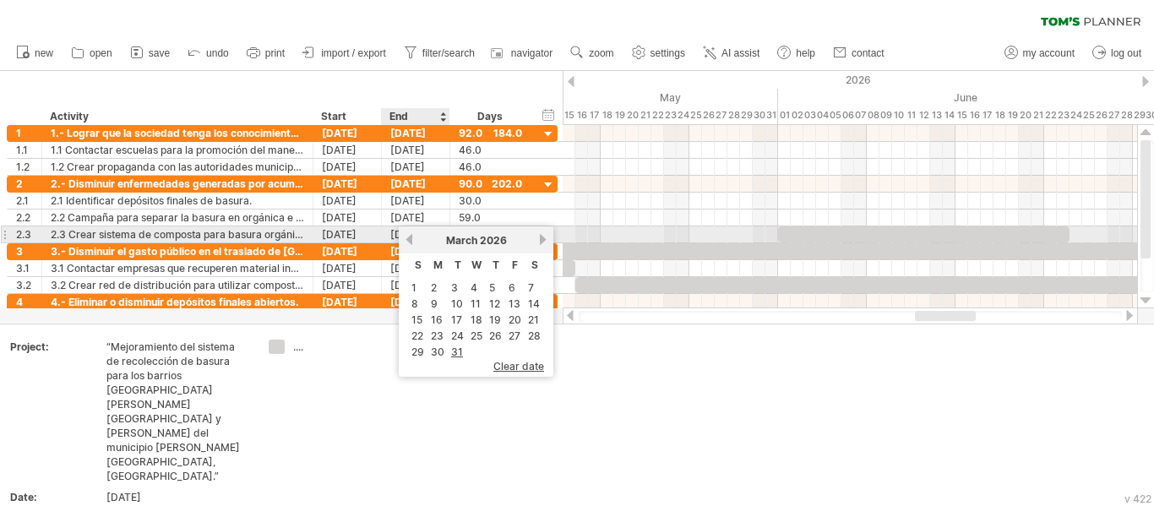
click at [411, 236] on link "previous" at bounding box center [409, 239] width 13 height 13
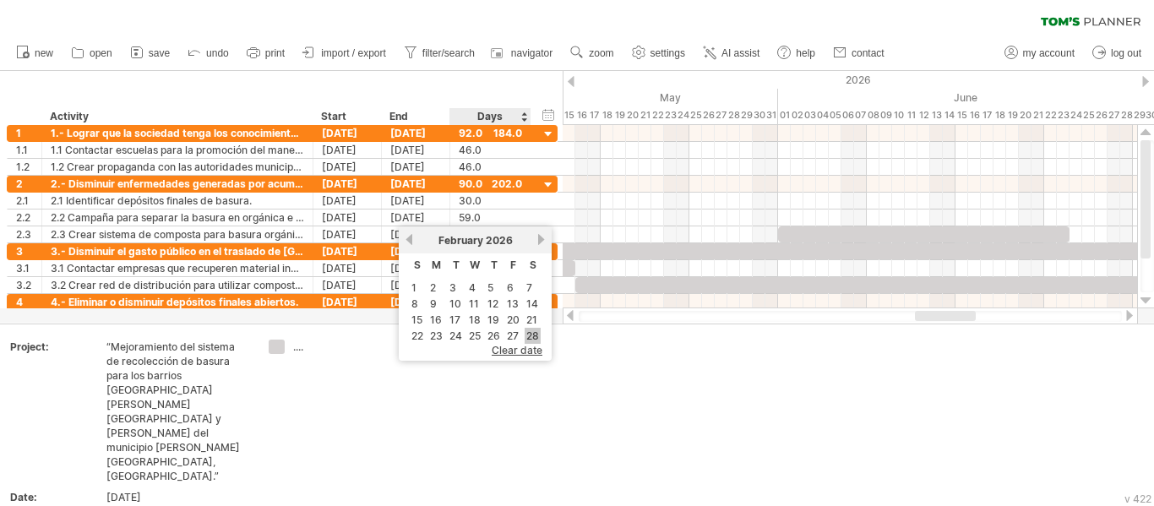
click at [535, 334] on link "28" at bounding box center [532, 336] width 16 height 16
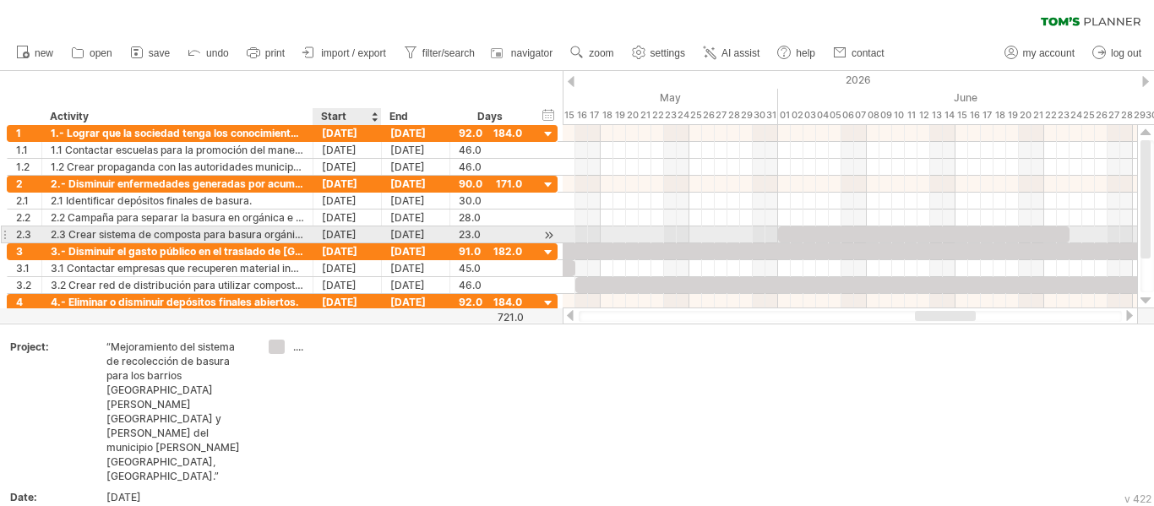
click at [361, 233] on div "[DATE]" at bounding box center [347, 234] width 68 height 16
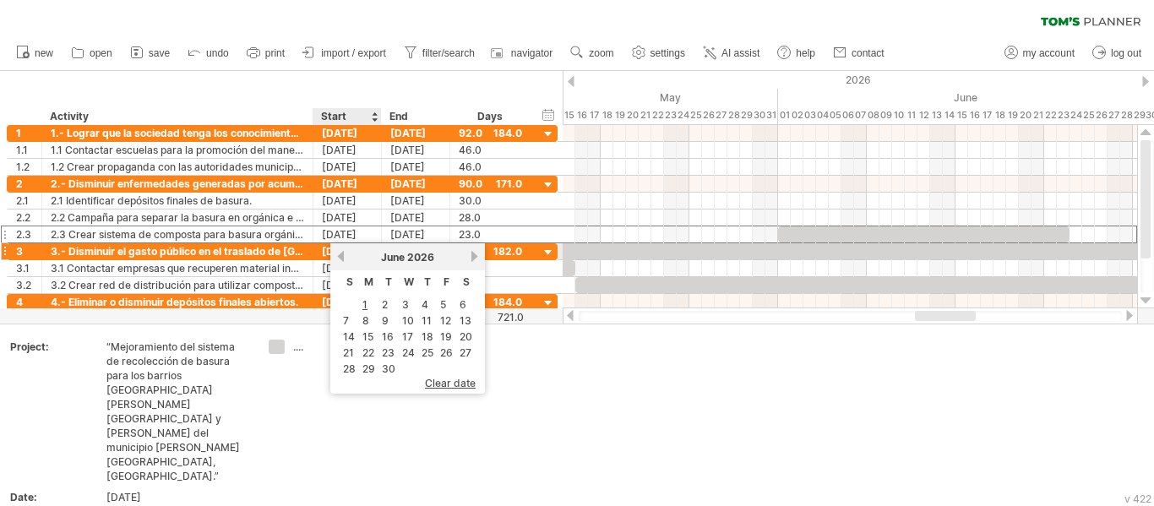
click at [338, 254] on link "previous" at bounding box center [340, 256] width 13 height 13
click at [346, 300] on link "1" at bounding box center [345, 304] width 8 height 16
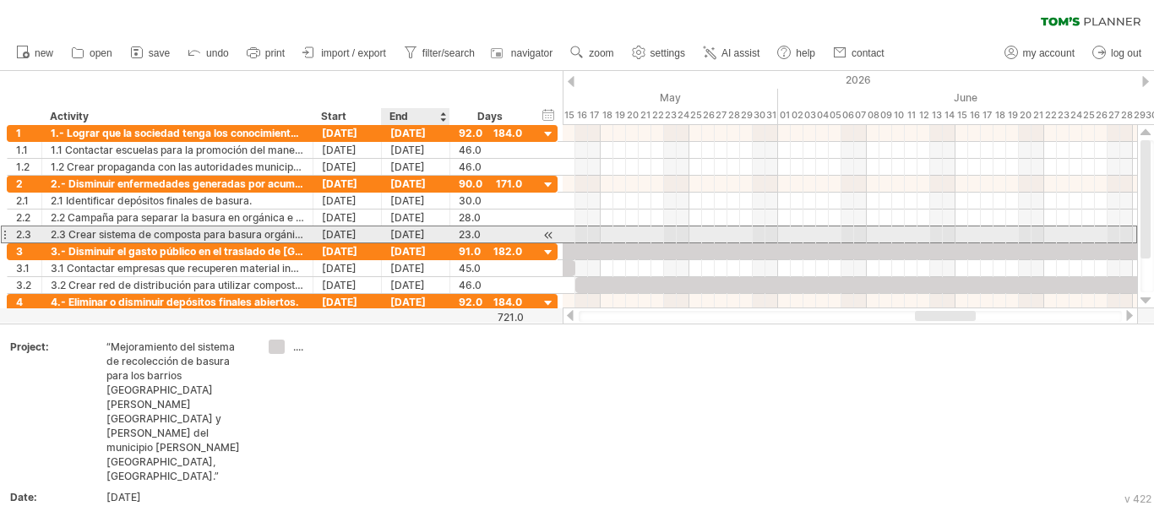
click at [405, 236] on div "[DATE]" at bounding box center [416, 234] width 68 height 16
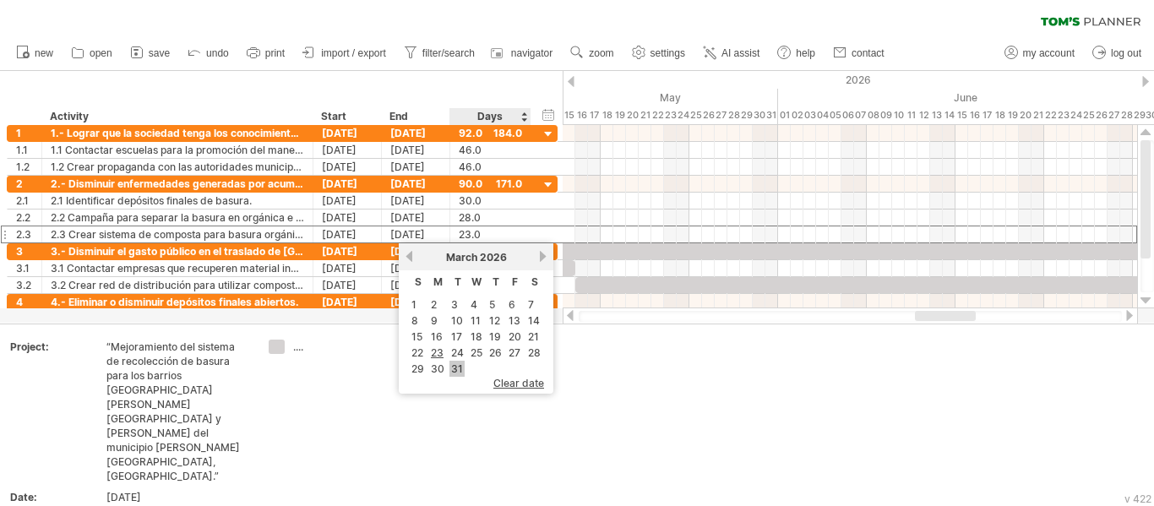
click at [460, 363] on link "31" at bounding box center [456, 369] width 15 height 16
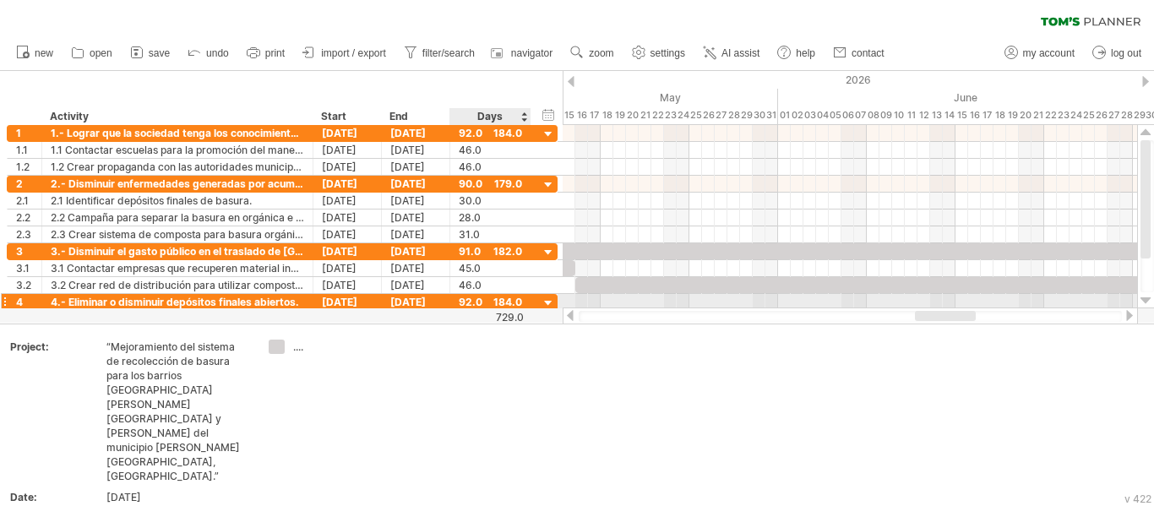
click at [551, 300] on div at bounding box center [548, 304] width 16 height 16
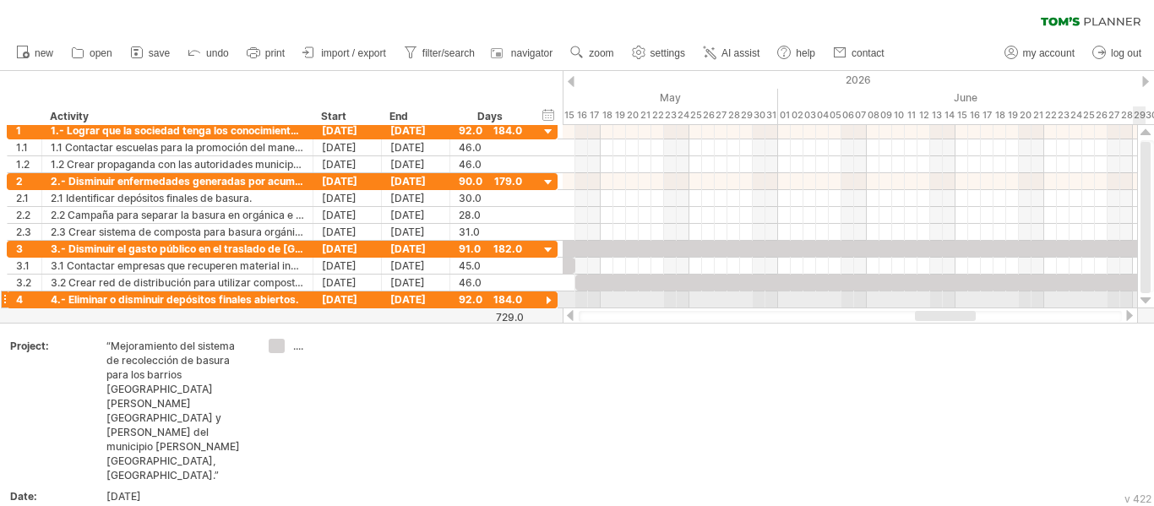
click at [1146, 297] on div at bounding box center [1145, 301] width 11 height 14
click at [1151, 296] on div at bounding box center [1146, 216] width 18 height 183
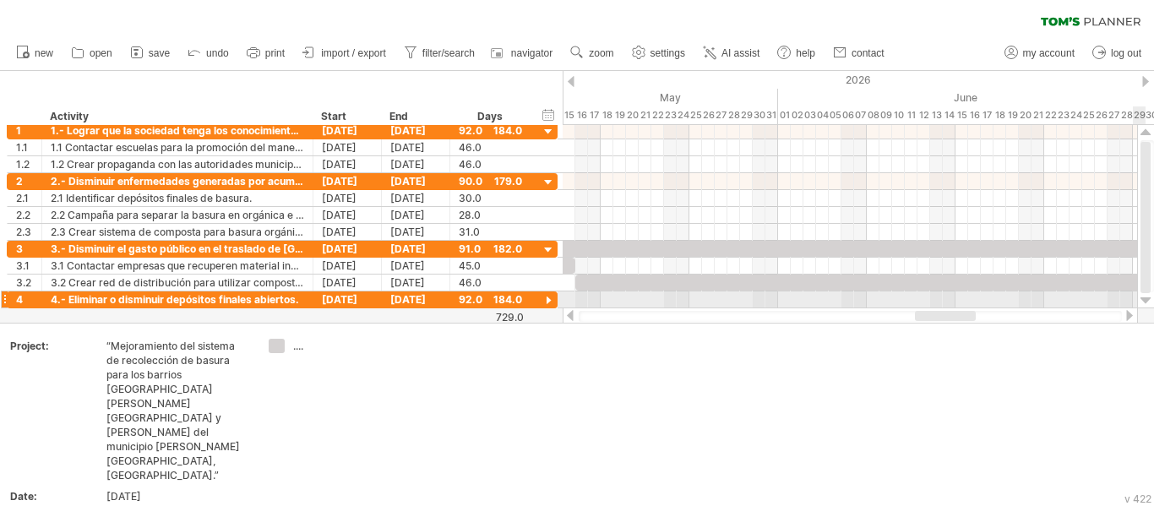
click at [1151, 296] on div at bounding box center [1146, 216] width 18 height 183
click at [550, 300] on div at bounding box center [548, 301] width 16 height 16
click at [1146, 299] on div at bounding box center [1145, 301] width 11 height 14
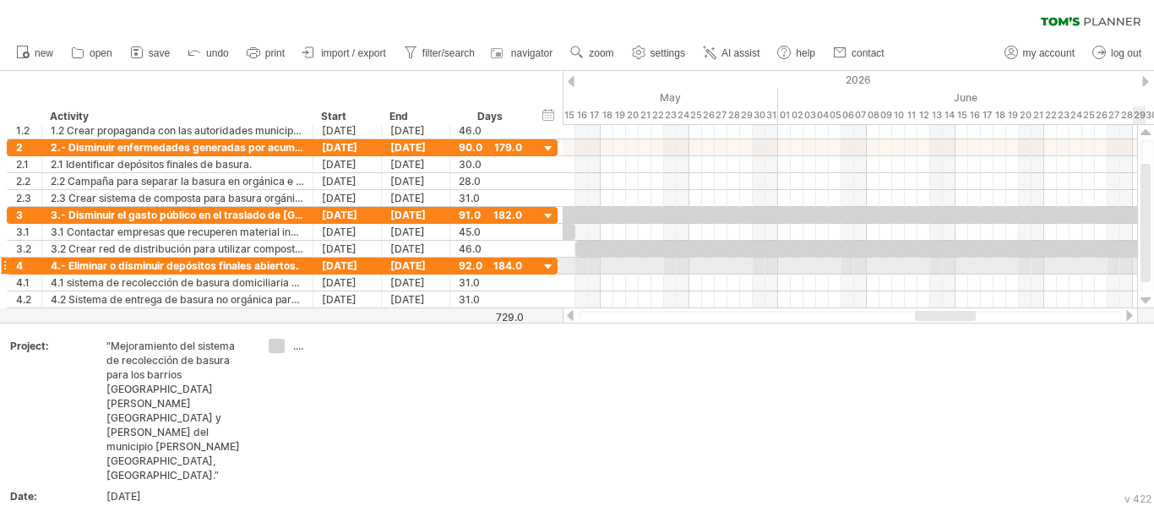
click at [1146, 299] on div at bounding box center [1145, 301] width 11 height 14
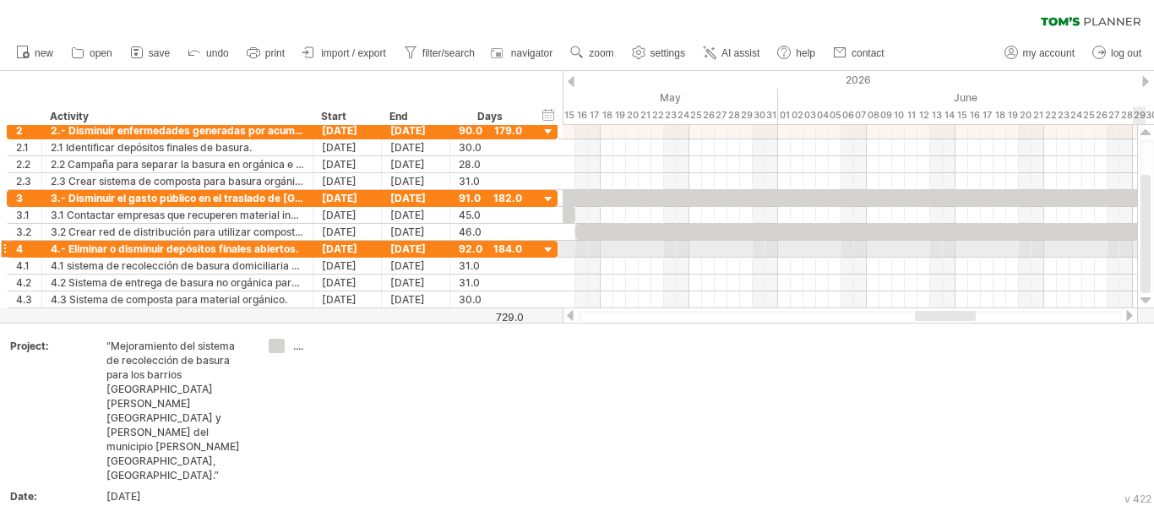
click at [1146, 299] on div at bounding box center [1145, 301] width 11 height 14
click at [1102, 323] on div at bounding box center [1101, 318] width 28 height 13
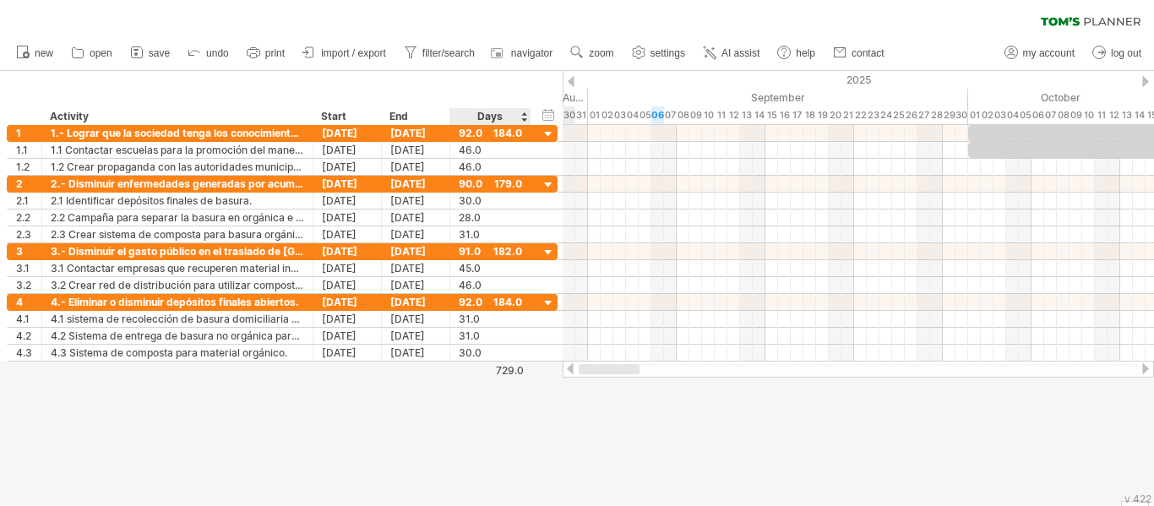
drag, startPoint x: 931, startPoint y: 371, endPoint x: 518, endPoint y: 388, distance: 414.2
click at [518, 388] on div "Trying to reach [DOMAIN_NAME] Connected again... 0% clear filter new 1" at bounding box center [577, 253] width 1154 height 506
click at [156, 54] on span "save" at bounding box center [159, 53] width 21 height 12
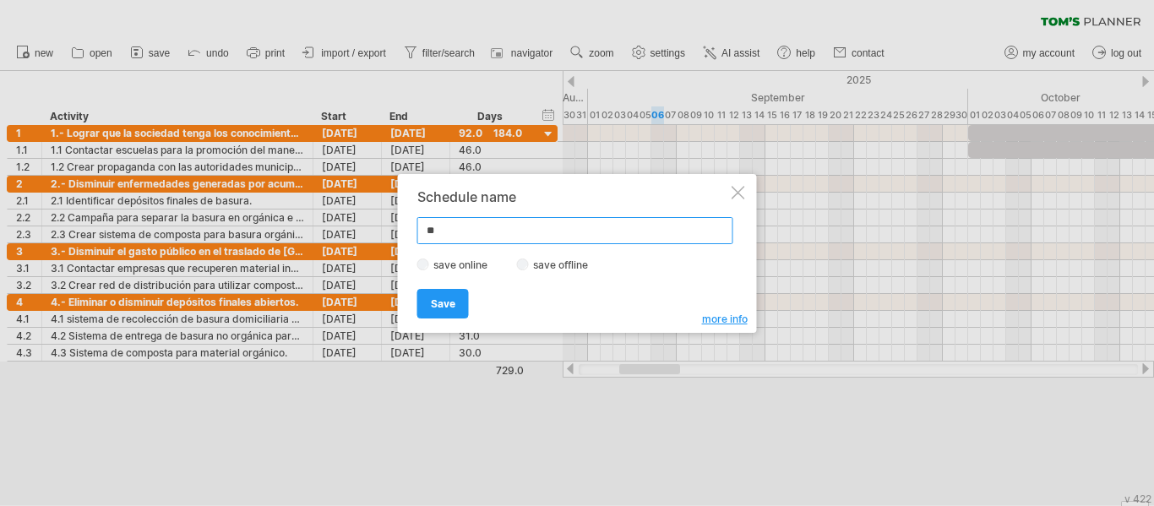
type input "*"
paste input "text"
paste input "**********"
type input "**********"
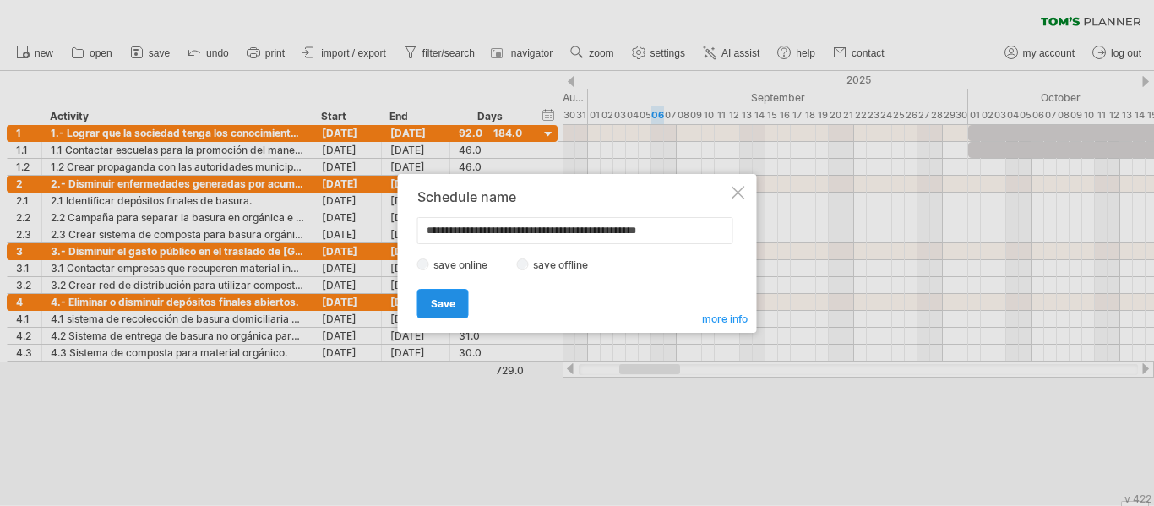
click at [449, 304] on span "Save" at bounding box center [443, 303] width 24 height 13
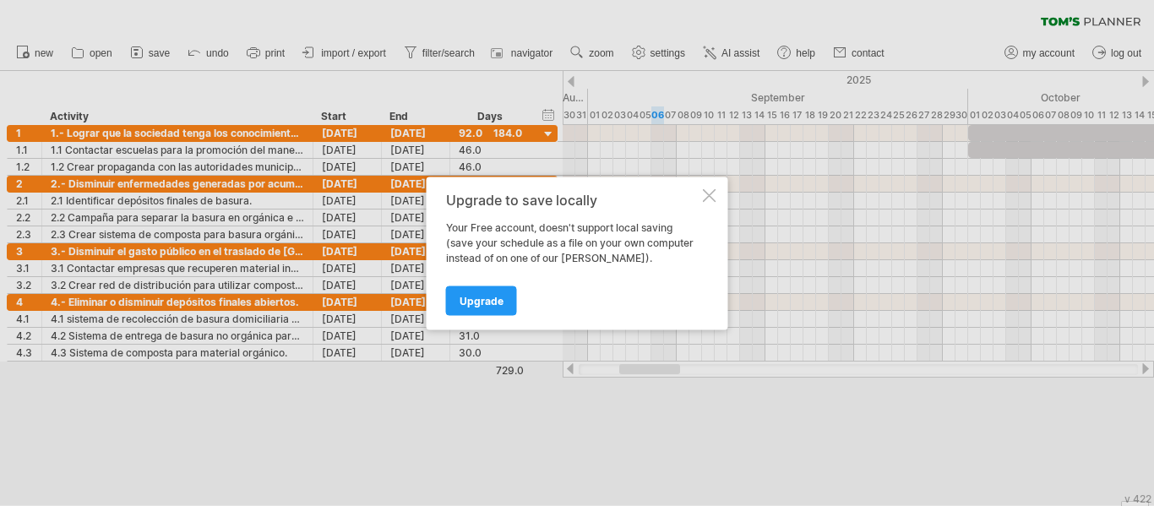
click at [710, 192] on div at bounding box center [710, 195] width 14 height 14
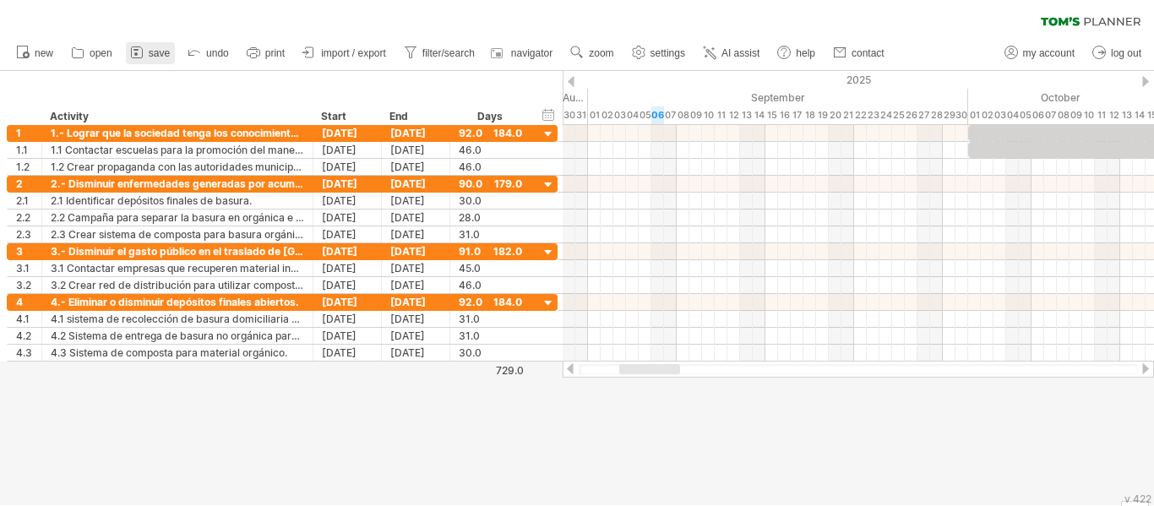
click at [159, 52] on span "save" at bounding box center [159, 53] width 21 height 12
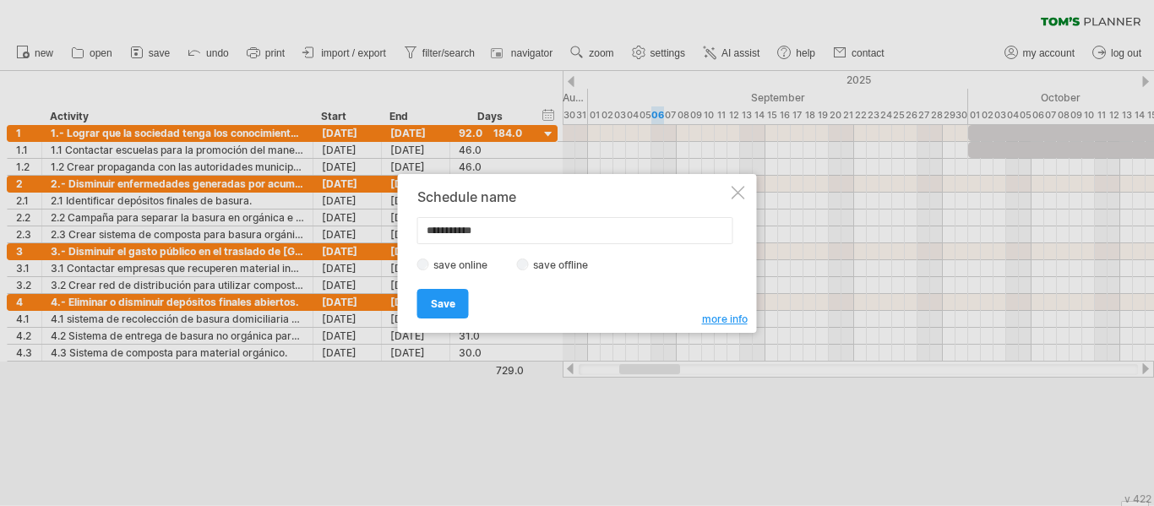
click at [499, 231] on input "**********" at bounding box center [575, 230] width 316 height 27
type input "*"
type input "**********"
click at [450, 308] on span "Save" at bounding box center [443, 303] width 24 height 13
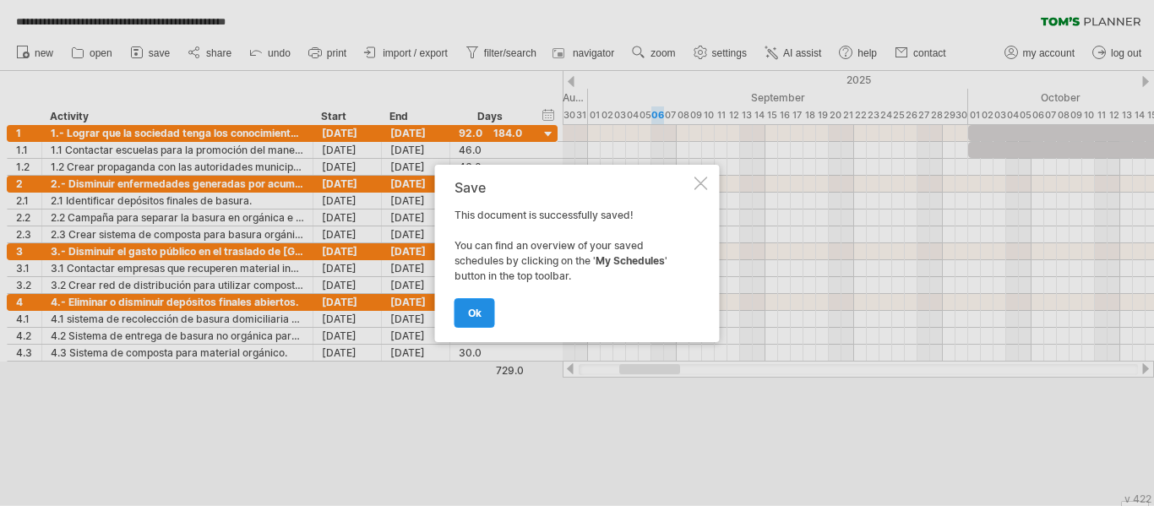
click at [466, 311] on link "ok" at bounding box center [474, 313] width 41 height 30
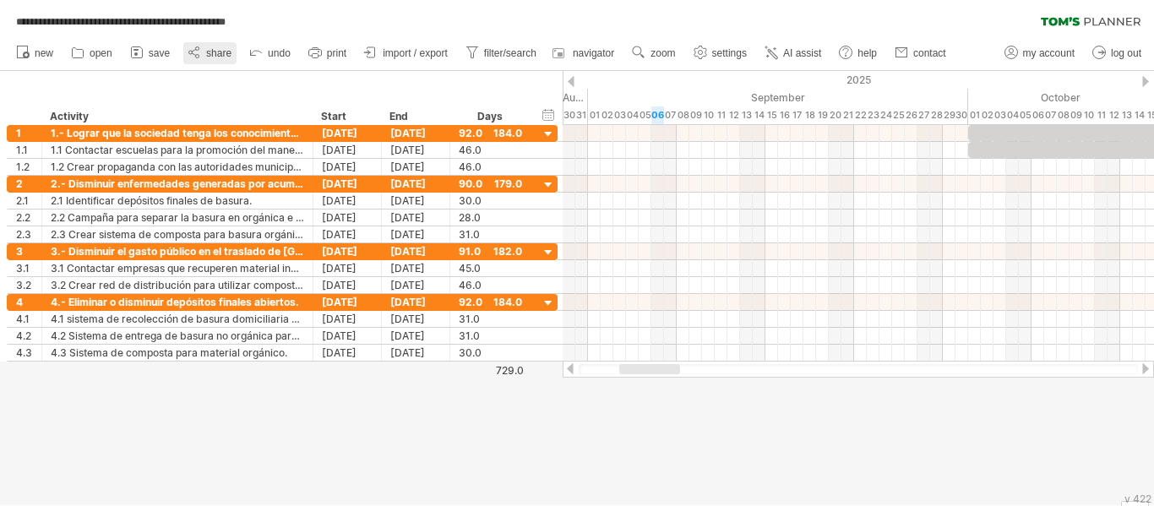
click at [209, 57] on span "share" at bounding box center [218, 53] width 25 height 12
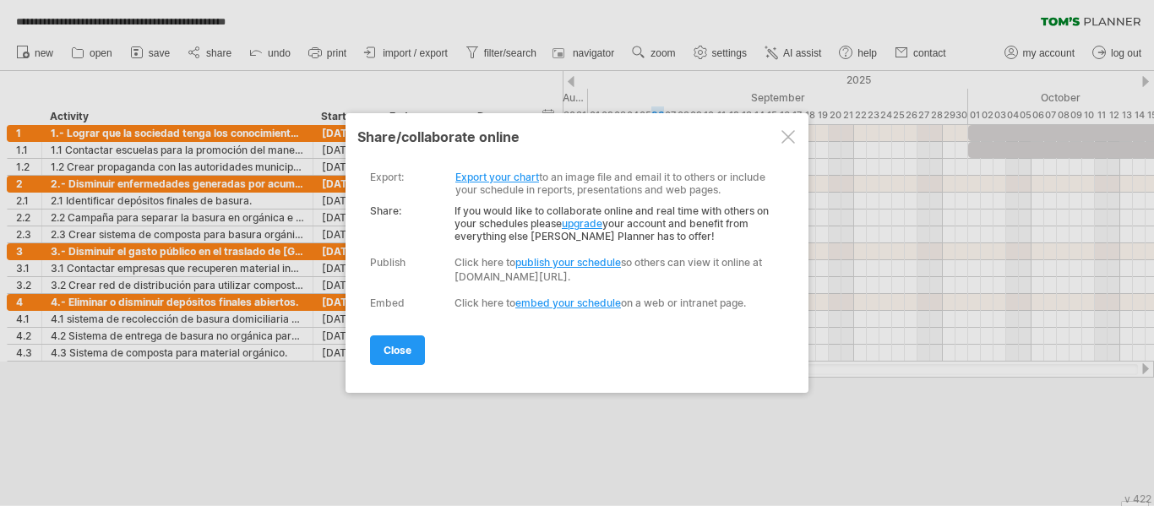
click at [491, 177] on link "Export your chart" at bounding box center [497, 177] width 84 height 13
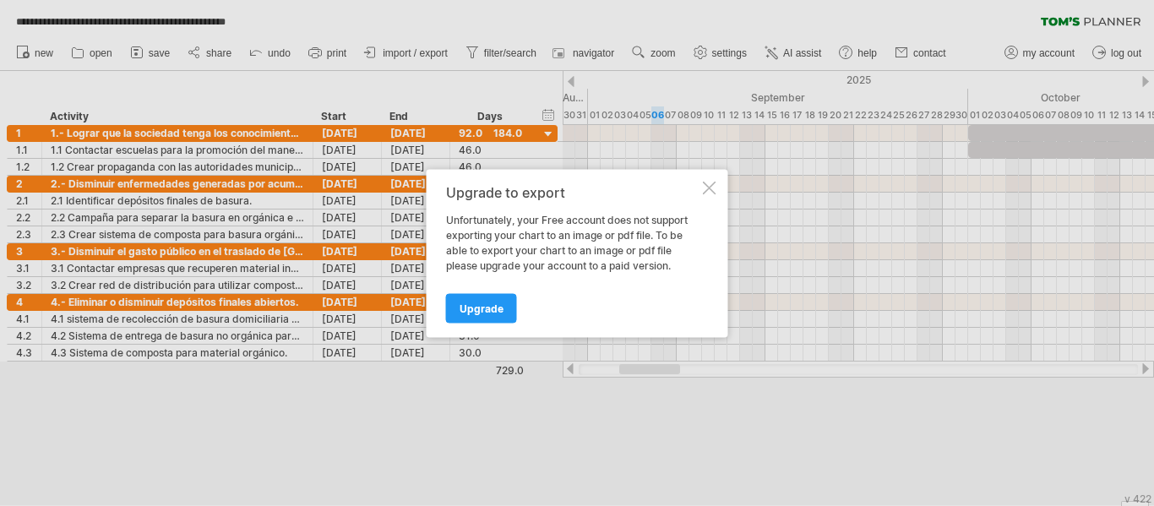
click at [720, 182] on div "Upgrade to export Unfortunately, your Free account does not support exporting y…" at bounding box center [576, 253] width 301 height 168
click at [703, 190] on div at bounding box center [710, 188] width 14 height 14
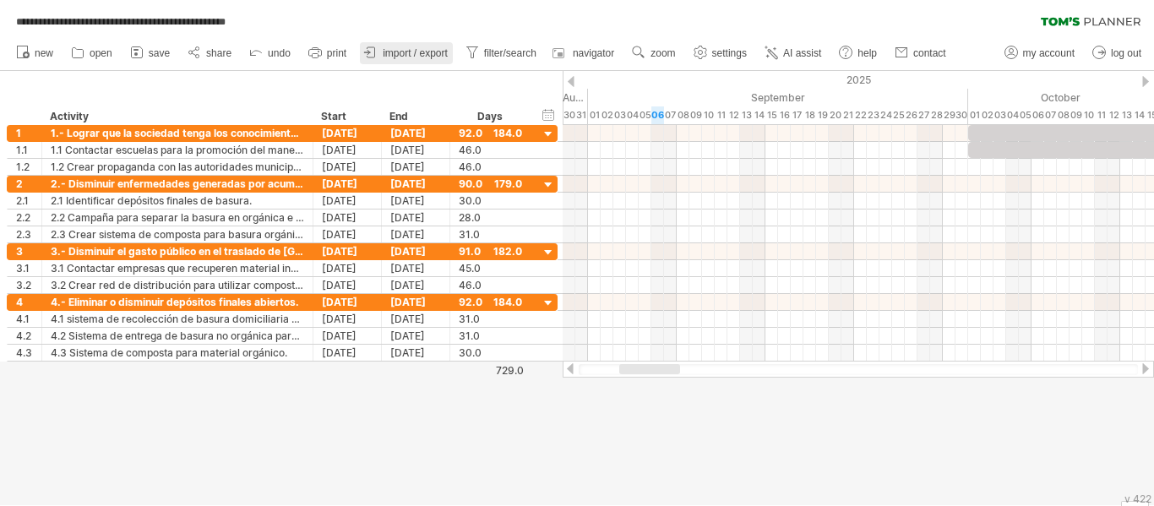
click at [431, 55] on span "import / export" at bounding box center [415, 53] width 65 height 12
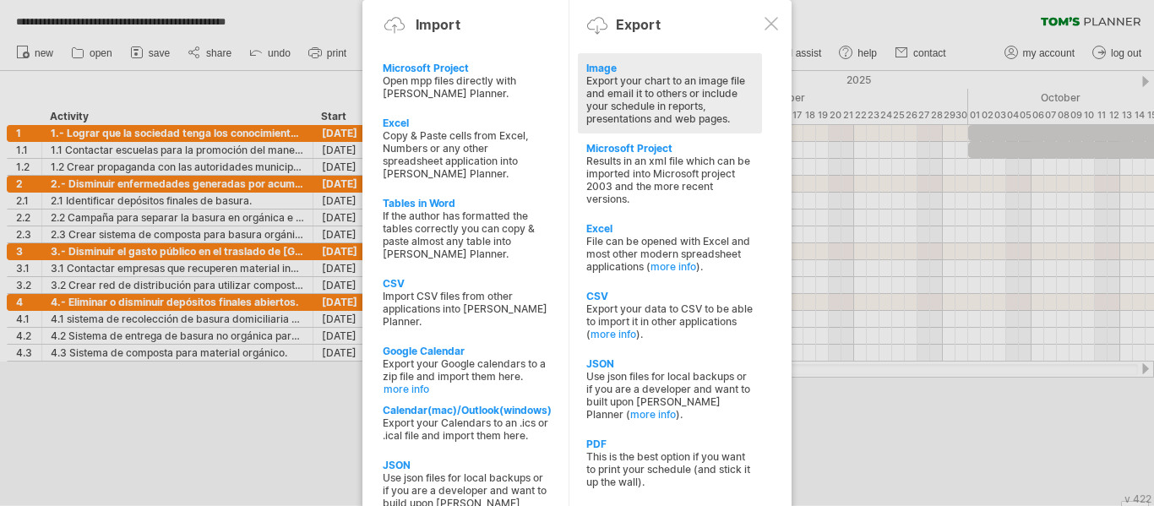
click at [606, 79] on div "Export your chart to an image file and email it to others or include your sched…" at bounding box center [669, 99] width 167 height 51
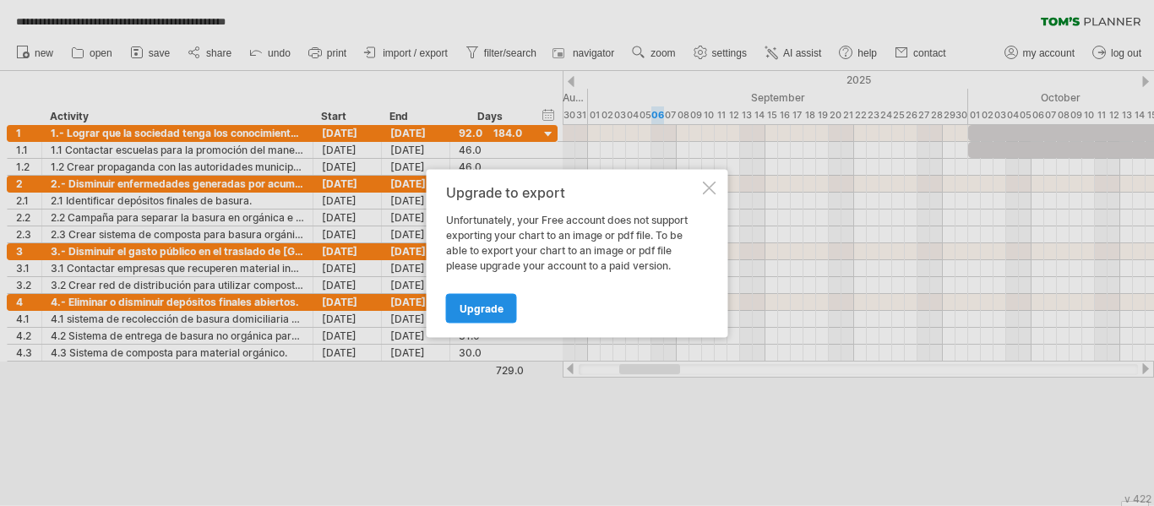
click at [499, 304] on span "Upgrade" at bounding box center [481, 307] width 44 height 13
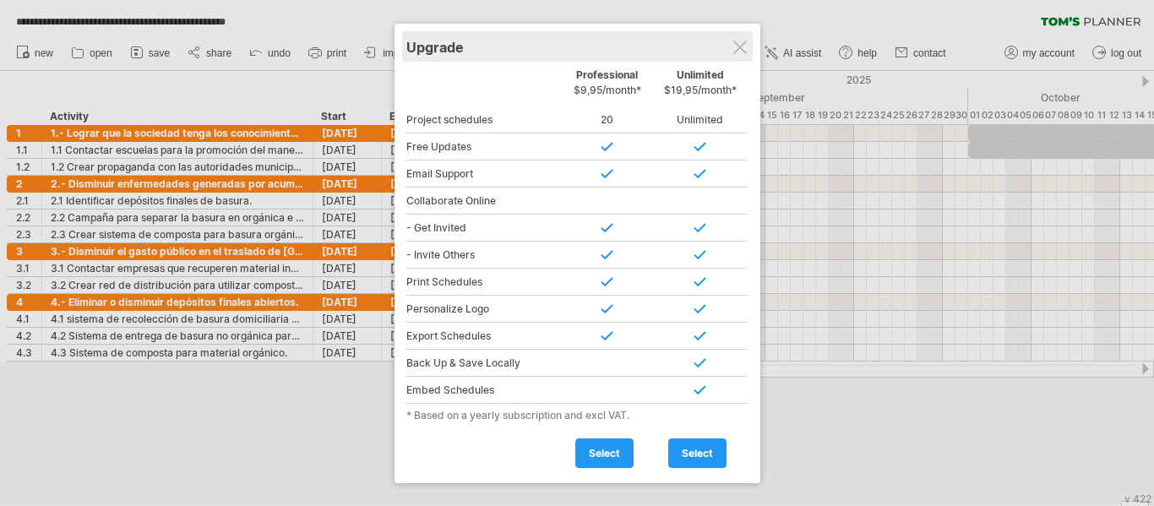
click at [734, 56] on div "Upgrade" at bounding box center [577, 46] width 342 height 30
click at [737, 46] on div at bounding box center [740, 48] width 14 height 14
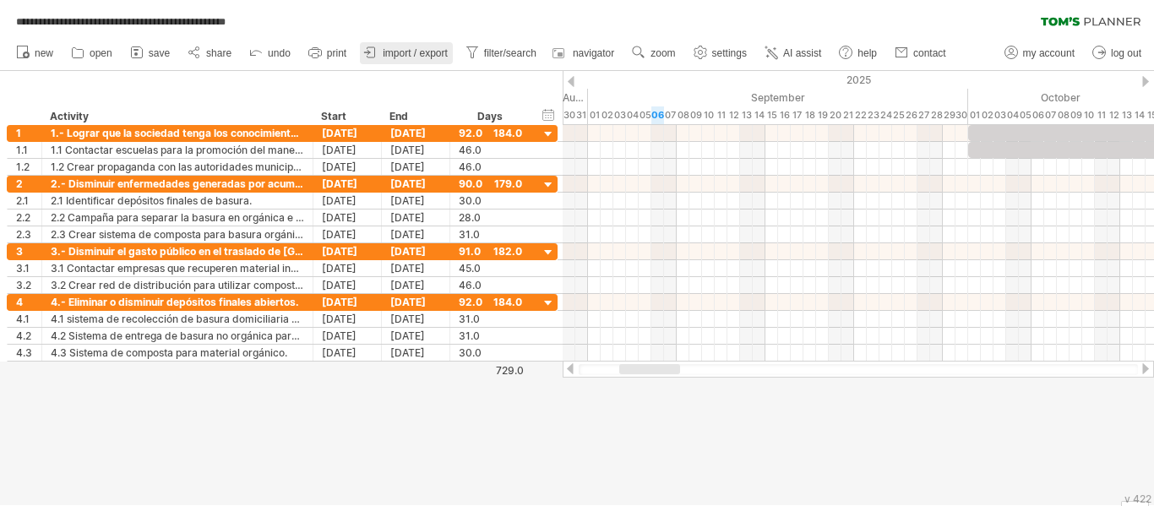
click at [401, 46] on link "import / export" at bounding box center [406, 53] width 93 height 22
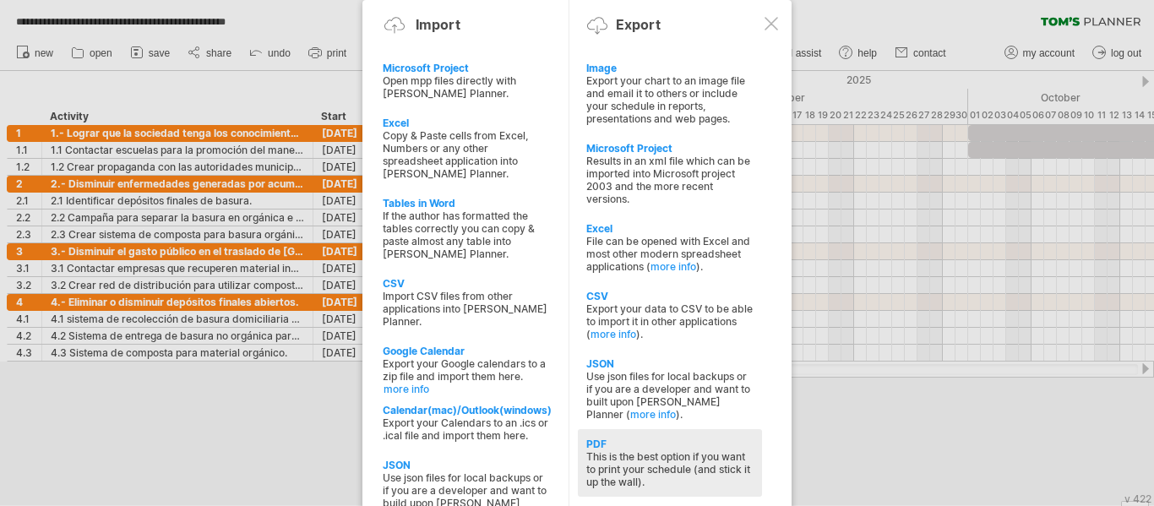
click at [606, 455] on div "This is the best option if you want to print your schedule (and stick it up the…" at bounding box center [669, 469] width 167 height 38
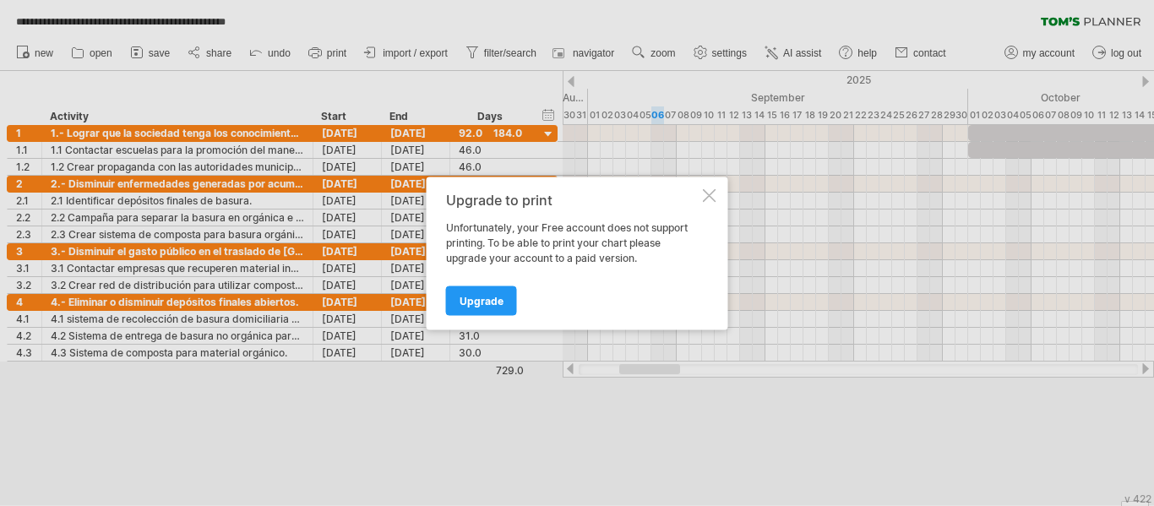
click at [707, 199] on div at bounding box center [710, 195] width 14 height 14
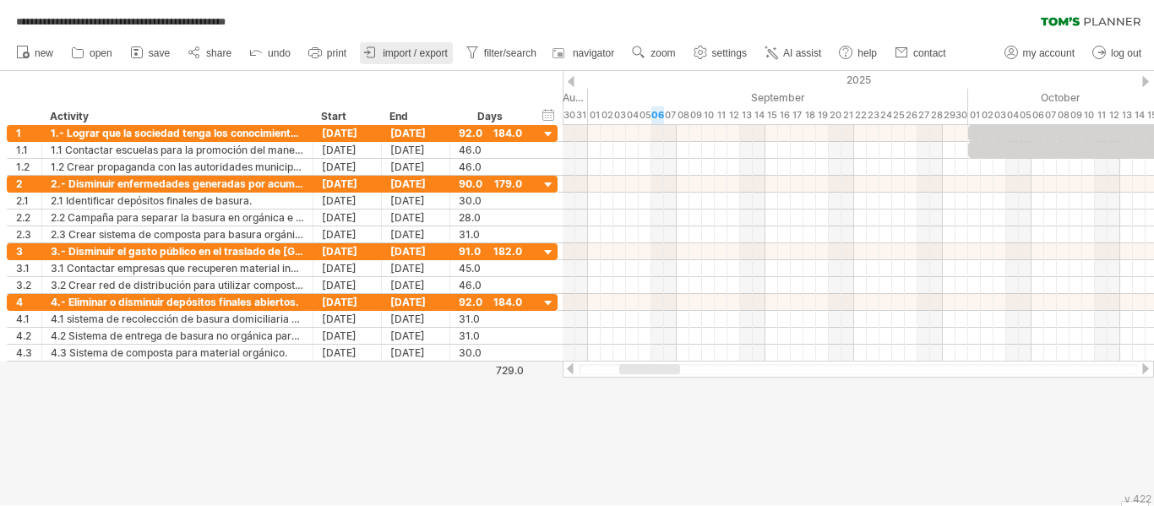
click at [415, 53] on span "import / export" at bounding box center [415, 53] width 65 height 12
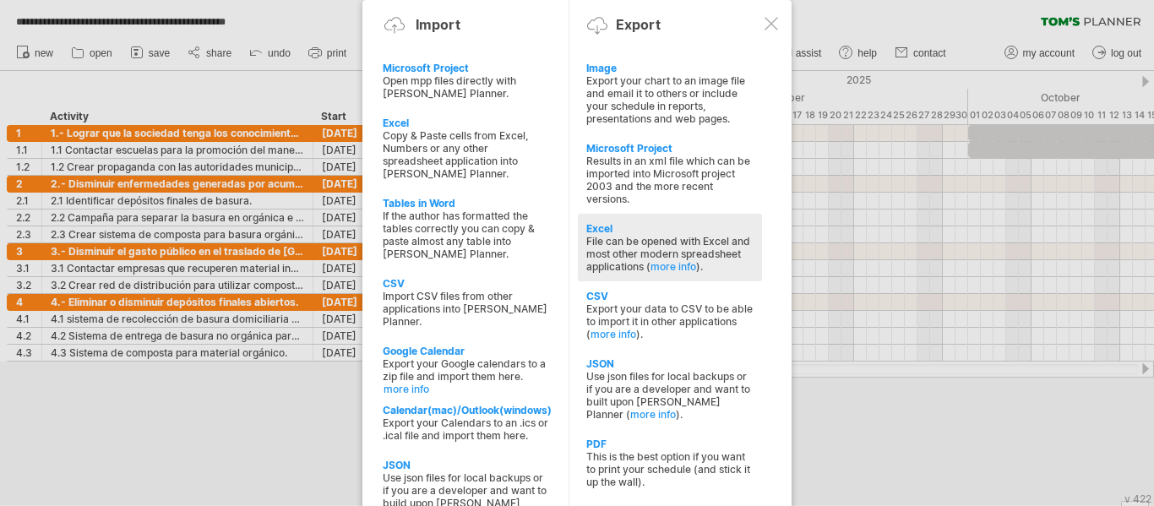
click at [622, 227] on div "Excel" at bounding box center [669, 228] width 167 height 13
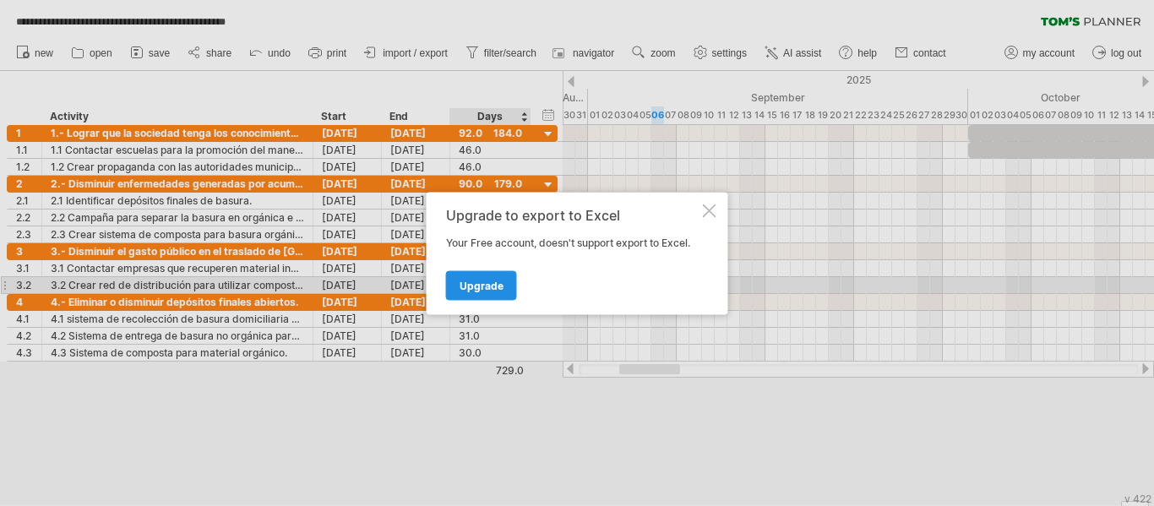
click at [487, 286] on span "Upgrade" at bounding box center [481, 285] width 44 height 13
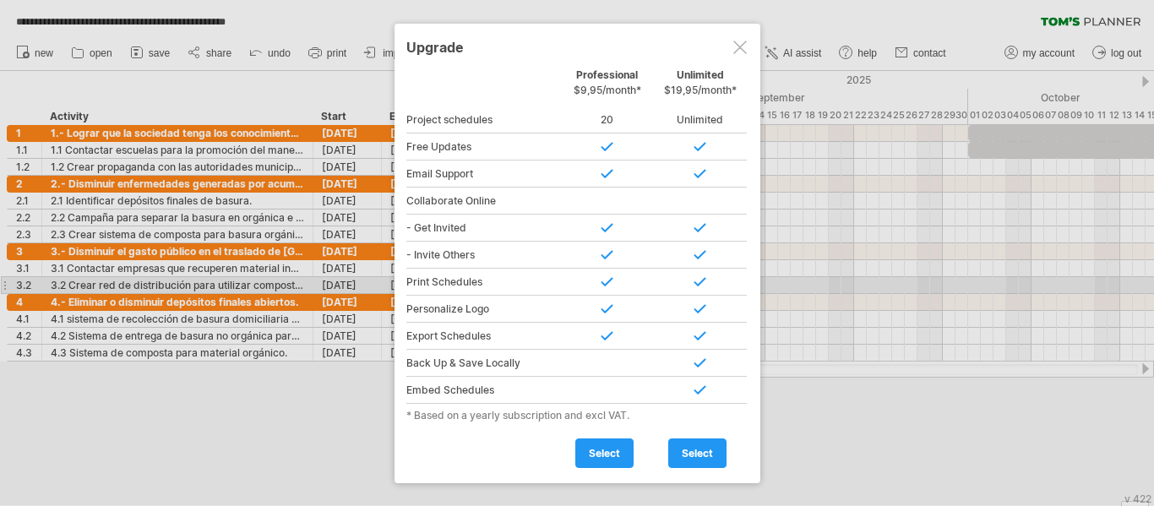
click at [741, 49] on div at bounding box center [740, 48] width 14 height 14
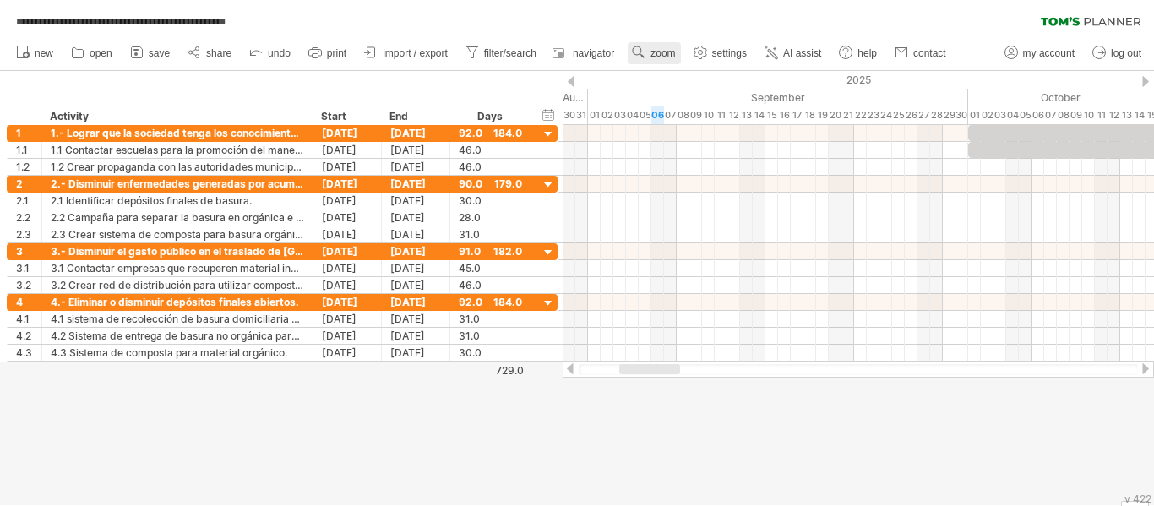
click at [659, 53] on span "zoom" at bounding box center [662, 53] width 24 height 12
click at [693, 98] on div "Week" at bounding box center [714, 102] width 94 height 27
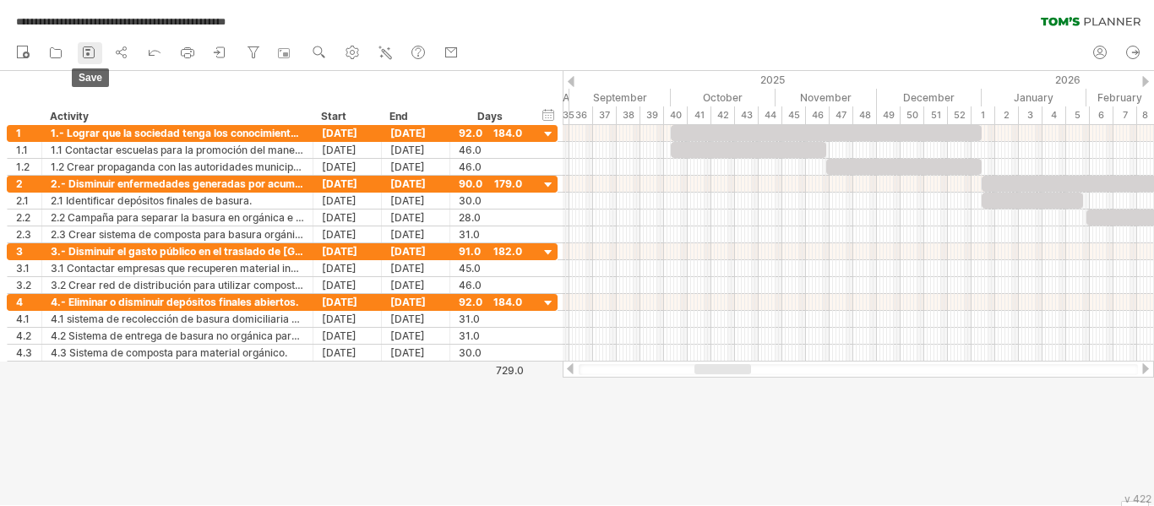
click at [84, 51] on icon at bounding box center [88, 52] width 17 height 17
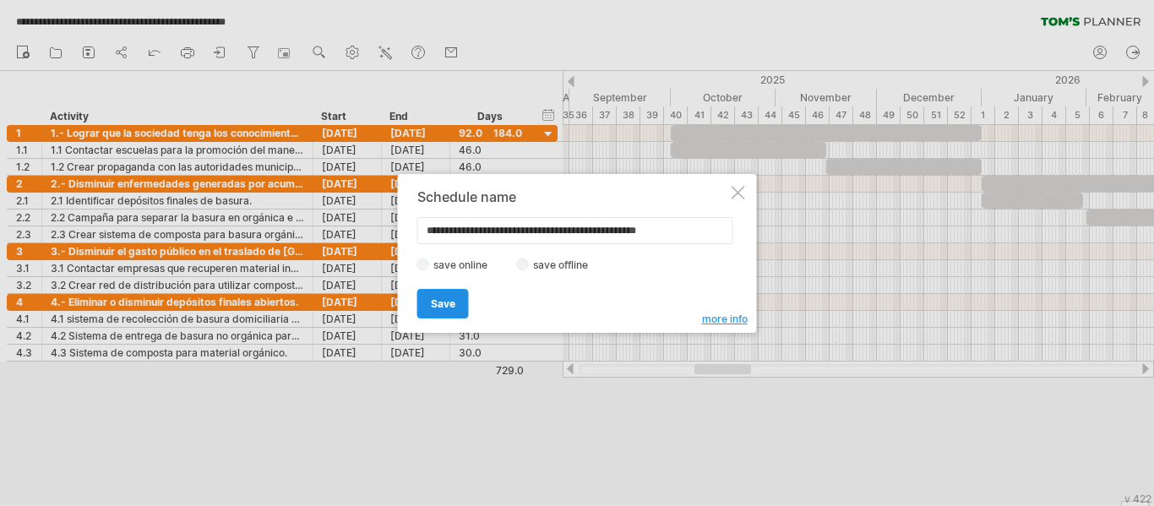
click at [440, 297] on span "Save" at bounding box center [443, 303] width 24 height 13
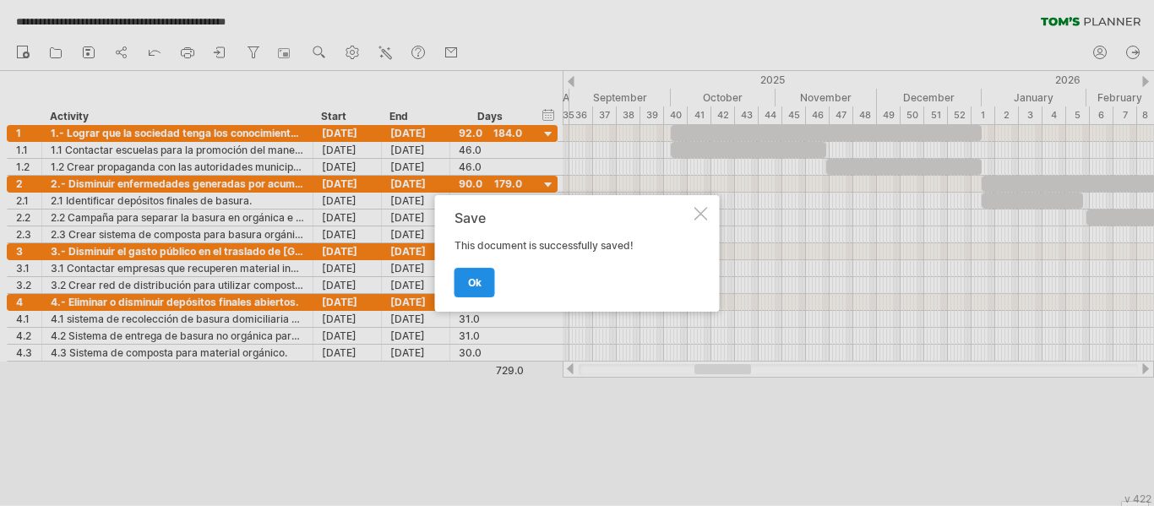
click at [475, 287] on span "ok" at bounding box center [475, 282] width 14 height 13
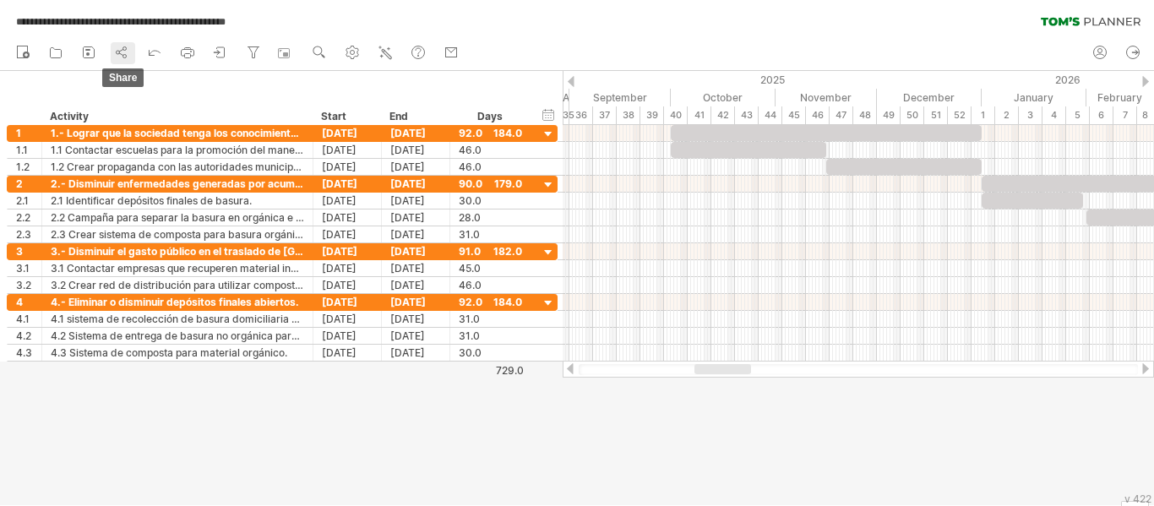
click at [123, 53] on icon at bounding box center [121, 52] width 17 height 17
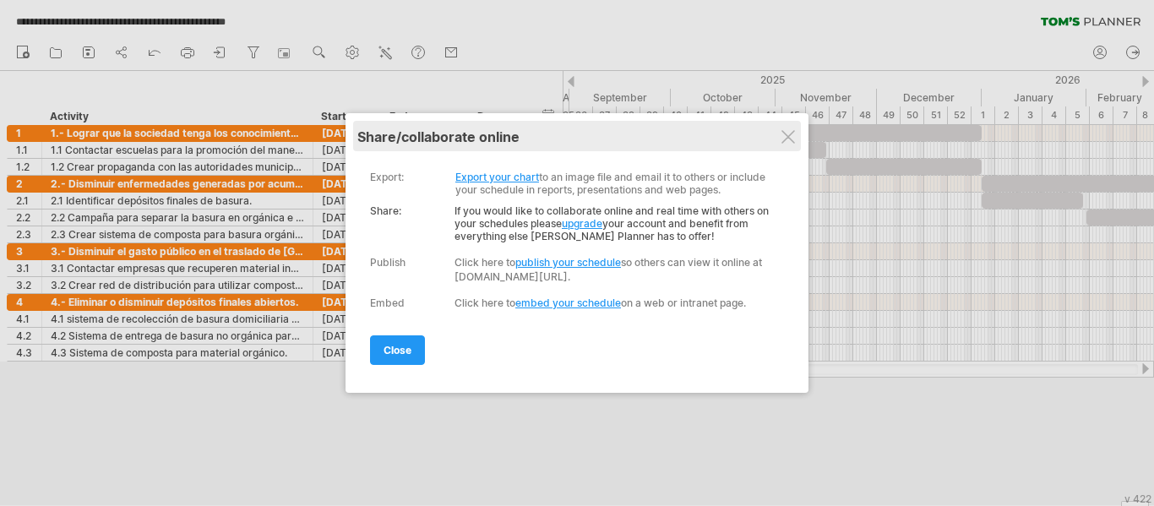
click at [761, 137] on div "share/collaborate online" at bounding box center [576, 136] width 439 height 17
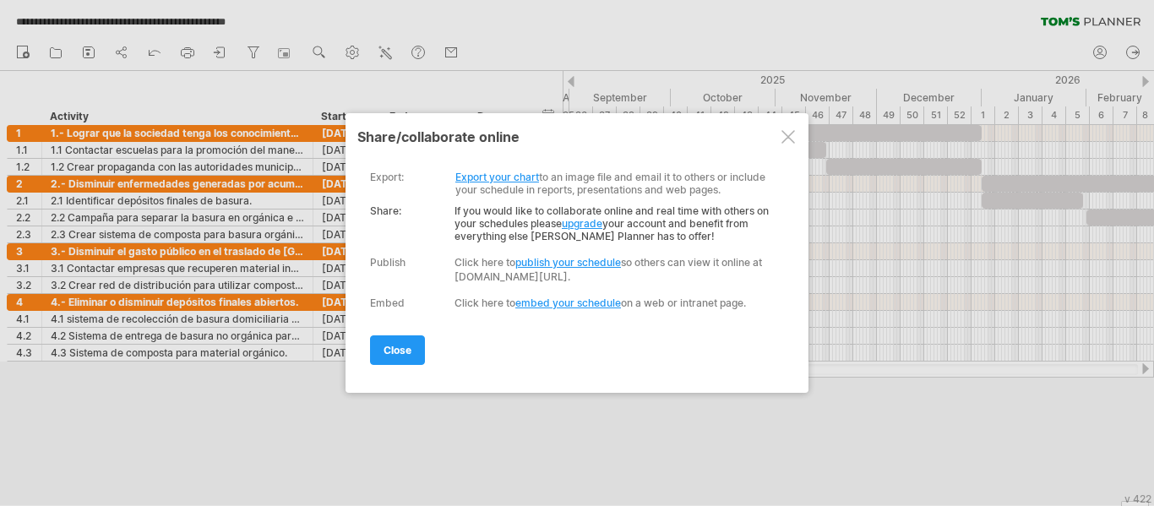
click at [786, 137] on div at bounding box center [788, 137] width 14 height 14
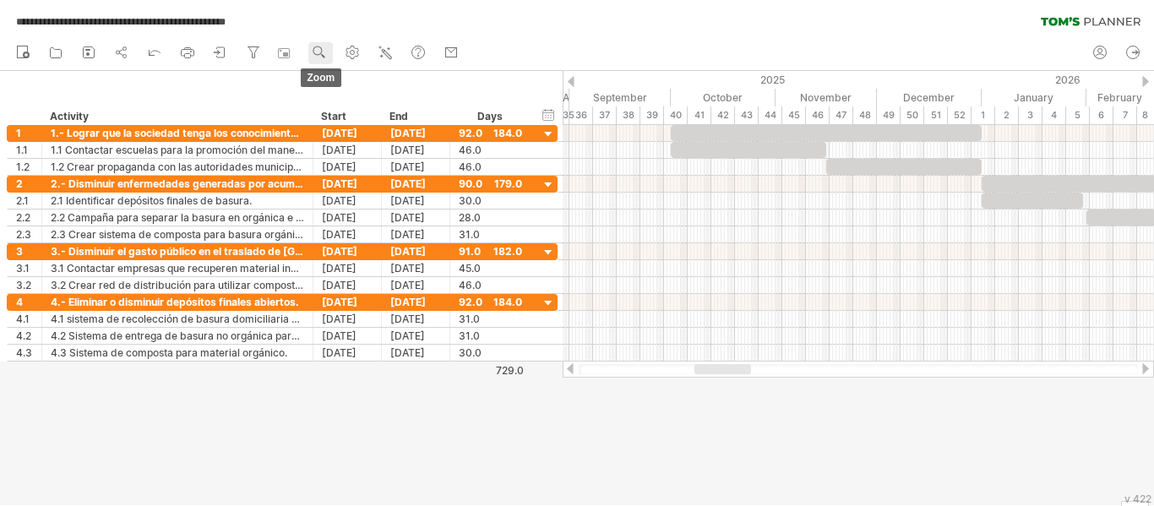
click at [323, 52] on circle at bounding box center [318, 51] width 12 height 12
click at [327, 50] on use at bounding box center [319, 52] width 17 height 17
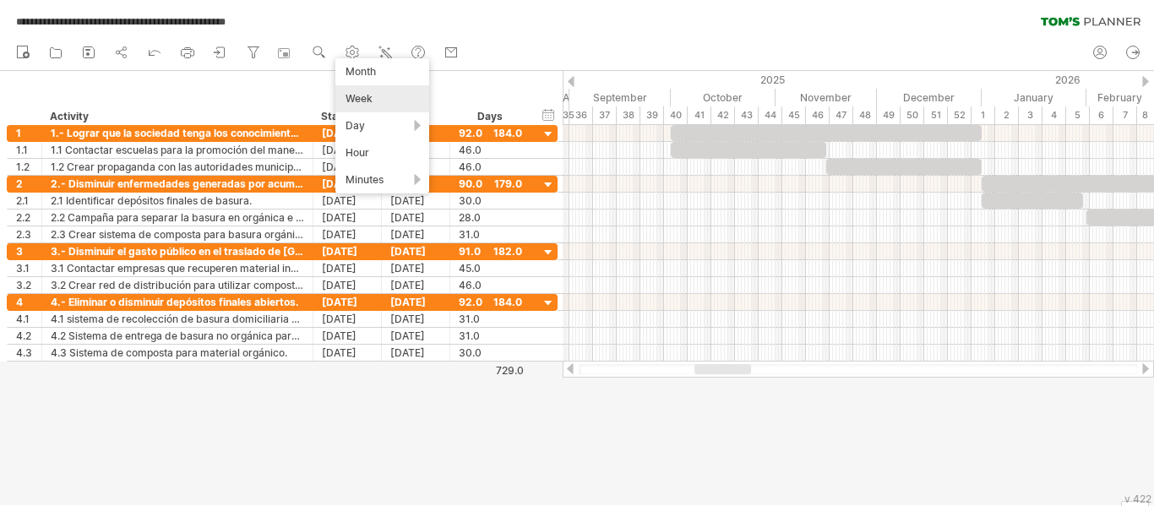
click at [373, 95] on div "Week" at bounding box center [382, 98] width 94 height 27
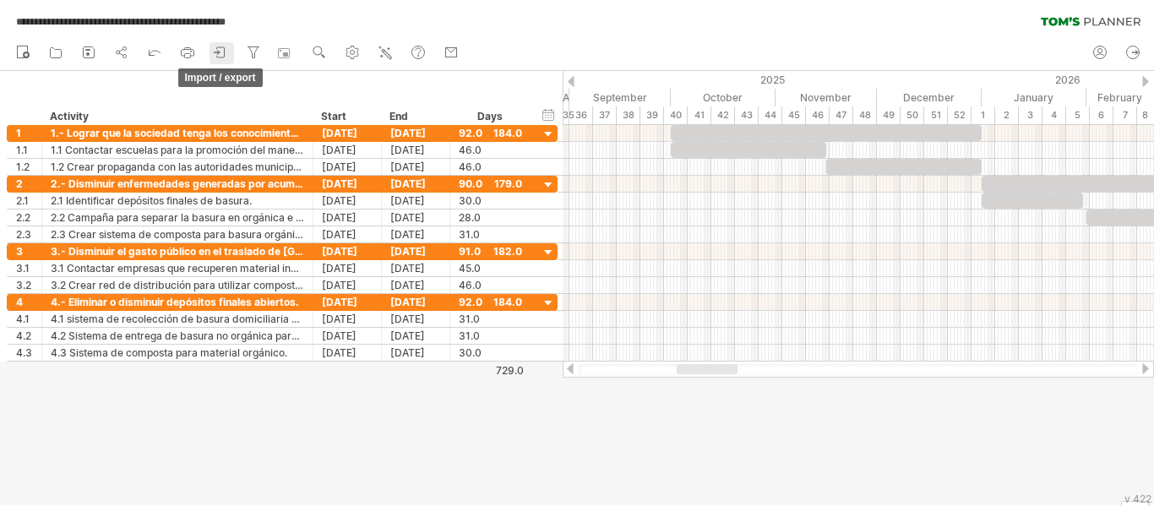
click at [219, 52] on icon at bounding box center [216, 52] width 5 height 4
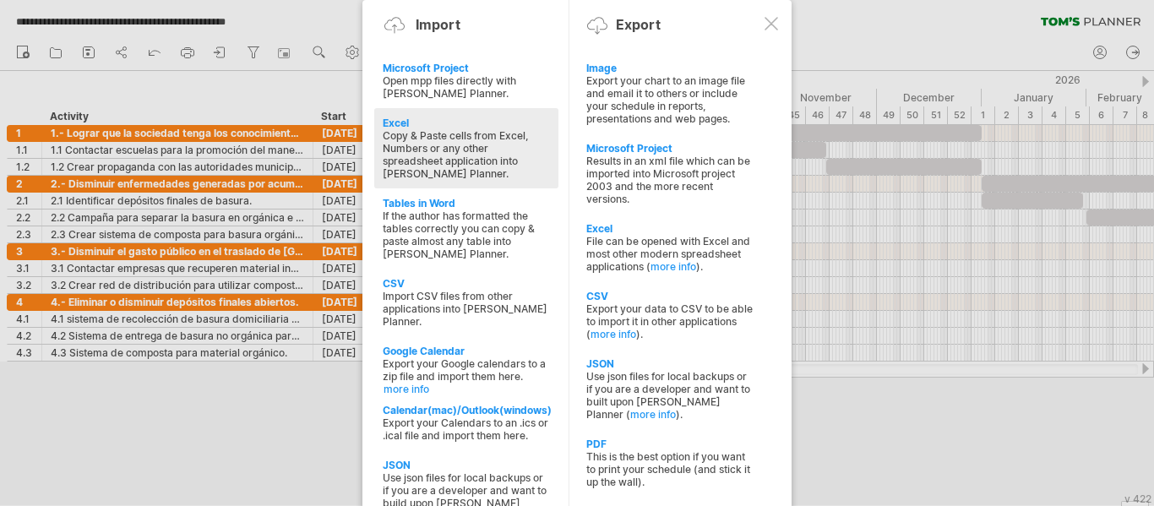
click at [425, 157] on div "Copy & Paste cells from Excel, Numbers or any other spreadsheet application int…" at bounding box center [466, 154] width 167 height 51
type textarea "**********"
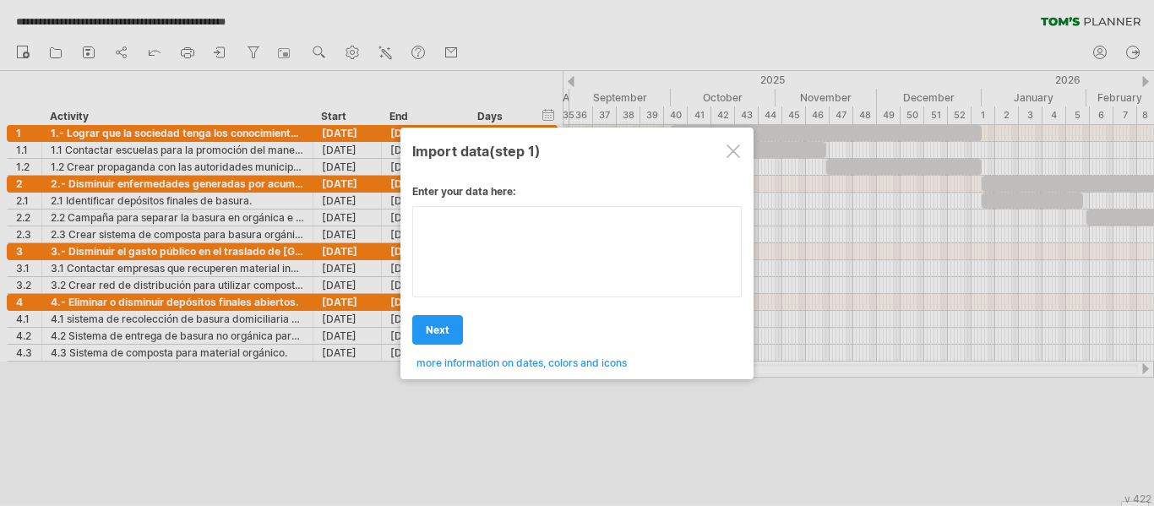
click at [535, 246] on textarea at bounding box center [576, 251] width 329 height 91
click at [445, 274] on div "Enter your data here: Your data: Weekend days ' mon tue Hide weekend days" at bounding box center [576, 270] width 329 height 197
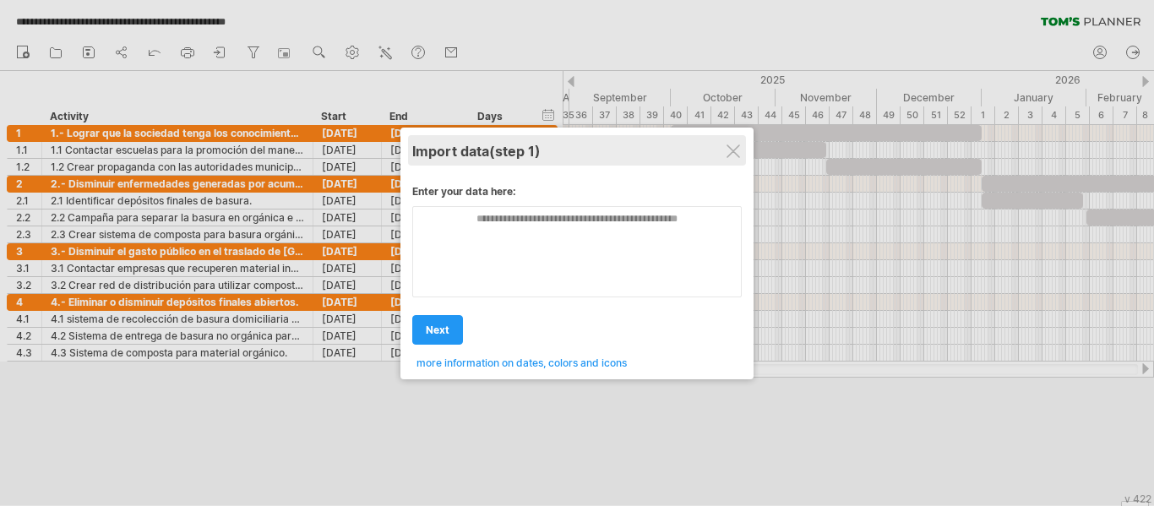
click at [740, 146] on div "Import data (step 1)" at bounding box center [576, 150] width 329 height 30
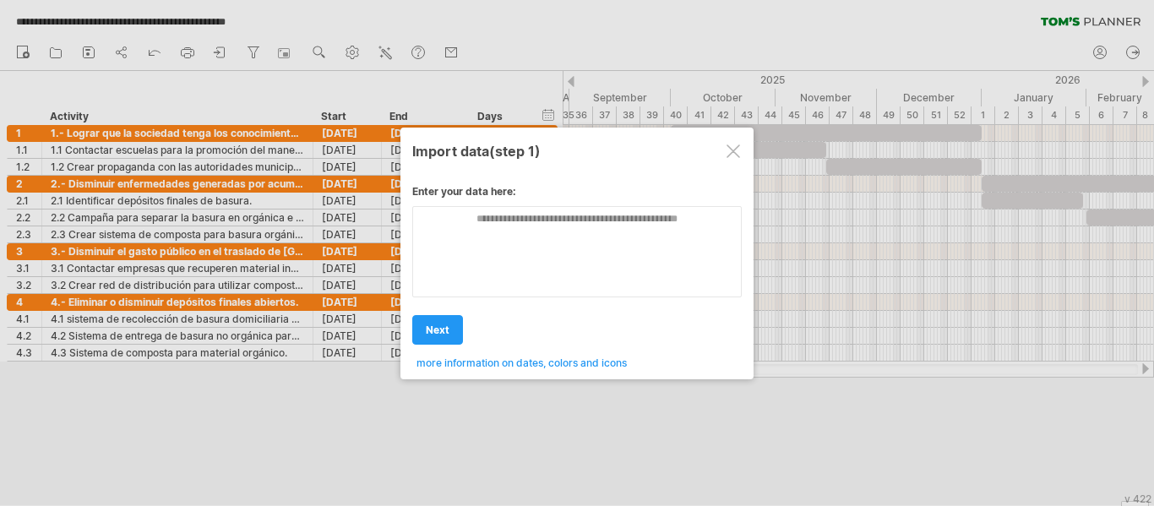
click at [736, 152] on div at bounding box center [733, 151] width 14 height 14
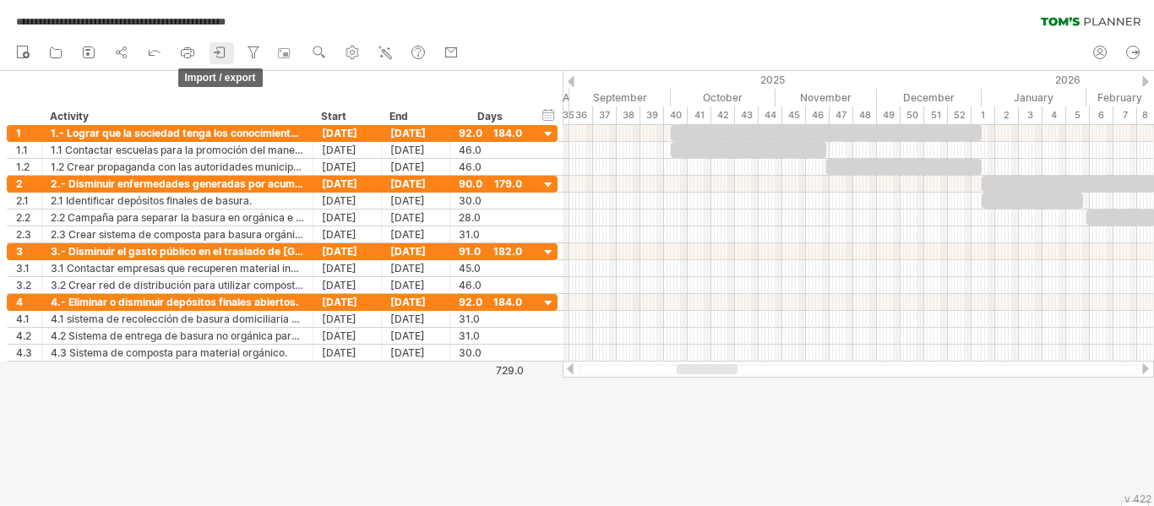
click at [223, 46] on icon at bounding box center [220, 52] width 17 height 17
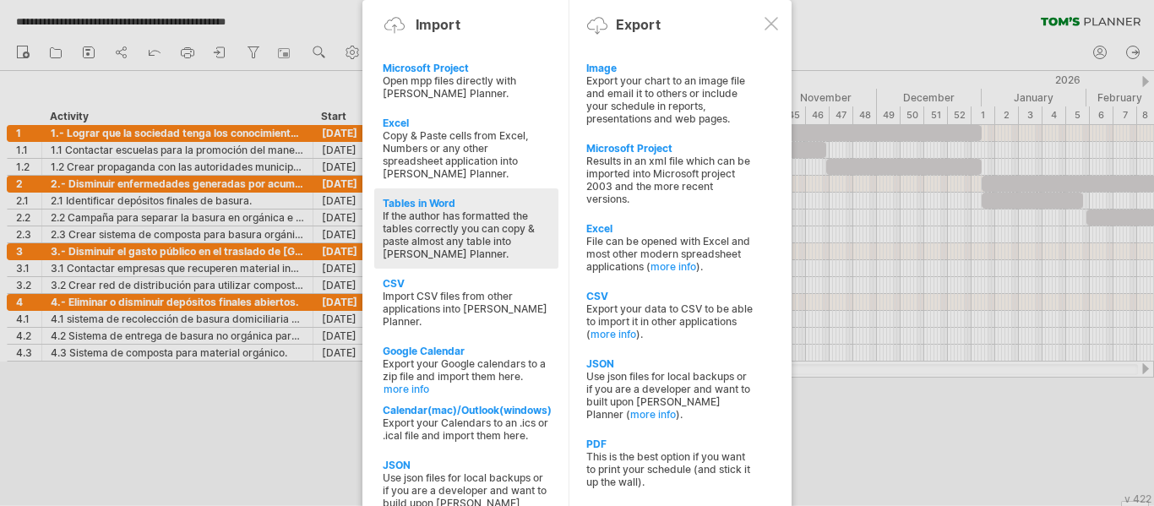
click at [435, 222] on div "If the author has formatted the tables correctly you can copy & paste almost an…" at bounding box center [466, 234] width 167 height 51
type textarea "**********"
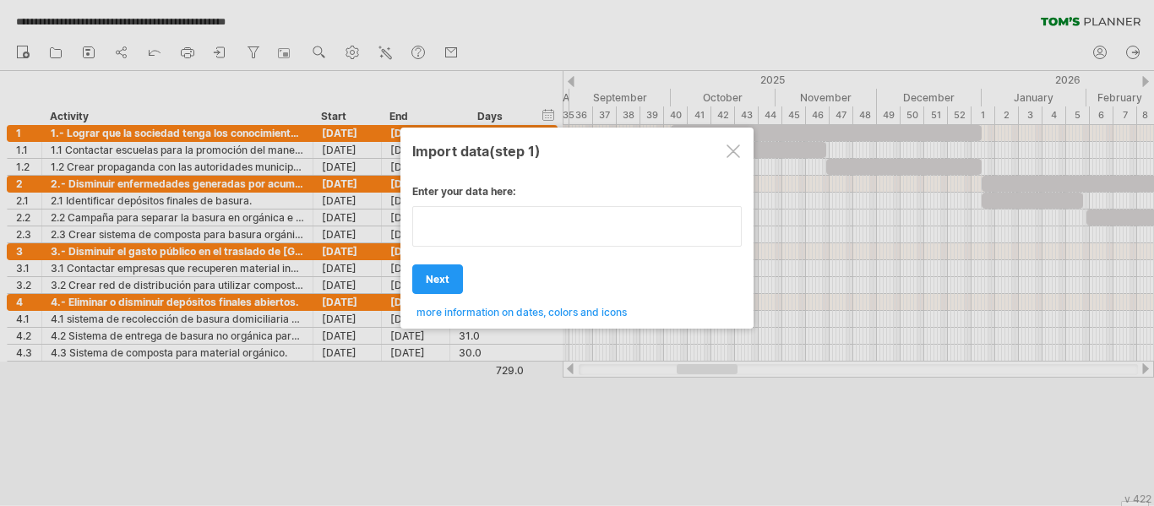
paste textarea "**********"
type textarea "**********"
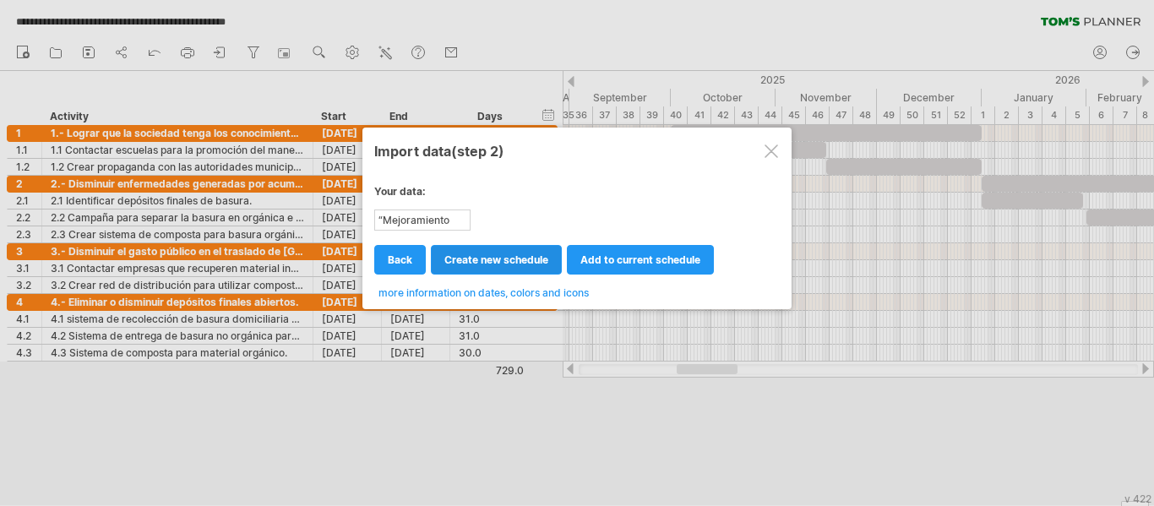
click at [488, 255] on span "create new schedule" at bounding box center [496, 259] width 104 height 13
select select "***"
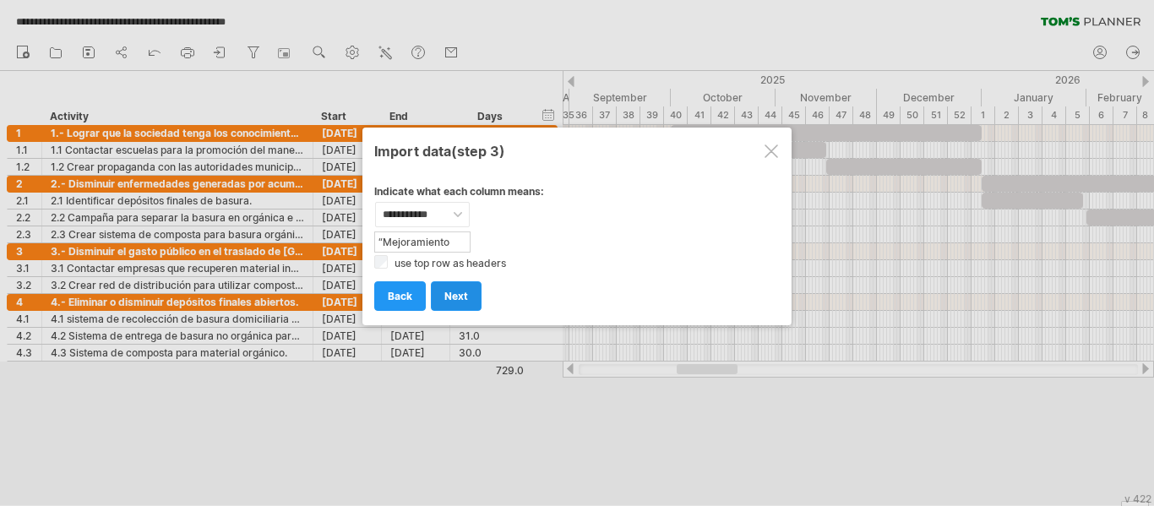
click at [470, 296] on link "next" at bounding box center [456, 296] width 51 height 30
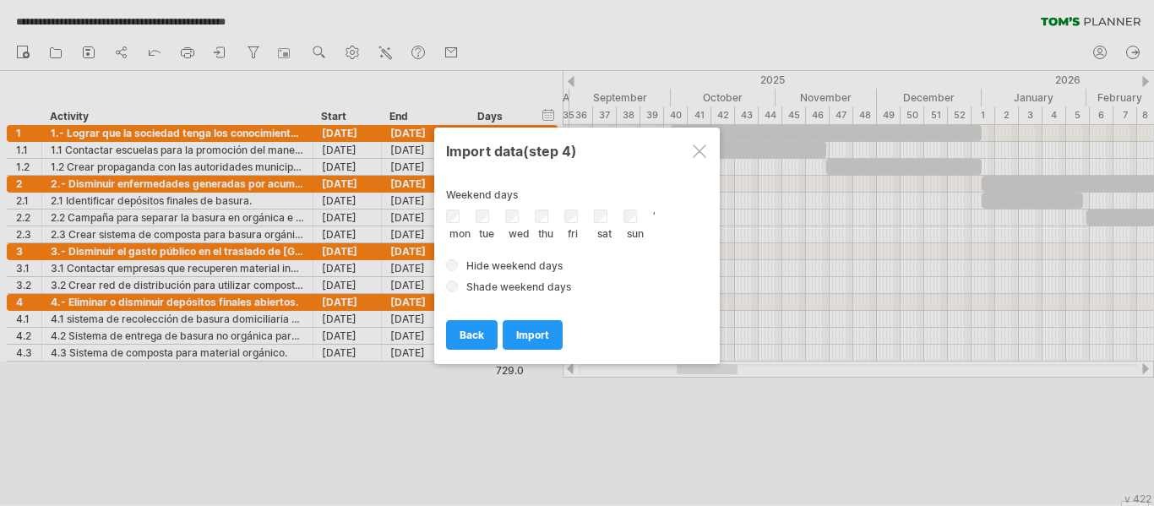
click at [699, 155] on div at bounding box center [699, 151] width 14 height 14
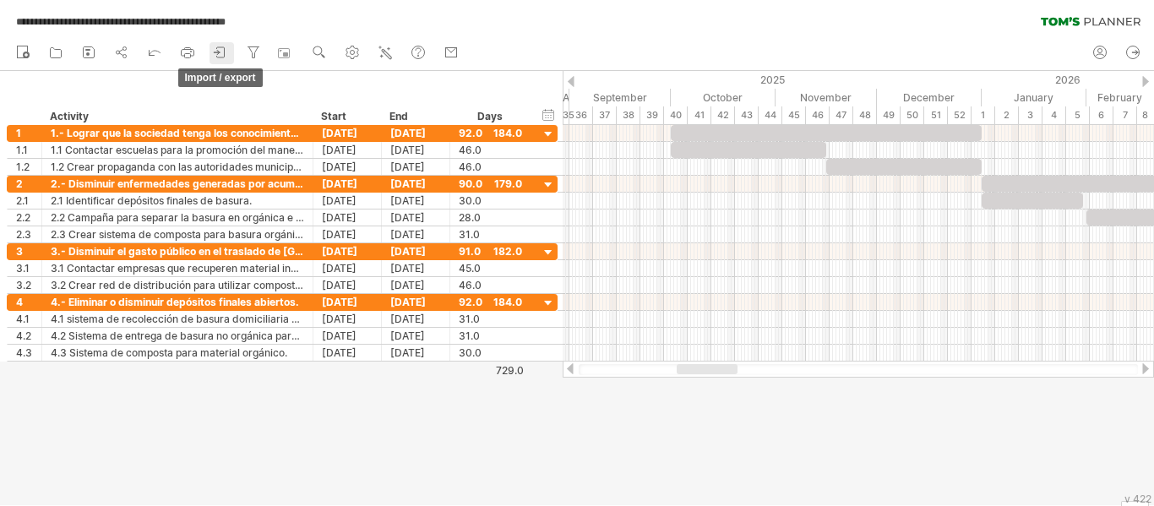
click at [228, 52] on icon at bounding box center [220, 52] width 17 height 17
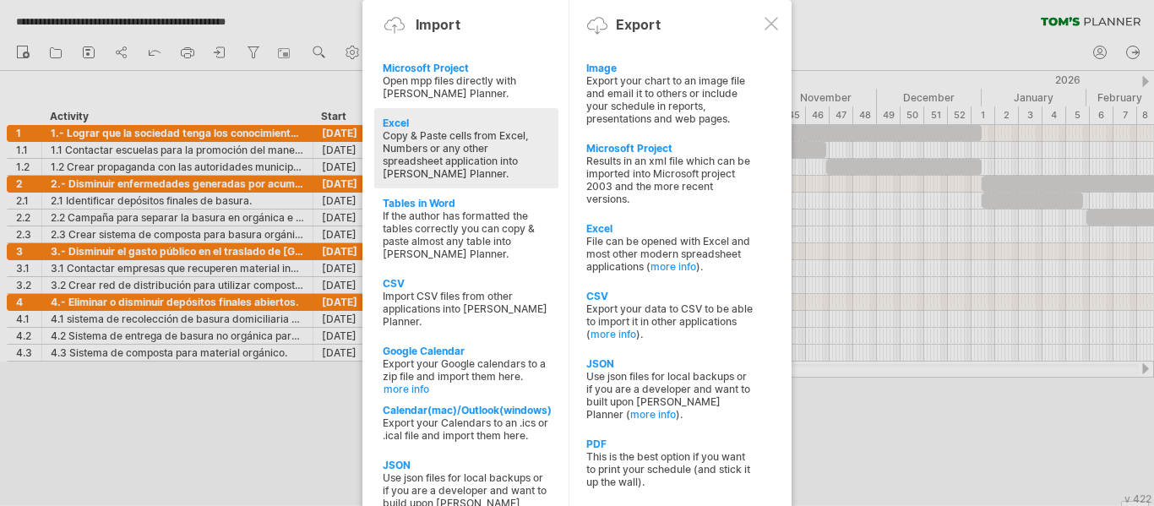
click at [406, 142] on div "Copy & Paste cells from Excel, Numbers or any other spreadsheet application int…" at bounding box center [466, 154] width 167 height 51
type textarea "**********"
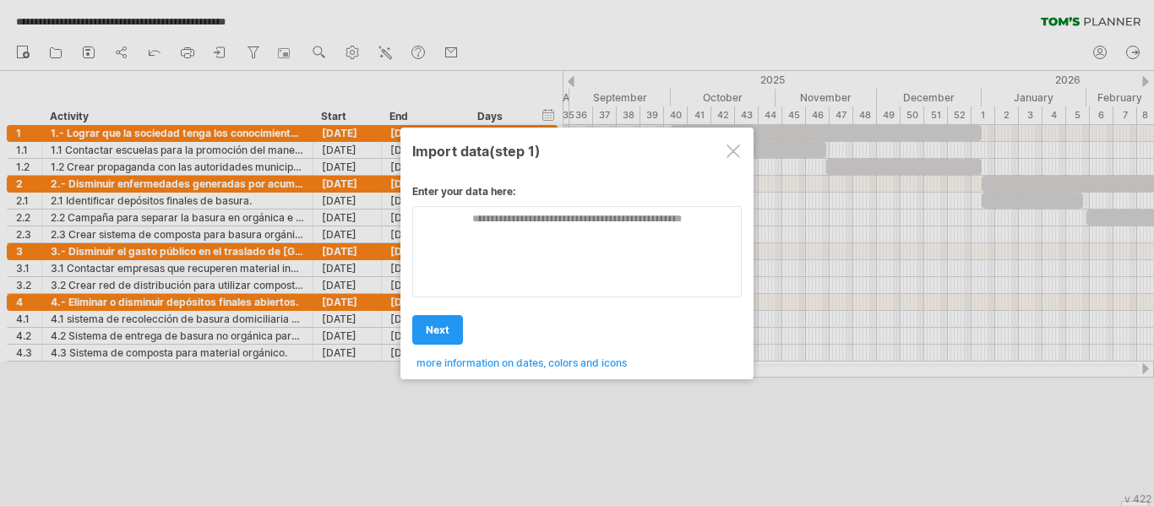
scroll to position [0, 0]
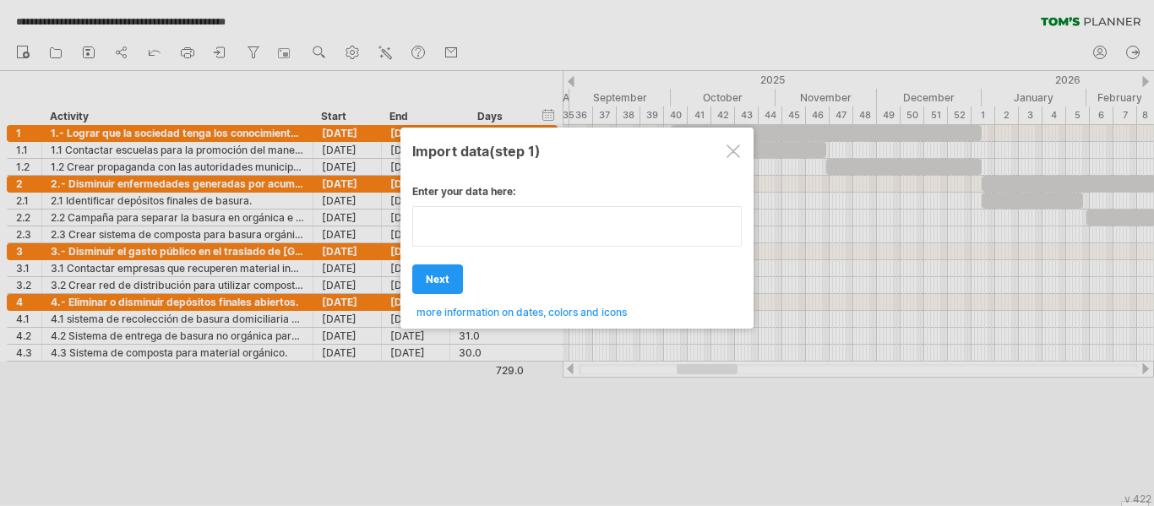
click at [455, 231] on textarea at bounding box center [576, 226] width 329 height 41
paste textarea "**********"
type textarea "**********"
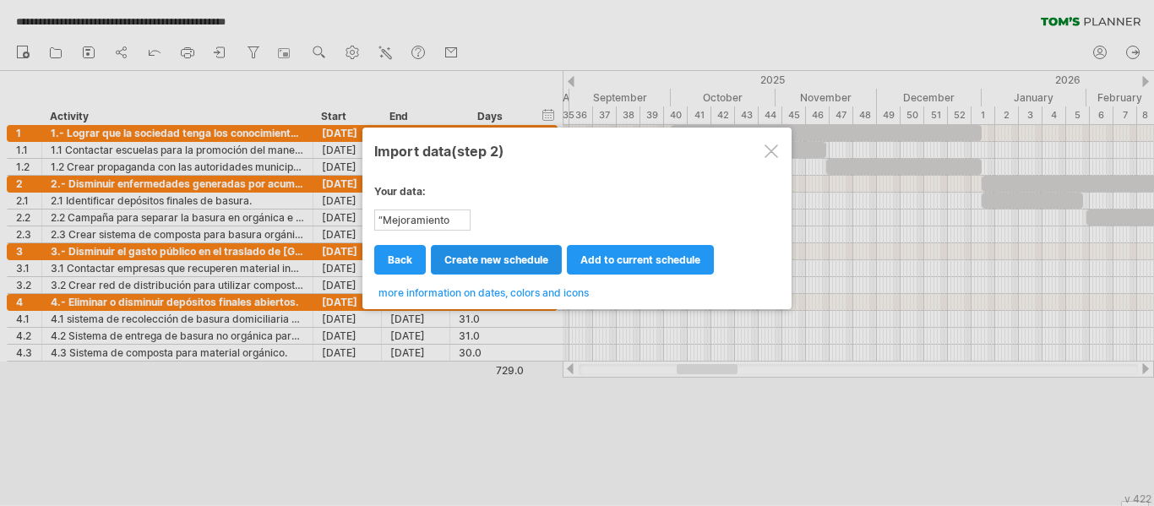
click at [508, 251] on link "create new schedule" at bounding box center [496, 260] width 131 height 30
select select "***"
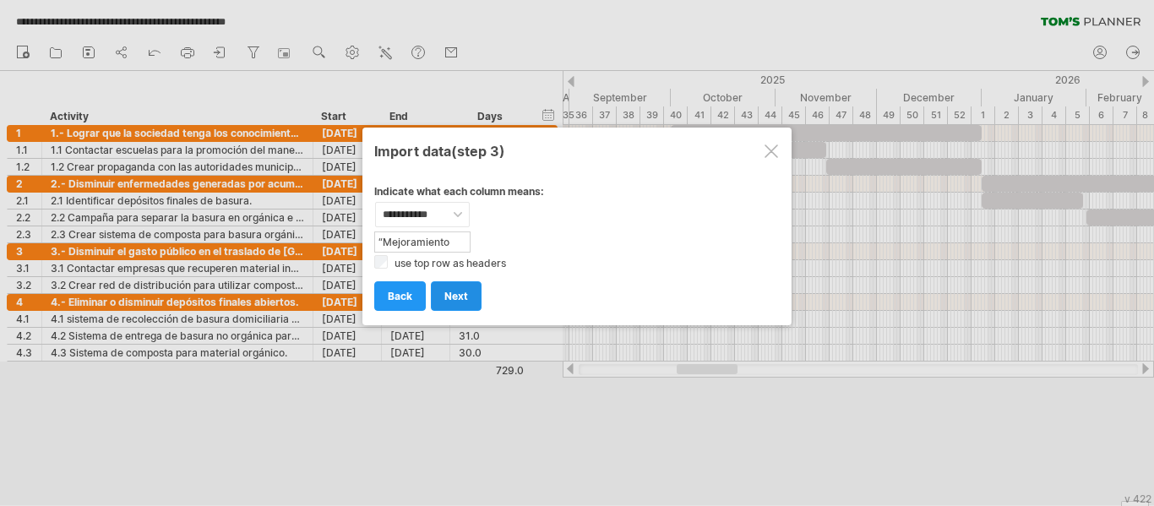
click at [465, 290] on span "next" at bounding box center [456, 296] width 24 height 13
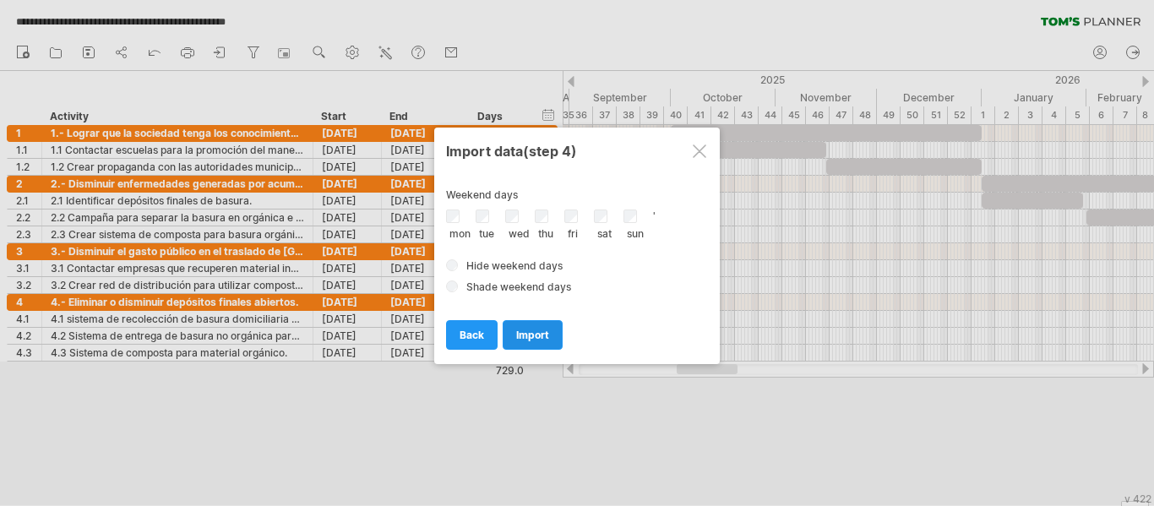
click at [540, 331] on span "import" at bounding box center [532, 335] width 33 height 13
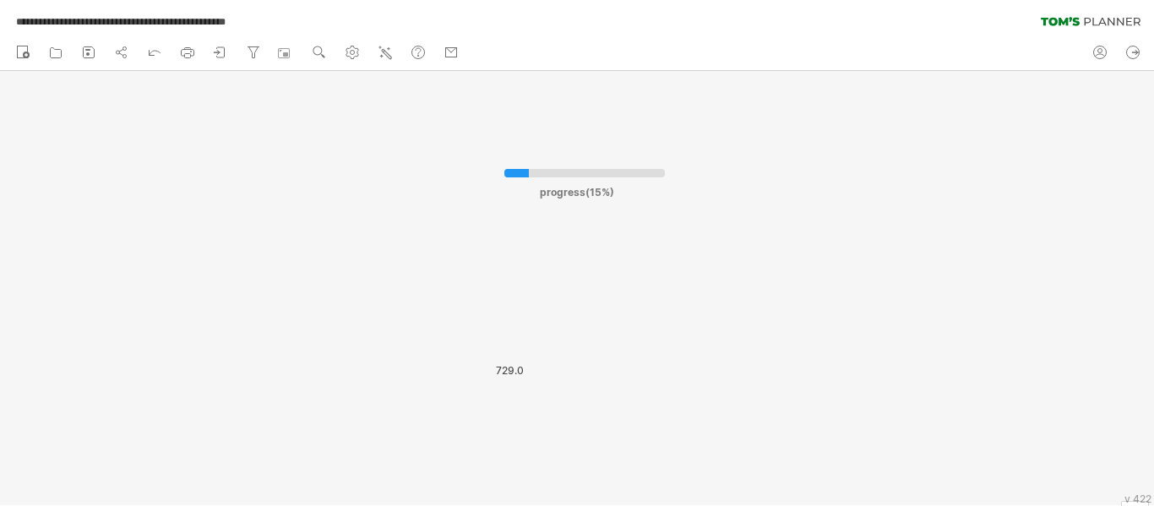
click at [692, 200] on div "progress(15%)" at bounding box center [577, 194] width 280 height 51
click at [122, 55] on icon at bounding box center [120, 53] width 3 height 6
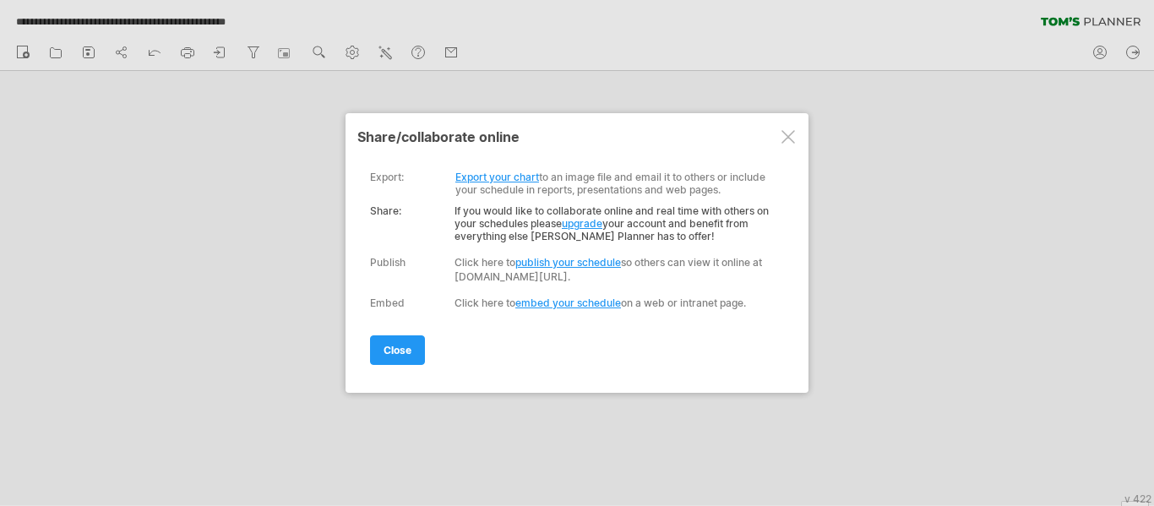
click at [492, 177] on link "Export your chart" at bounding box center [497, 177] width 84 height 13
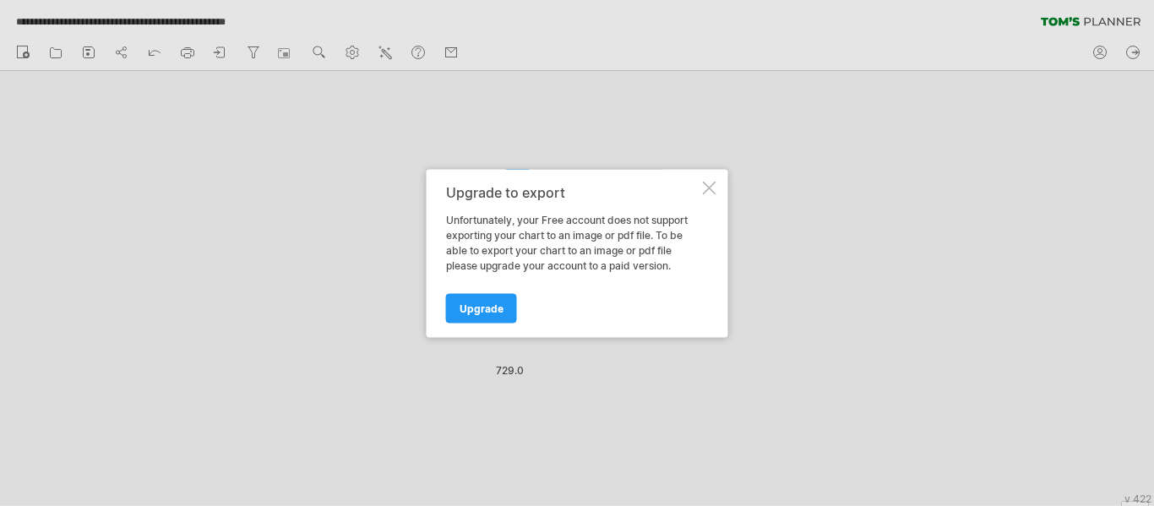
click at [709, 189] on div at bounding box center [710, 188] width 14 height 14
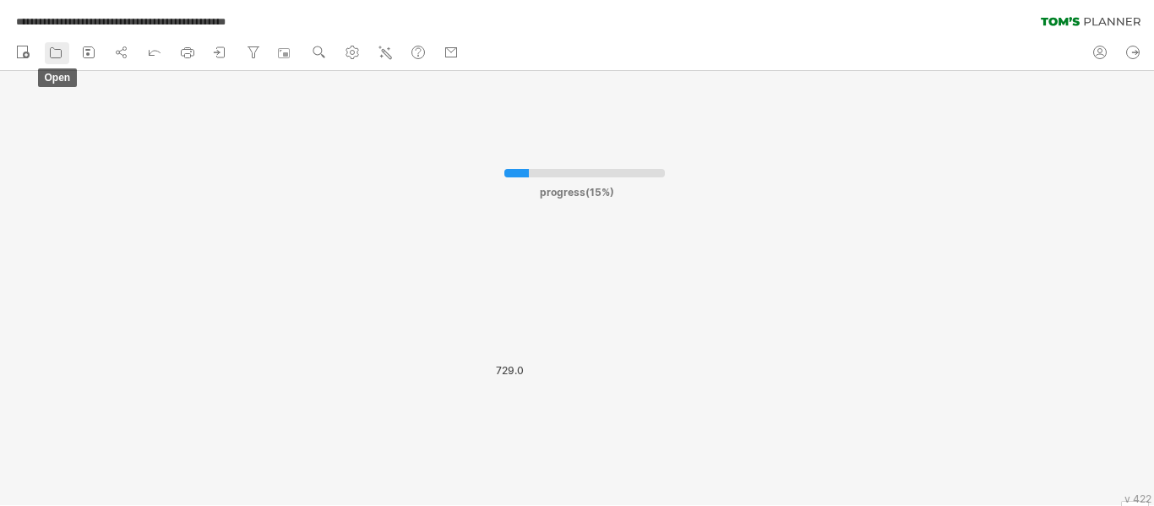
click at [56, 52] on icon at bounding box center [55, 52] width 17 height 17
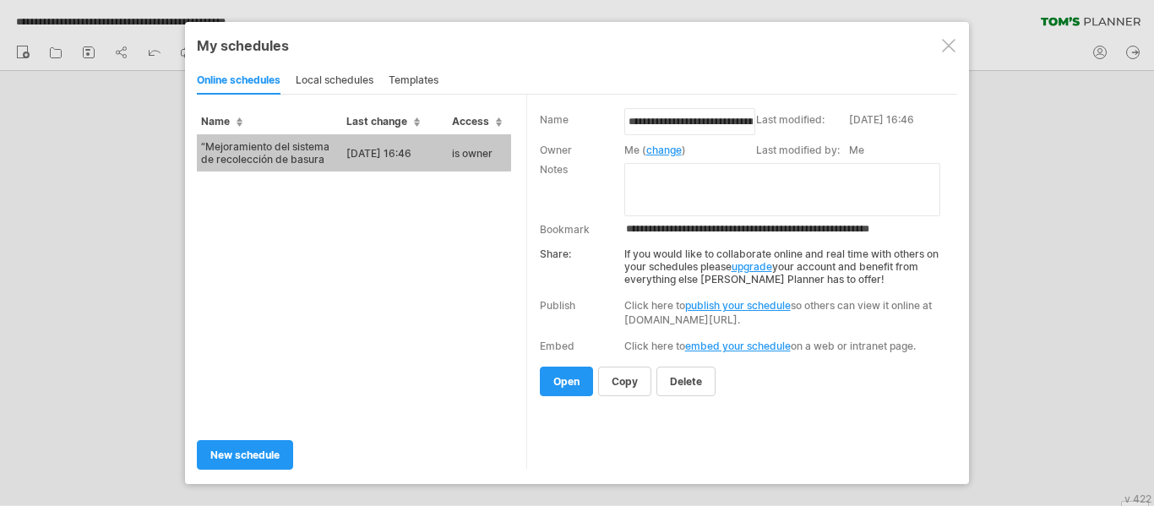
click at [280, 151] on td "“Mejoramiento del sistema de recolección de basura" at bounding box center [269, 152] width 145 height 37
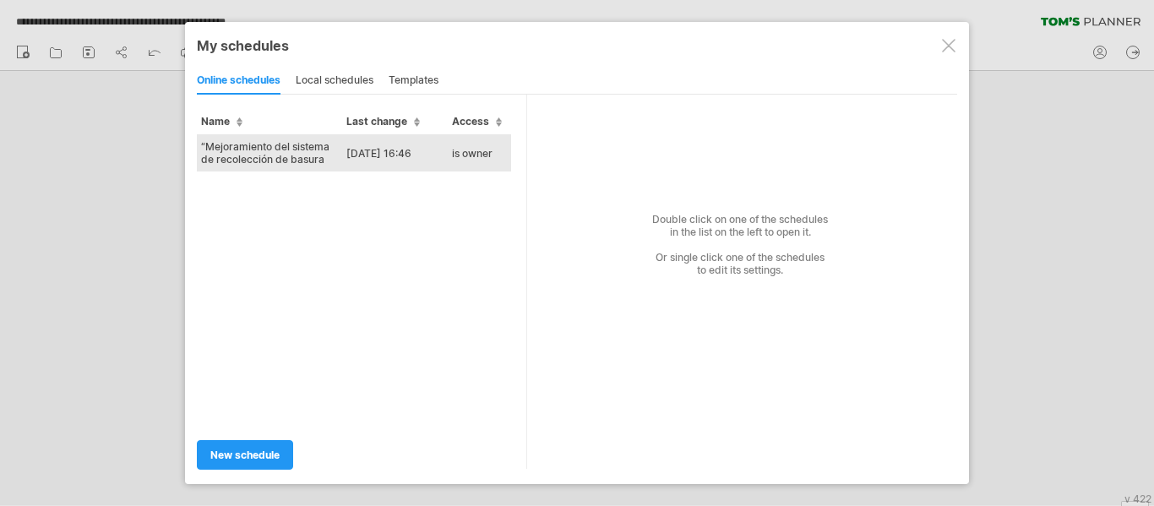
click at [280, 151] on td "“Mejoramiento del sistema de recolección de basura" at bounding box center [269, 152] width 145 height 37
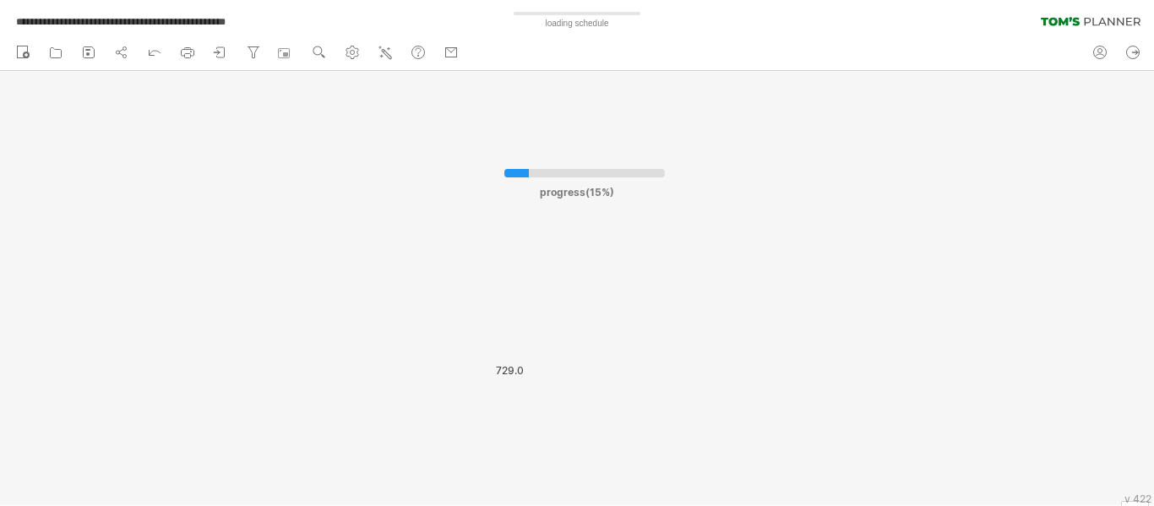
click at [280, 151] on div "**********" at bounding box center [577, 253] width 1154 height 506
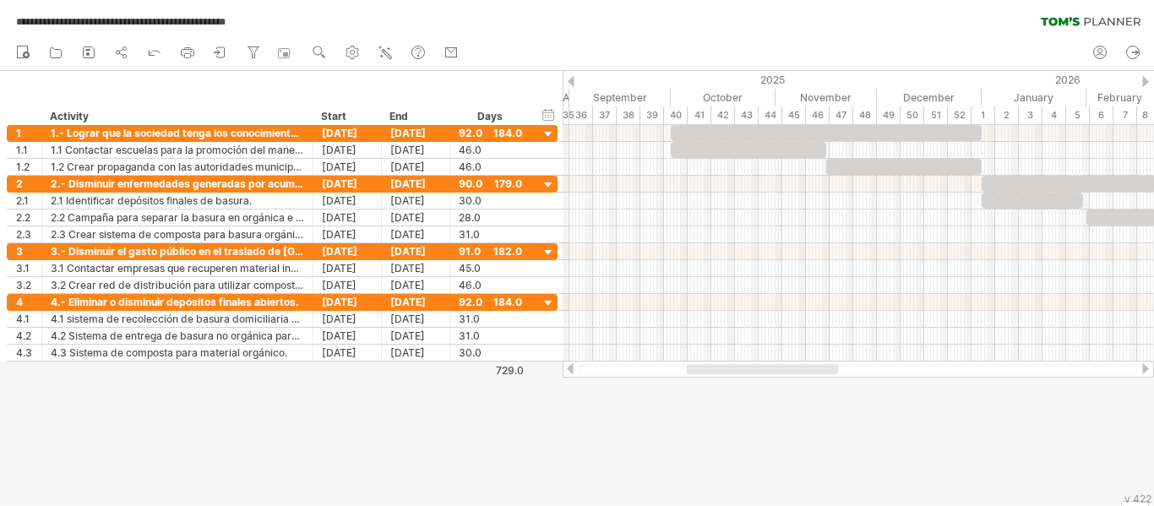
click at [572, 77] on div at bounding box center [571, 81] width 7 height 11
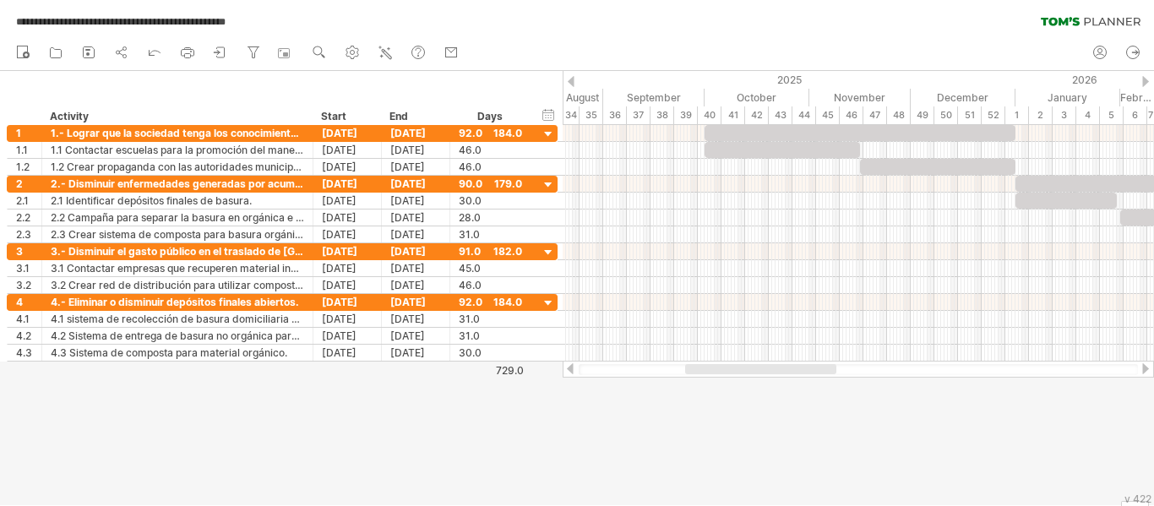
click at [572, 77] on div at bounding box center [571, 81] width 7 height 11
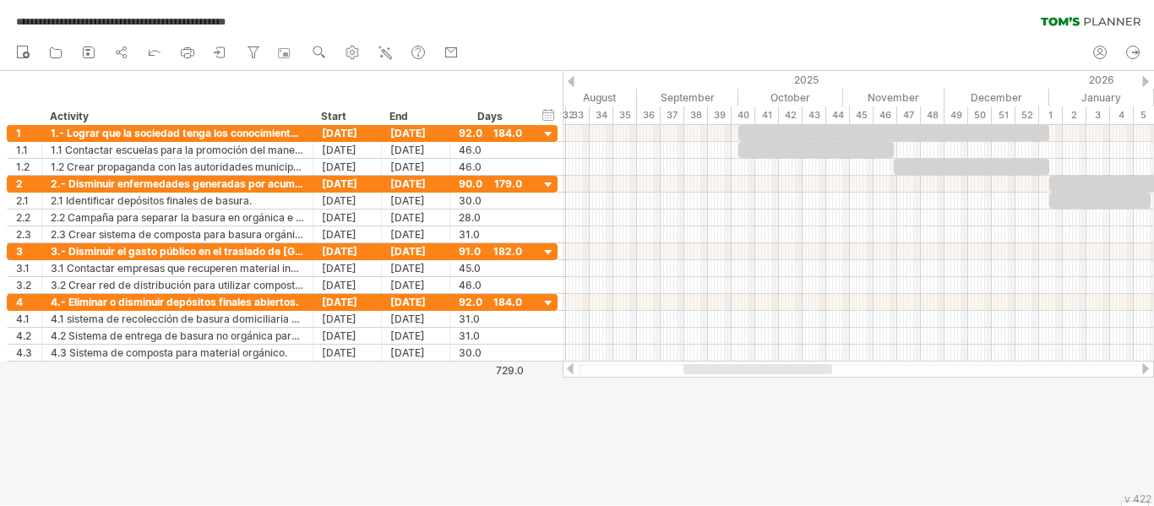
click at [1145, 79] on div at bounding box center [1145, 81] width 7 height 11
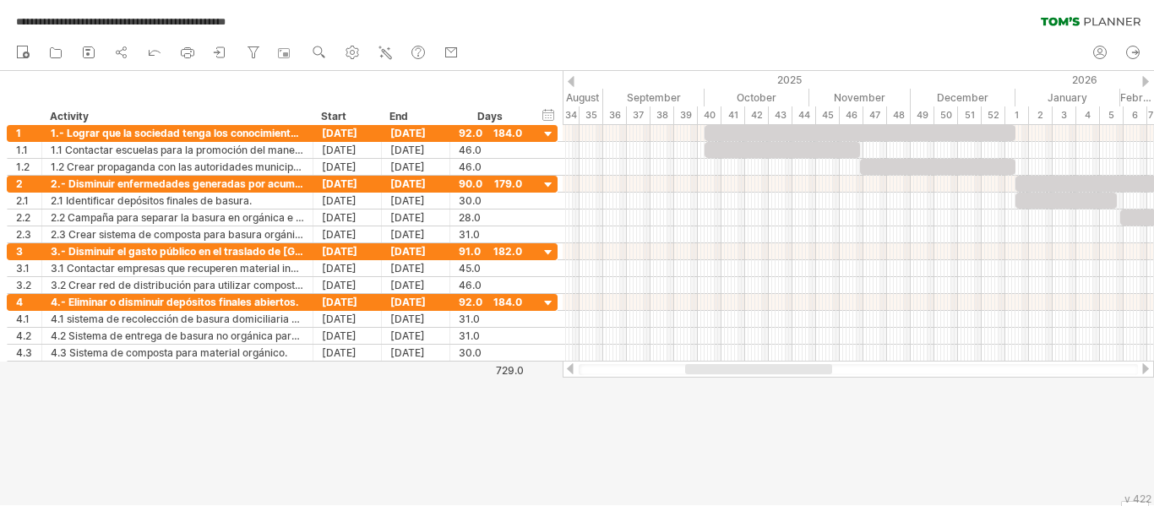
click at [1145, 79] on div at bounding box center [1145, 81] width 7 height 11
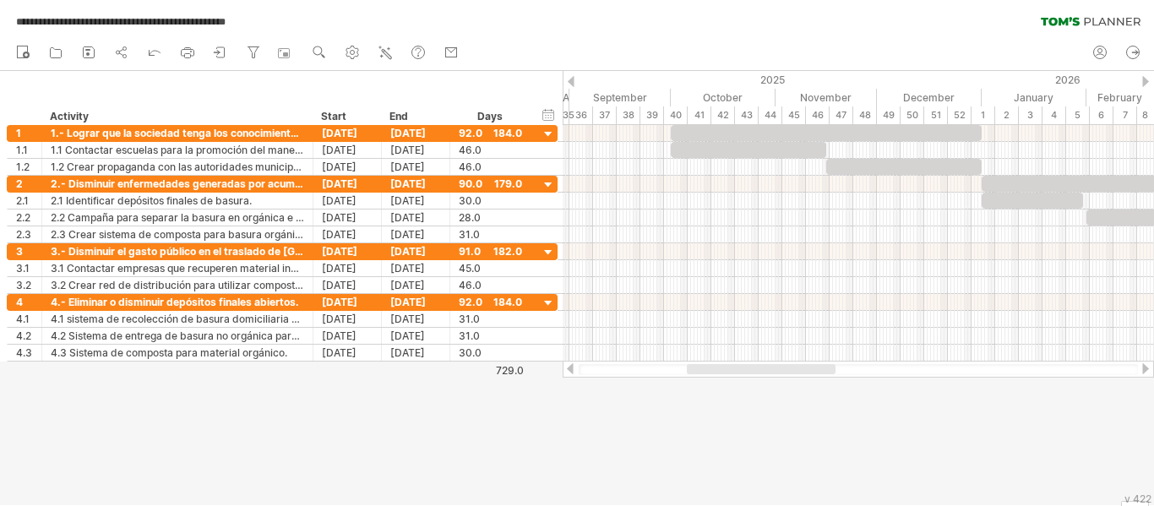
click at [1145, 79] on div at bounding box center [1145, 81] width 7 height 11
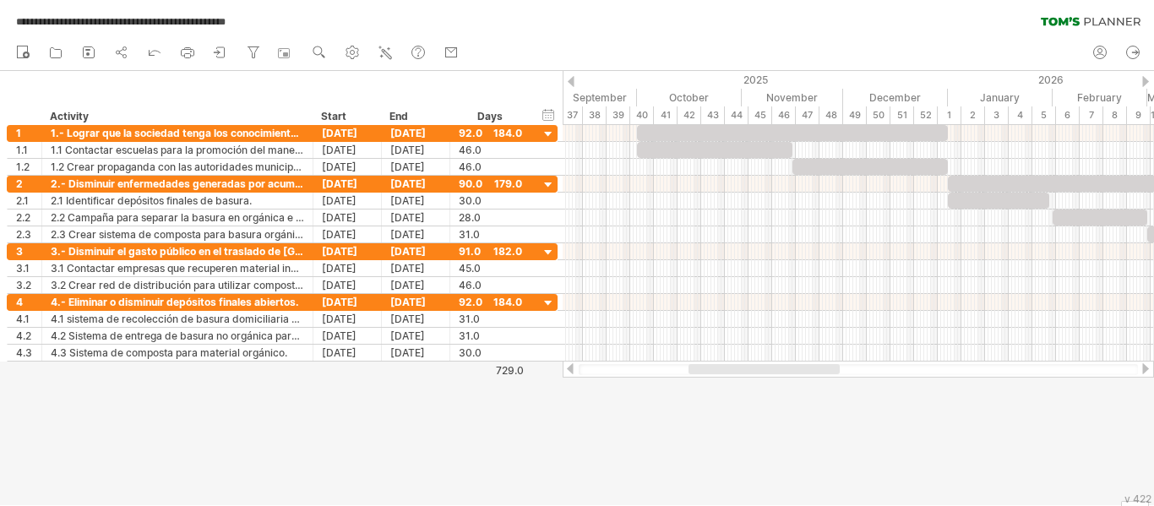
click at [1145, 79] on div at bounding box center [1145, 81] width 7 height 11
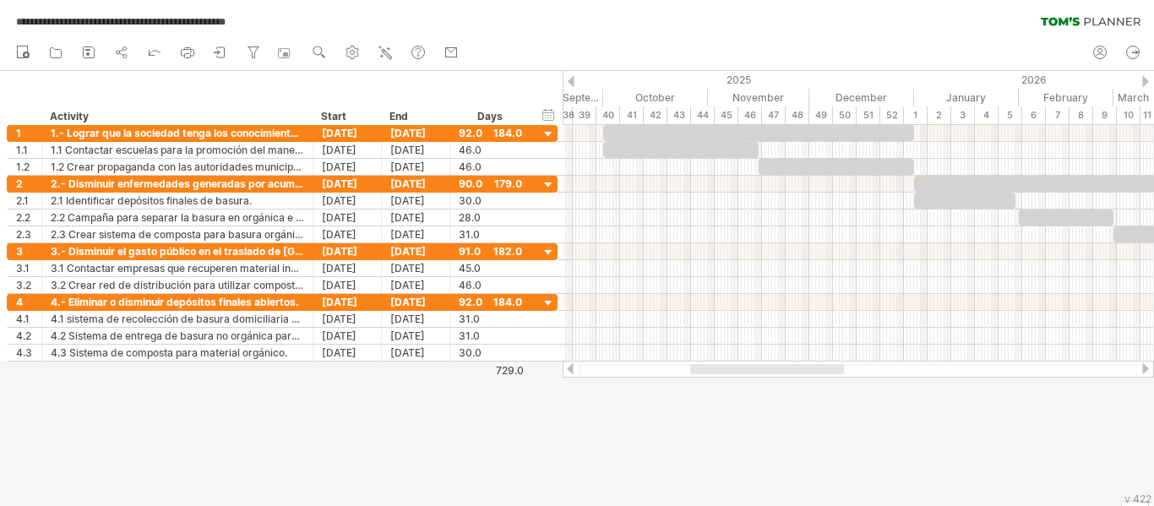
click at [1145, 79] on div at bounding box center [1145, 81] width 7 height 11
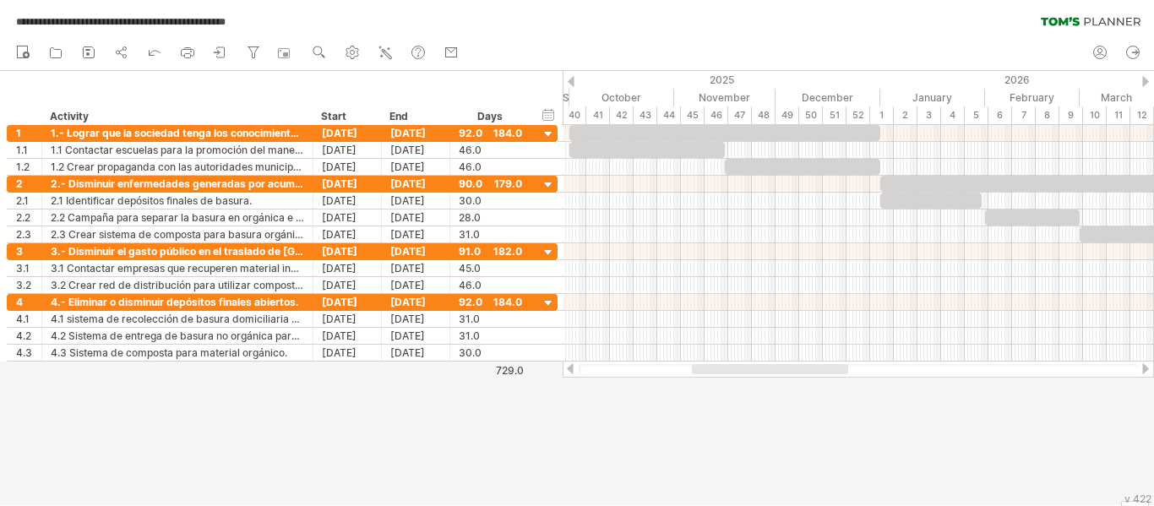
click at [1143, 370] on div at bounding box center [1145, 368] width 14 height 11
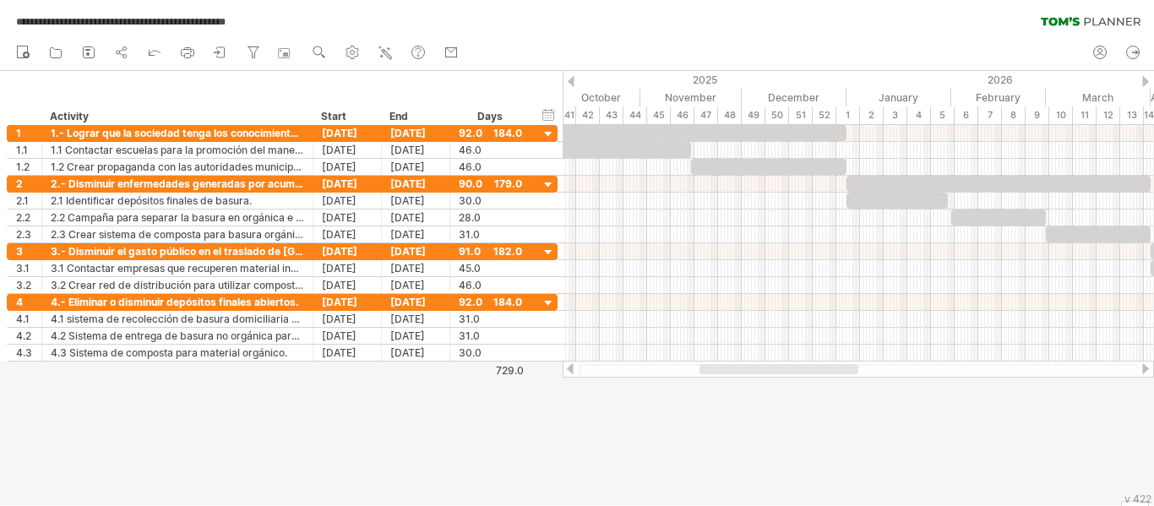
click at [1145, 362] on div at bounding box center [857, 369] width 591 height 17
click at [1144, 368] on div at bounding box center [1145, 368] width 14 height 11
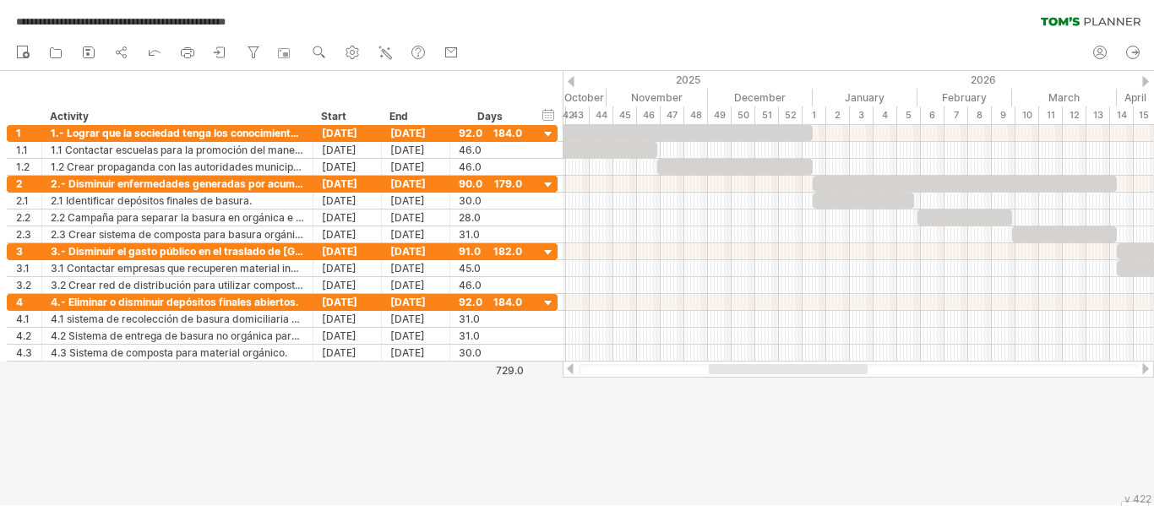
click at [1144, 368] on div at bounding box center [1145, 368] width 14 height 11
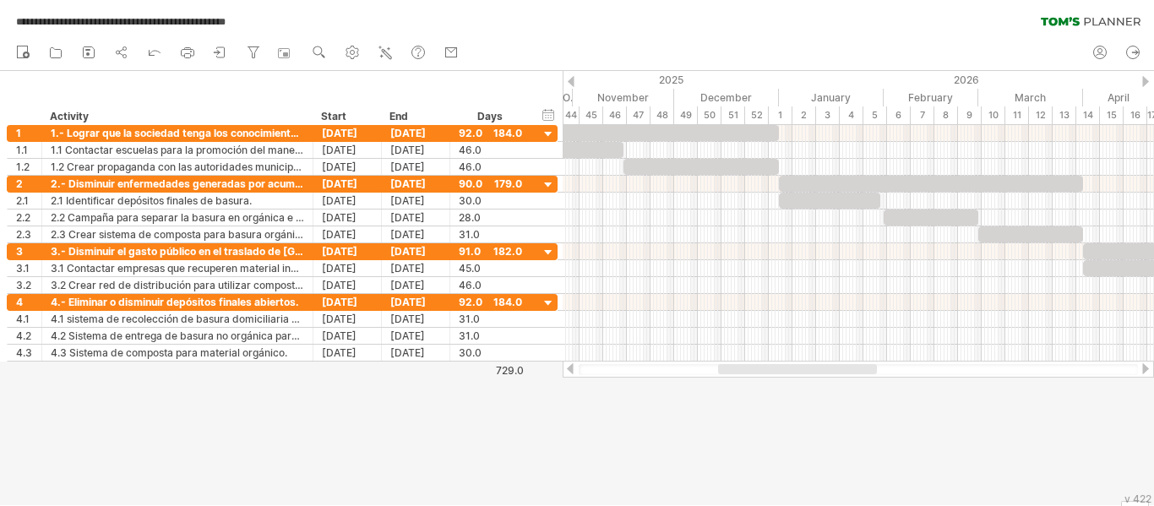
click at [1144, 368] on div at bounding box center [1145, 368] width 14 height 11
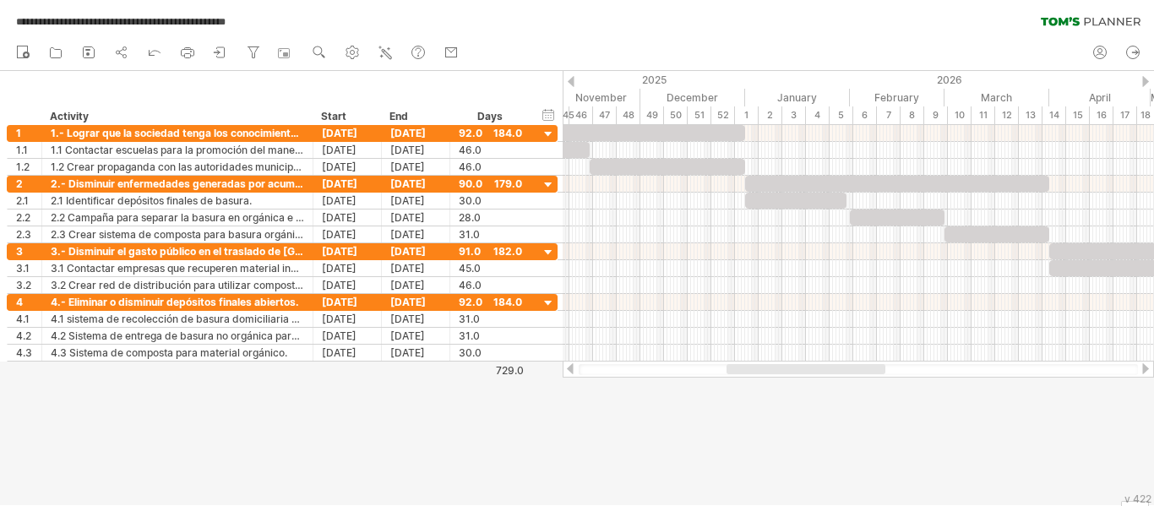
click at [1144, 368] on div at bounding box center [1145, 368] width 14 height 11
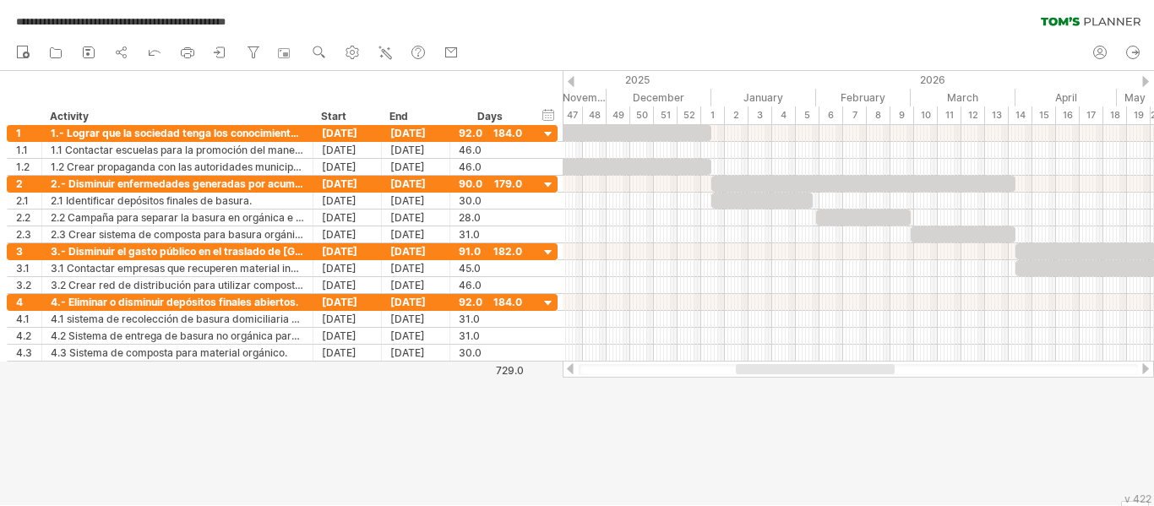
click at [1144, 368] on div at bounding box center [1145, 368] width 14 height 11
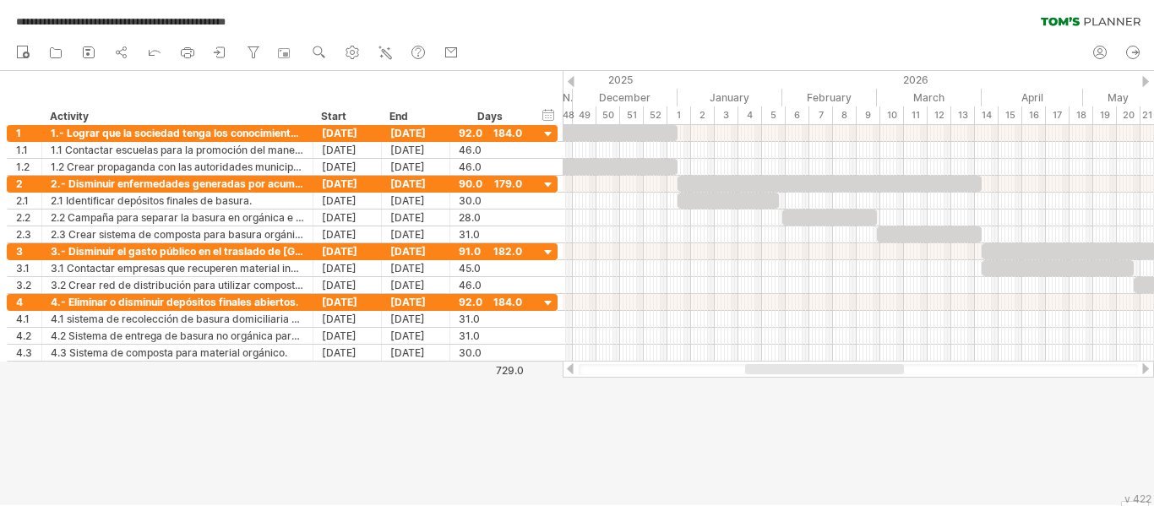
click at [1144, 368] on div at bounding box center [1145, 368] width 14 height 11
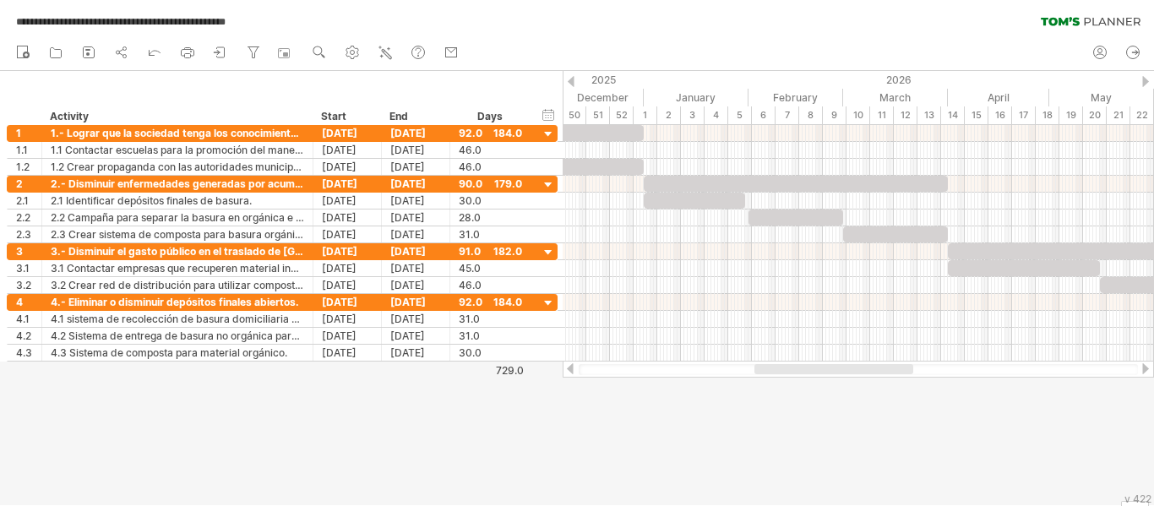
click at [1144, 368] on div at bounding box center [1145, 368] width 14 height 11
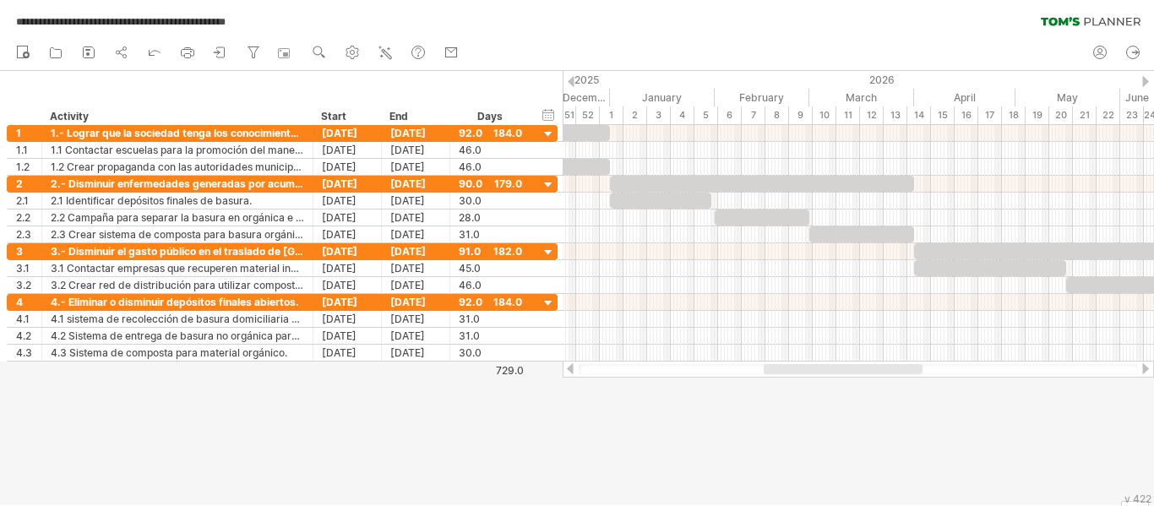
click at [1144, 368] on div at bounding box center [1145, 368] width 14 height 11
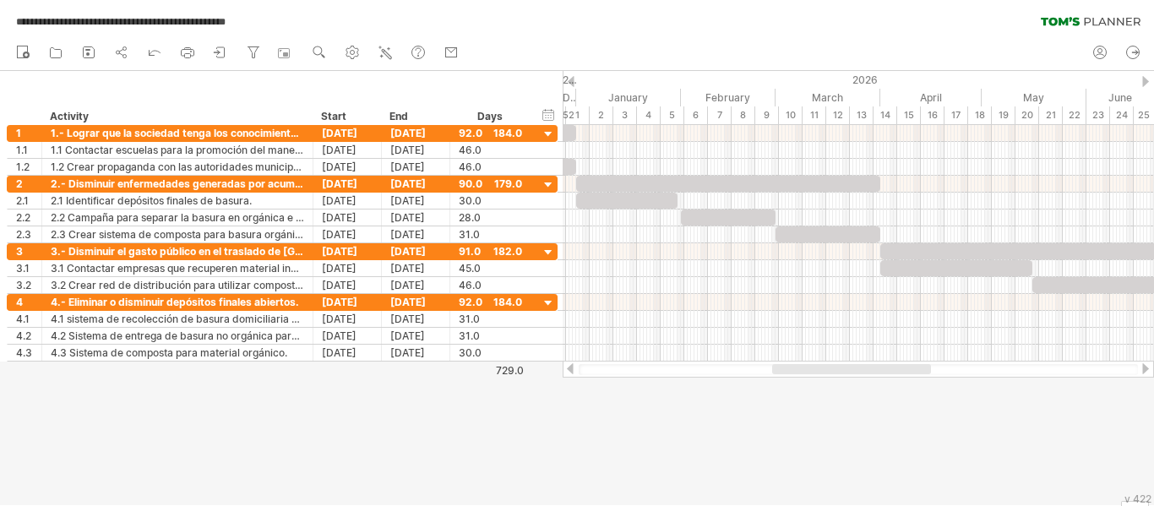
click at [1144, 368] on div at bounding box center [1145, 368] width 14 height 11
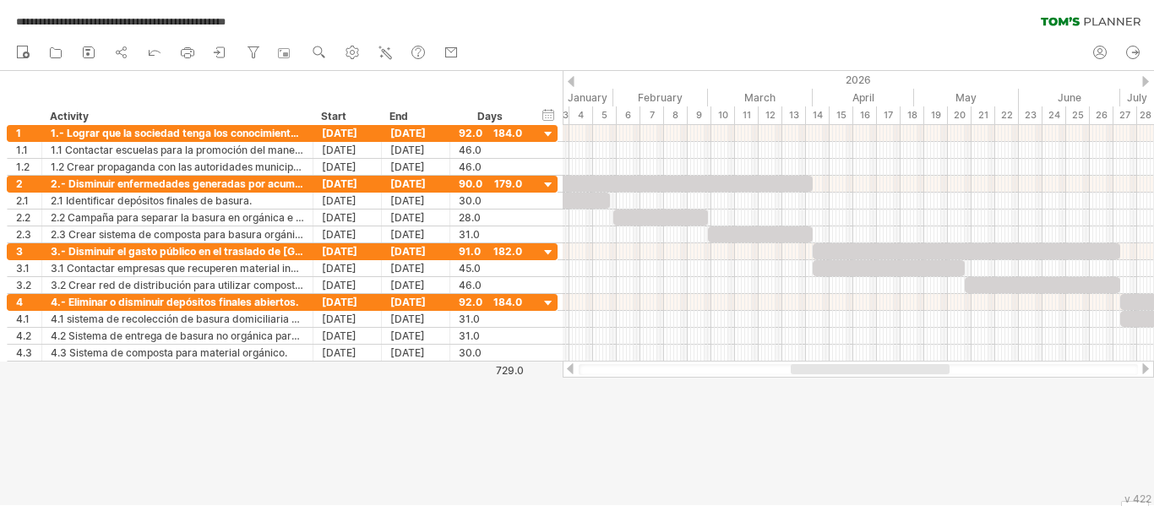
click at [1144, 368] on div at bounding box center [1145, 368] width 14 height 11
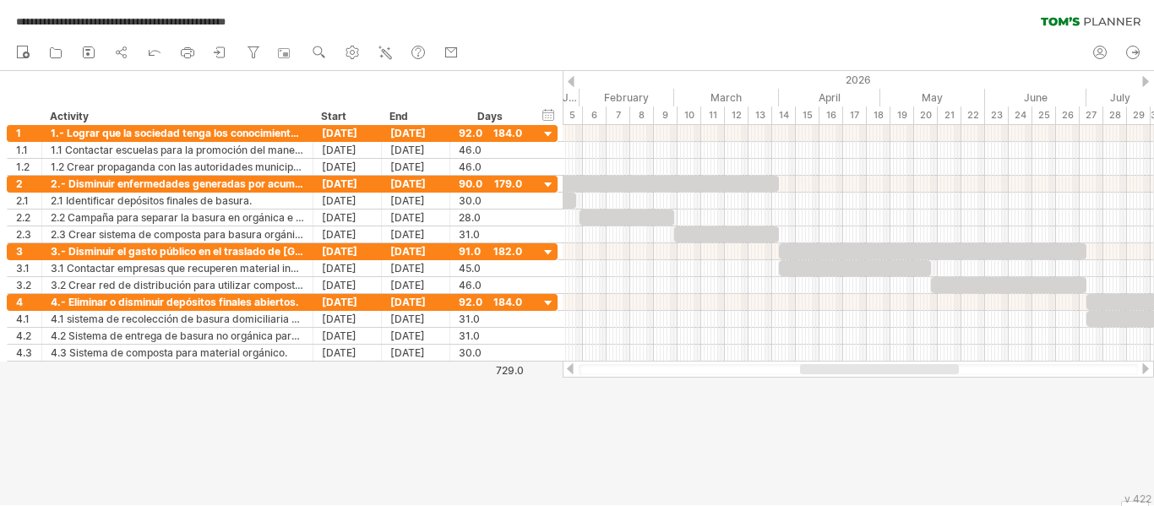
click at [1144, 368] on div at bounding box center [1145, 368] width 14 height 11
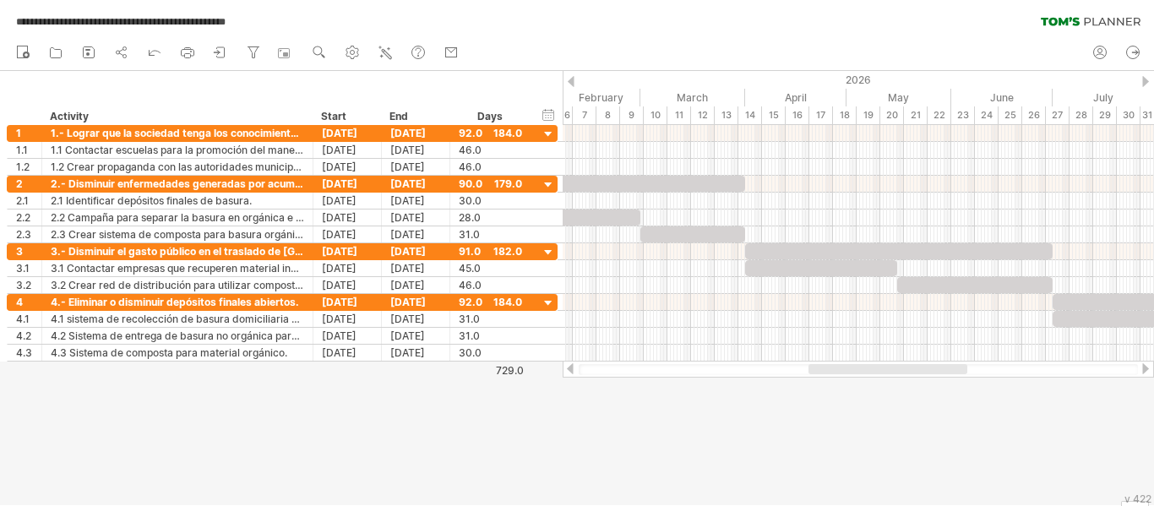
click at [1144, 368] on div at bounding box center [1145, 368] width 14 height 11
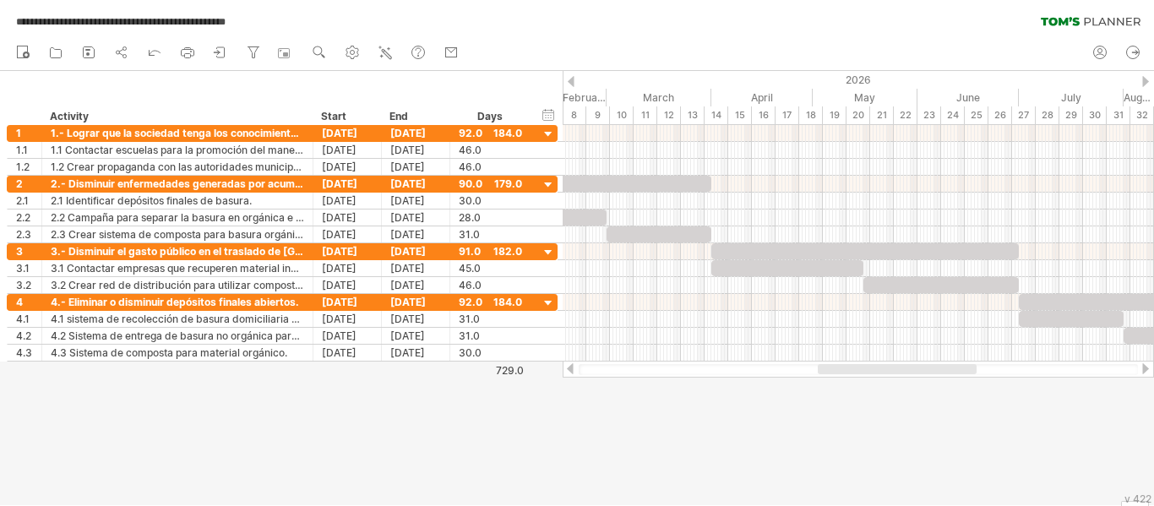
click at [1144, 368] on div at bounding box center [1145, 368] width 14 height 11
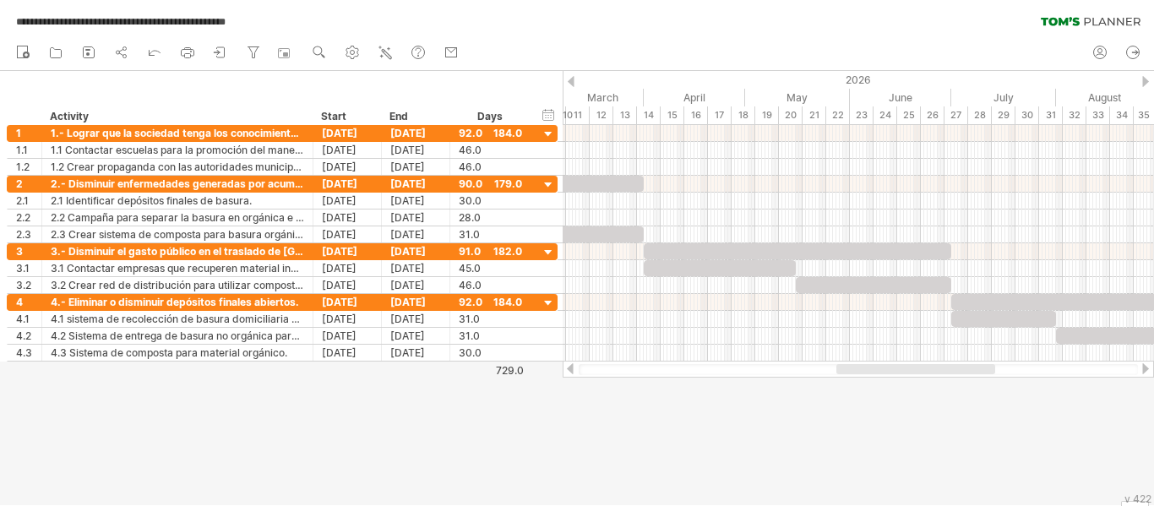
click at [1144, 368] on div at bounding box center [1145, 368] width 14 height 11
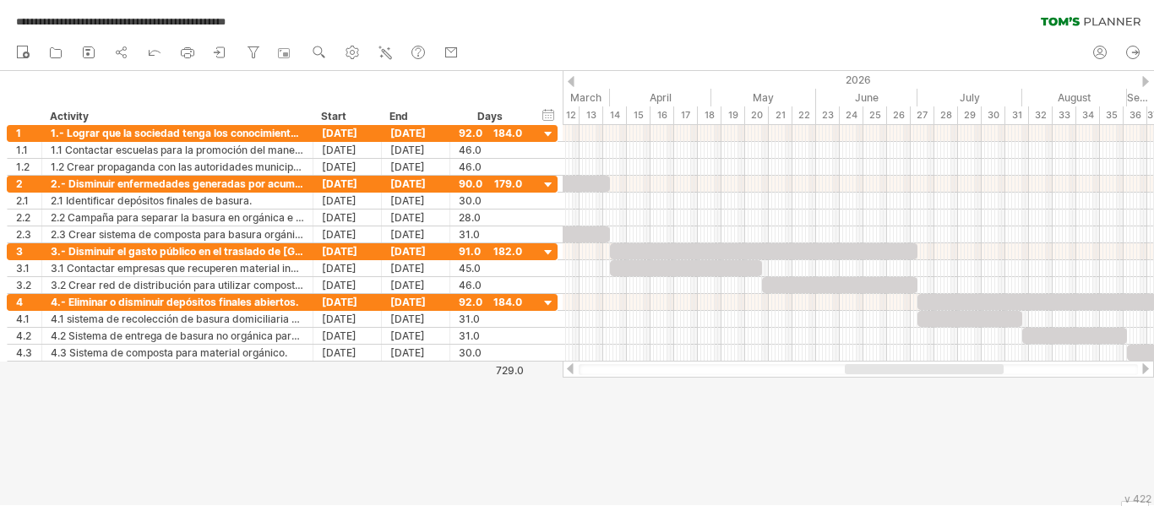
click at [1144, 368] on div at bounding box center [1145, 368] width 14 height 11
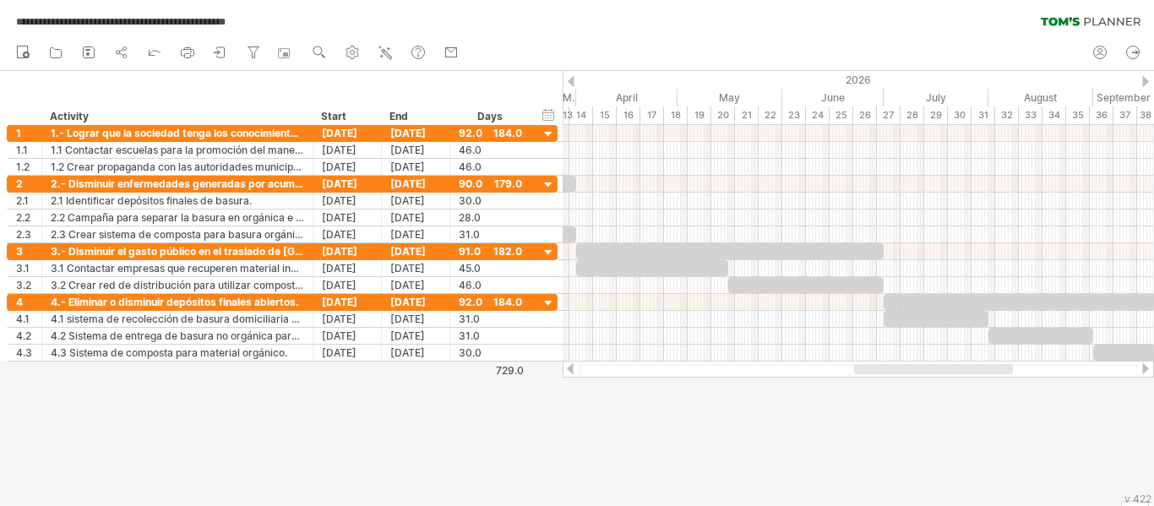
click at [1144, 368] on div at bounding box center [1145, 368] width 14 height 11
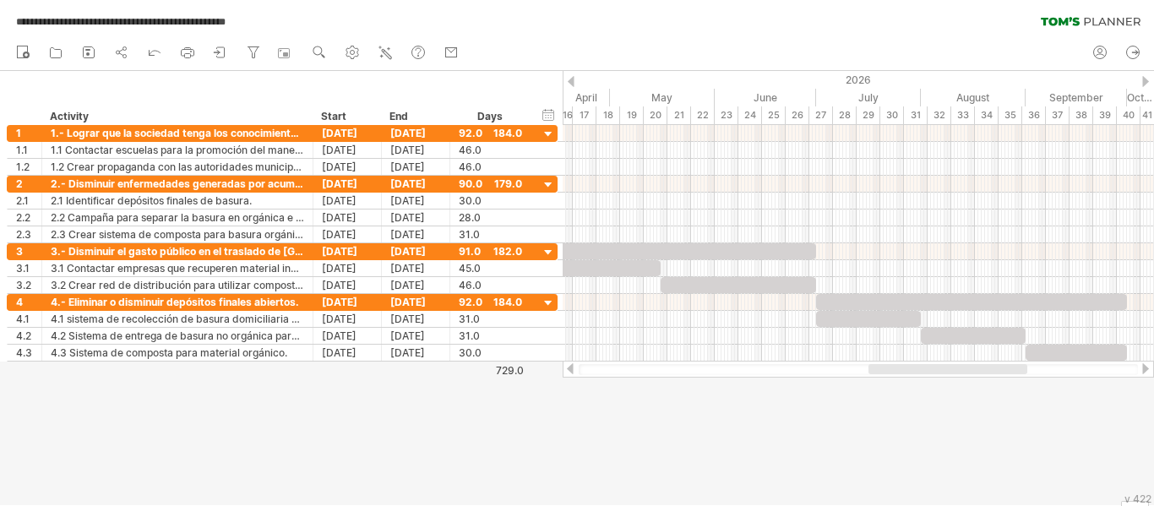
click at [1144, 368] on div at bounding box center [1145, 368] width 14 height 11
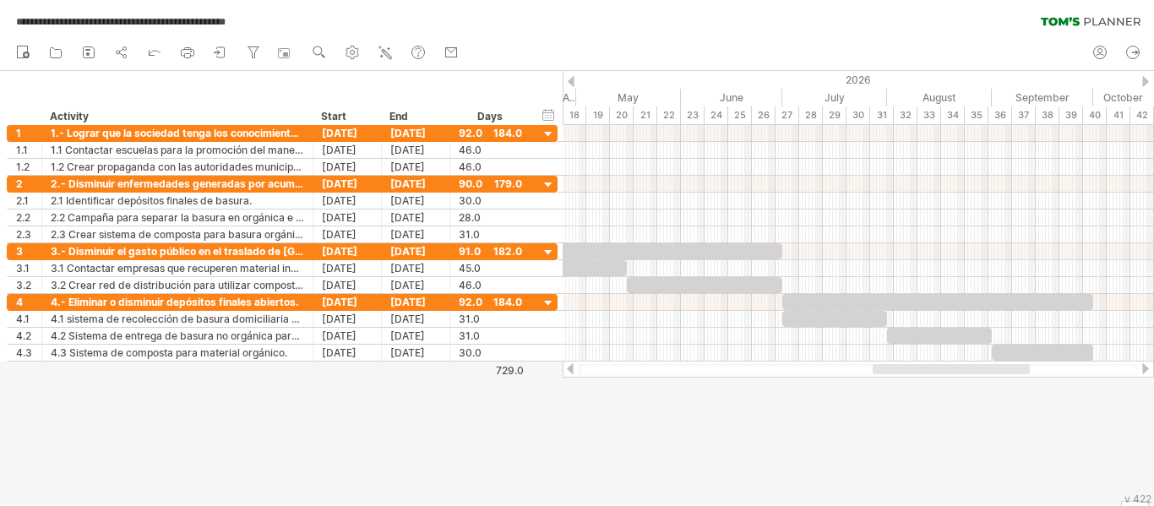
click at [1144, 368] on div at bounding box center [1145, 368] width 14 height 11
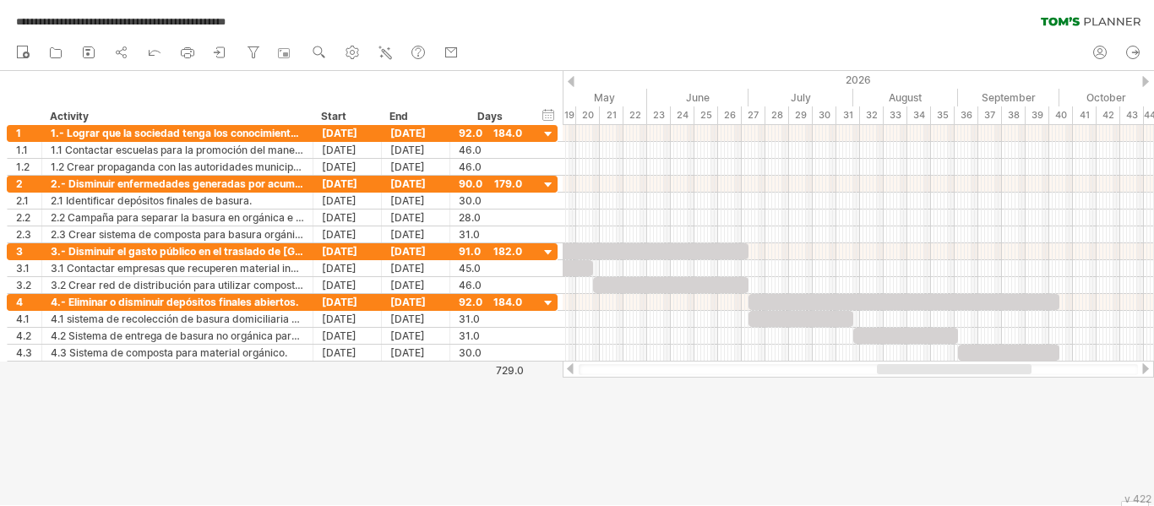
click at [1144, 368] on div at bounding box center [1145, 368] width 14 height 11
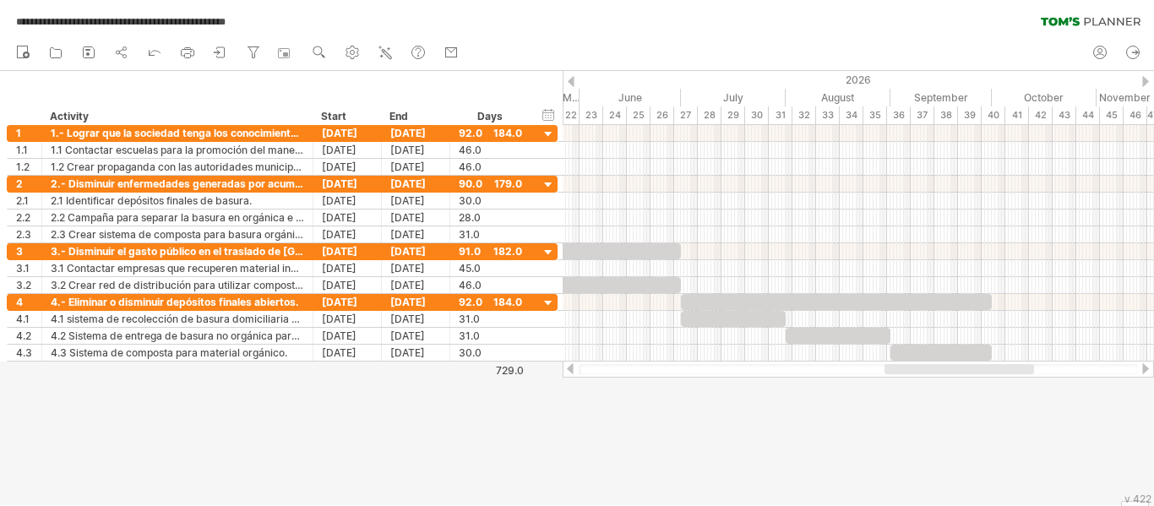
click at [1144, 368] on div at bounding box center [1145, 368] width 14 height 11
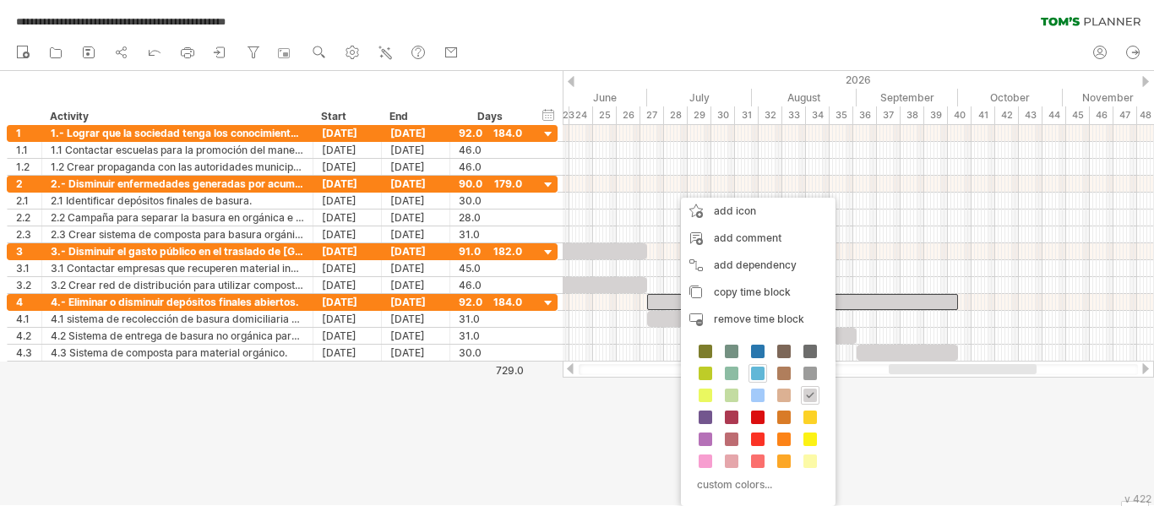
click at [758, 370] on span at bounding box center [758, 374] width 14 height 14
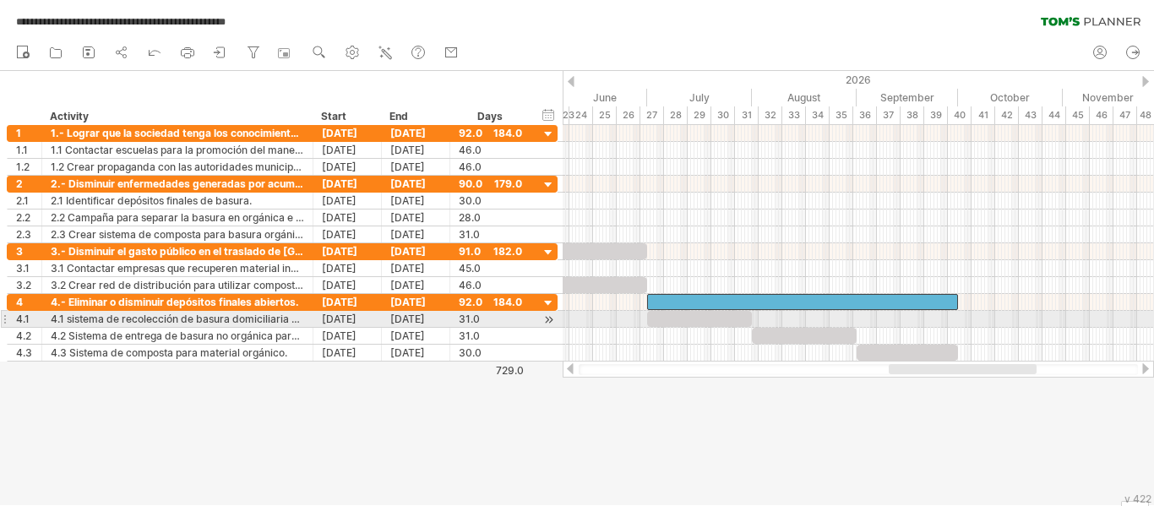
click at [732, 319] on div at bounding box center [699, 319] width 105 height 16
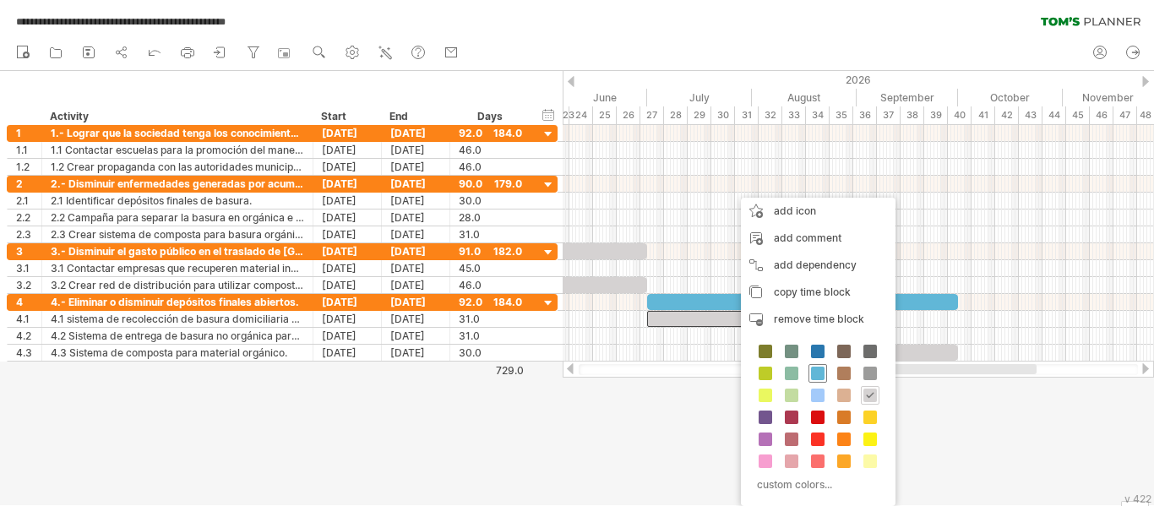
click at [824, 373] on div at bounding box center [817, 373] width 19 height 19
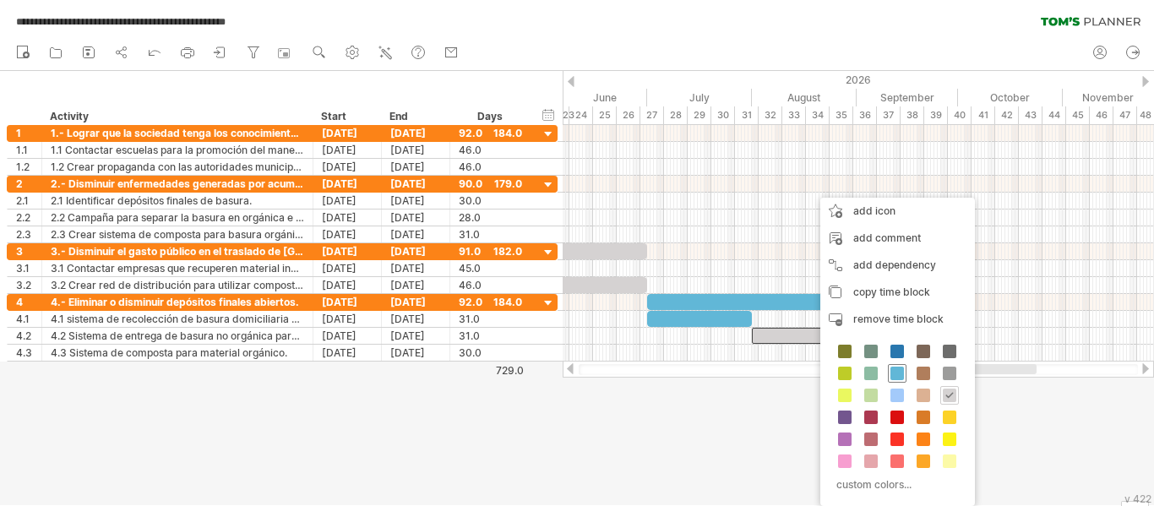
click at [894, 369] on span at bounding box center [897, 374] width 14 height 14
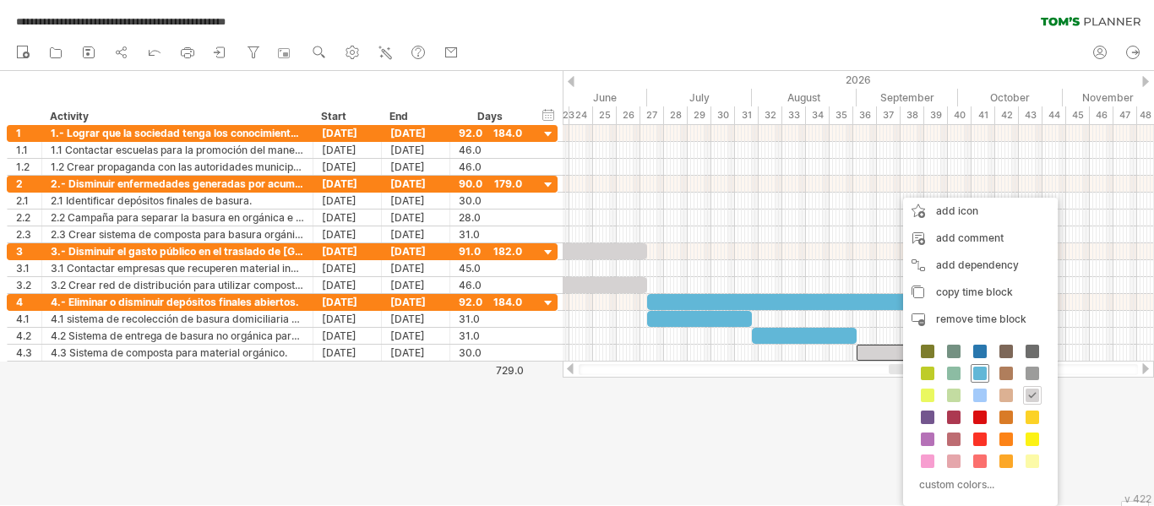
click at [980, 369] on span at bounding box center [980, 374] width 14 height 14
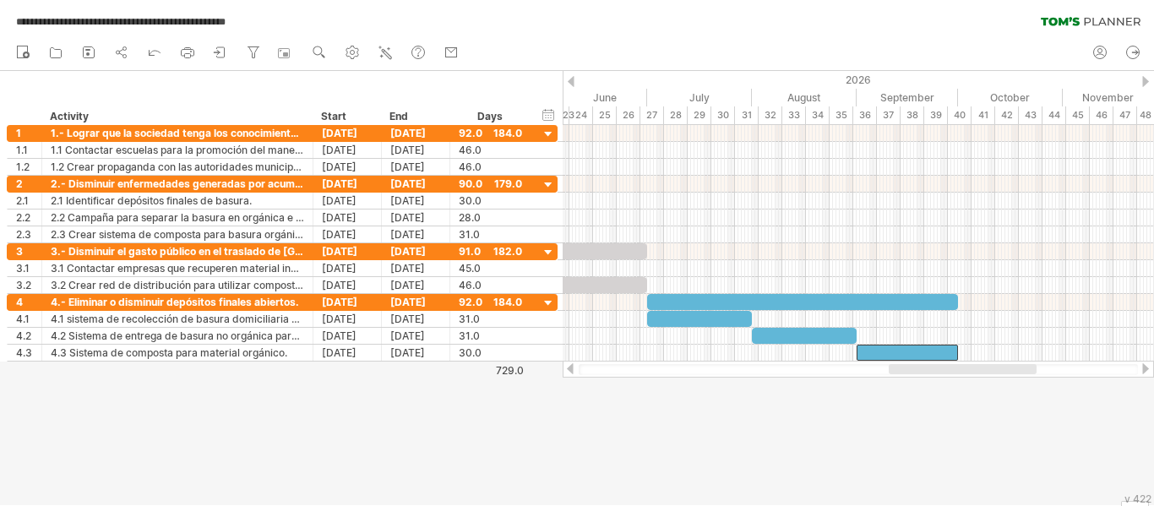
click at [1143, 369] on div at bounding box center [1145, 368] width 14 height 11
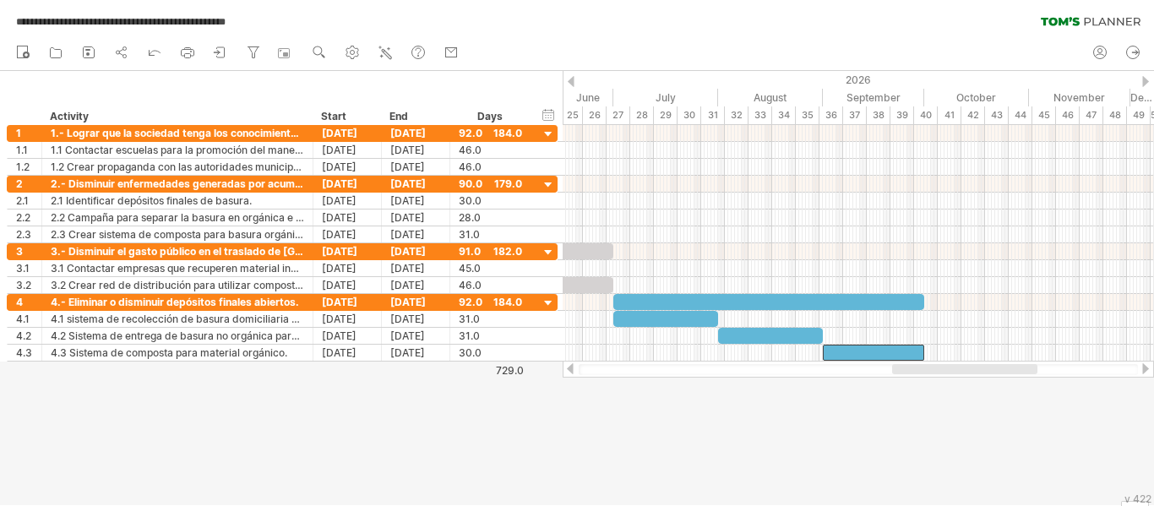
click at [1143, 369] on div at bounding box center [1145, 368] width 14 height 11
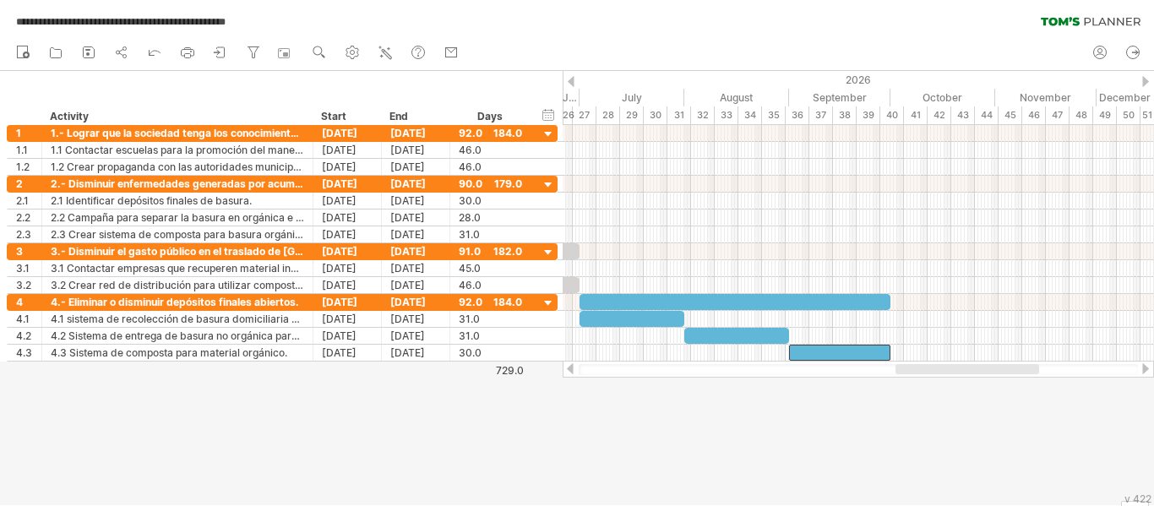
click at [1143, 369] on div at bounding box center [1145, 368] width 14 height 11
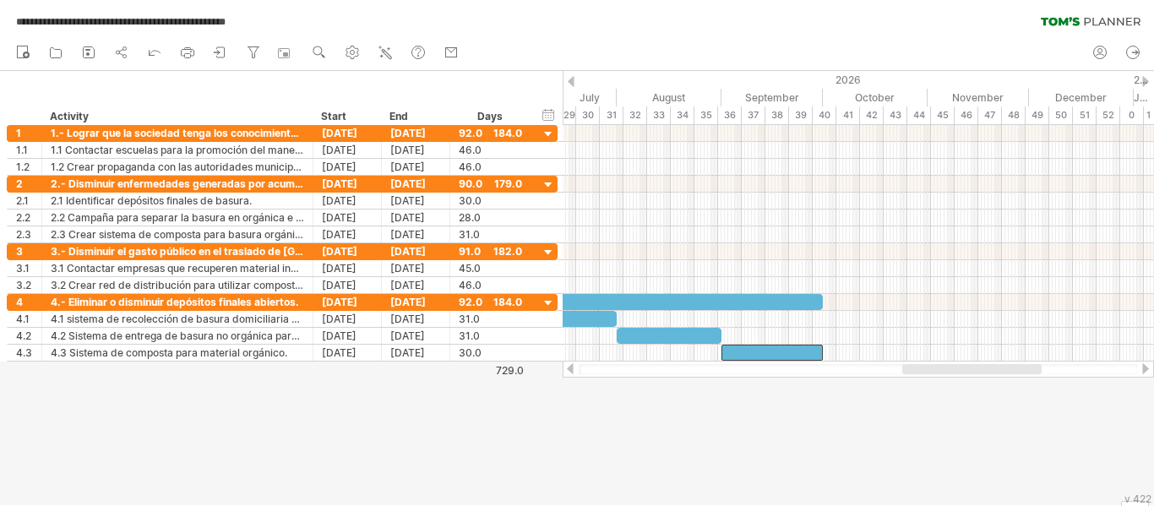
click at [1143, 369] on div at bounding box center [1145, 368] width 14 height 11
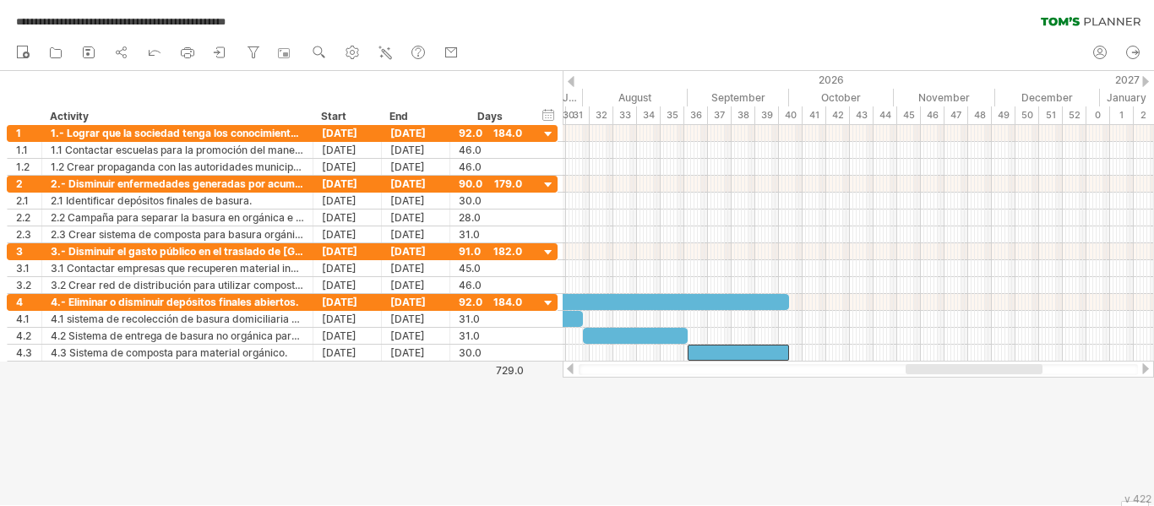
click at [571, 366] on div at bounding box center [570, 368] width 14 height 11
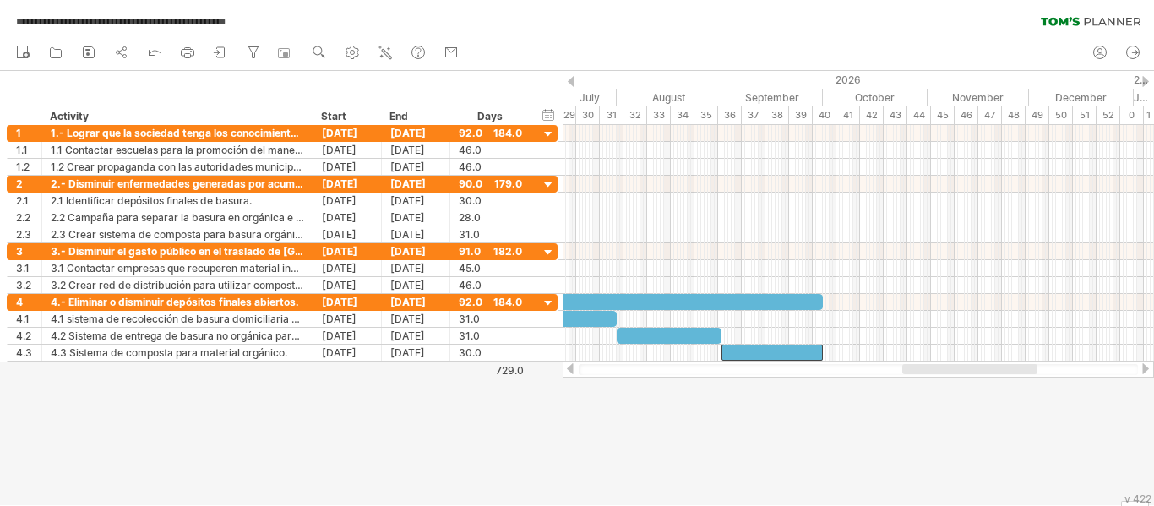
click at [571, 366] on div at bounding box center [570, 368] width 14 height 11
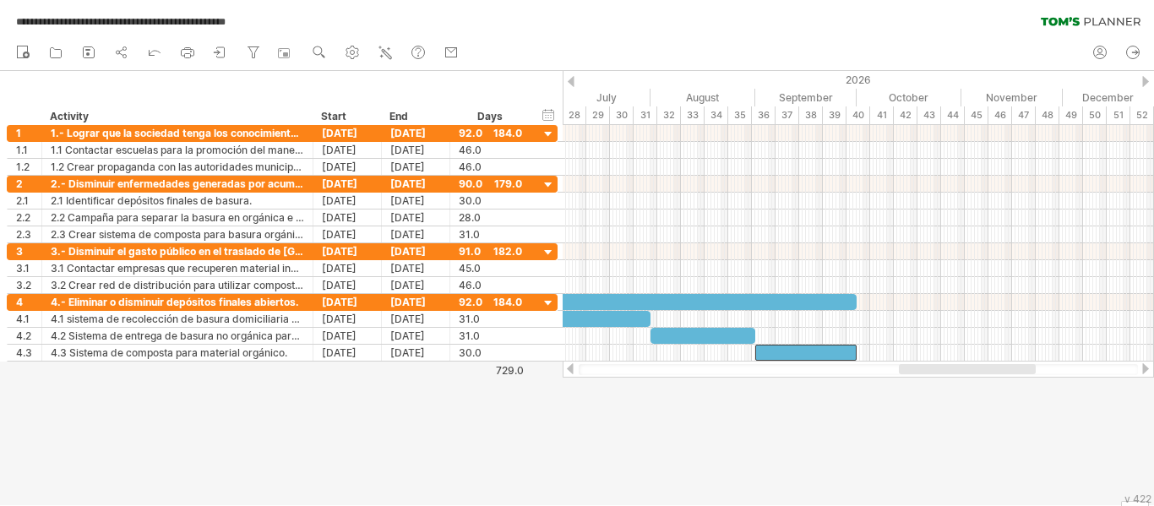
click at [571, 366] on div at bounding box center [570, 368] width 14 height 11
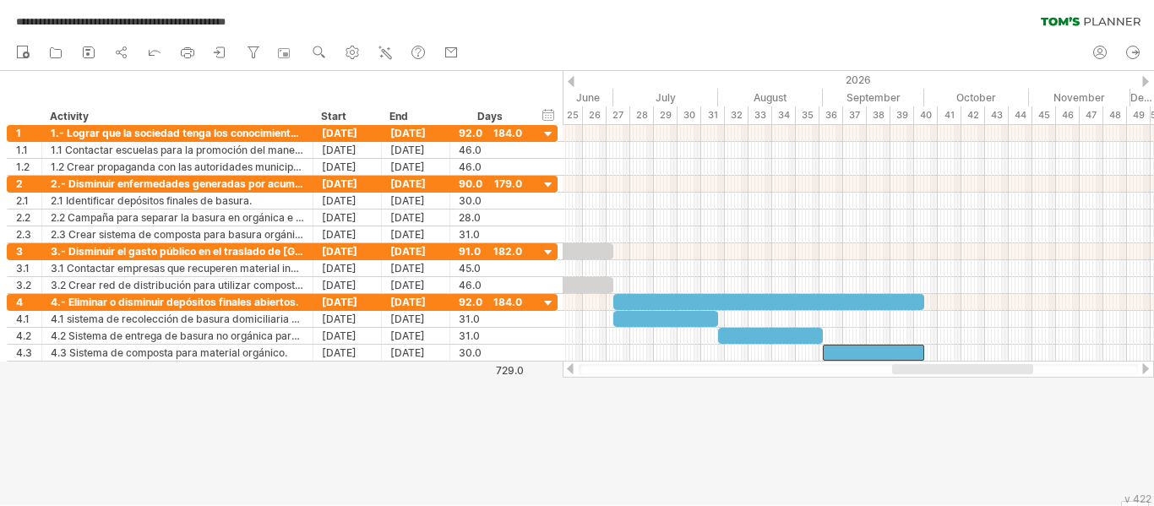
click at [571, 366] on div at bounding box center [570, 368] width 14 height 11
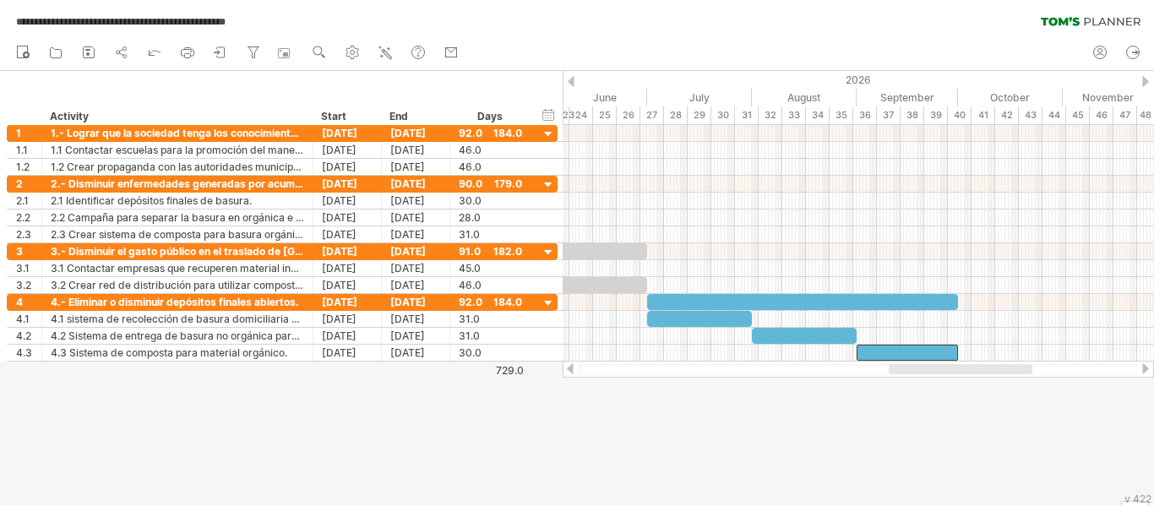
click at [571, 366] on div at bounding box center [570, 368] width 14 height 11
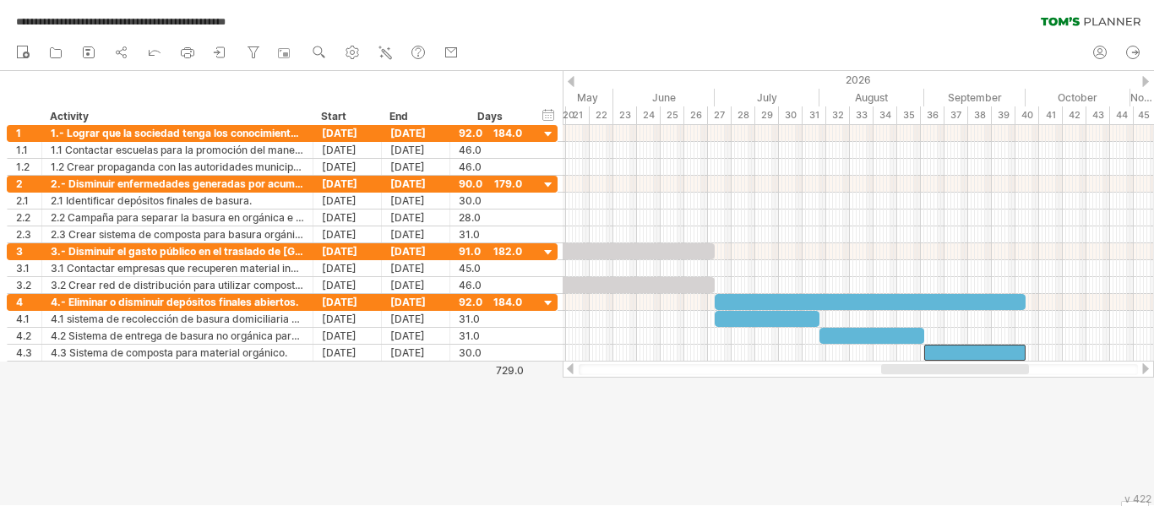
click at [571, 366] on div at bounding box center [570, 368] width 14 height 11
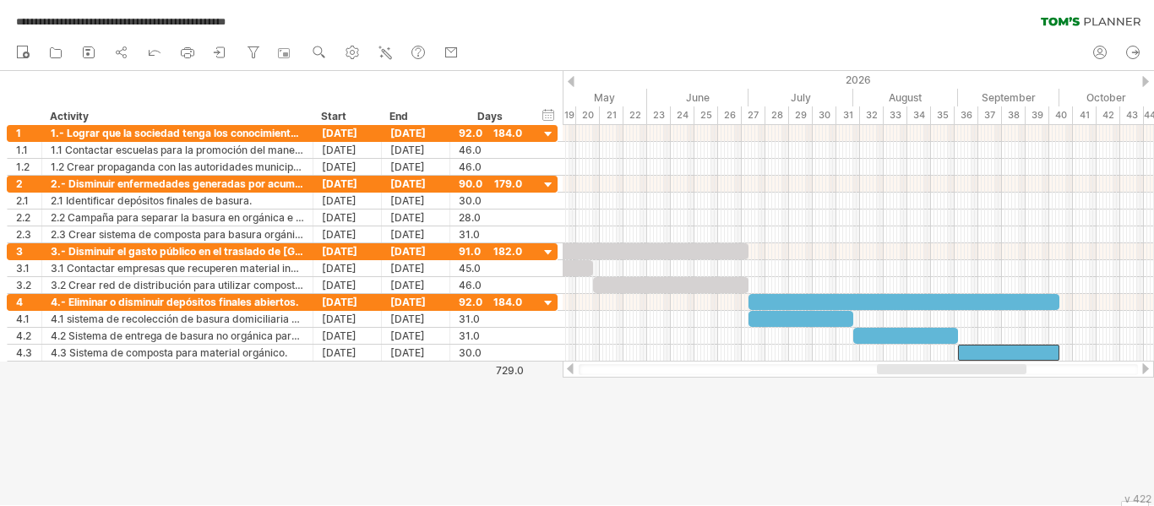
click at [571, 366] on div at bounding box center [570, 368] width 14 height 11
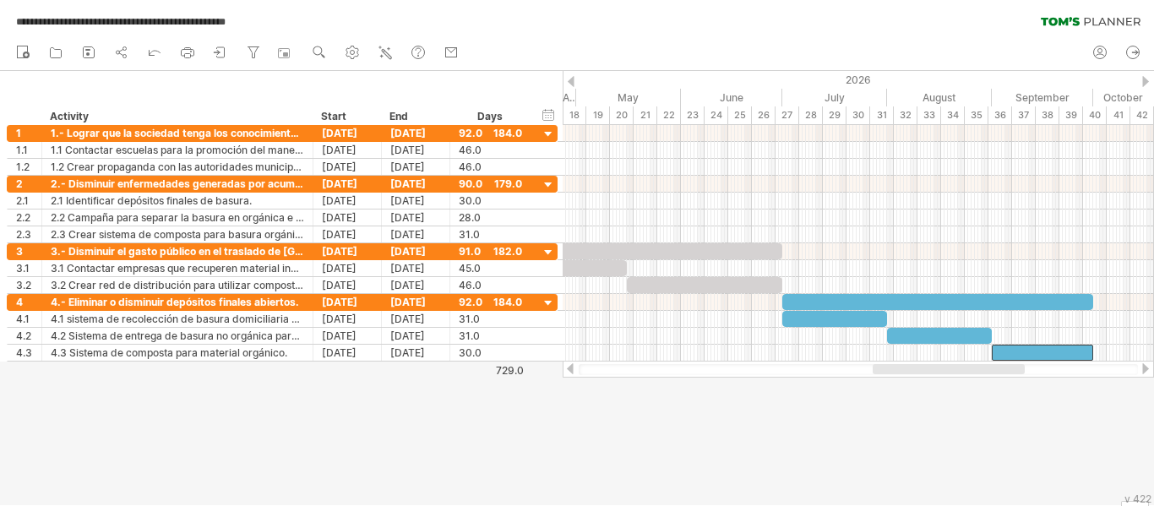
click at [571, 366] on div at bounding box center [570, 368] width 14 height 11
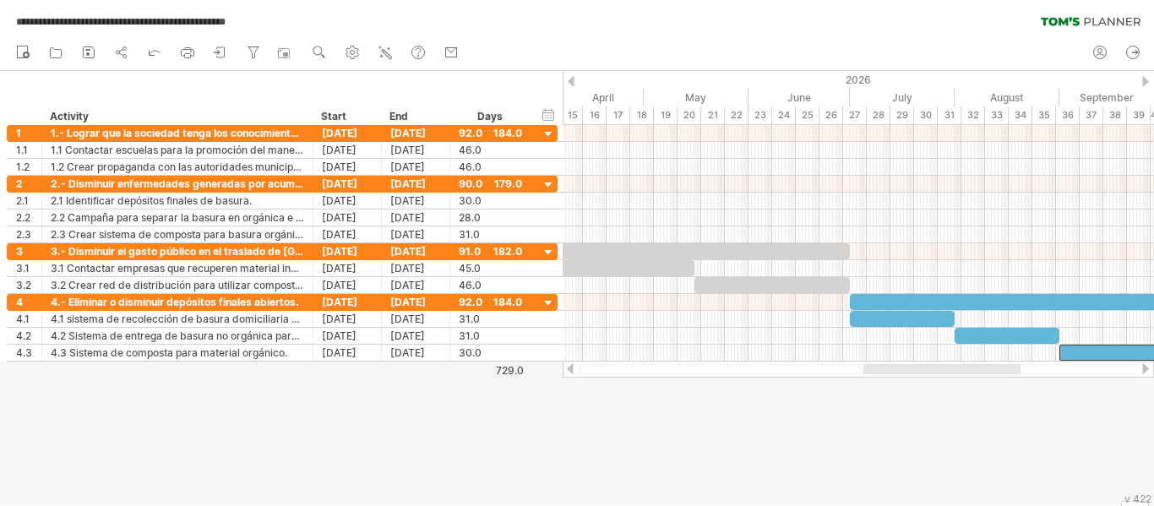
click at [571, 366] on div at bounding box center [570, 368] width 14 height 11
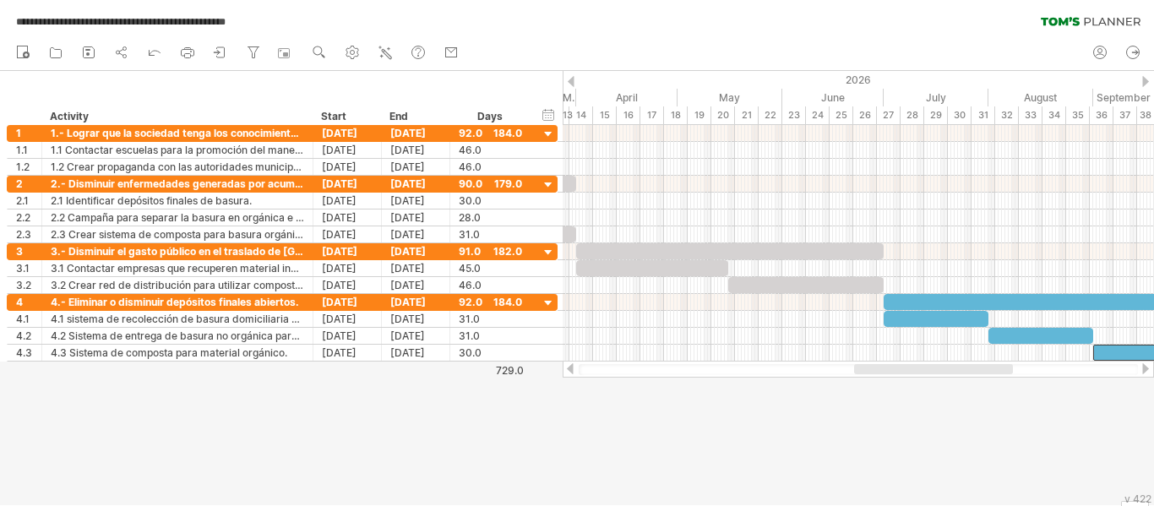
click at [571, 366] on div at bounding box center [570, 368] width 14 height 11
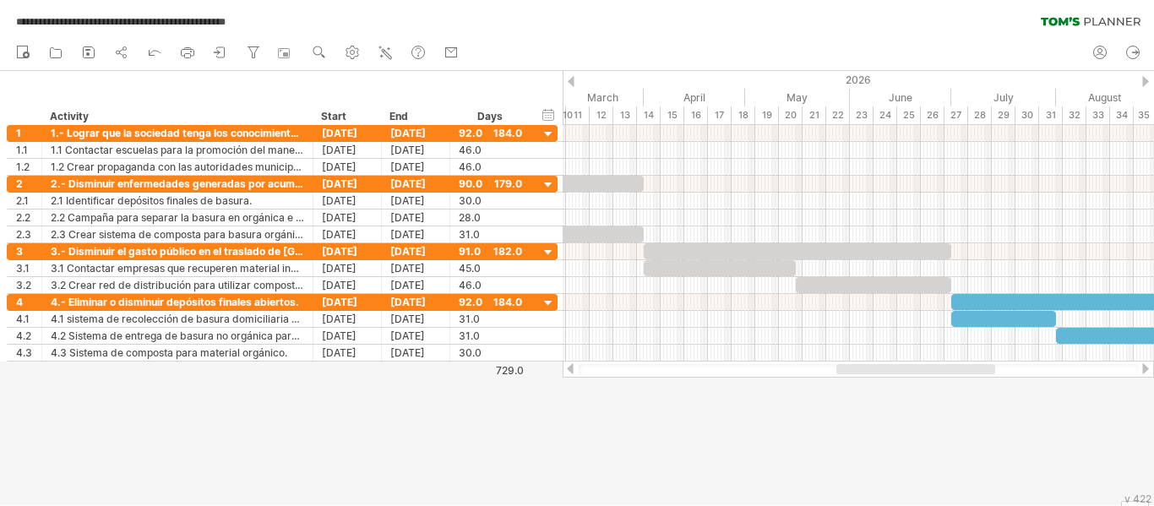
click at [571, 366] on div at bounding box center [570, 368] width 14 height 11
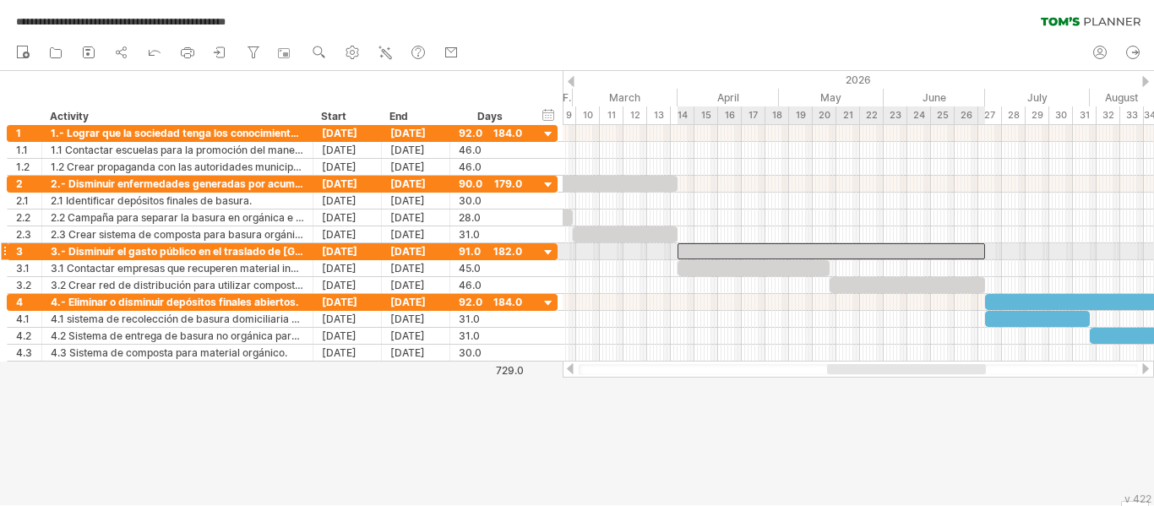
click at [794, 246] on div at bounding box center [830, 251] width 307 height 16
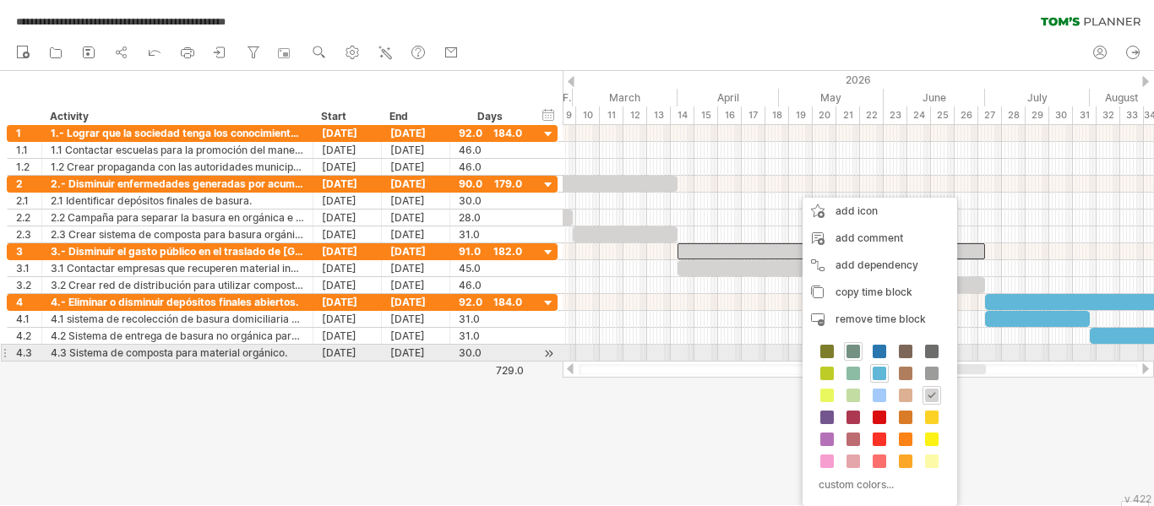
click at [852, 348] on span at bounding box center [853, 352] width 14 height 14
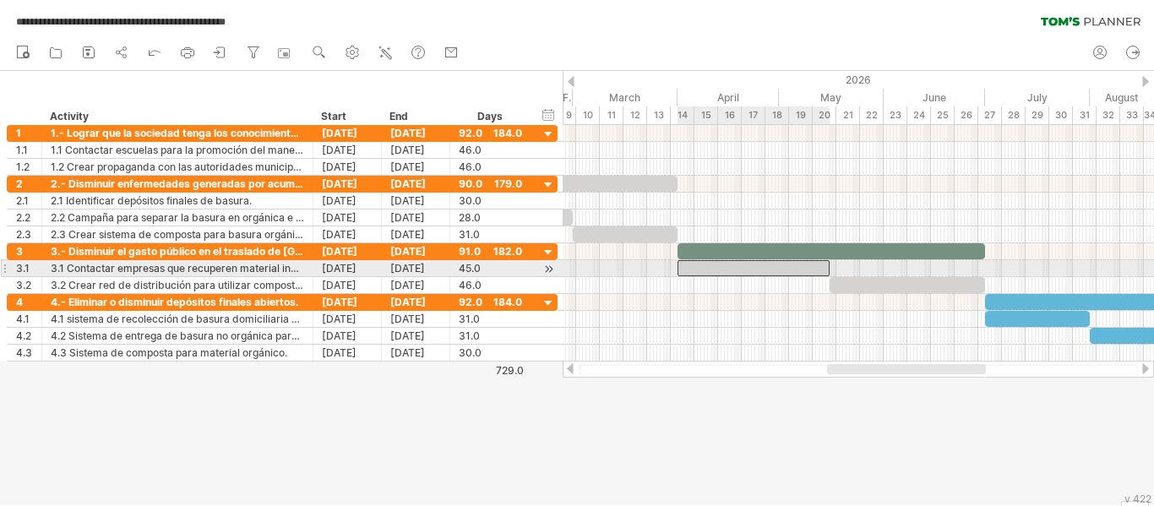
click at [804, 269] on div at bounding box center [753, 268] width 152 height 16
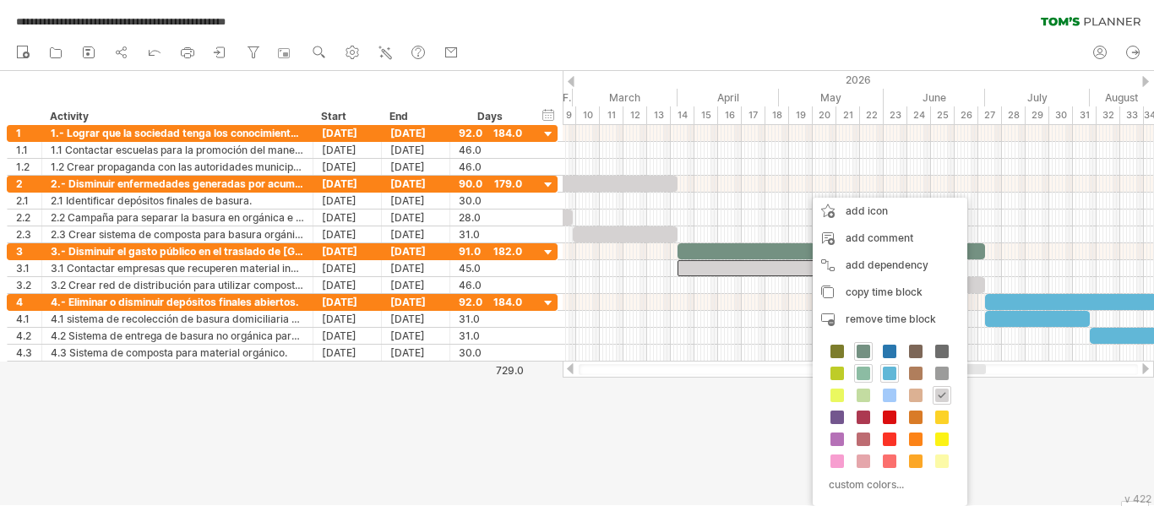
click at [862, 368] on span at bounding box center [863, 374] width 14 height 14
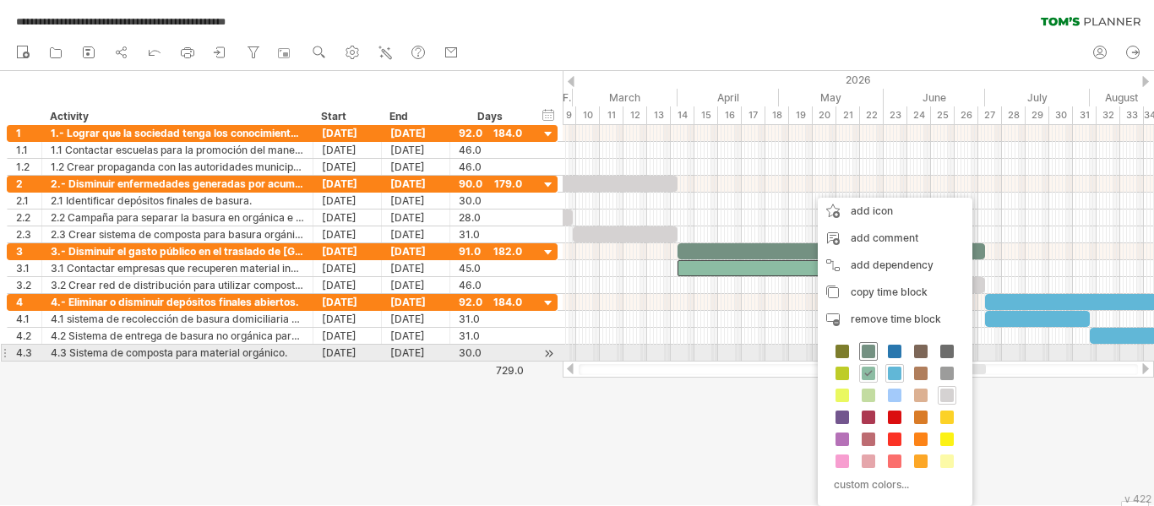
click at [869, 346] on span at bounding box center [868, 352] width 14 height 14
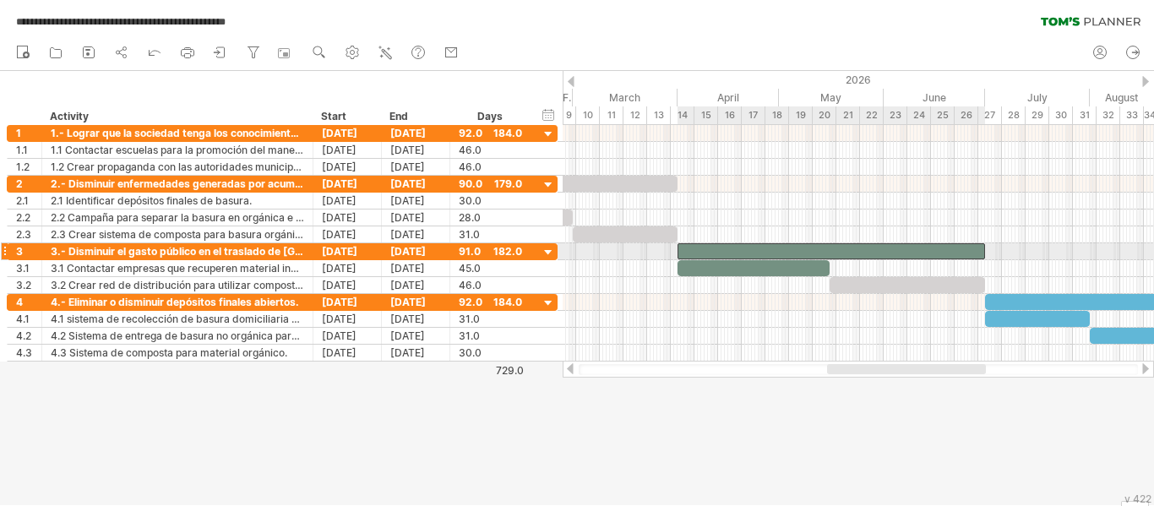
click at [820, 248] on div at bounding box center [830, 251] width 307 height 16
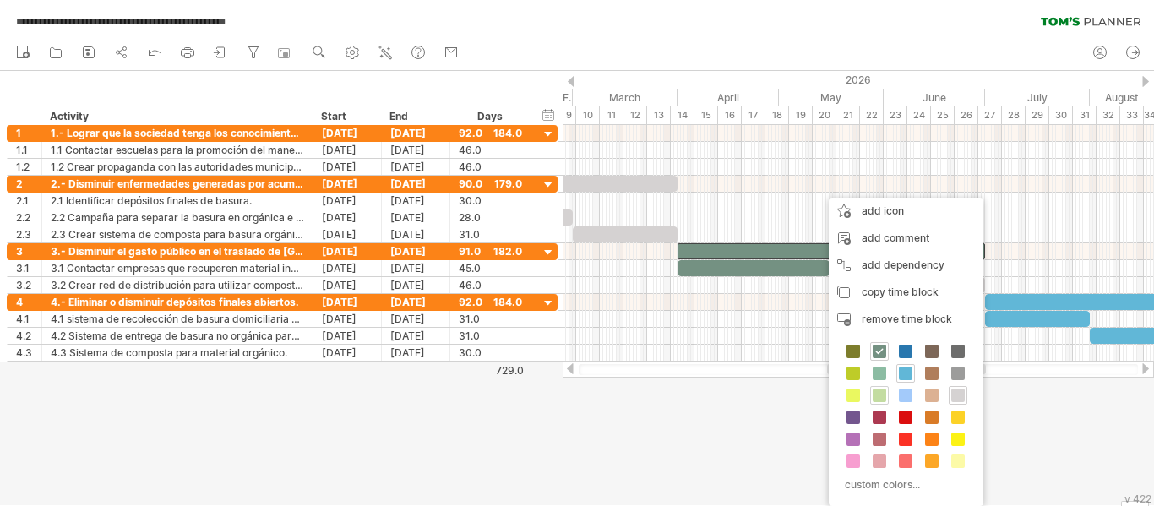
click at [879, 393] on span at bounding box center [879, 395] width 14 height 14
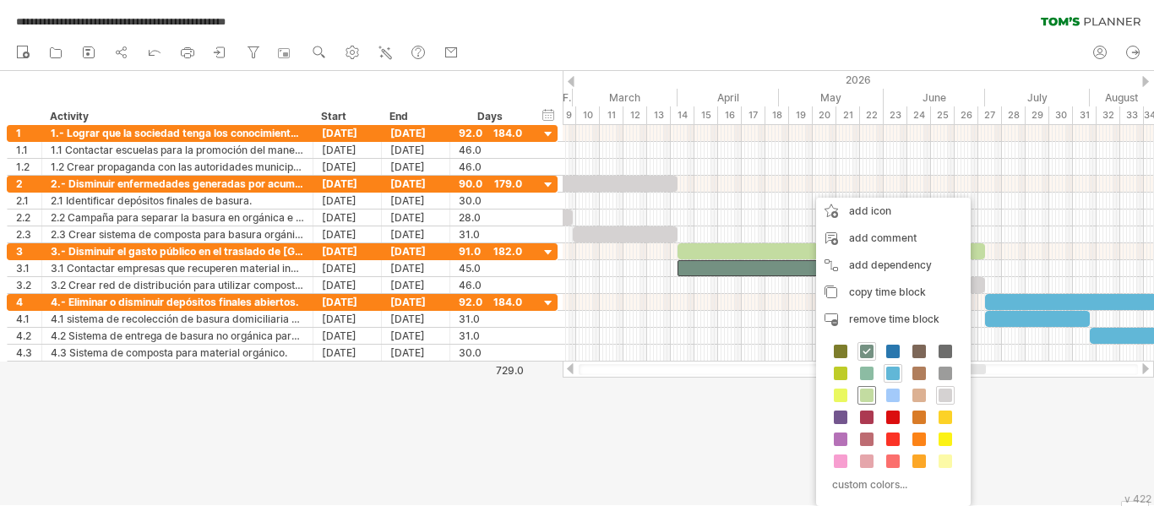
click at [861, 389] on span at bounding box center [867, 395] width 14 height 14
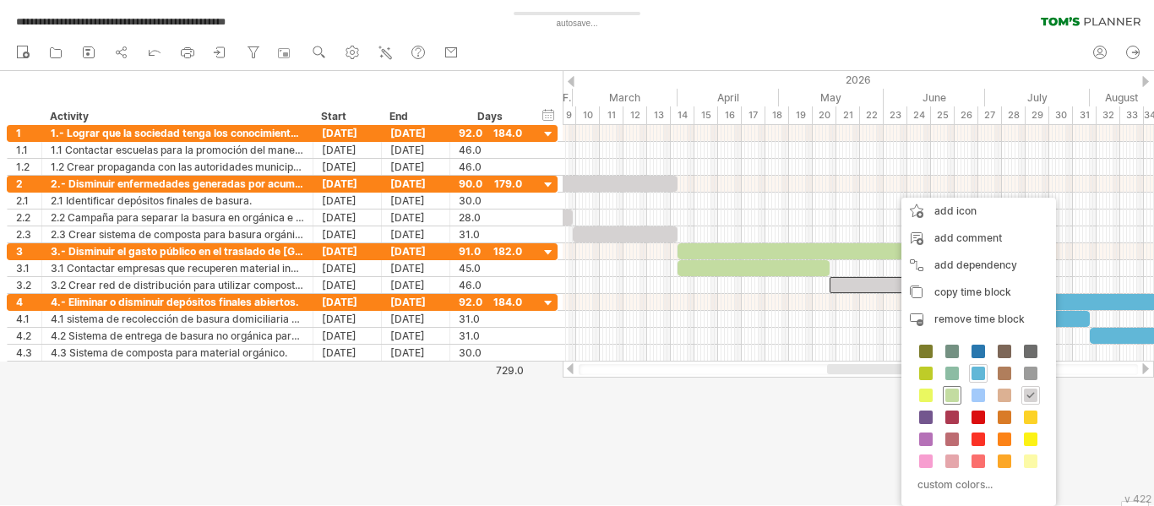
click at [956, 394] on span at bounding box center [952, 395] width 14 height 14
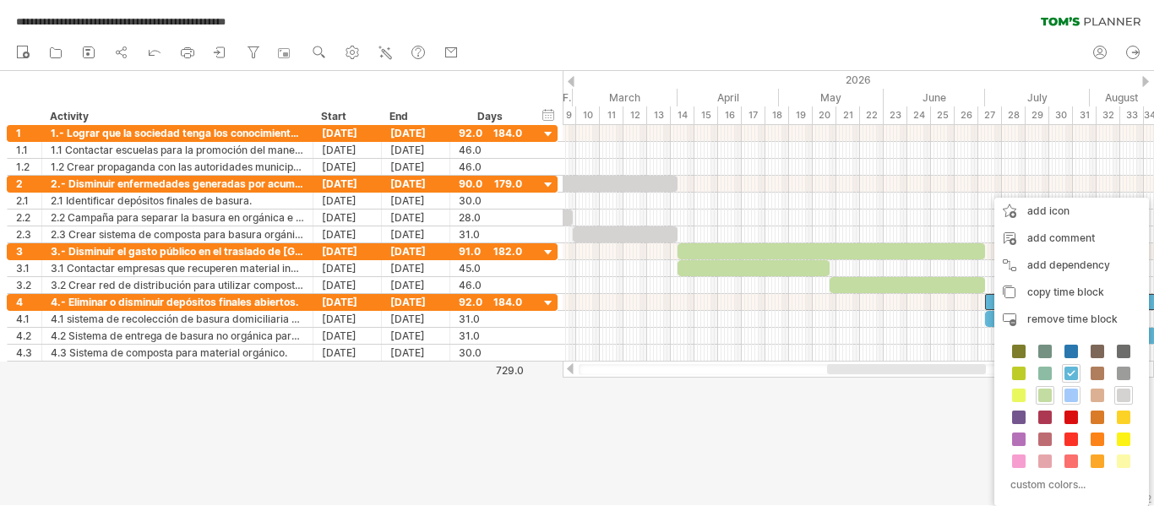
click at [1072, 394] on span at bounding box center [1071, 395] width 14 height 14
click at [1073, 388] on span at bounding box center [1071, 395] width 14 height 14
click at [1070, 393] on span at bounding box center [1071, 395] width 14 height 14
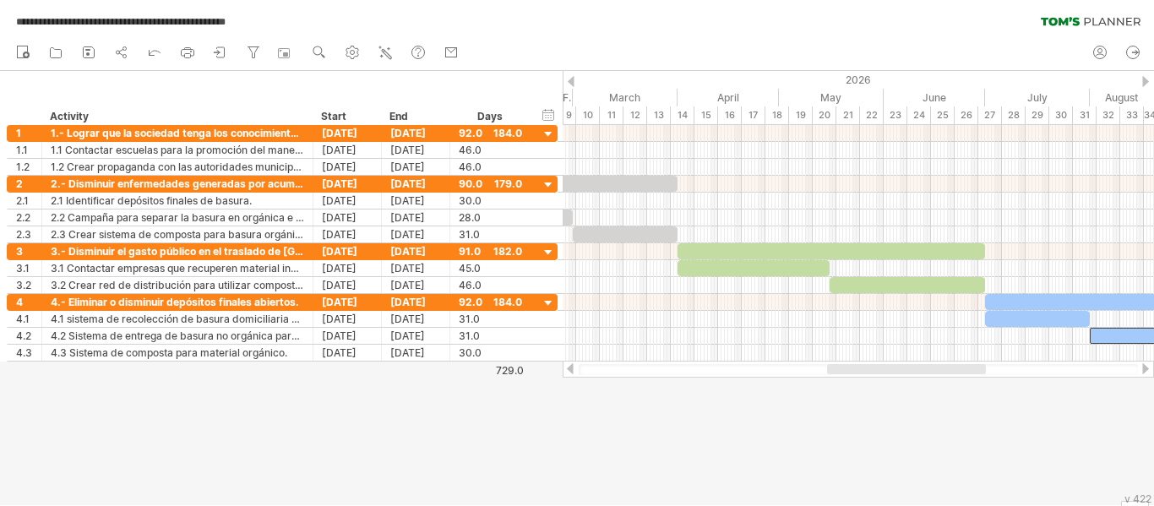
click at [571, 367] on div at bounding box center [570, 368] width 14 height 11
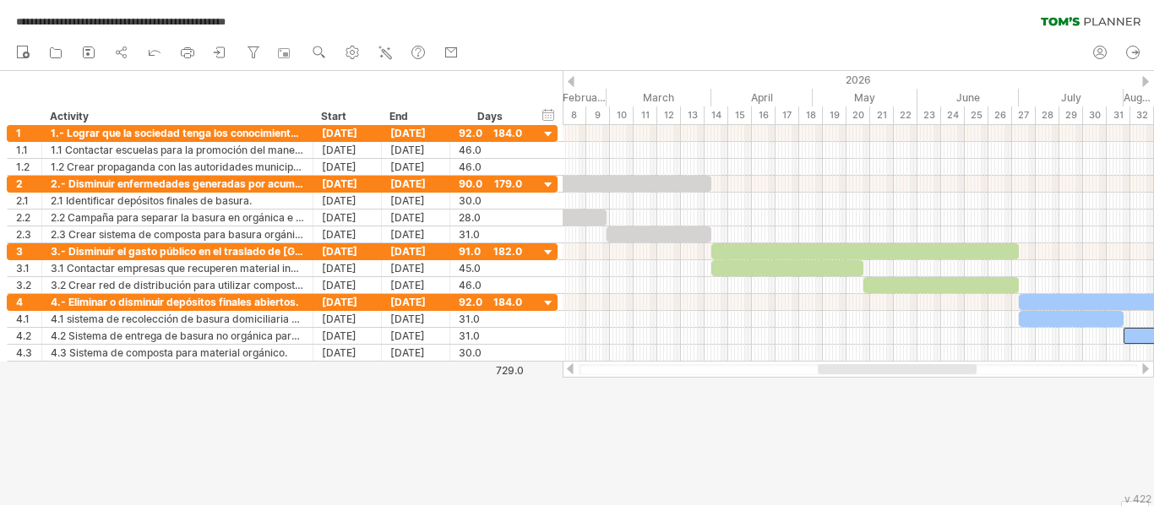
click at [571, 367] on div at bounding box center [570, 368] width 14 height 11
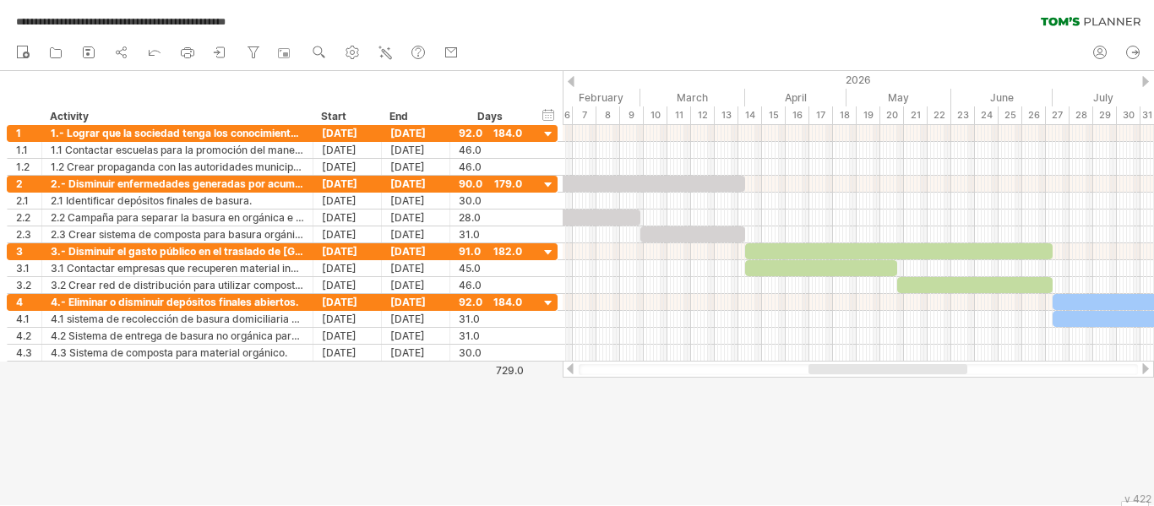
click at [571, 367] on div at bounding box center [570, 368] width 14 height 11
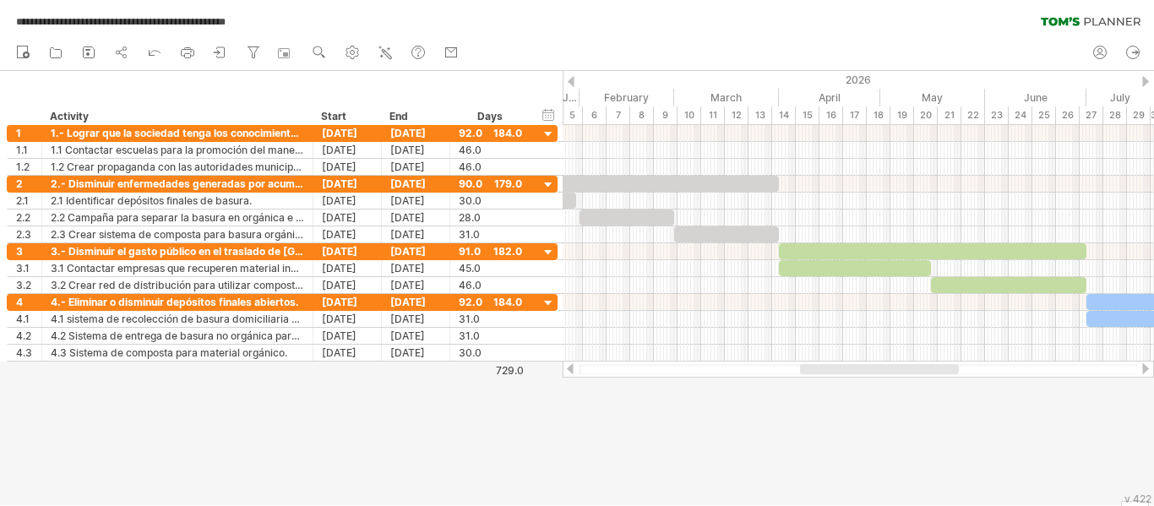
click at [571, 367] on div at bounding box center [570, 368] width 14 height 11
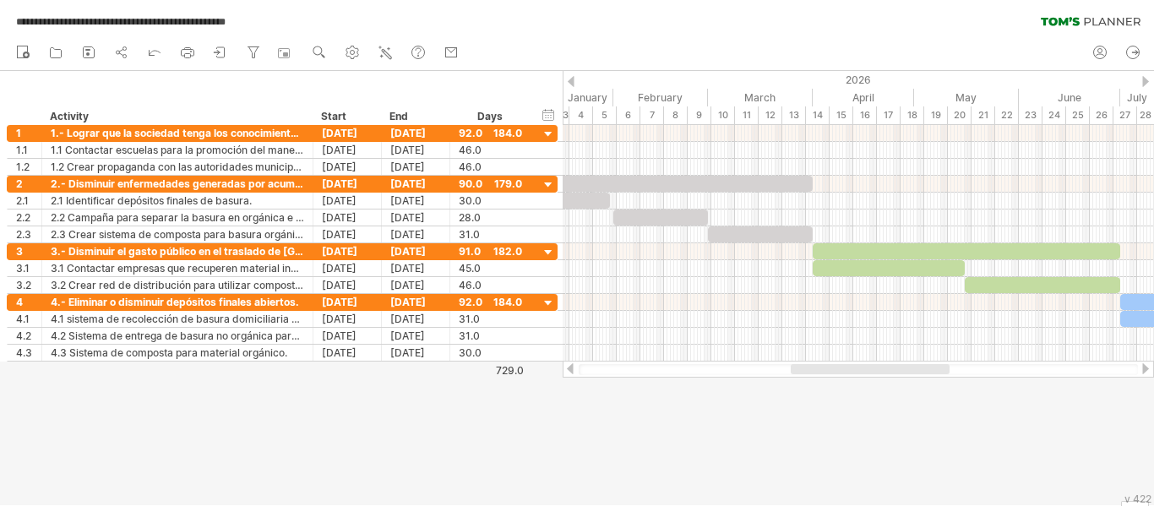
click at [571, 367] on div at bounding box center [570, 368] width 14 height 11
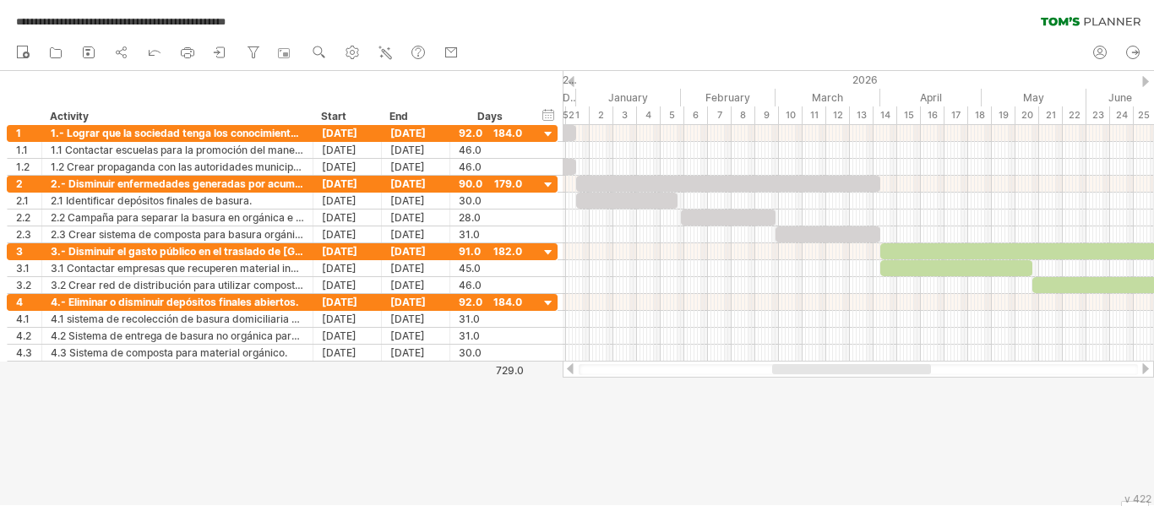
click at [571, 367] on div at bounding box center [570, 368] width 14 height 11
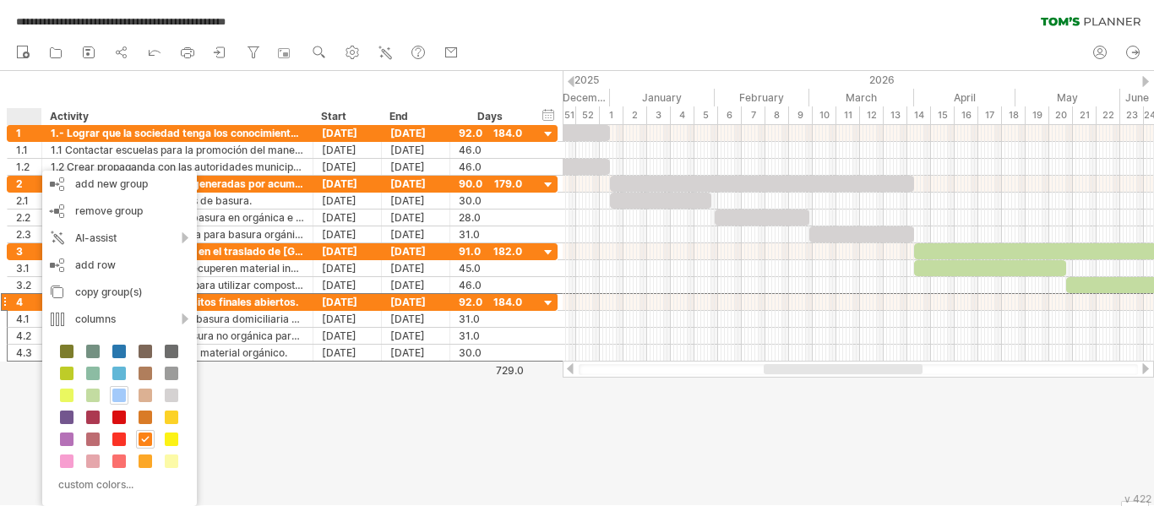
click at [123, 394] on span at bounding box center [119, 395] width 14 height 14
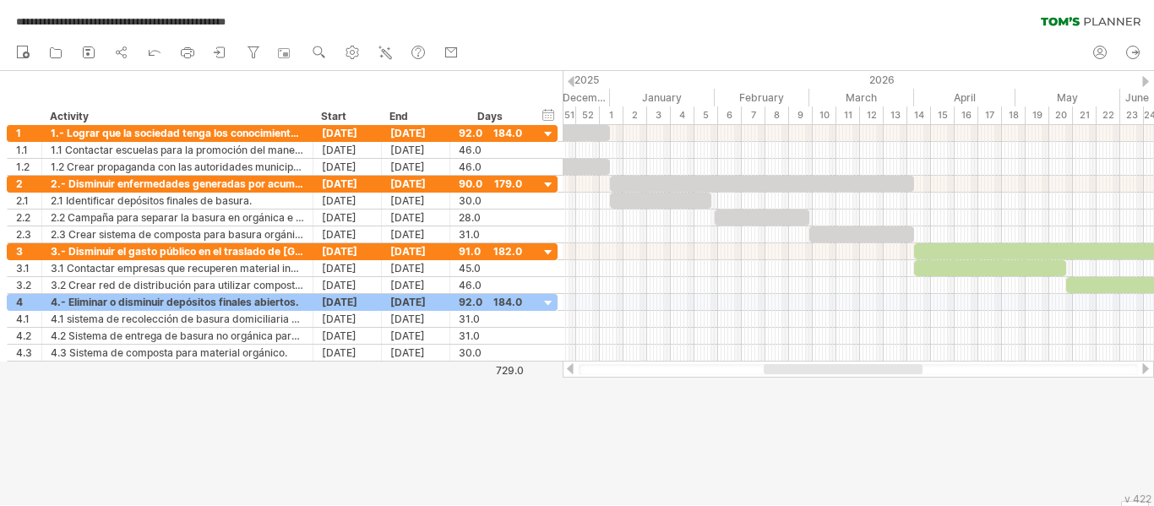
click at [1141, 372] on div at bounding box center [1145, 368] width 14 height 11
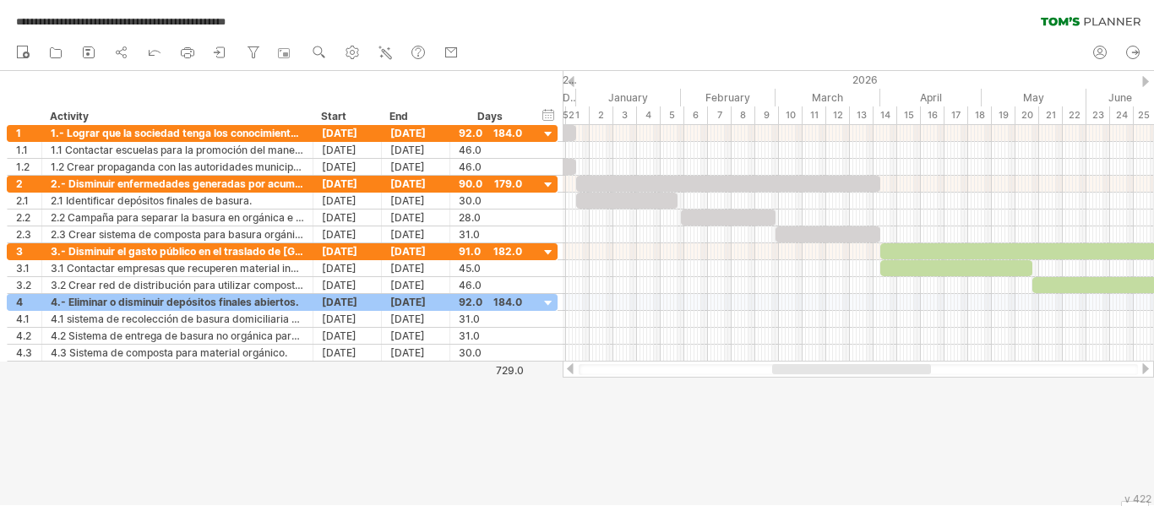
click at [1141, 372] on div at bounding box center [1145, 368] width 14 height 11
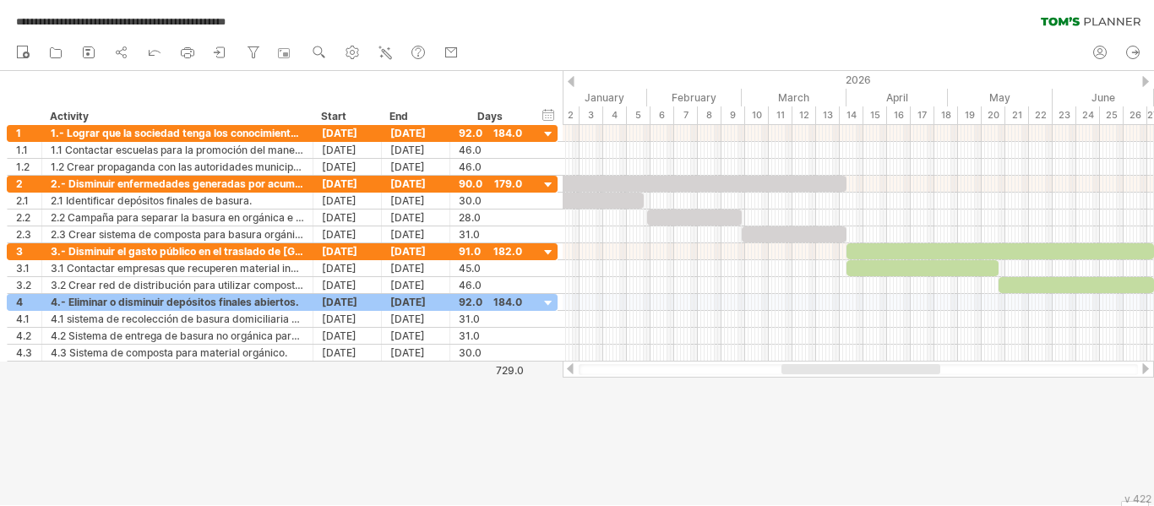
click at [1141, 372] on div at bounding box center [1145, 368] width 14 height 11
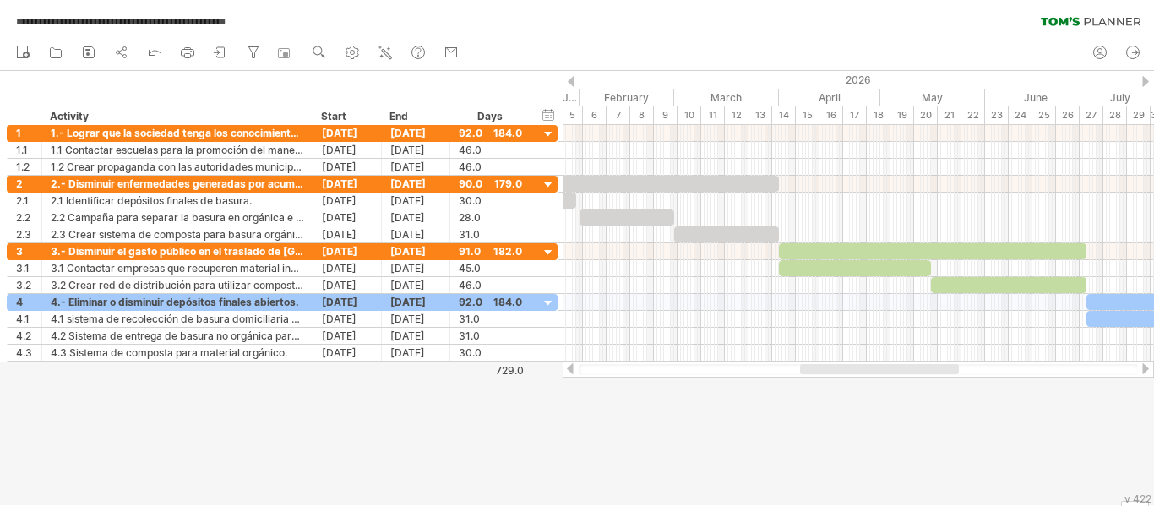
click at [1141, 372] on div at bounding box center [1145, 368] width 14 height 11
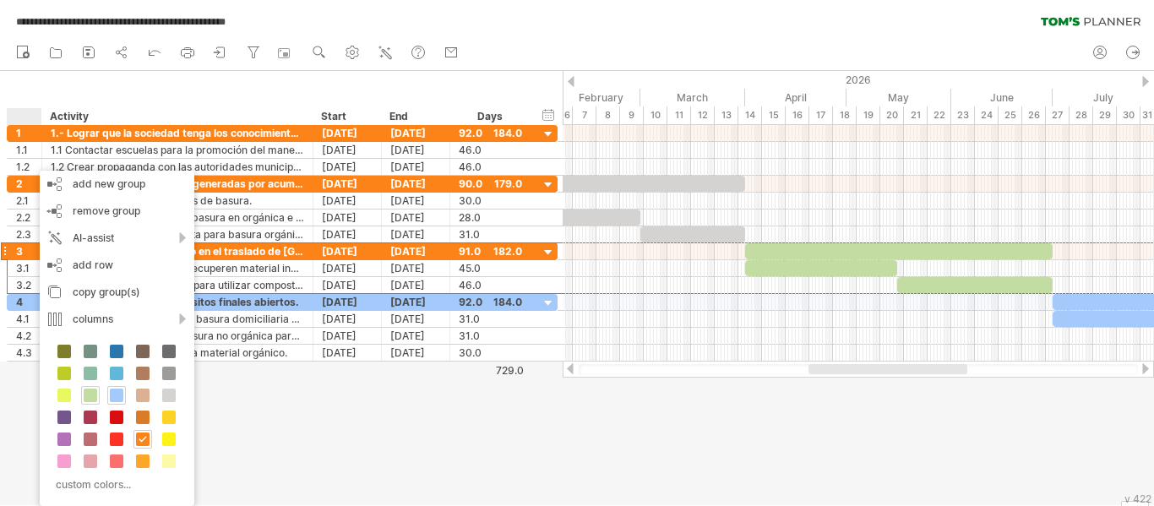
click at [88, 391] on span at bounding box center [91, 395] width 14 height 14
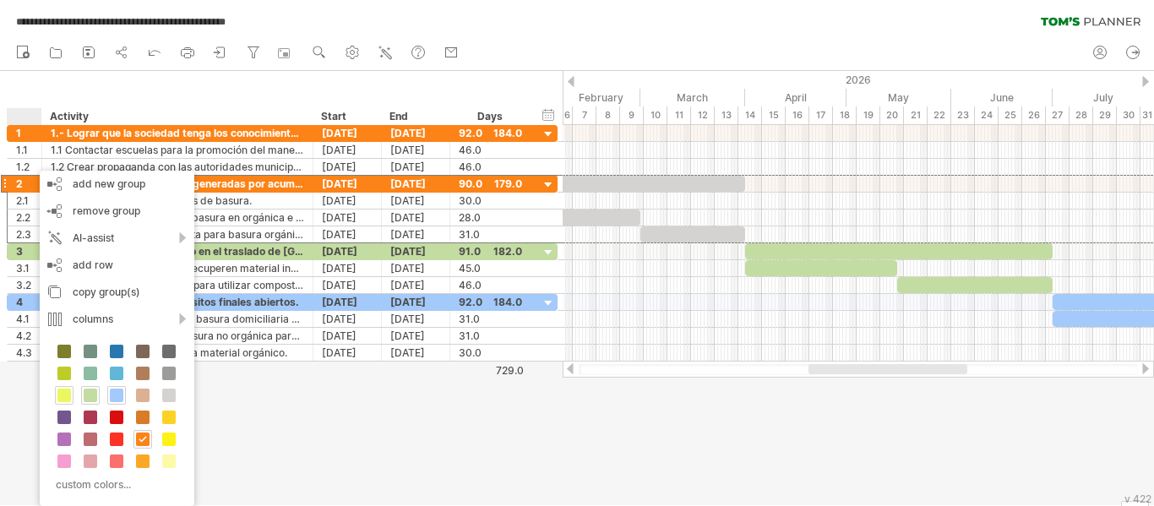
click at [65, 390] on span at bounding box center [64, 395] width 14 height 14
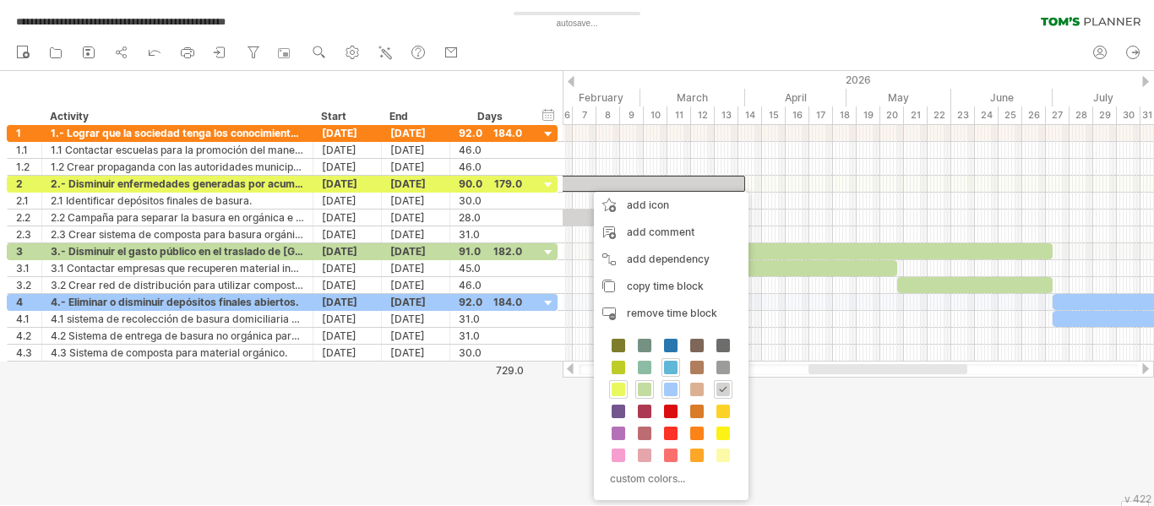
click at [618, 383] on span at bounding box center [618, 390] width 14 height 14
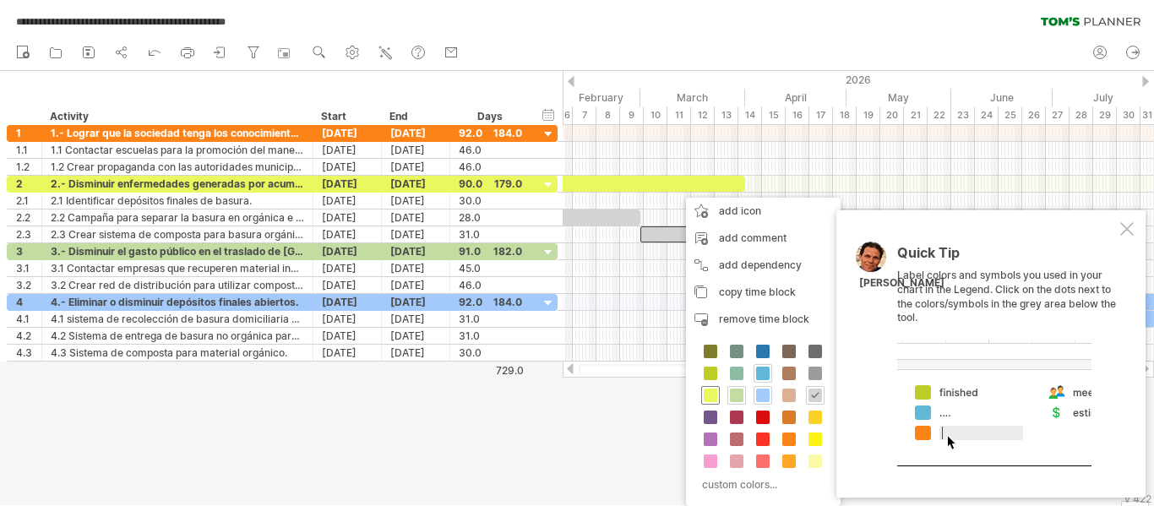
click at [714, 391] on span at bounding box center [710, 395] width 14 height 14
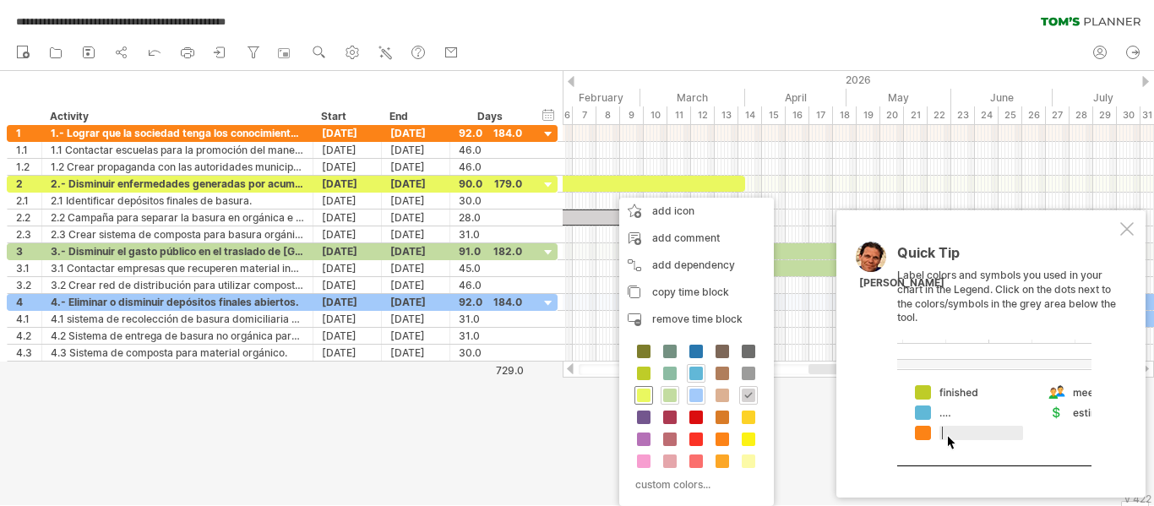
click at [646, 389] on span at bounding box center [644, 395] width 14 height 14
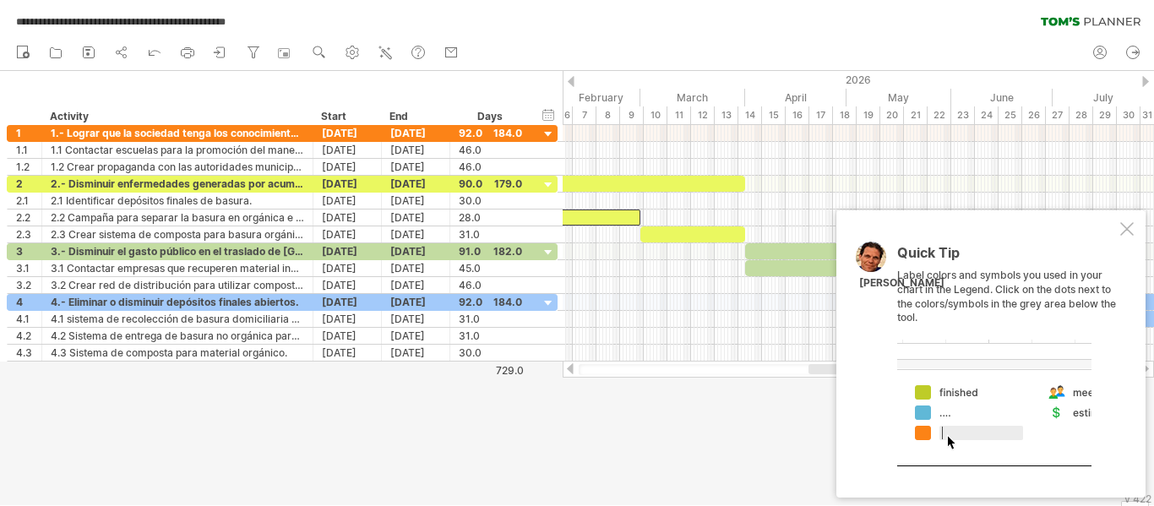
click at [568, 367] on div at bounding box center [570, 368] width 14 height 11
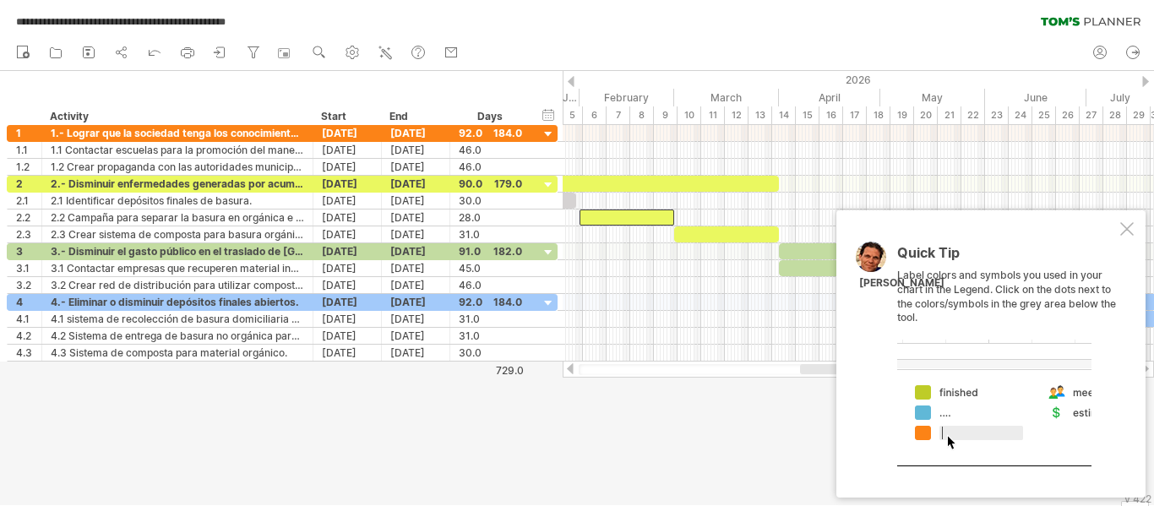
click at [568, 367] on div at bounding box center [570, 368] width 14 height 11
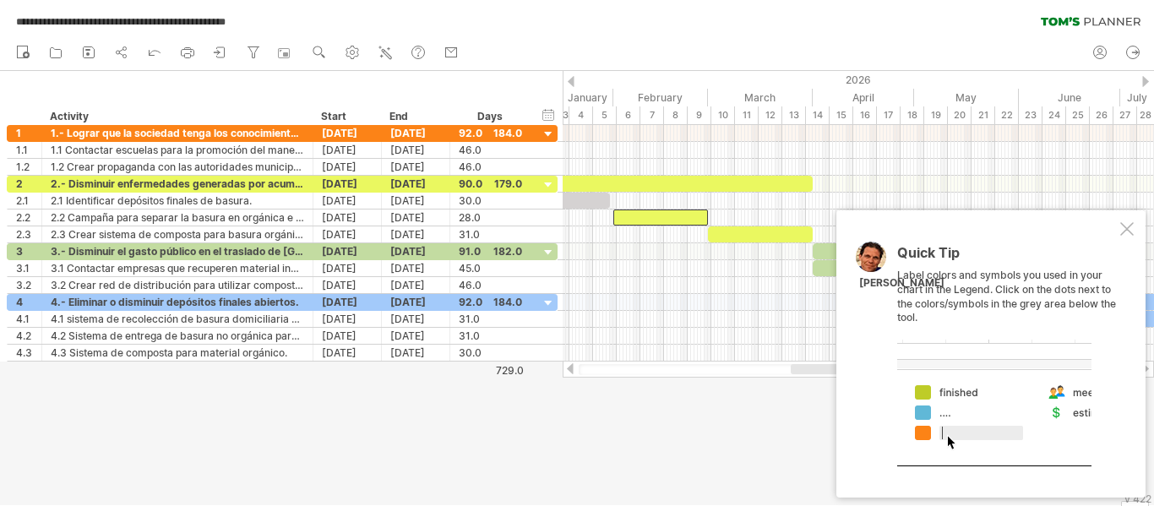
click at [568, 367] on div at bounding box center [570, 368] width 14 height 11
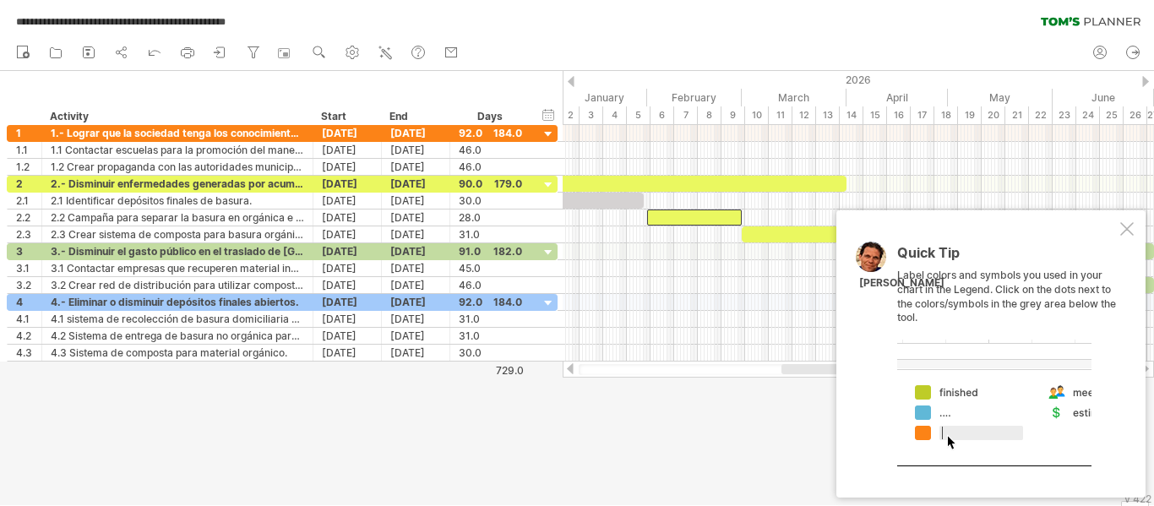
click at [568, 367] on div at bounding box center [570, 368] width 14 height 11
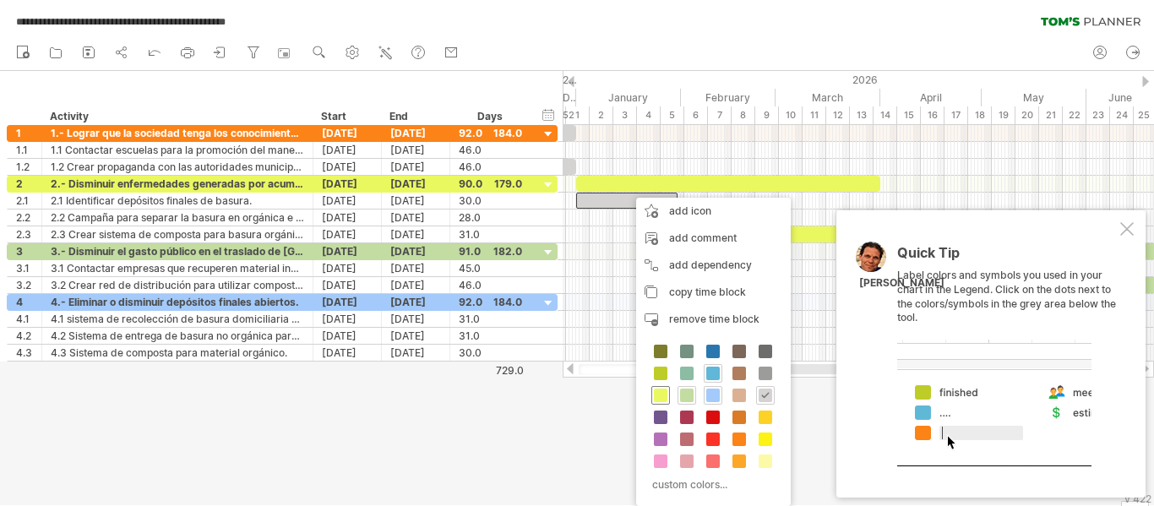
click at [659, 395] on span at bounding box center [661, 395] width 14 height 14
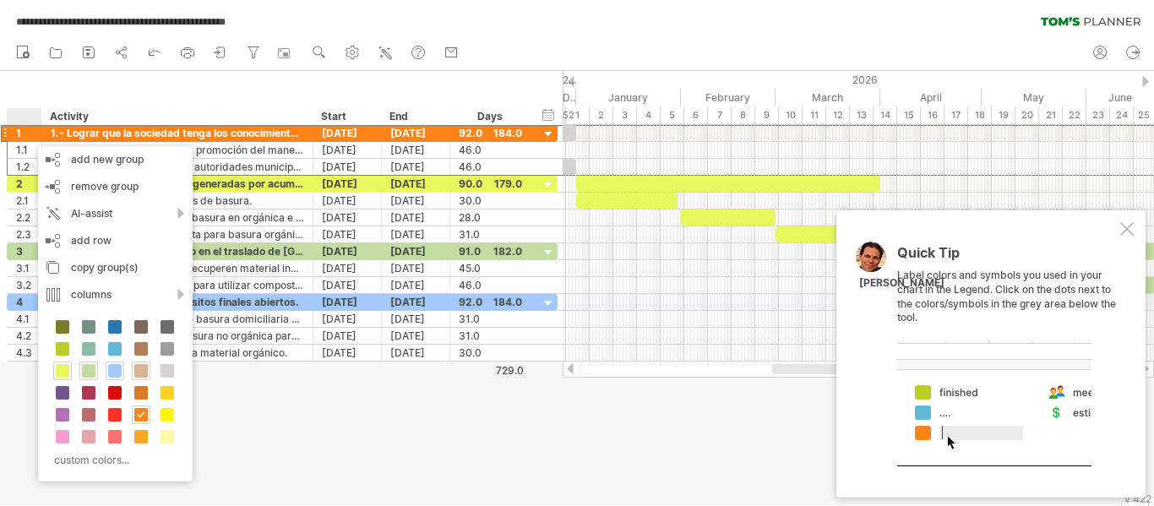
click at [143, 367] on span at bounding box center [141, 371] width 14 height 14
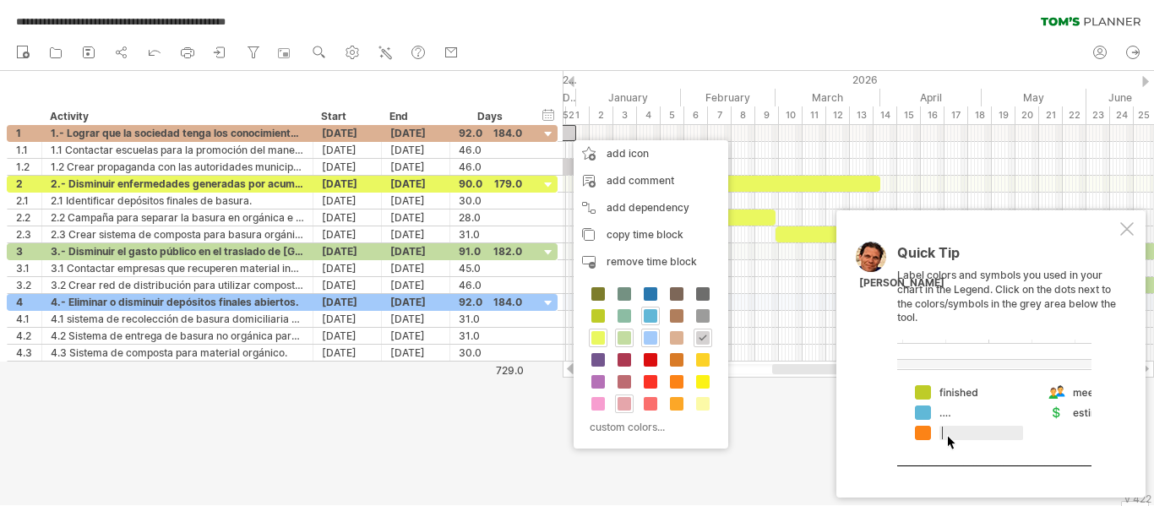
click at [627, 403] on span at bounding box center [624, 404] width 14 height 14
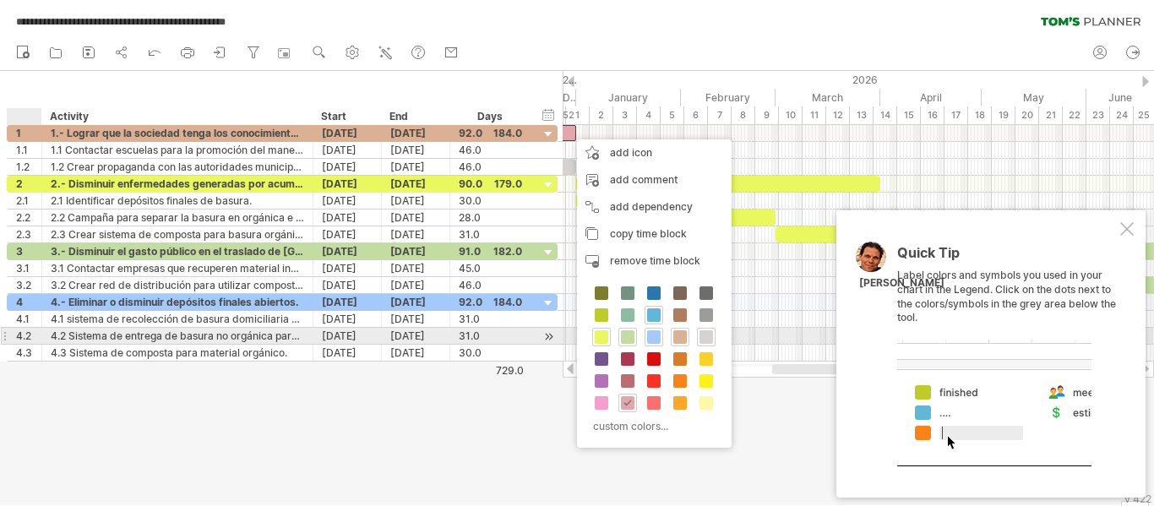
click at [678, 337] on span at bounding box center [680, 337] width 14 height 14
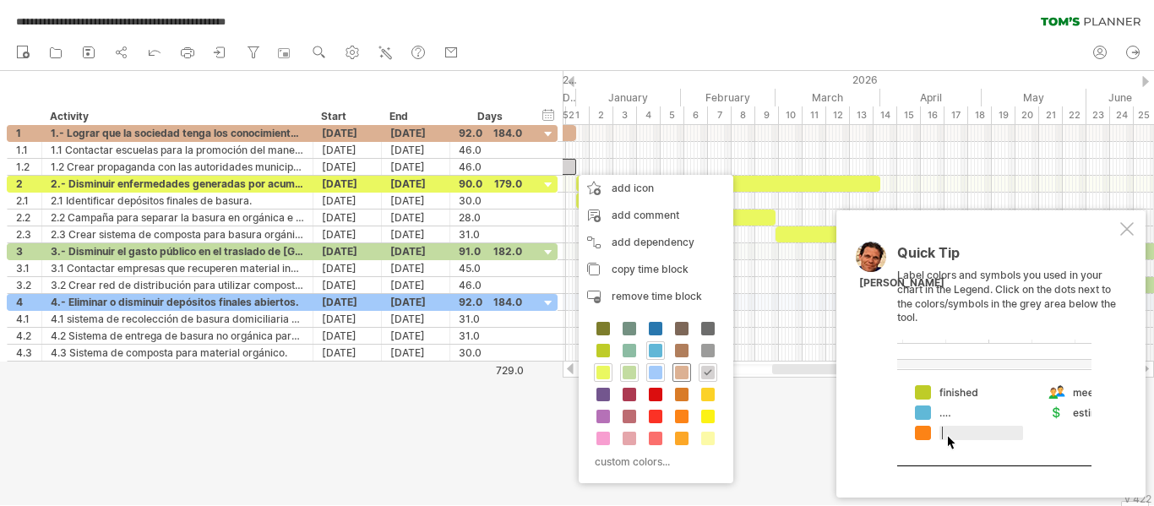
click at [682, 367] on span at bounding box center [682, 373] width 14 height 14
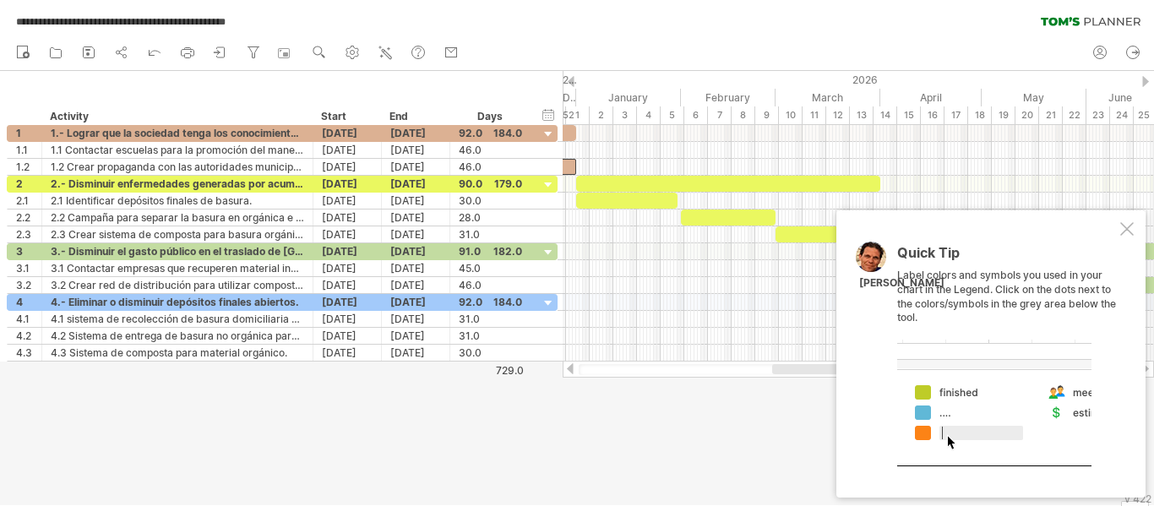
click at [570, 369] on div at bounding box center [570, 368] width 14 height 11
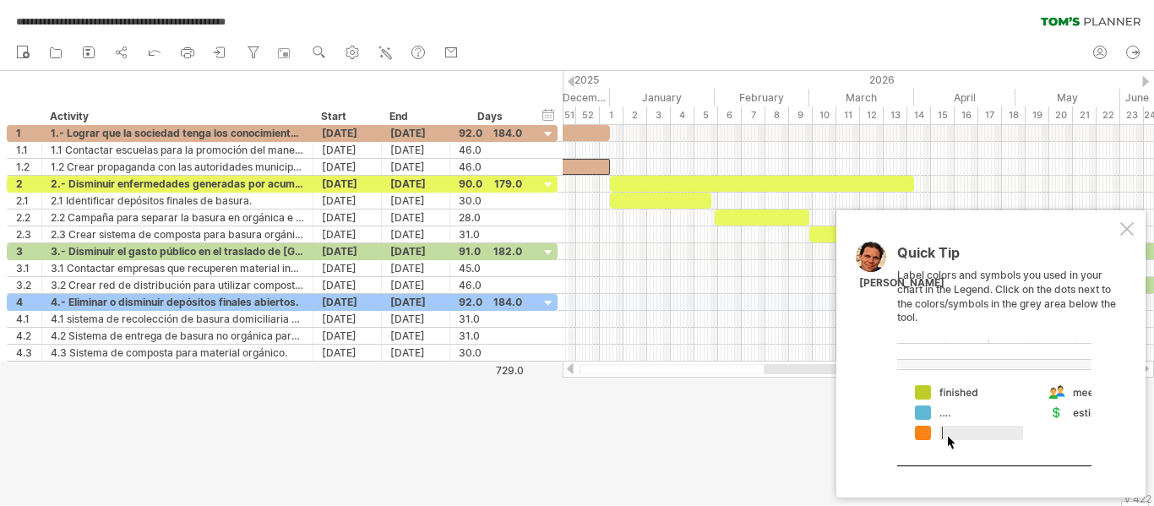
click at [570, 369] on div at bounding box center [570, 368] width 14 height 11
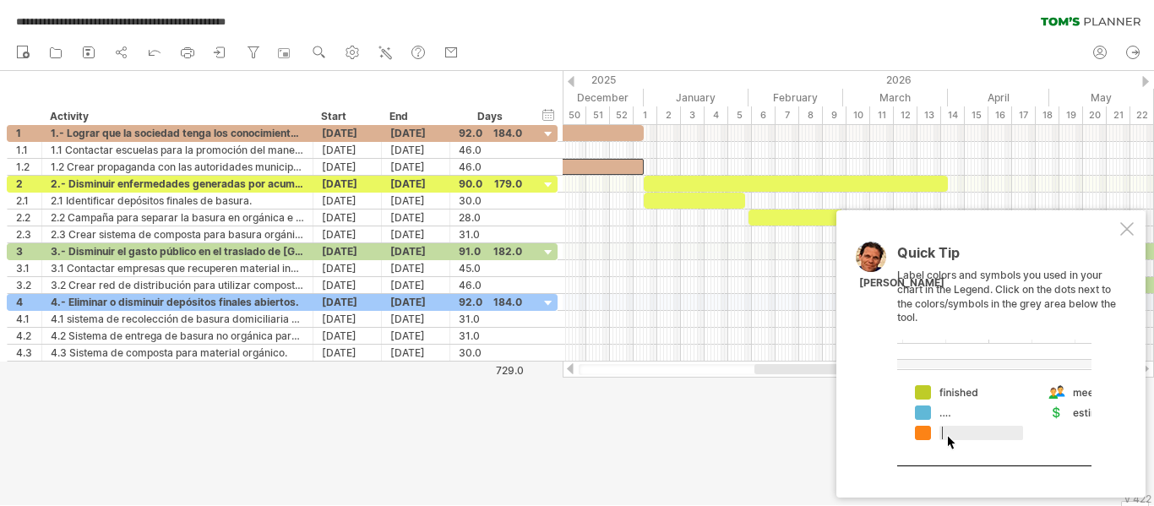
click at [570, 369] on div at bounding box center [570, 368] width 14 height 11
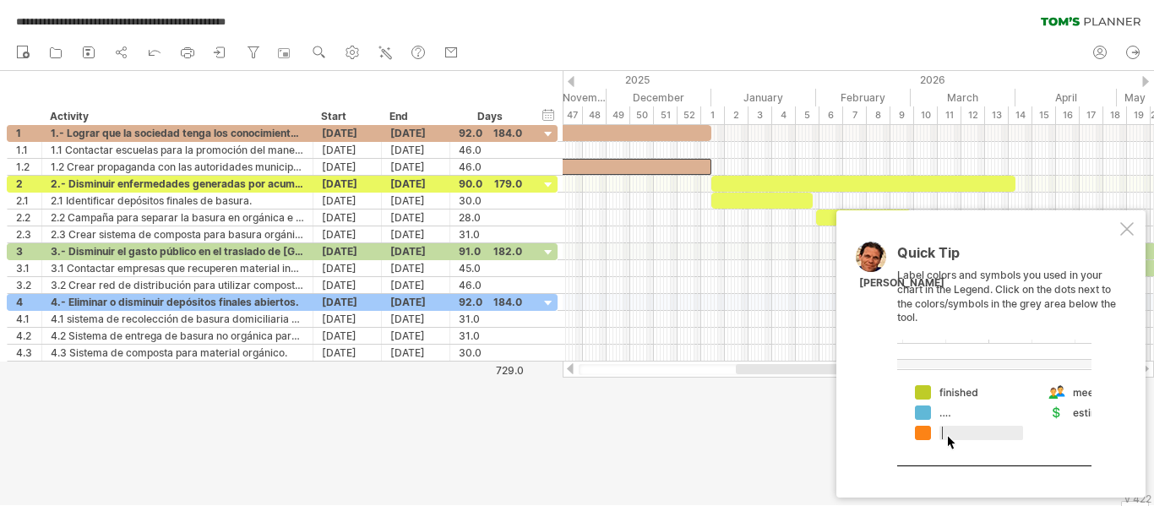
click at [570, 369] on div at bounding box center [570, 368] width 14 height 11
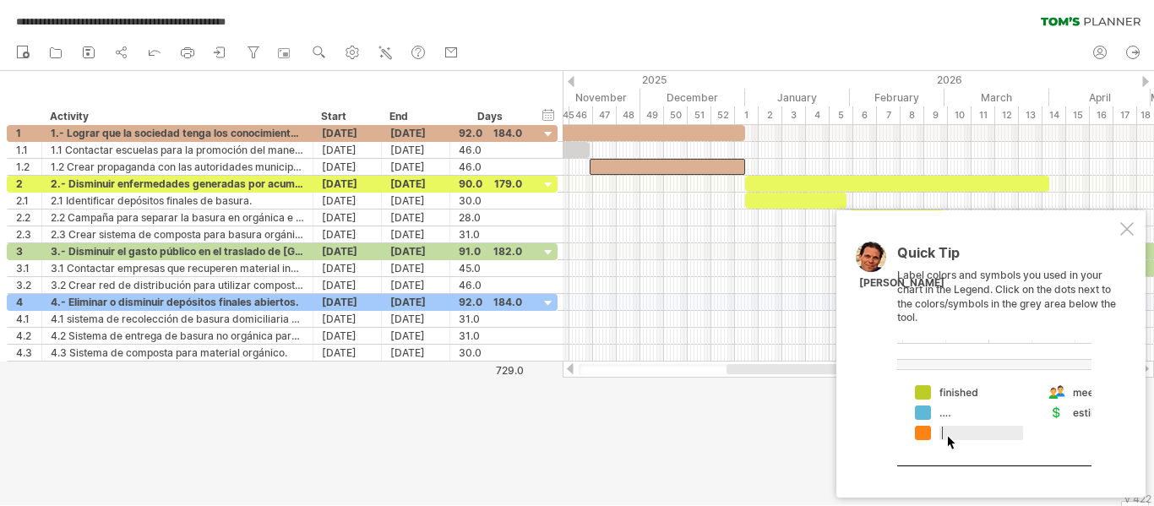
click at [570, 369] on div at bounding box center [570, 368] width 14 height 11
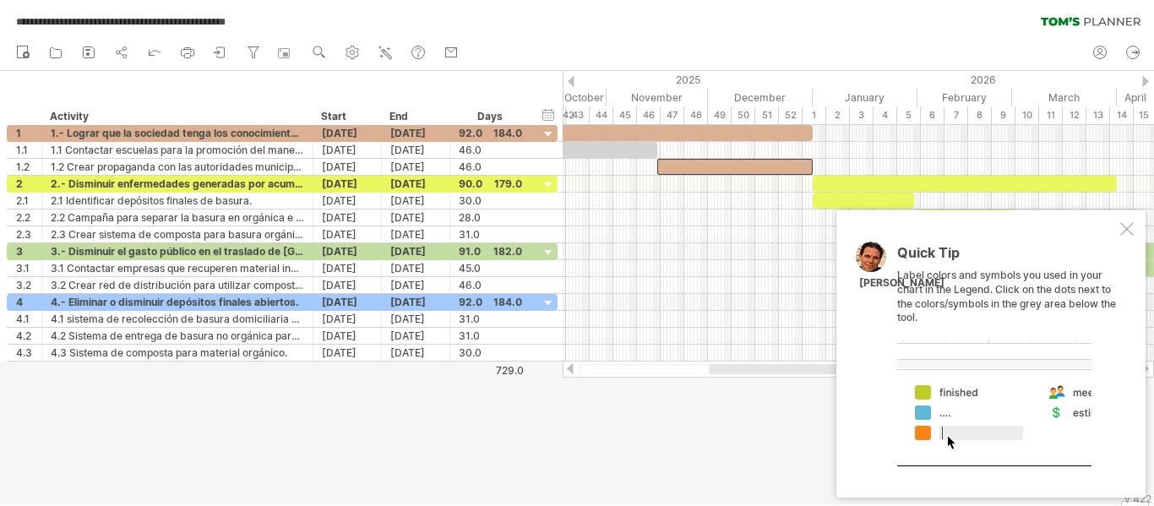
click at [570, 369] on div at bounding box center [570, 368] width 14 height 11
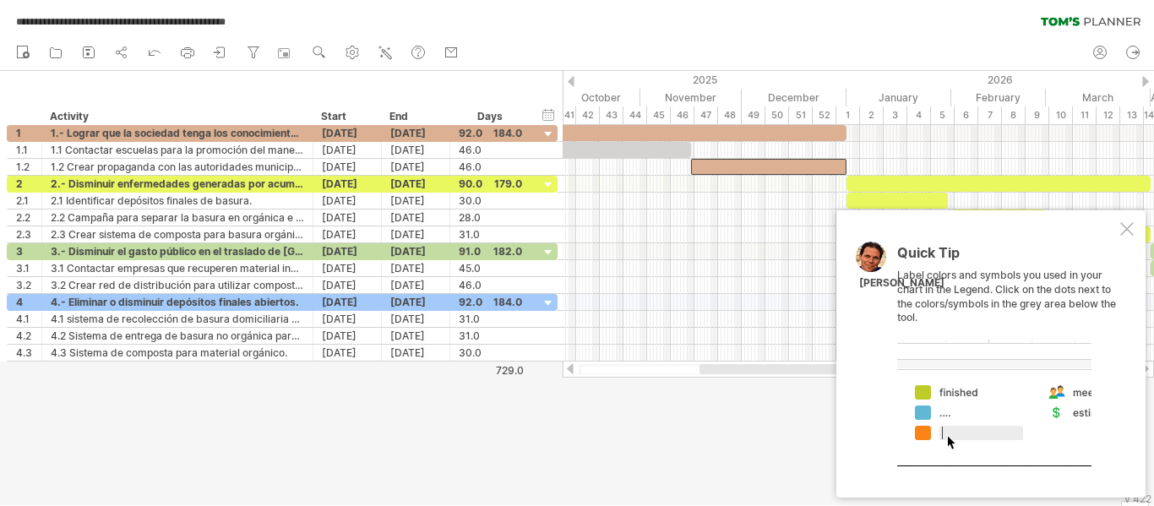
click at [570, 369] on div at bounding box center [570, 368] width 14 height 11
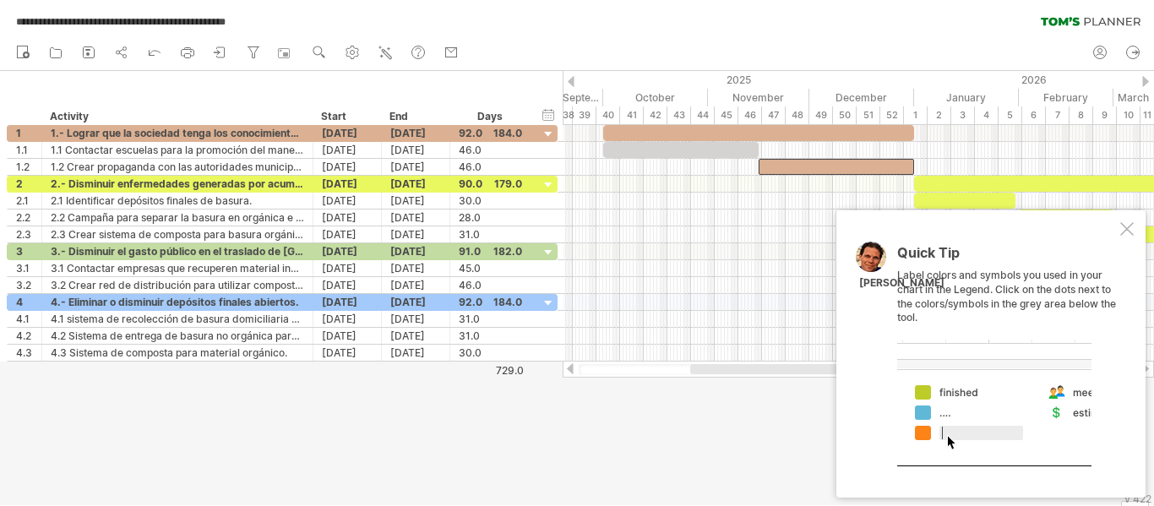
click at [570, 369] on div at bounding box center [570, 368] width 14 height 11
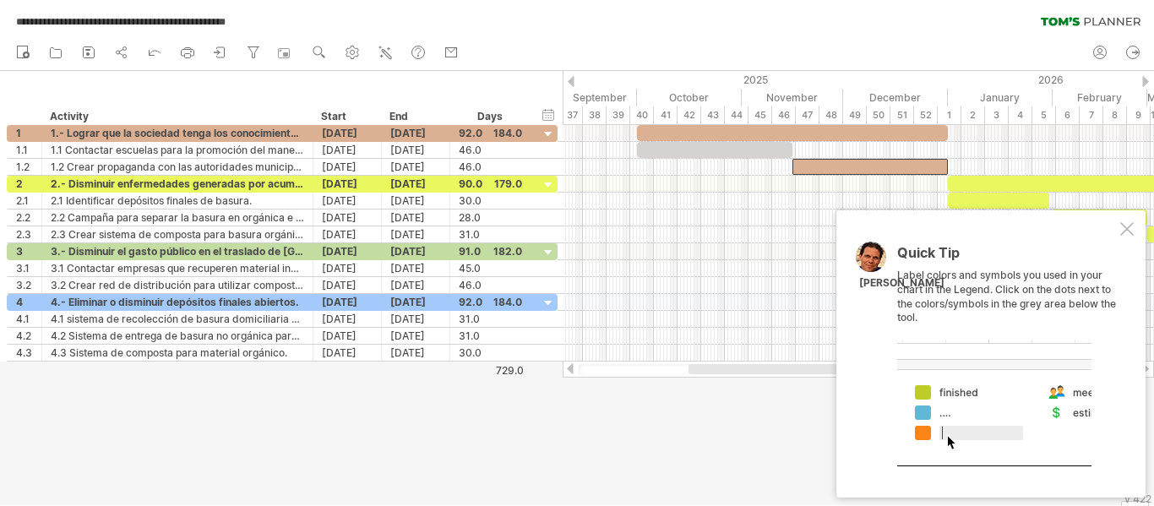
click at [570, 369] on div at bounding box center [570, 368] width 14 height 11
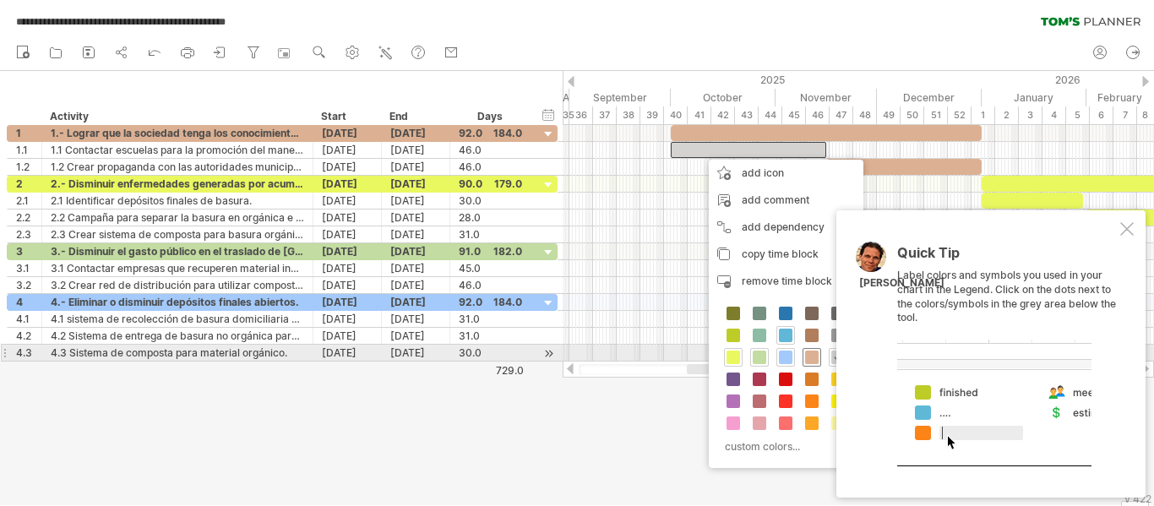
click at [811, 354] on span at bounding box center [812, 357] width 14 height 14
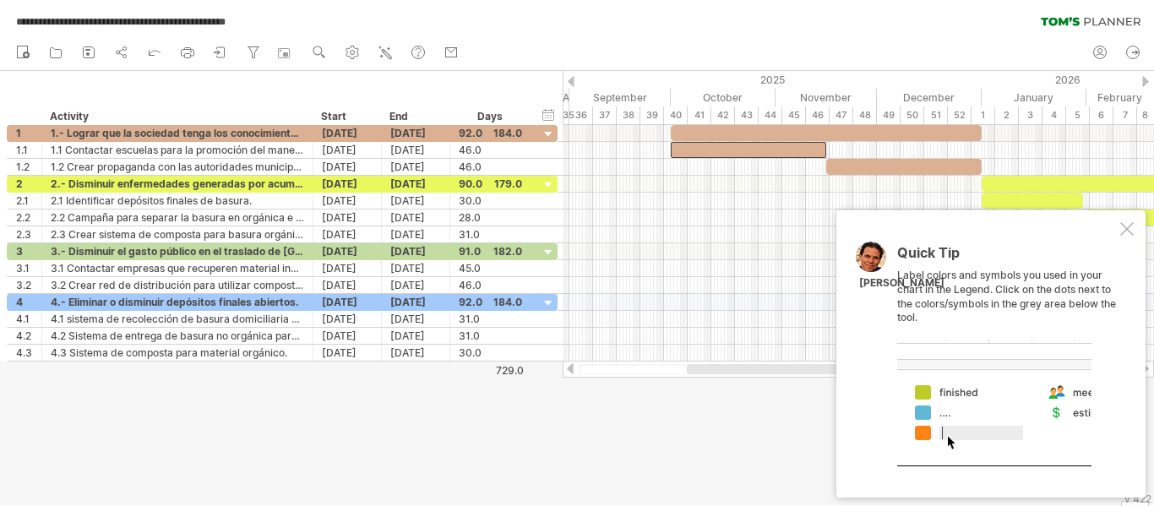
click at [1142, 78] on div at bounding box center [1145, 81] width 7 height 11
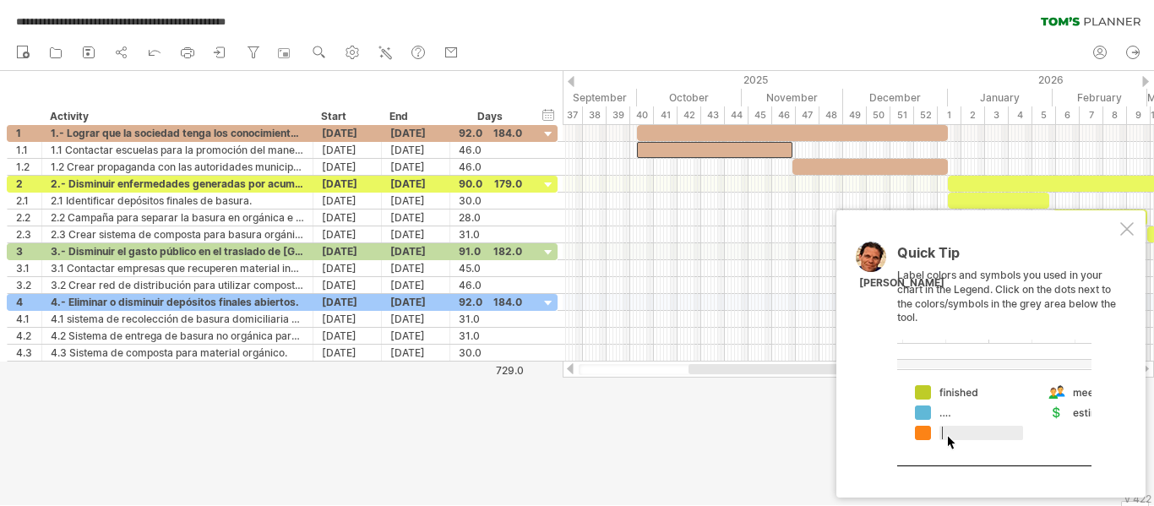
click at [1142, 78] on div at bounding box center [1145, 81] width 7 height 11
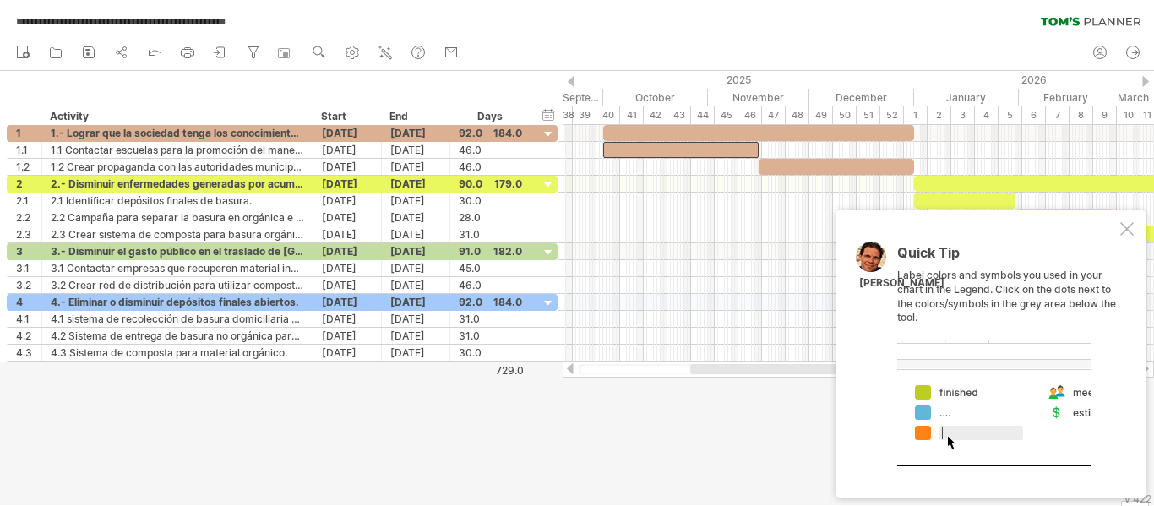
click at [1142, 78] on div at bounding box center [1145, 81] width 7 height 11
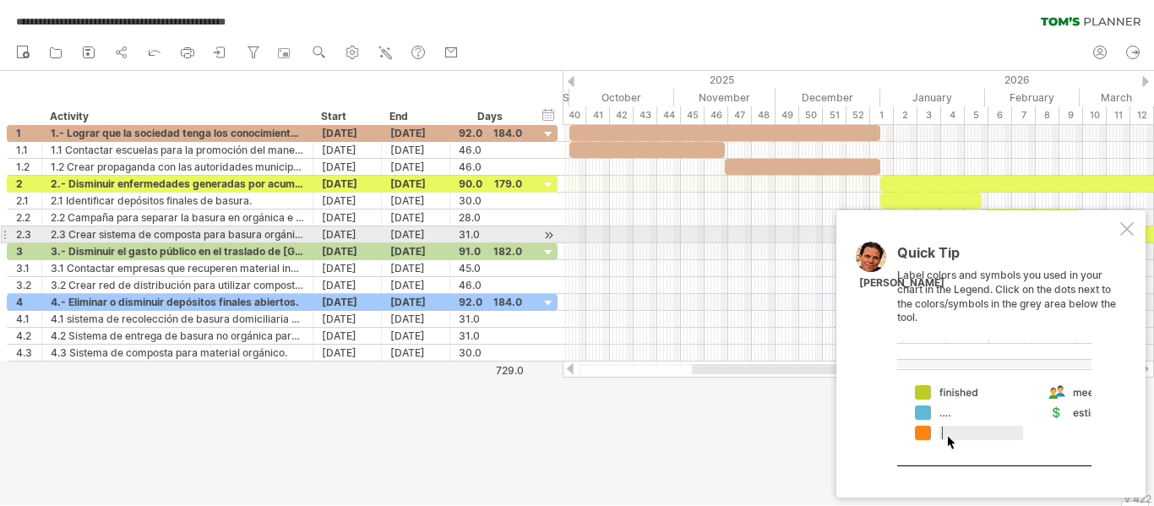
click at [1129, 226] on div at bounding box center [1127, 229] width 14 height 14
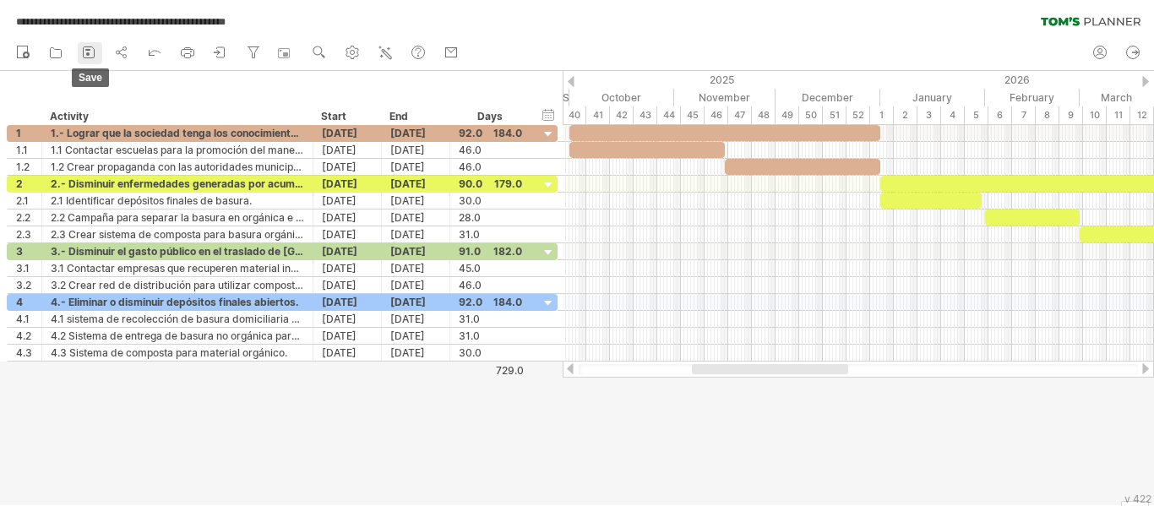
click at [88, 56] on icon at bounding box center [88, 52] width 17 height 17
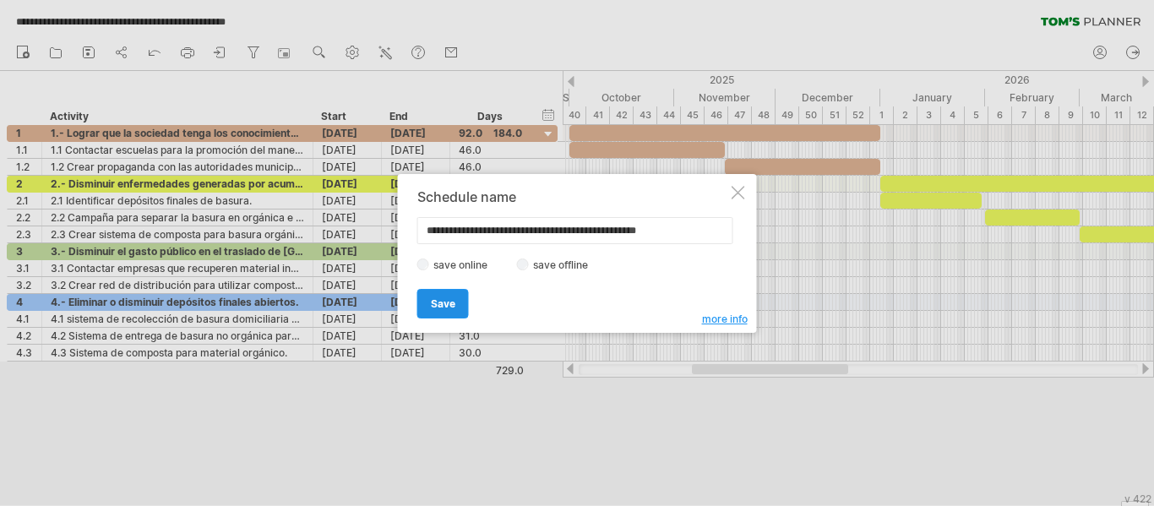
click at [453, 299] on span "Save" at bounding box center [443, 303] width 24 height 13
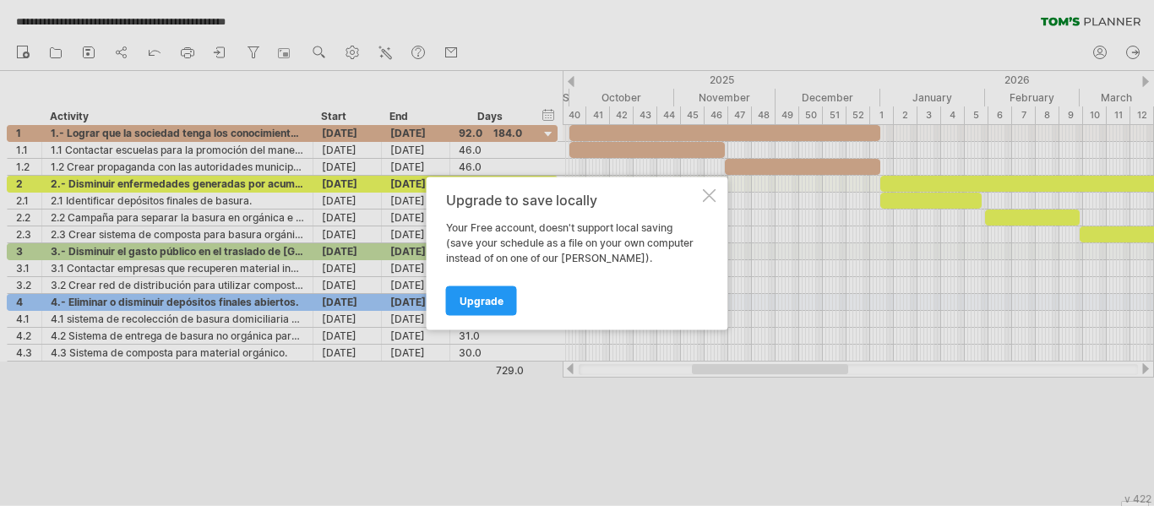
click at [703, 192] on div at bounding box center [710, 195] width 14 height 14
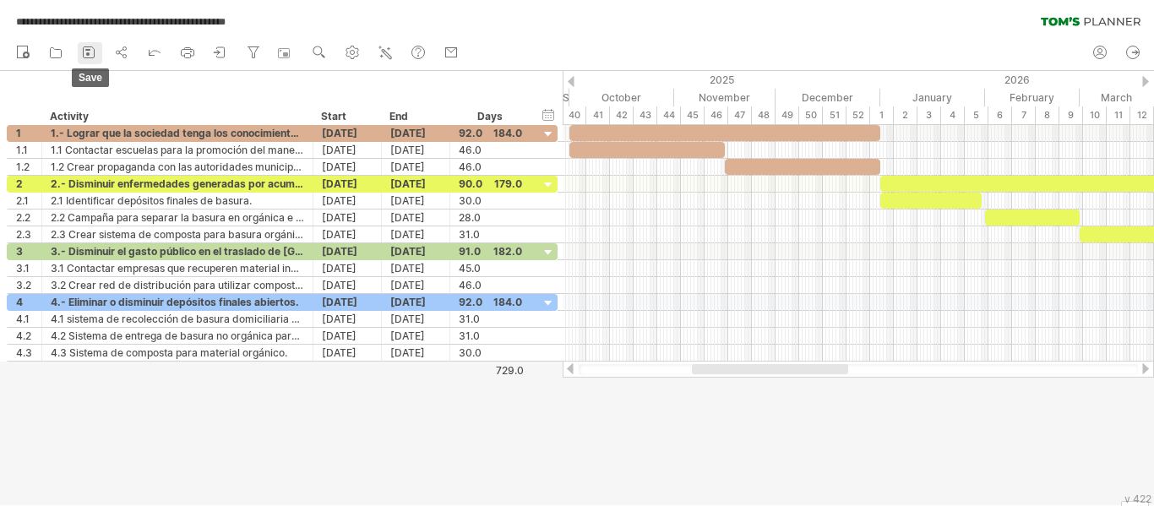
click at [86, 54] on icon at bounding box center [88, 52] width 17 height 17
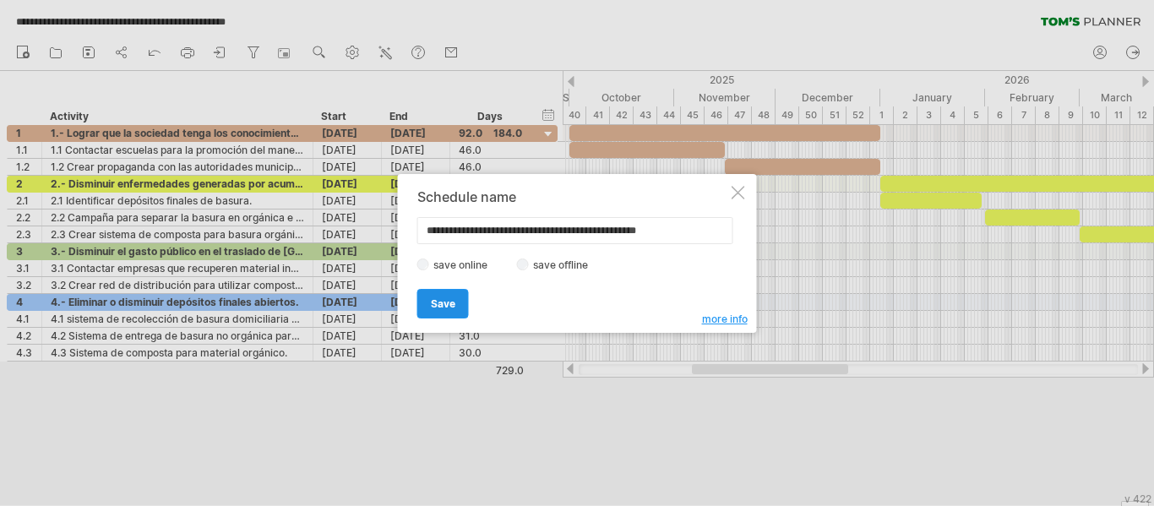
click at [432, 301] on span "Save" at bounding box center [443, 303] width 24 height 13
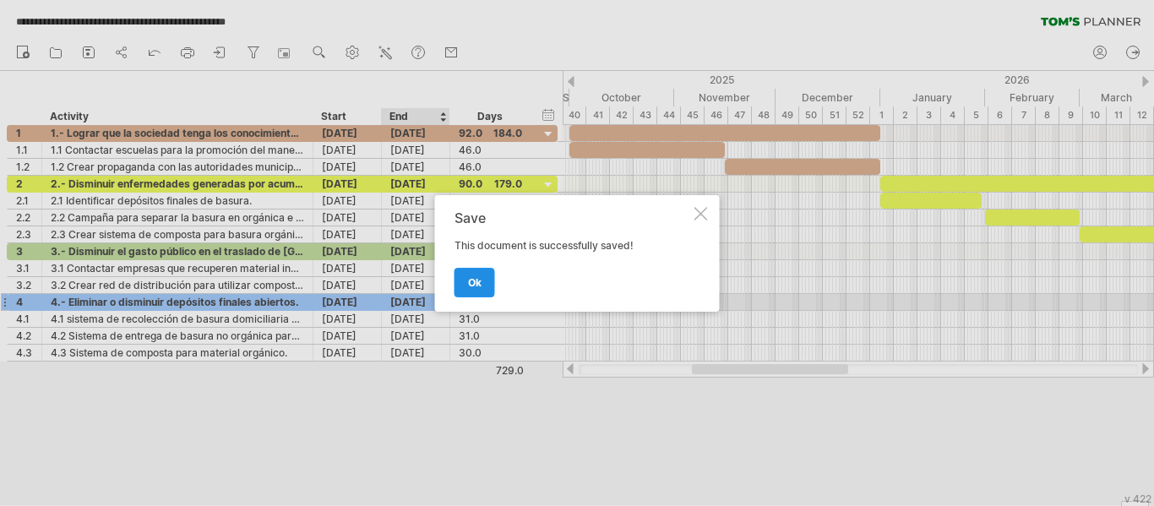
click at [468, 278] on span "ok" at bounding box center [475, 282] width 14 height 13
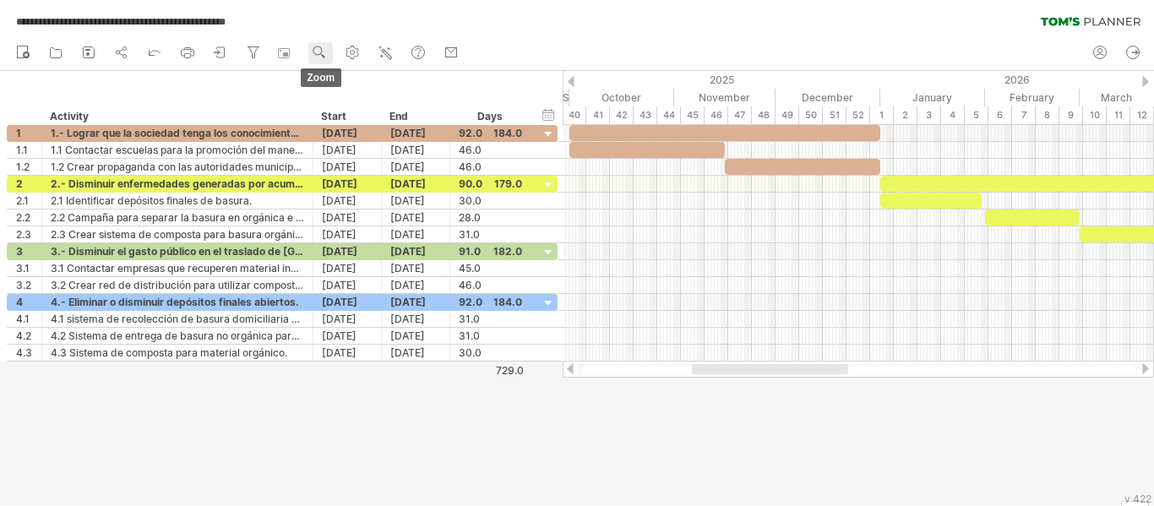
click at [320, 50] on use at bounding box center [319, 52] width 17 height 17
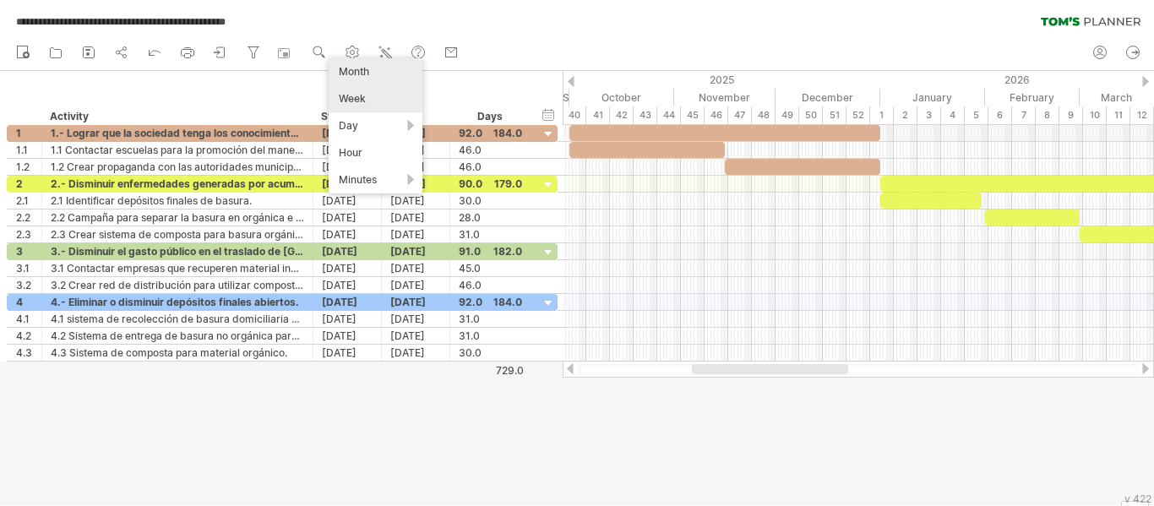
click at [366, 67] on div "Month" at bounding box center [376, 71] width 94 height 27
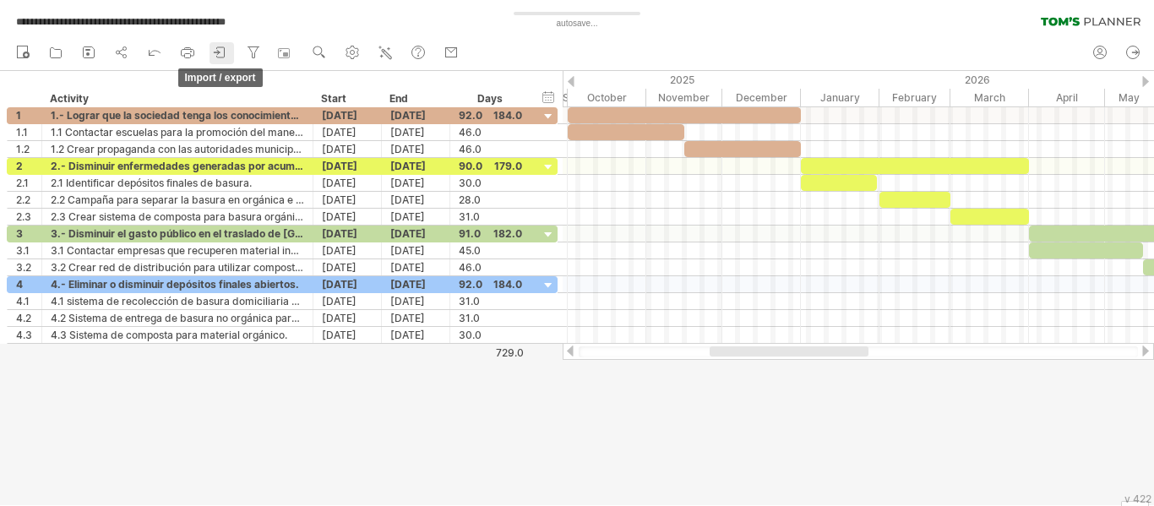
click at [225, 50] on icon at bounding box center [221, 52] width 8 height 10
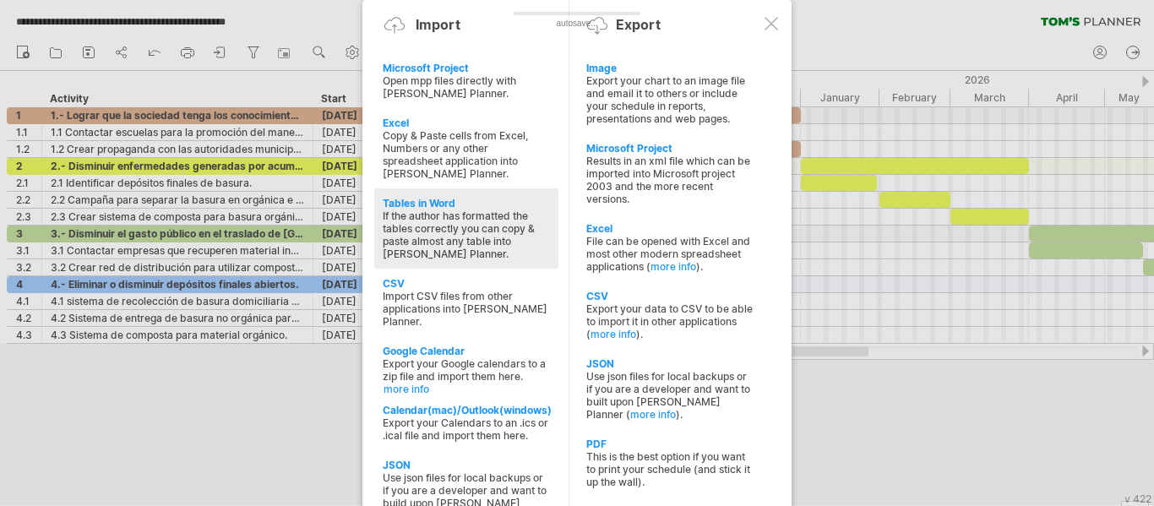
click at [424, 199] on div "Tables in Word" at bounding box center [466, 203] width 167 height 13
type textarea "**********"
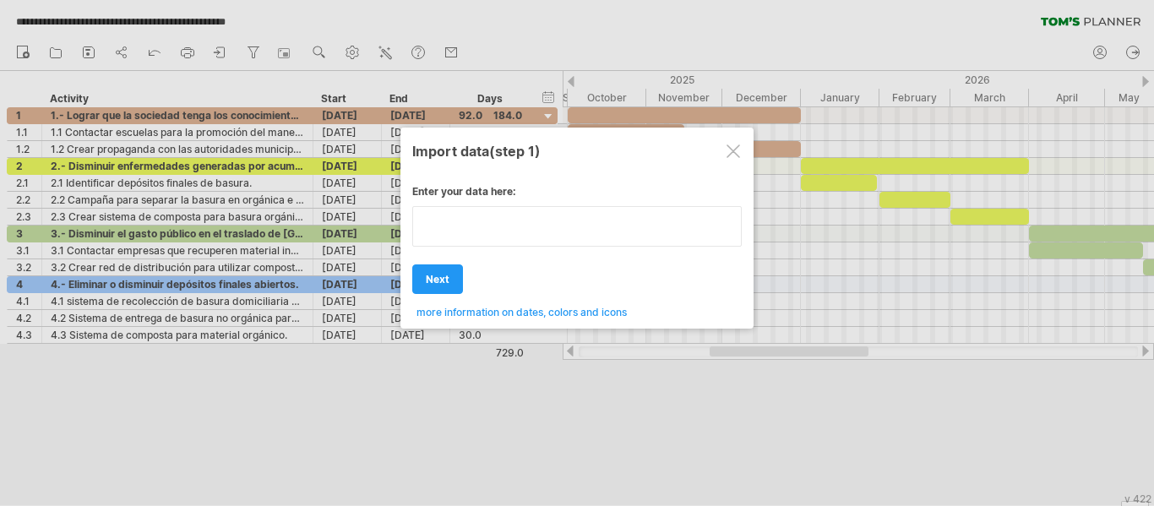
click at [490, 236] on textarea at bounding box center [576, 226] width 329 height 41
type textarea "*****"
click at [437, 275] on span "next" at bounding box center [438, 279] width 24 height 13
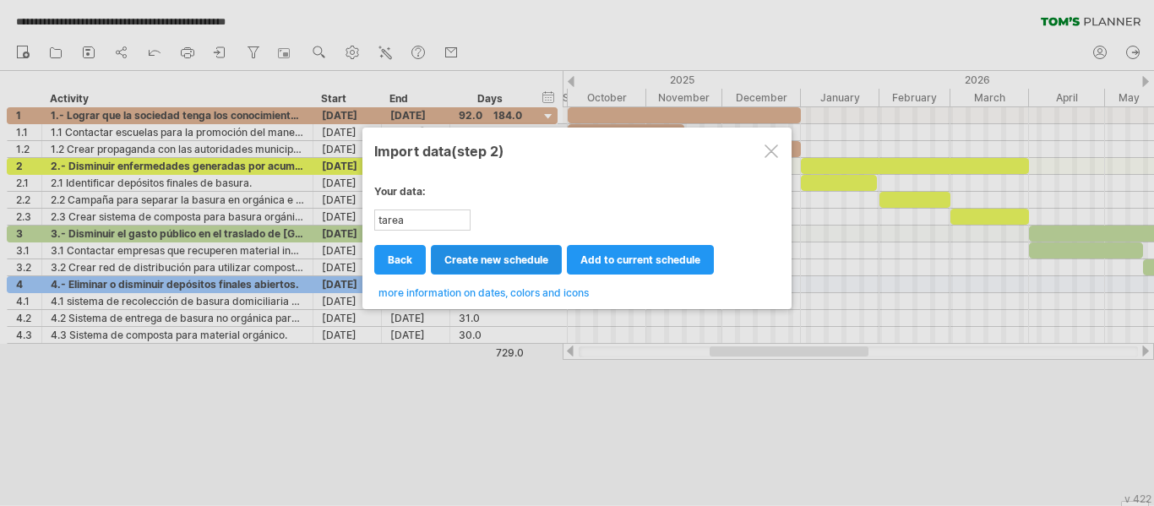
click at [485, 259] on span "create new schedule" at bounding box center [496, 259] width 104 height 13
select select "***"
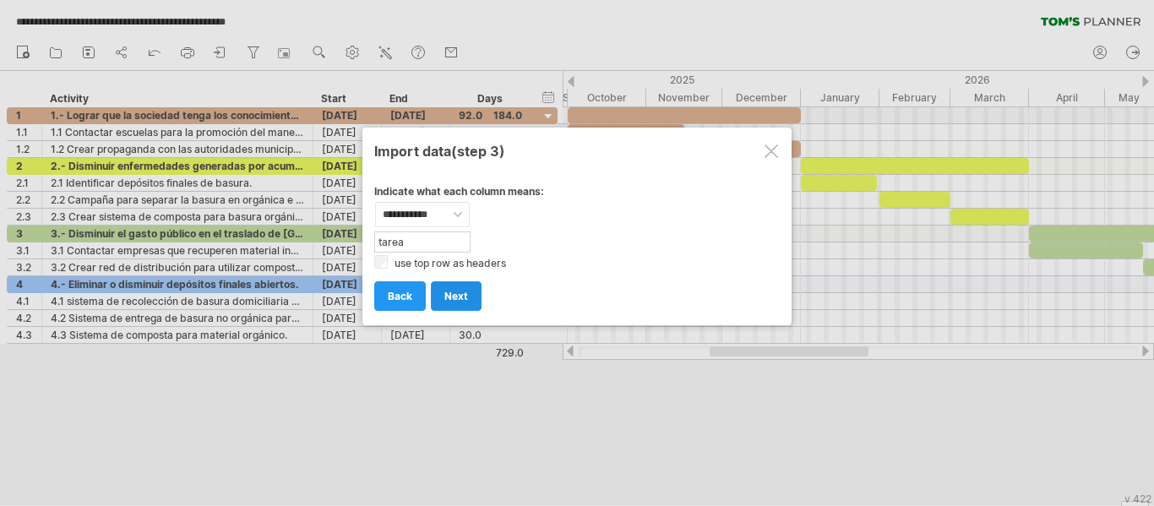
click at [467, 295] on span "next" at bounding box center [456, 296] width 24 height 13
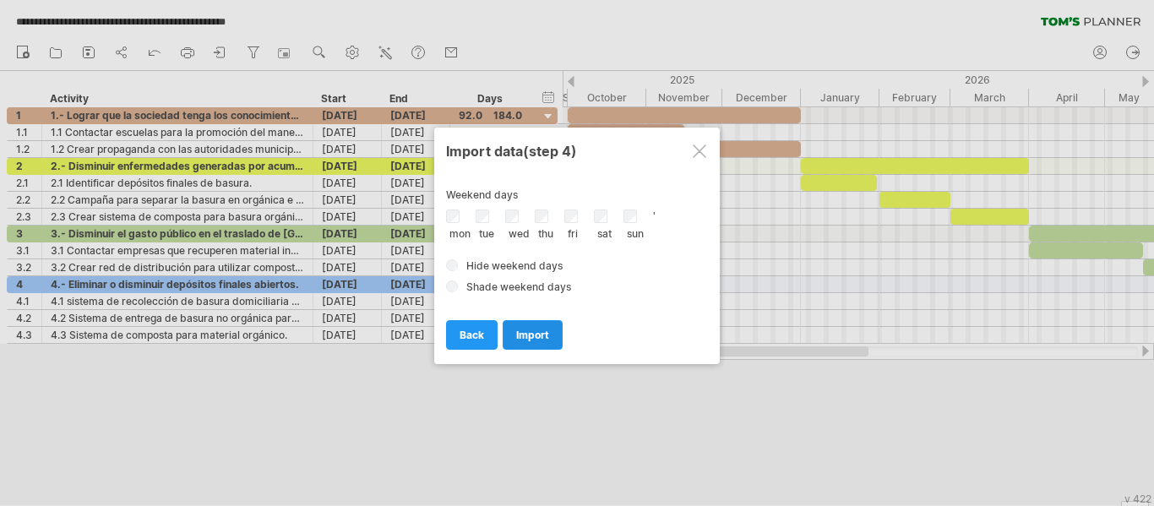
click at [540, 329] on span "import" at bounding box center [532, 335] width 33 height 13
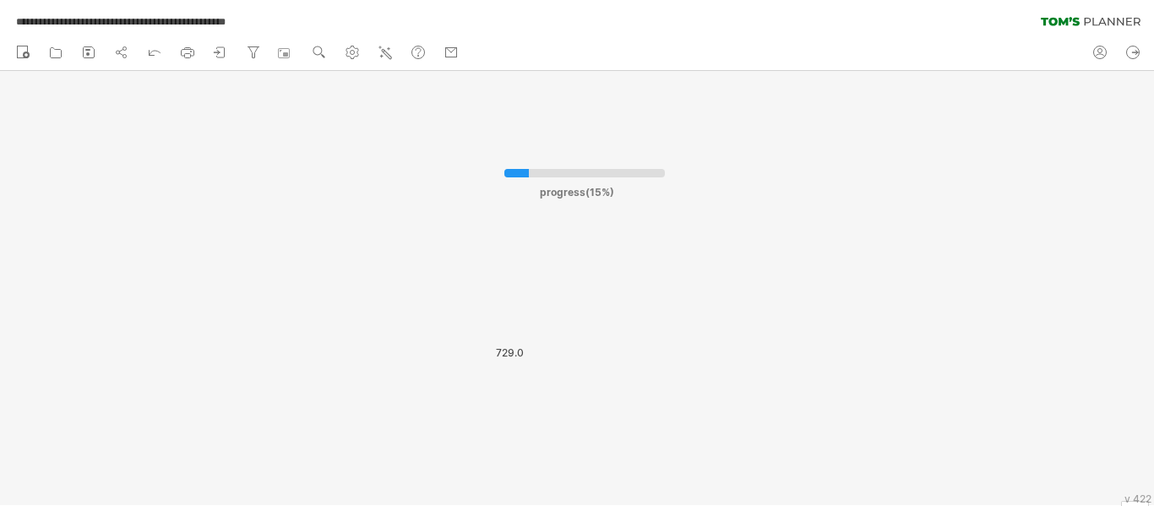
click at [687, 270] on div at bounding box center [577, 288] width 1154 height 434
click at [223, 53] on icon at bounding box center [220, 52] width 17 height 17
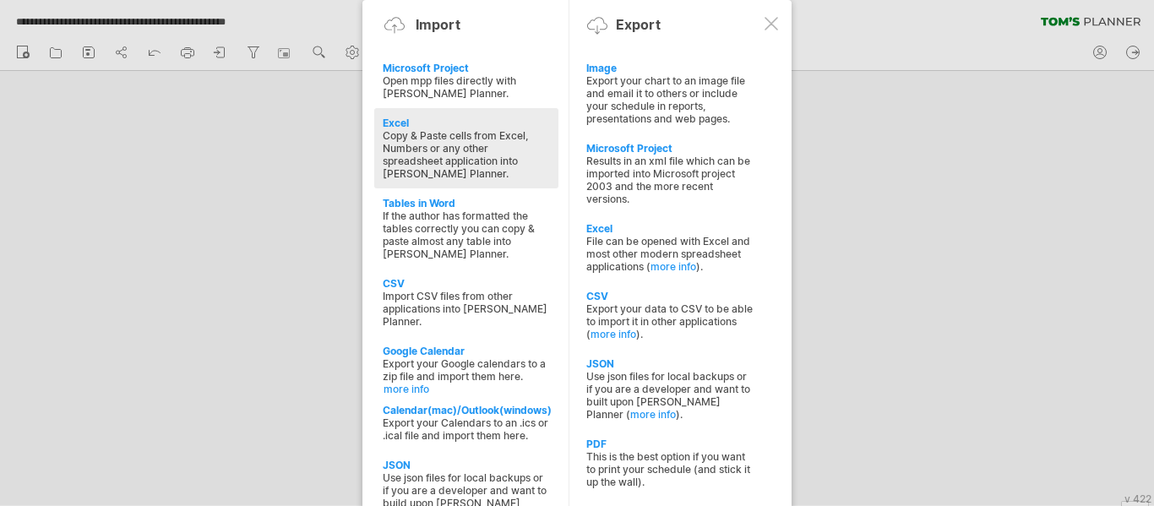
click at [415, 153] on div "Copy & Paste cells from Excel, Numbers or any other spreadsheet application int…" at bounding box center [466, 154] width 167 height 51
type textarea "**********"
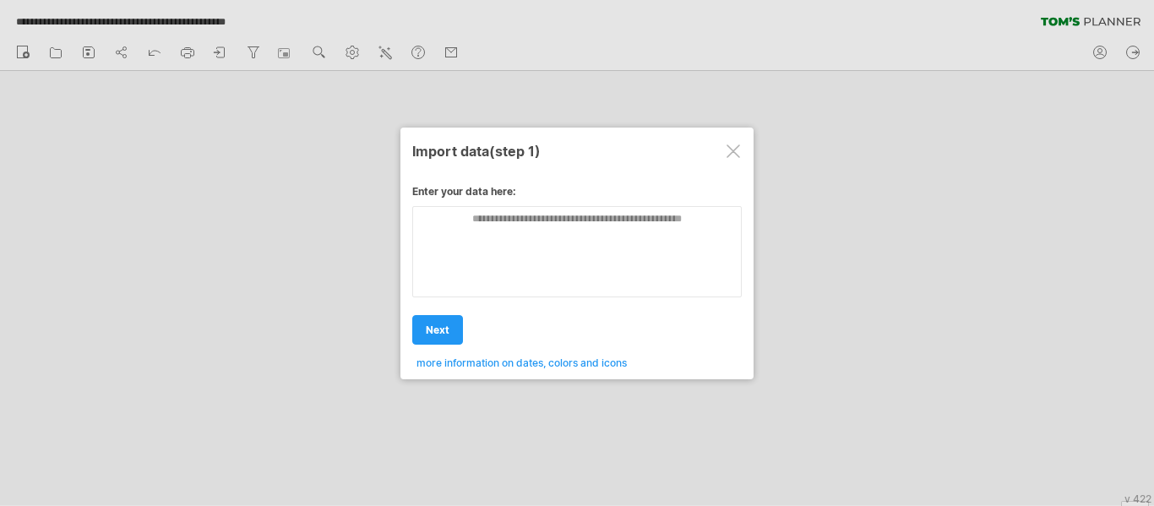
click at [730, 156] on div at bounding box center [733, 151] width 14 height 14
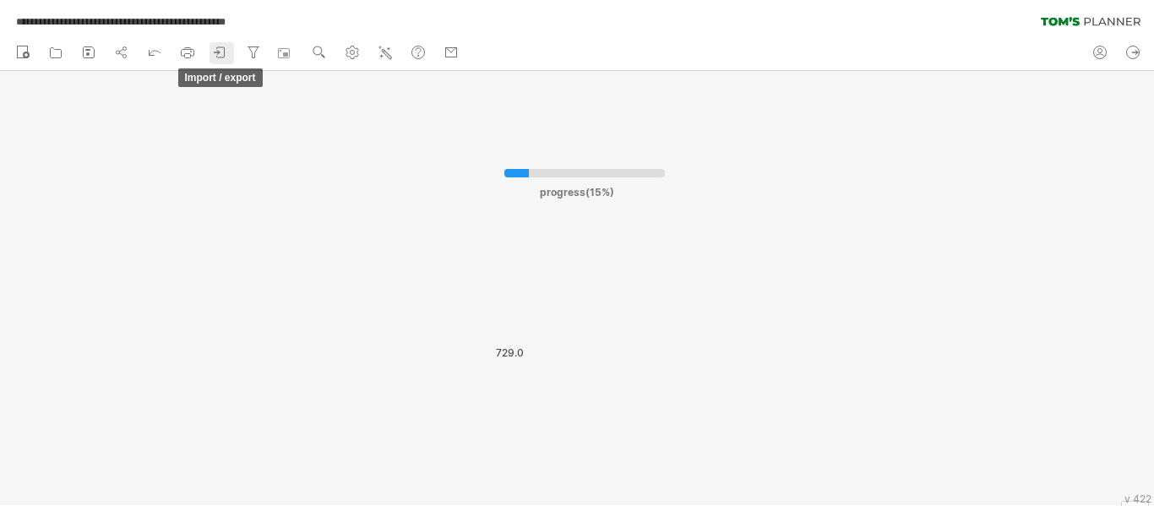
click at [217, 56] on icon at bounding box center [220, 52] width 17 height 17
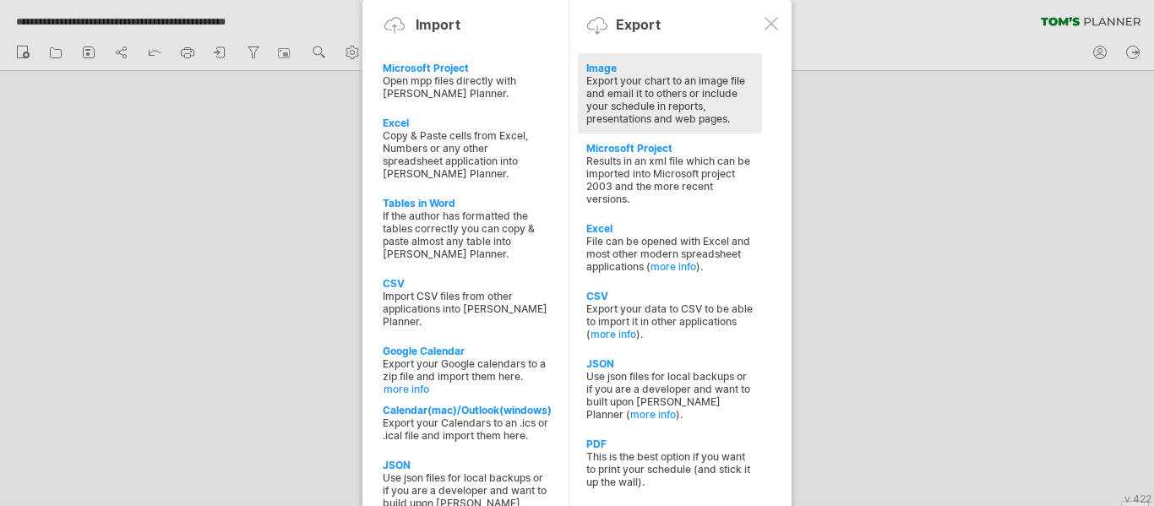
click at [622, 76] on div "Export your chart to an image file and email it to others or include your sched…" at bounding box center [669, 99] width 167 height 51
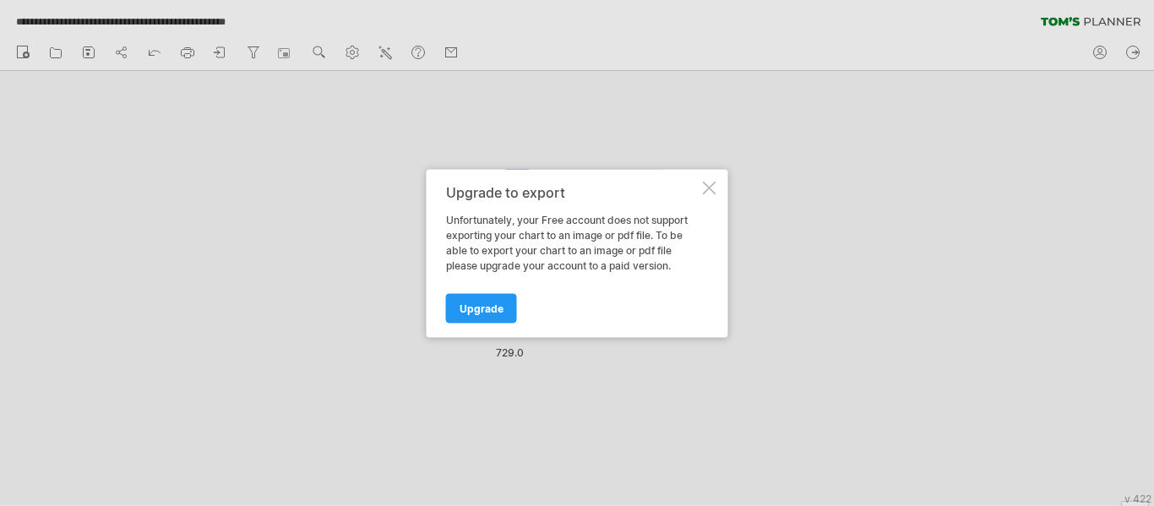
click at [708, 184] on div at bounding box center [710, 188] width 14 height 14
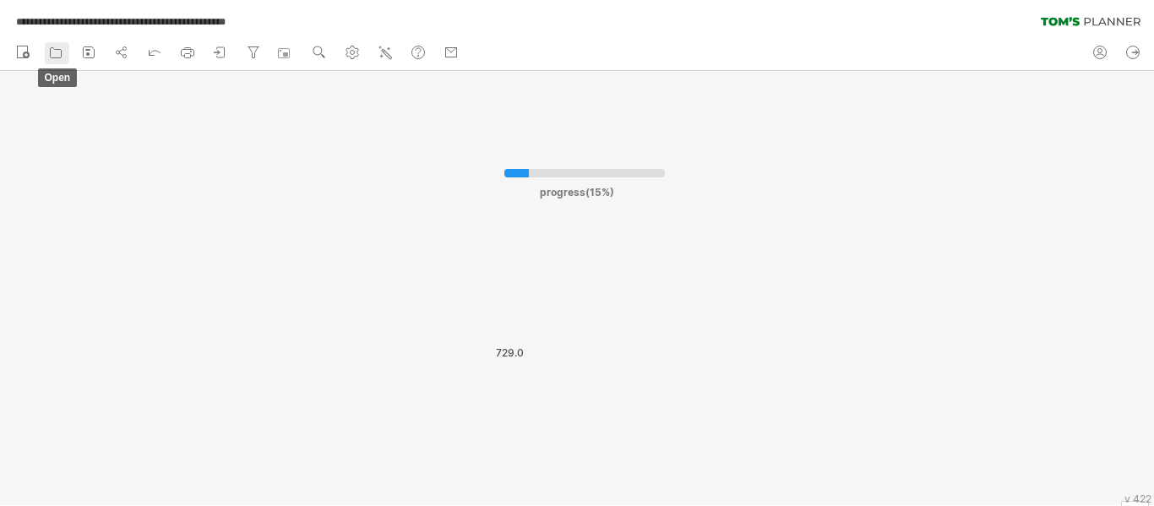
click at [55, 55] on icon at bounding box center [55, 52] width 17 height 17
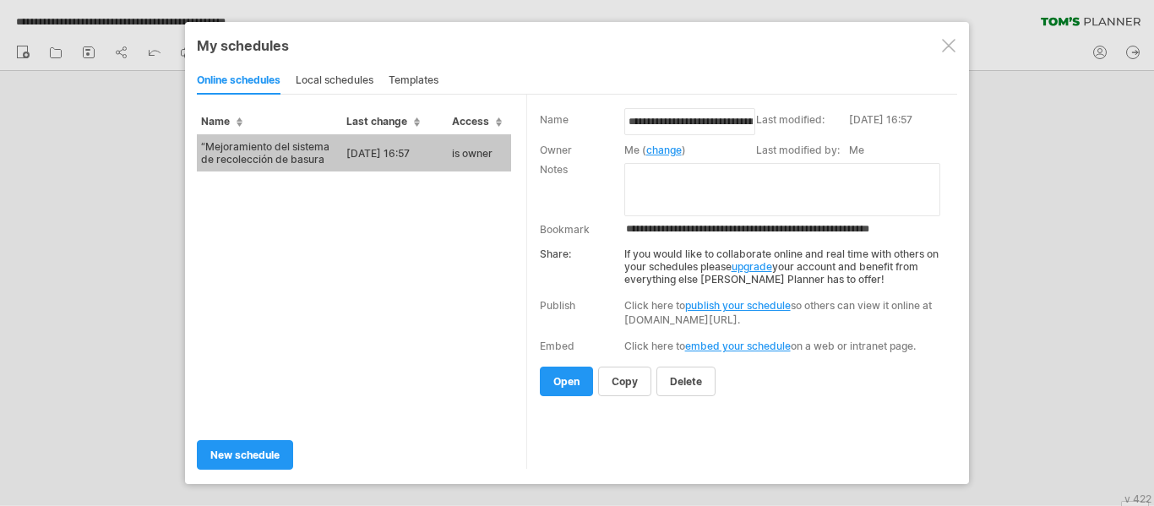
click at [240, 153] on td "“Mejoramiento del sistema de recolección de basura" at bounding box center [269, 152] width 145 height 37
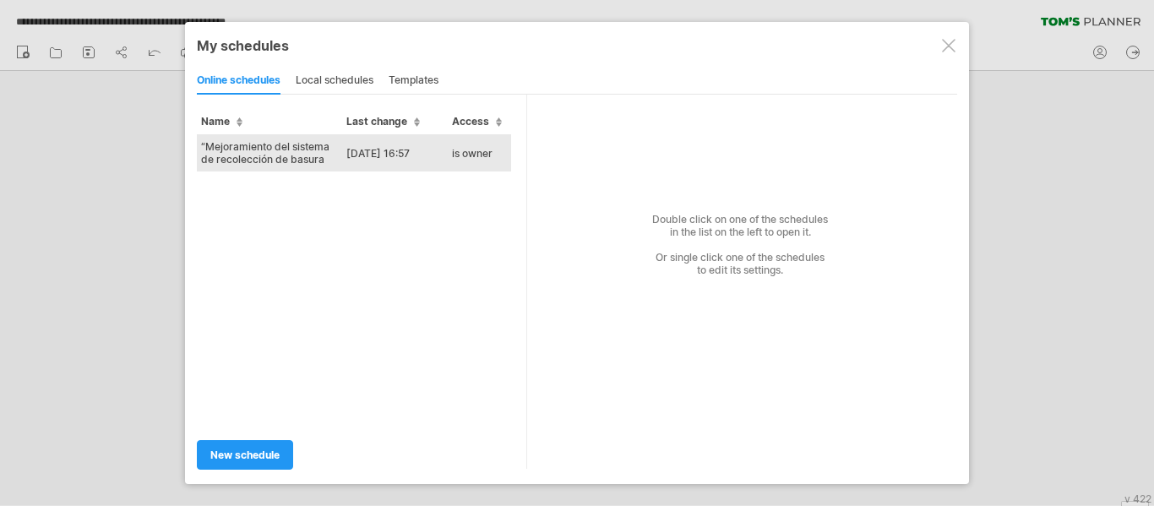
click at [246, 155] on td "“Mejoramiento del sistema de recolección de basura" at bounding box center [269, 152] width 145 height 37
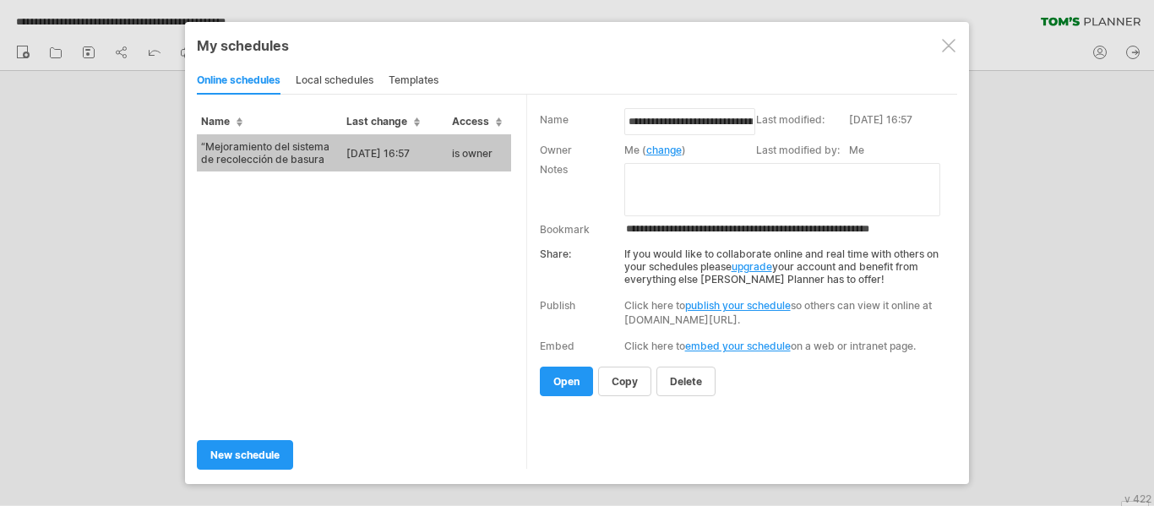
click at [246, 155] on td "“Mejoramiento del sistema de recolección de basura" at bounding box center [269, 152] width 145 height 37
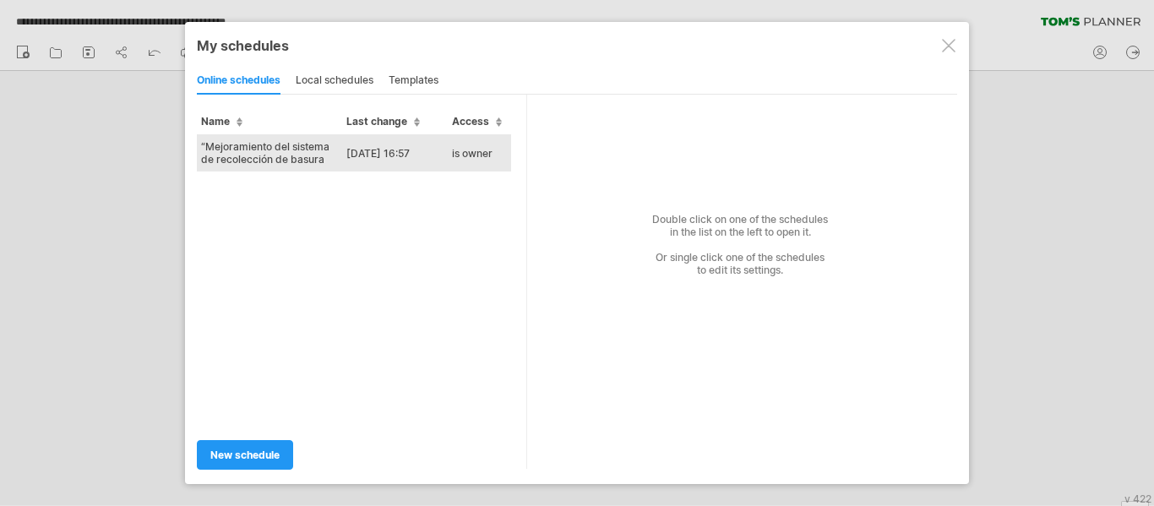
click at [246, 155] on td "“Mejoramiento del sistema de recolección de basura" at bounding box center [269, 152] width 145 height 37
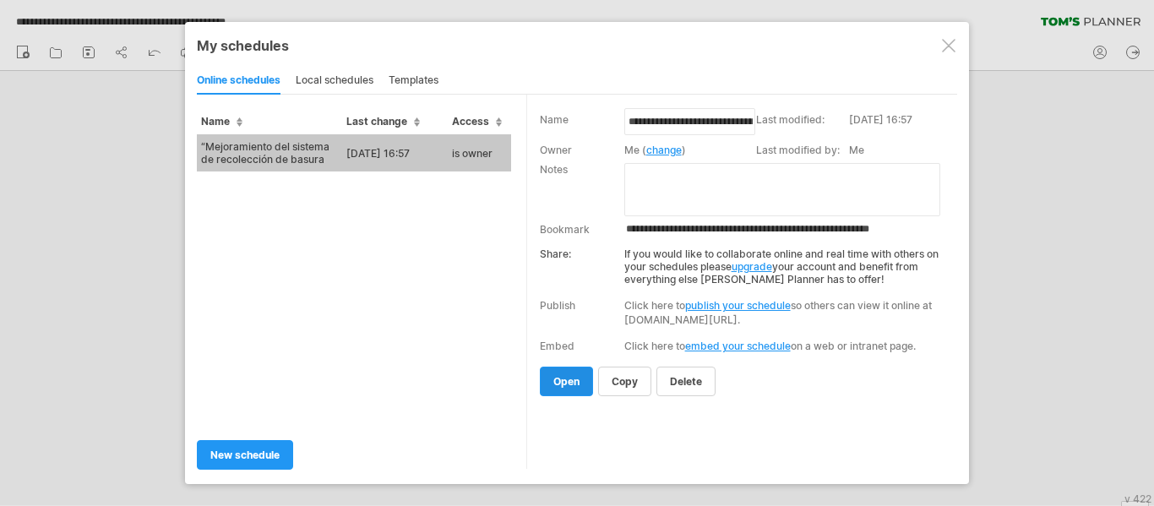
click at [573, 377] on span "open" at bounding box center [566, 381] width 26 height 13
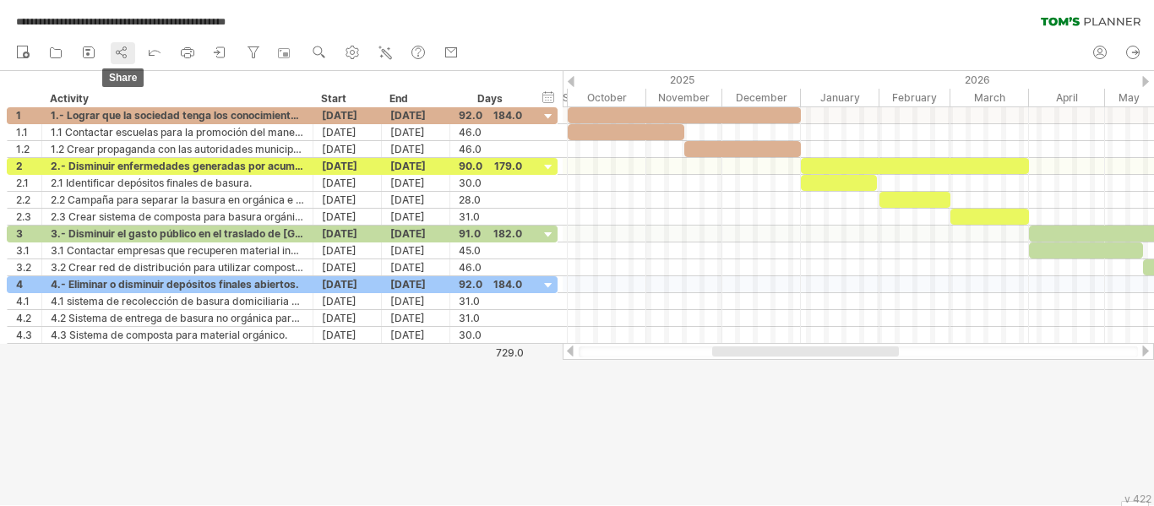
click at [128, 52] on icon at bounding box center [121, 52] width 17 height 17
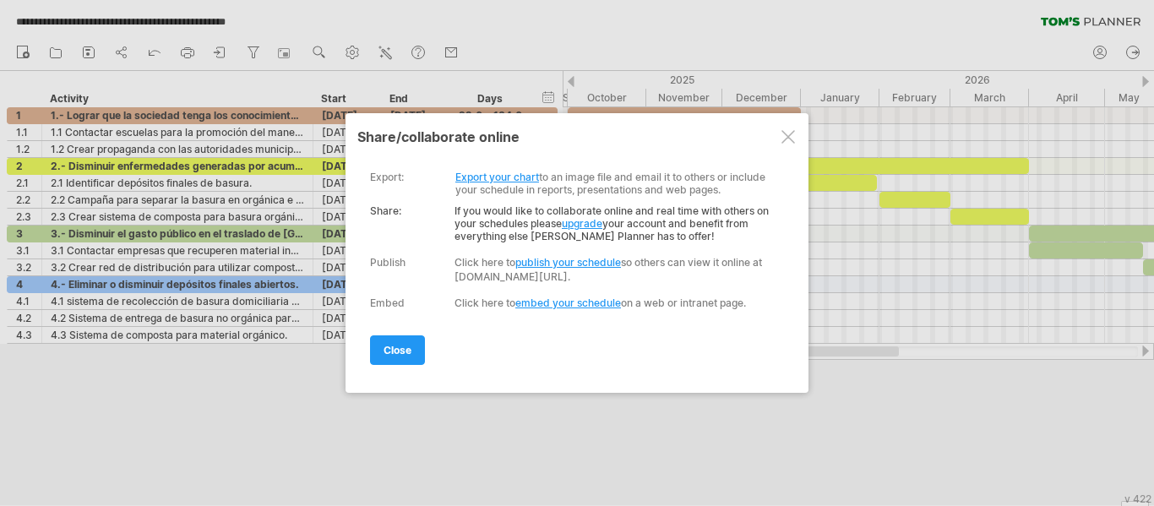
click at [537, 258] on link "publish your schedule" at bounding box center [568, 262] width 106 height 13
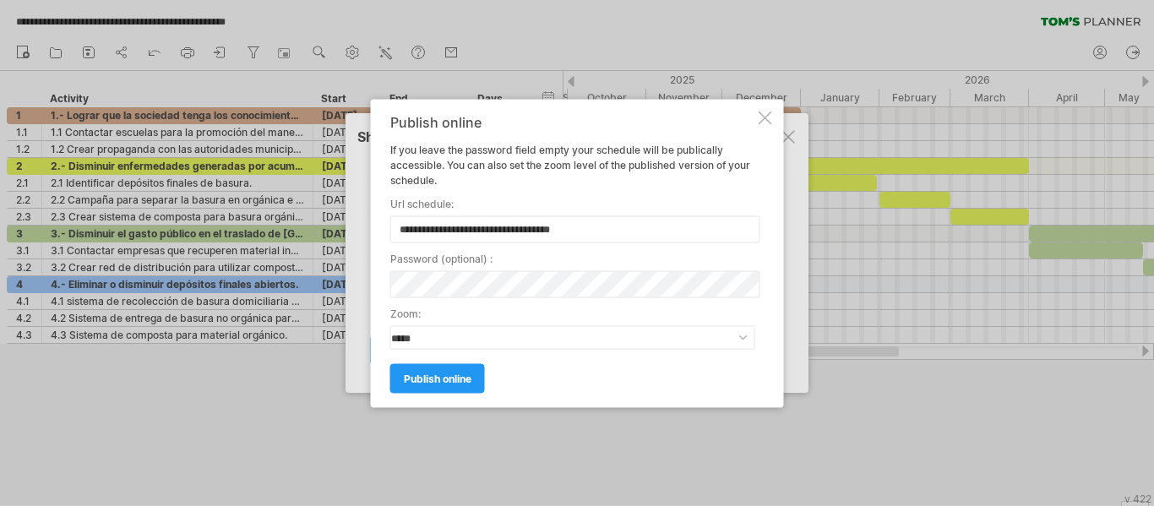
click at [762, 122] on div at bounding box center [765, 118] width 14 height 14
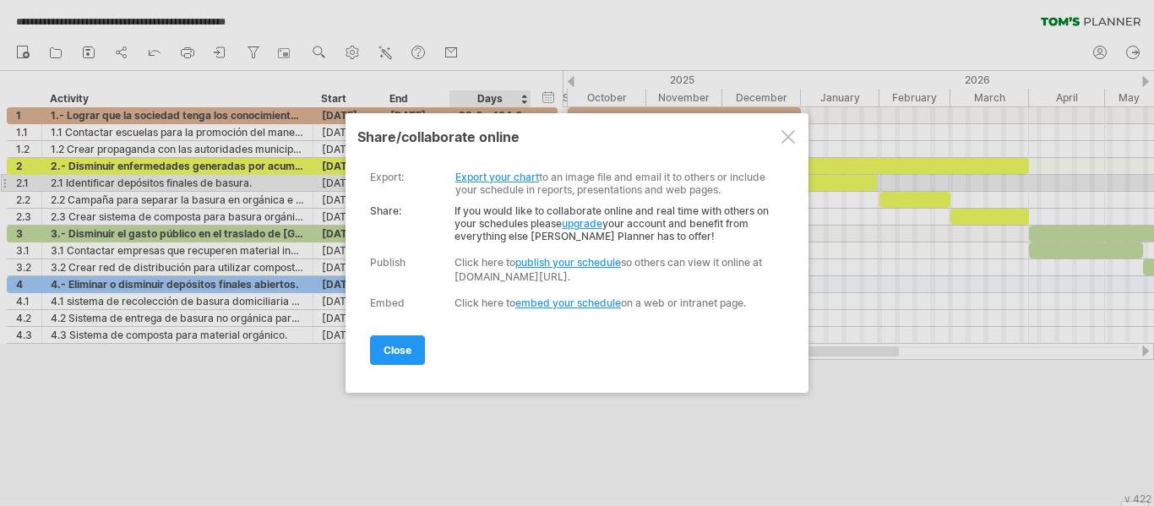
click at [518, 176] on link "Export your chart" at bounding box center [497, 177] width 84 height 13
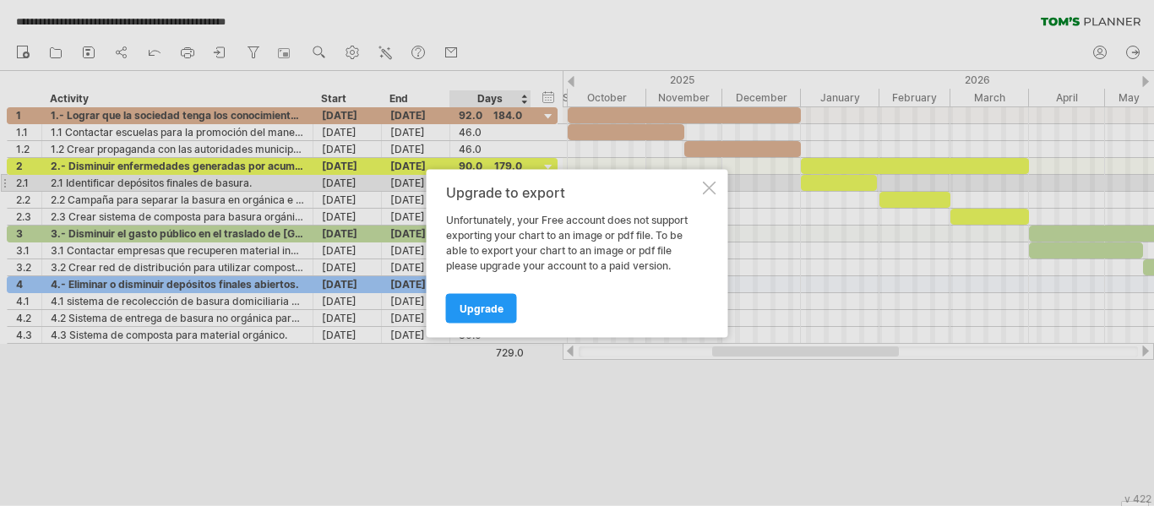
click at [708, 185] on div at bounding box center [710, 188] width 14 height 14
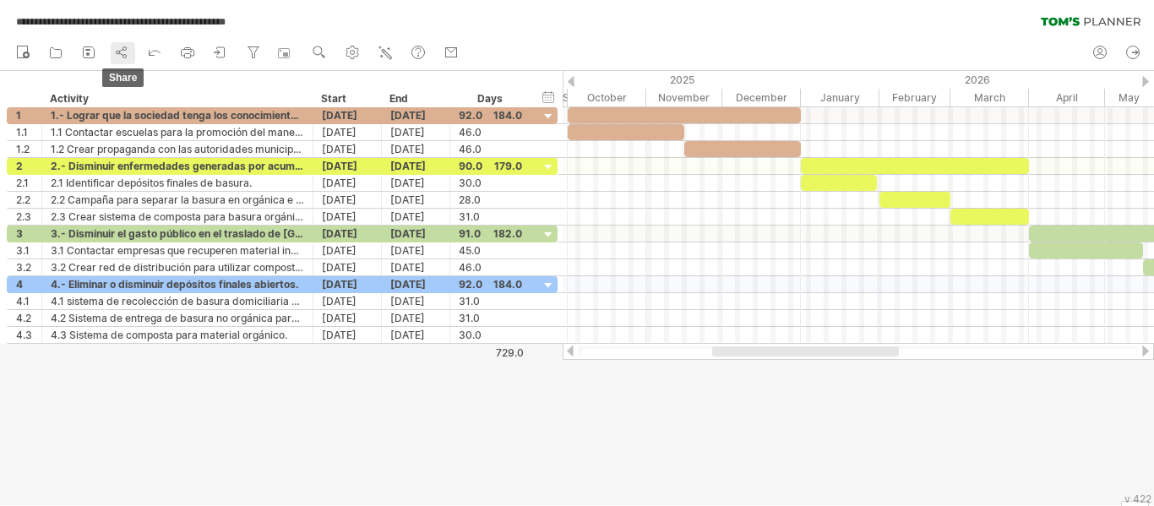
click at [119, 52] on icon at bounding box center [121, 52] width 17 height 17
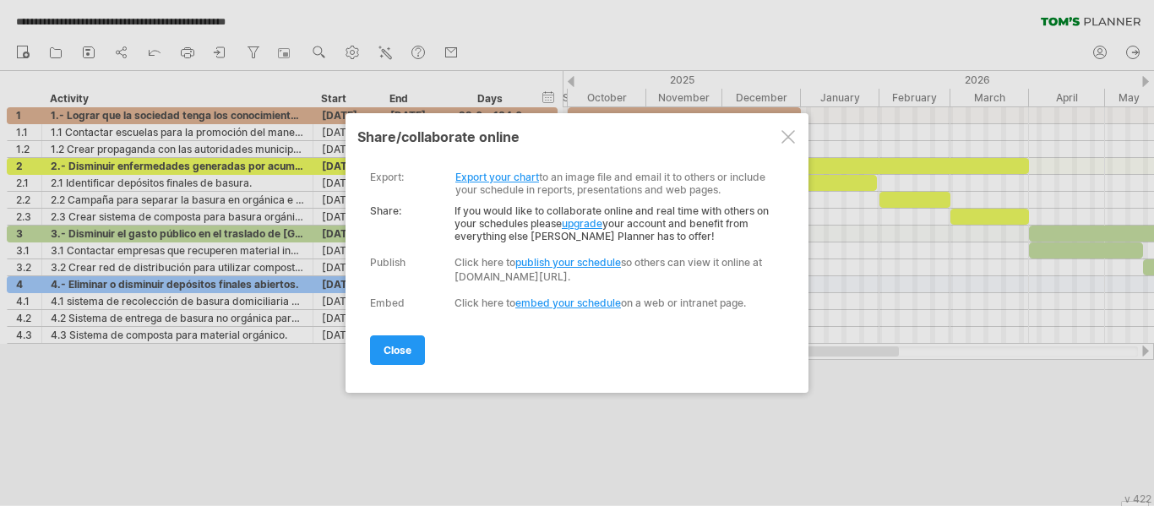
click at [545, 264] on link "publish your schedule" at bounding box center [568, 262] width 106 height 13
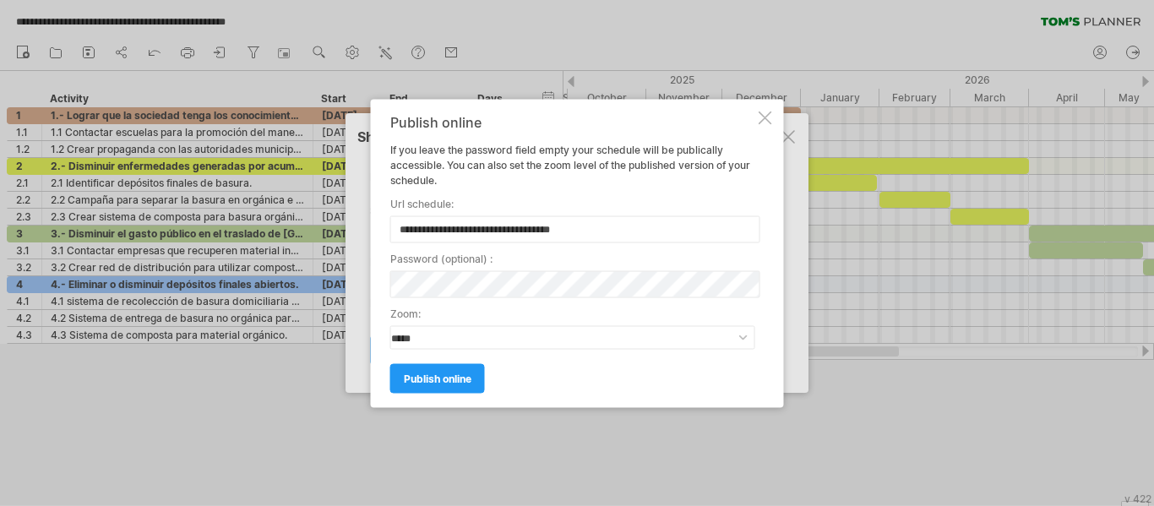
click at [639, 231] on input "**********" at bounding box center [575, 228] width 370 height 27
type input "**********"
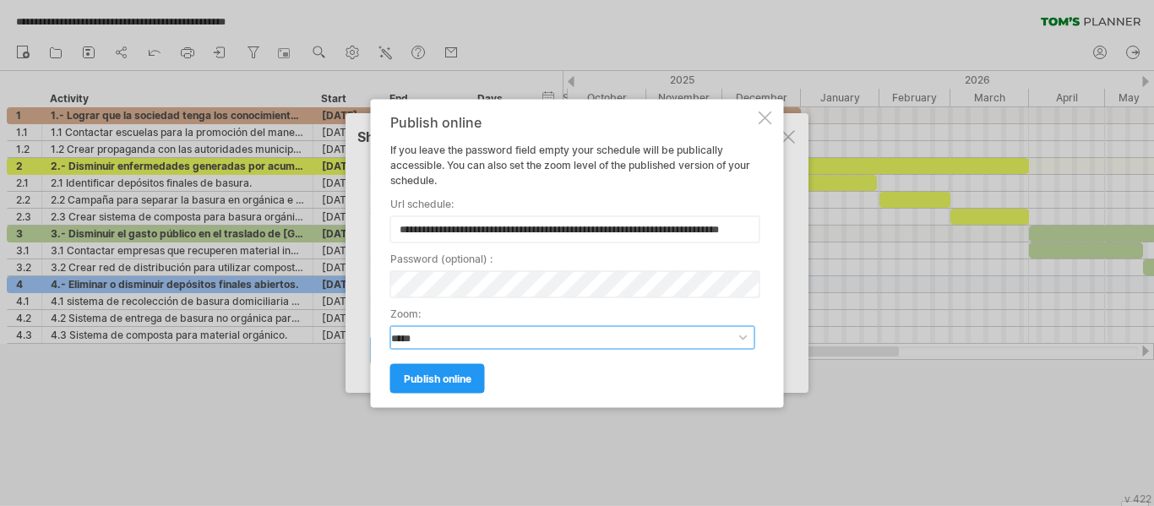
click at [744, 339] on select "**********" at bounding box center [572, 337] width 365 height 24
click at [463, 379] on span "publish online" at bounding box center [438, 378] width 68 height 13
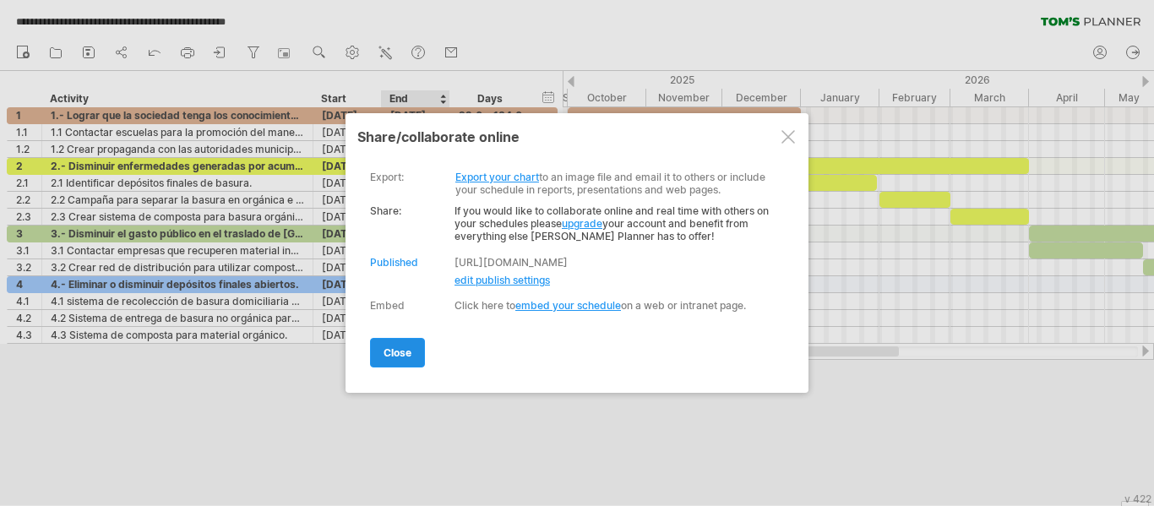
click at [411, 359] on span "close" at bounding box center [397, 352] width 28 height 13
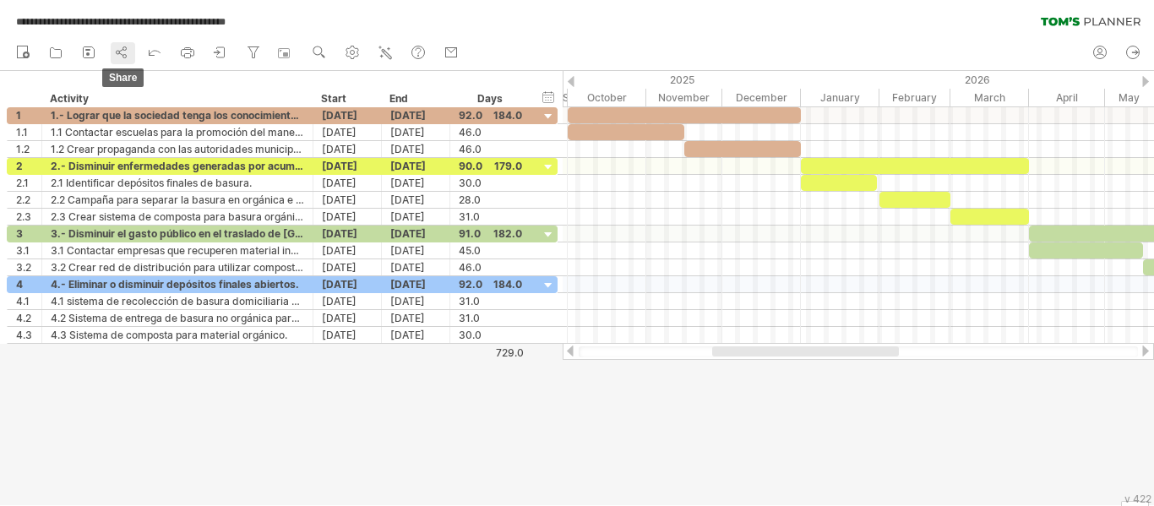
click at [118, 54] on circle at bounding box center [118, 52] width 3 height 3
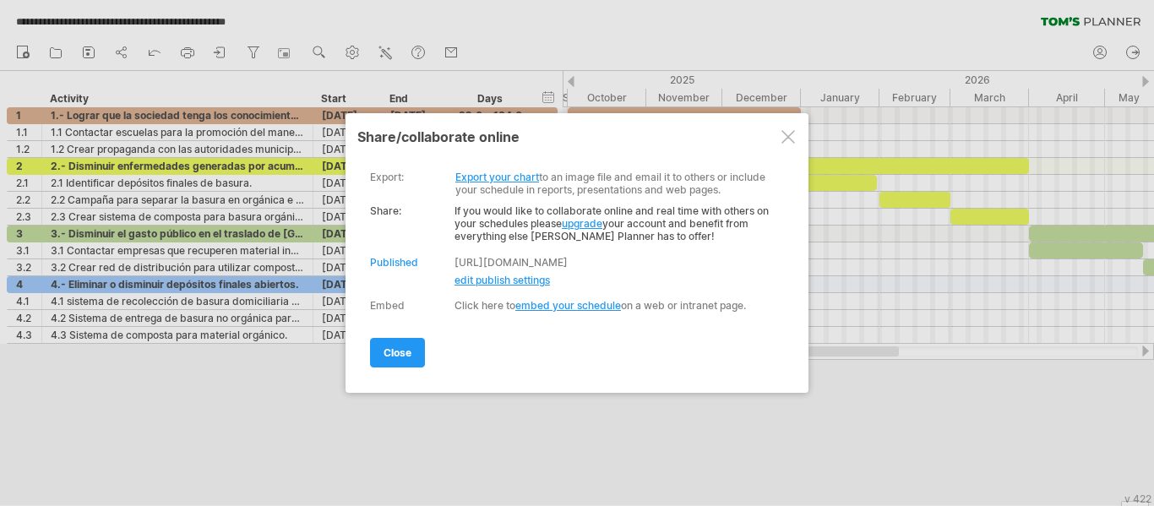
click at [508, 286] on span "edit publish settings" at bounding box center [501, 280] width 95 height 13
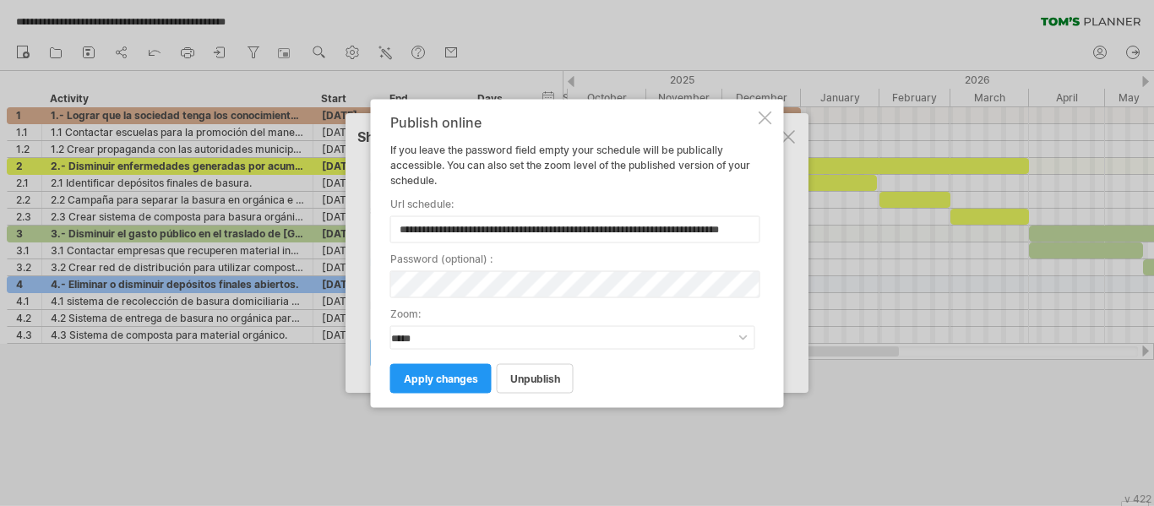
scroll to position [0, 39]
click at [545, 229] on input "**********" at bounding box center [575, 228] width 370 height 27
